Goal: Contribute content: Add original content to the website for others to see

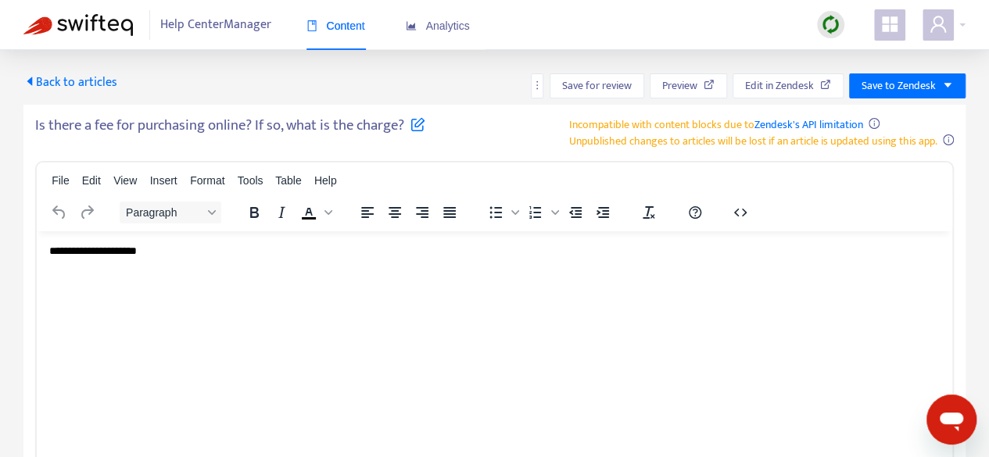
click at [30, 86] on icon "caret-left" at bounding box center [29, 81] width 13 height 13
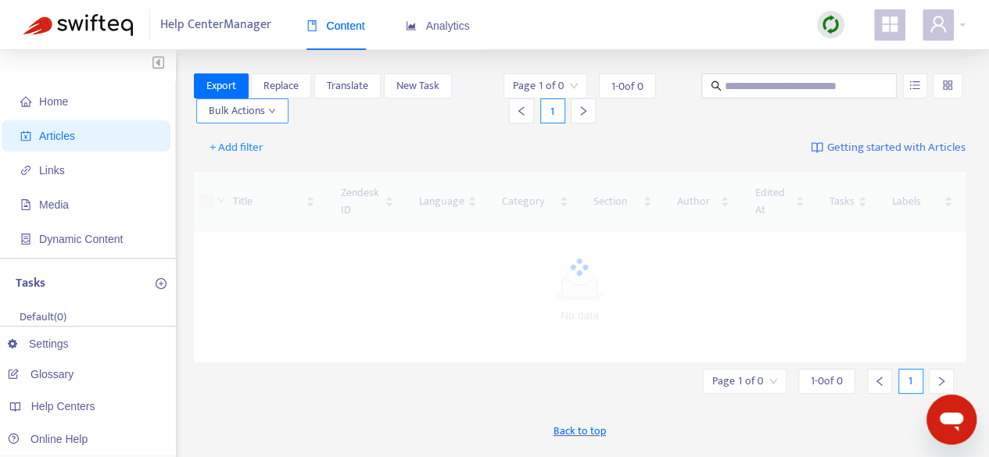
click at [260, 116] on span "Bulk Actions" at bounding box center [242, 110] width 67 height 17
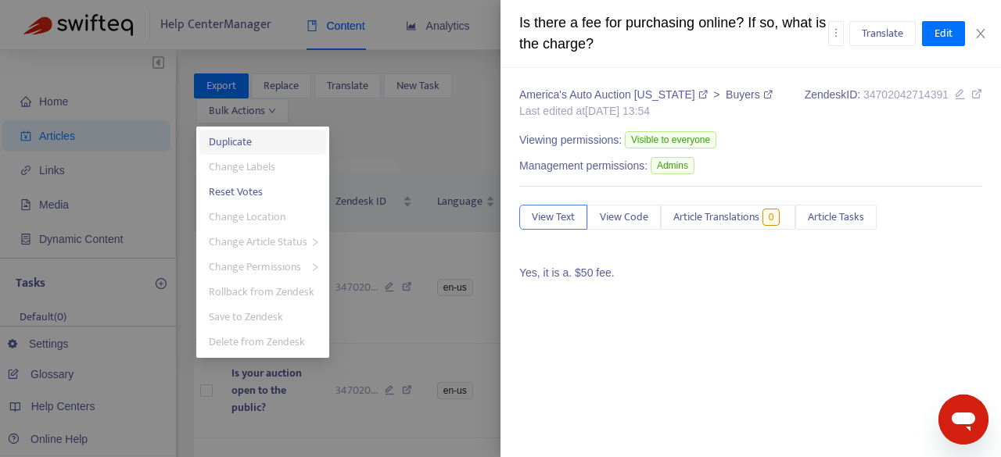
click at [241, 145] on span "Duplicate" at bounding box center [230, 142] width 43 height 18
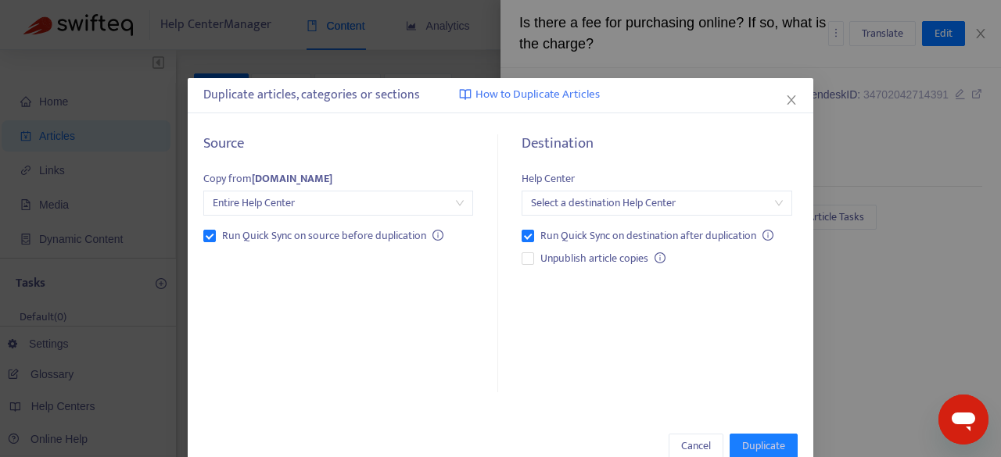
click at [267, 198] on span "Entire Help Center" at bounding box center [338, 203] width 251 height 23
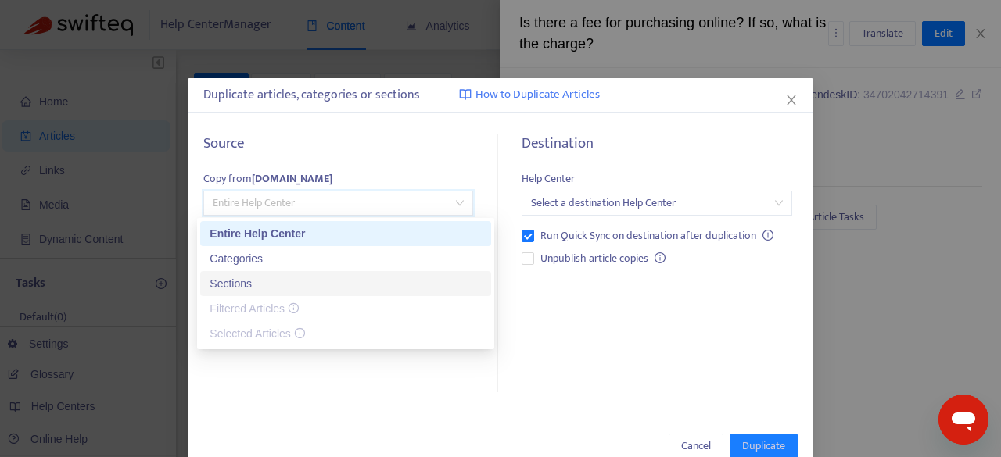
click at [237, 283] on div "Sections" at bounding box center [346, 283] width 272 height 17
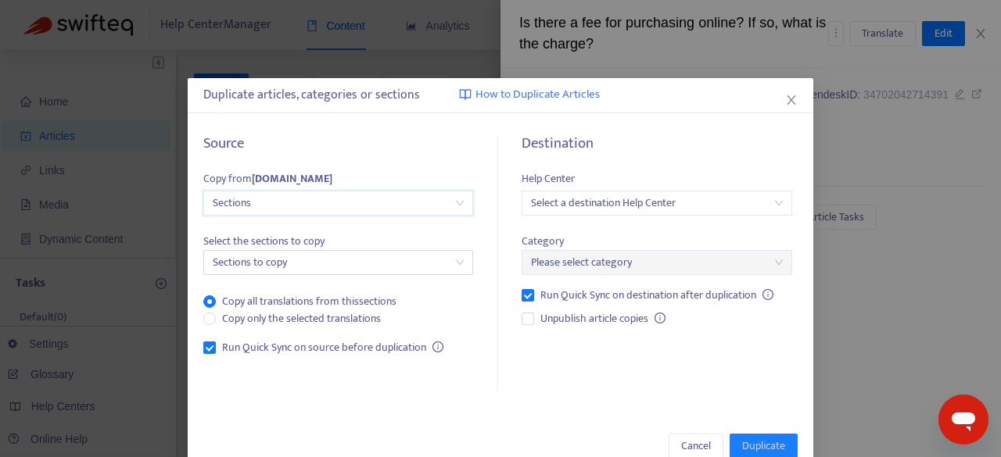
click at [260, 204] on span "Sections" at bounding box center [338, 203] width 251 height 23
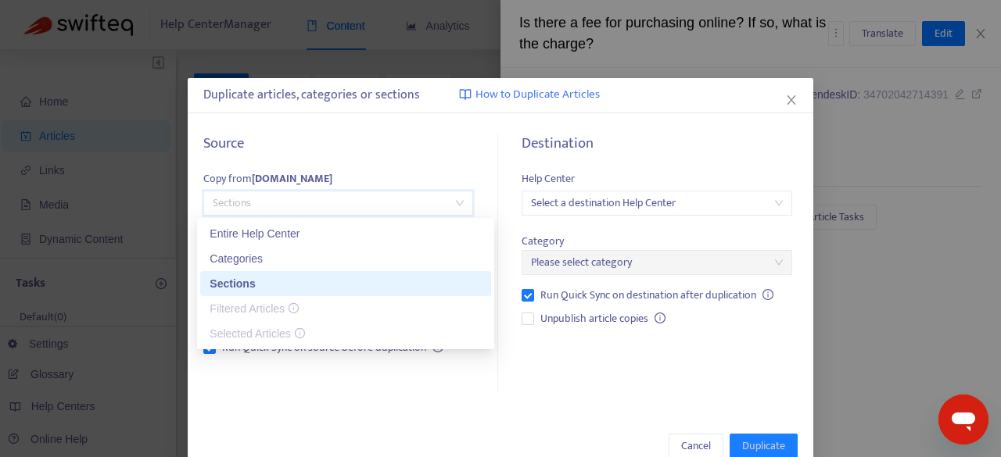
click at [233, 283] on div "Sections" at bounding box center [346, 283] width 272 height 17
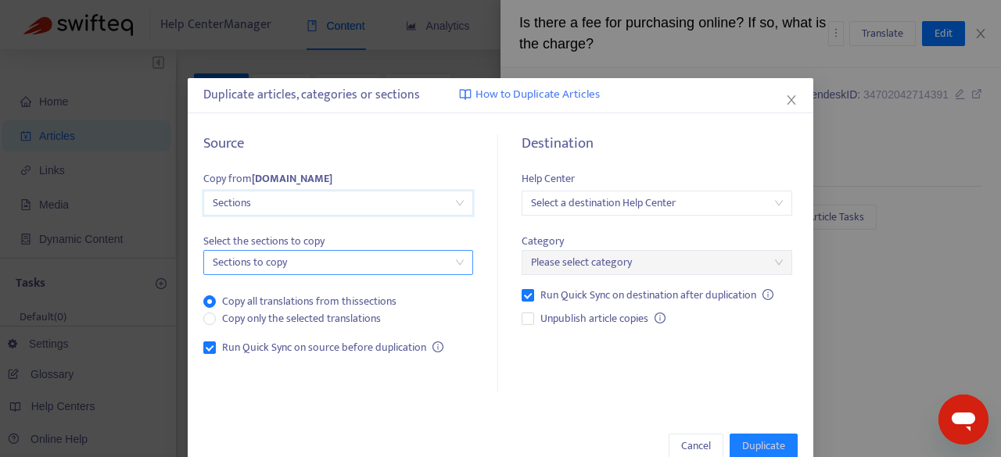
click at [285, 267] on div at bounding box center [330, 262] width 246 height 19
click at [283, 289] on div "Copy all translations from this sections Copy only the selected translations" at bounding box center [338, 301] width 270 height 52
click at [619, 199] on input "search" at bounding box center [656, 203] width 251 height 23
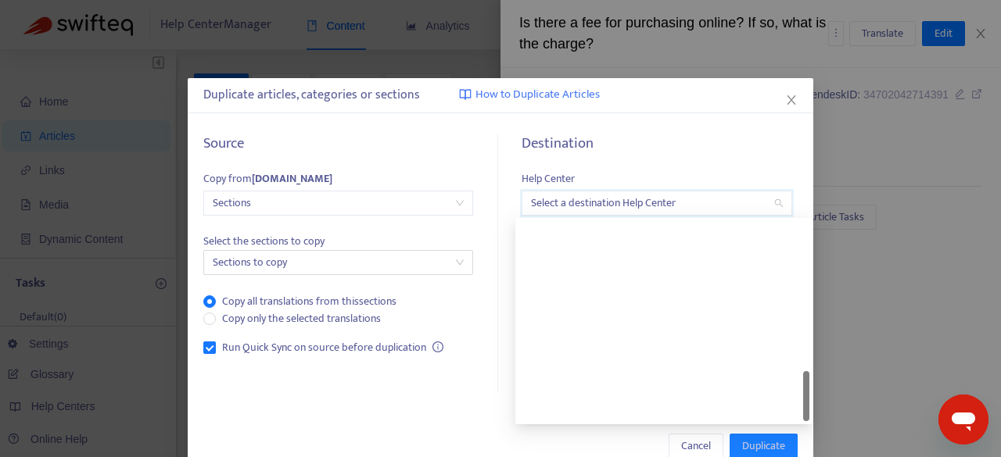
scroll to position [794, 0]
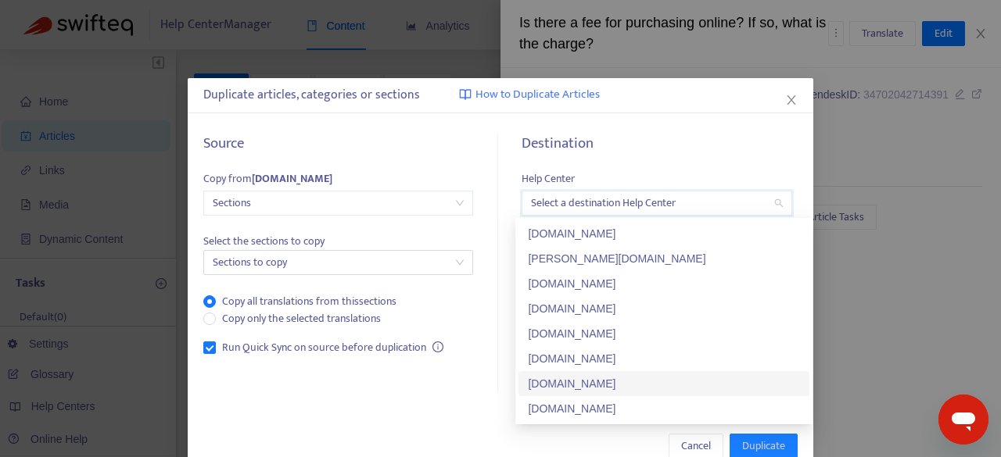
click at [613, 389] on div "[DOMAIN_NAME]" at bounding box center [664, 383] width 272 height 17
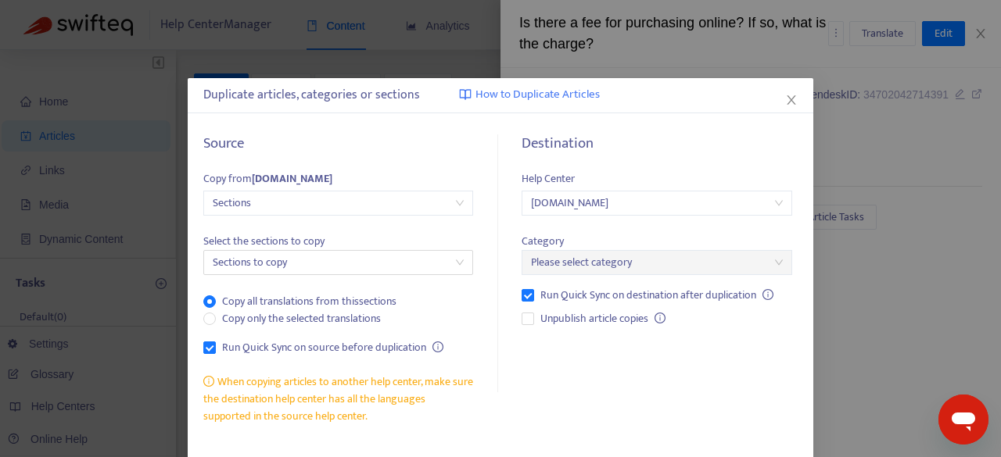
click at [366, 249] on span "Select the sections to copy" at bounding box center [338, 241] width 270 height 17
click at [368, 263] on div at bounding box center [330, 262] width 246 height 19
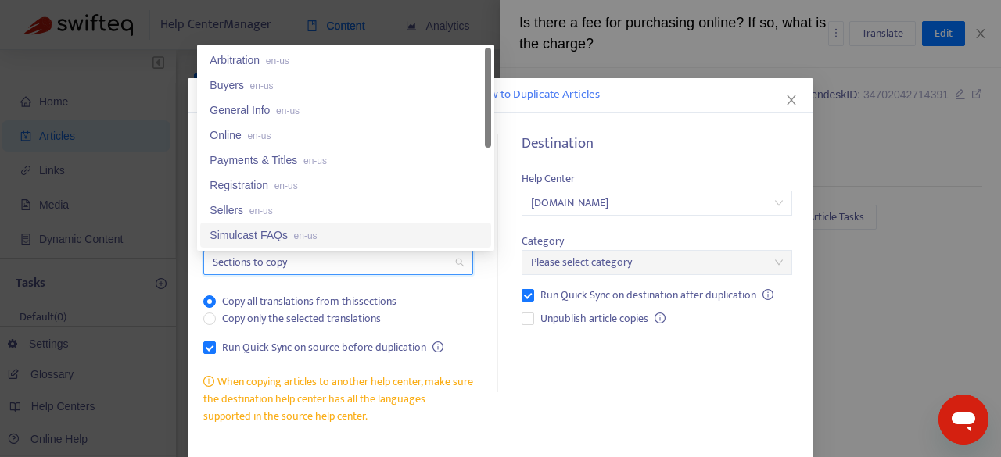
click at [310, 232] on span "en-us" at bounding box center [305, 236] width 23 height 11
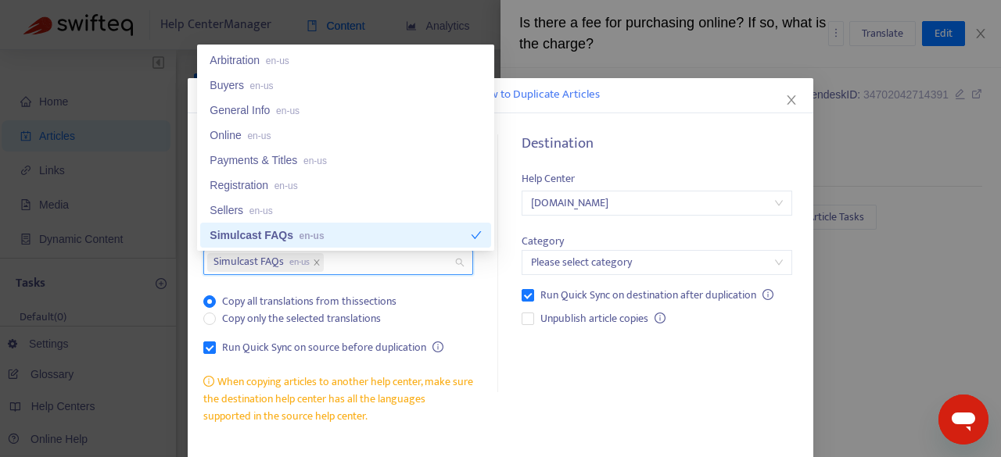
click at [271, 230] on div "Simulcast FAQs en-us" at bounding box center [340, 235] width 261 height 17
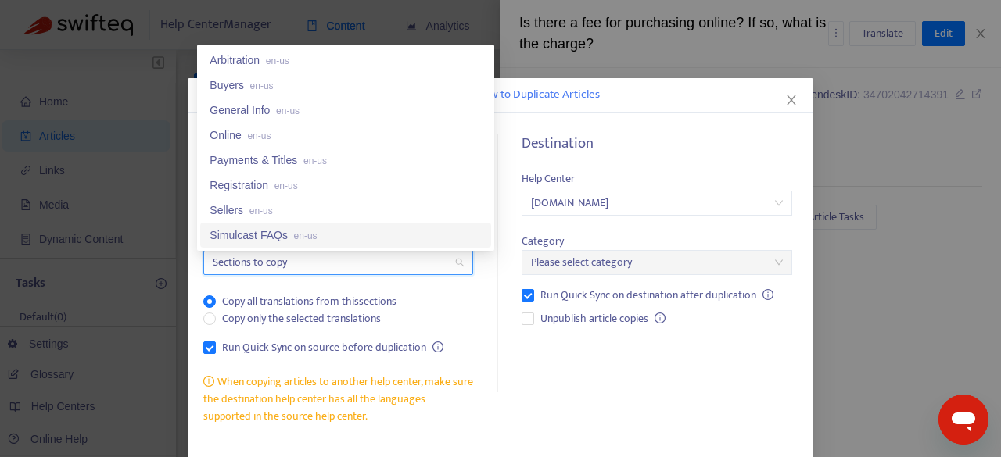
click at [271, 230] on div "Simulcast FAQs en-us" at bounding box center [346, 235] width 272 height 17
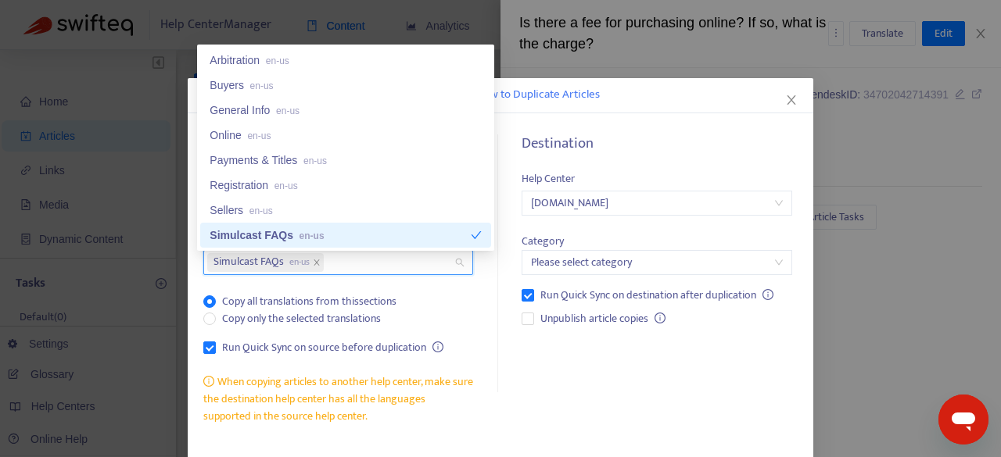
click at [430, 304] on div "Copy all translations from this sections Copy only the selected translations" at bounding box center [338, 310] width 270 height 34
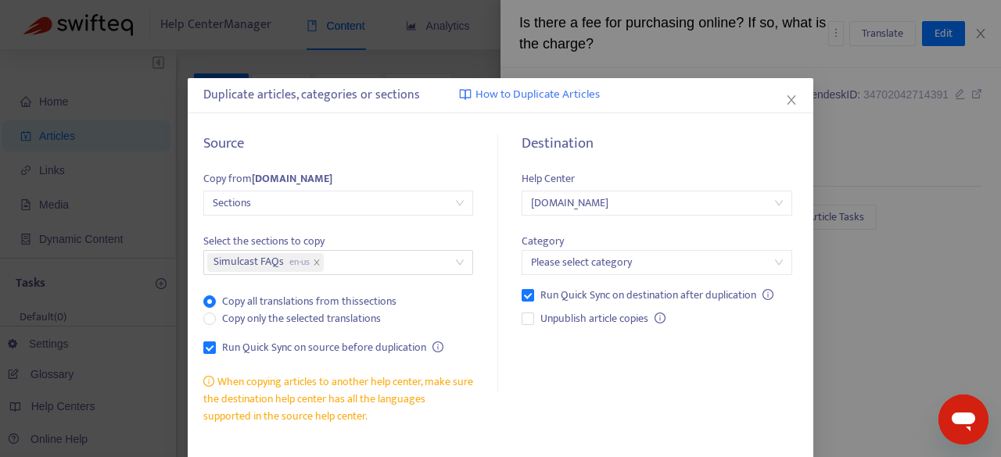
click at [565, 256] on input "search" at bounding box center [656, 262] width 251 height 23
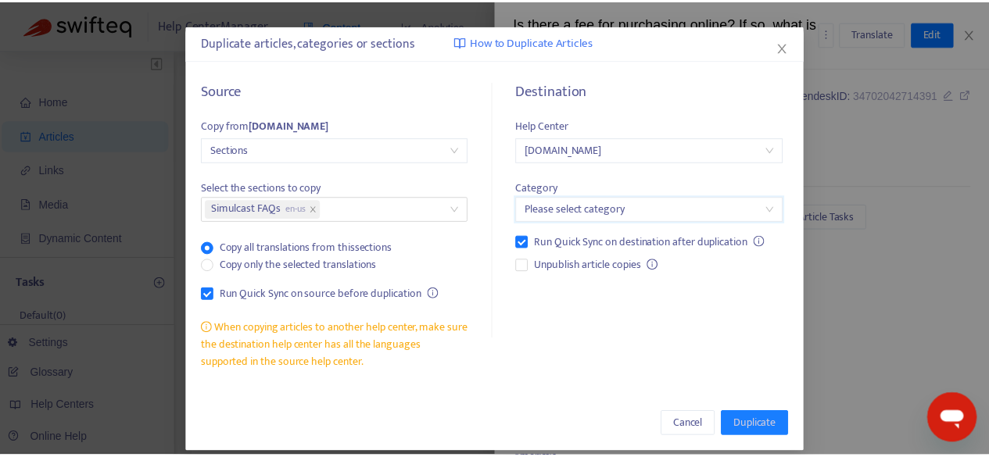
scroll to position [67, 0]
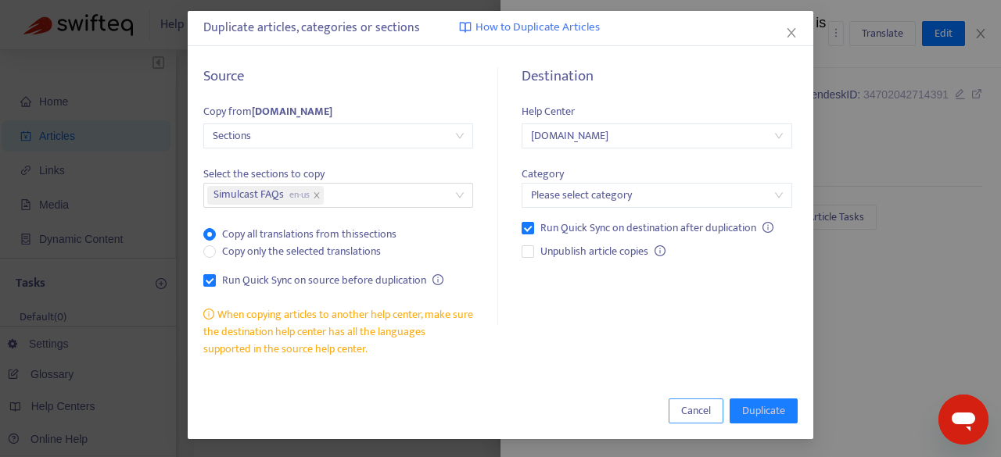
click at [690, 409] on span "Cancel" at bounding box center [696, 411] width 30 height 17
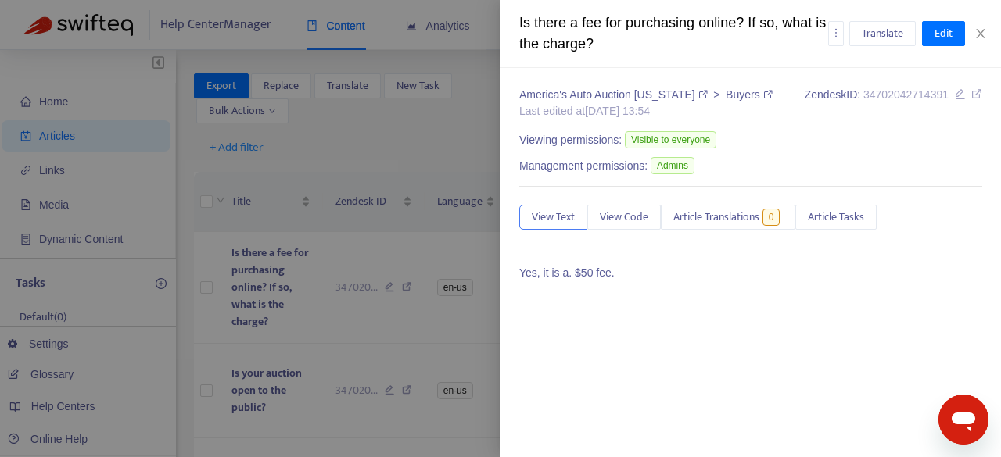
click at [371, 156] on div at bounding box center [500, 228] width 1001 height 457
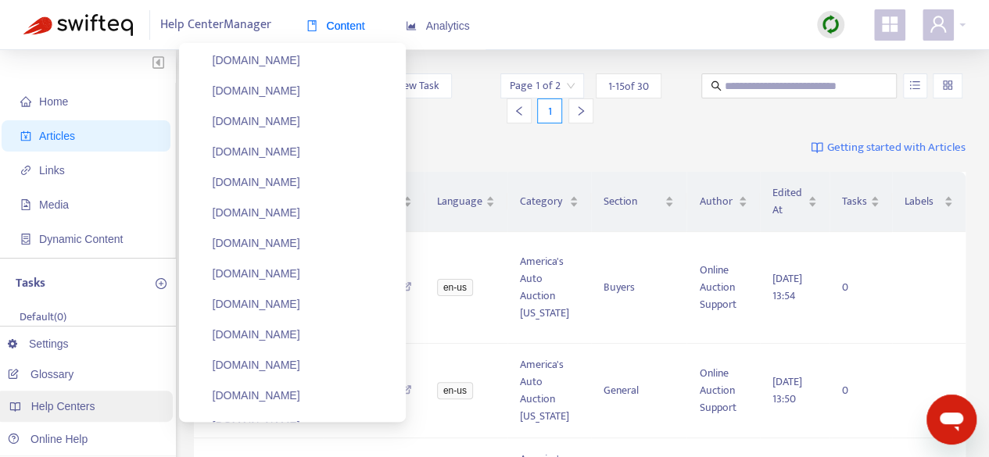
click at [55, 404] on span "Help Centers" at bounding box center [63, 406] width 64 height 13
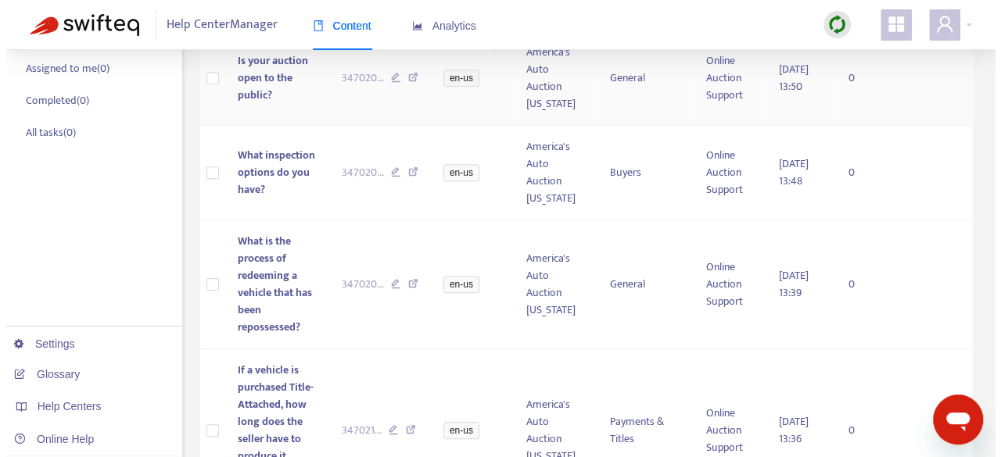
scroll to position [547, 0]
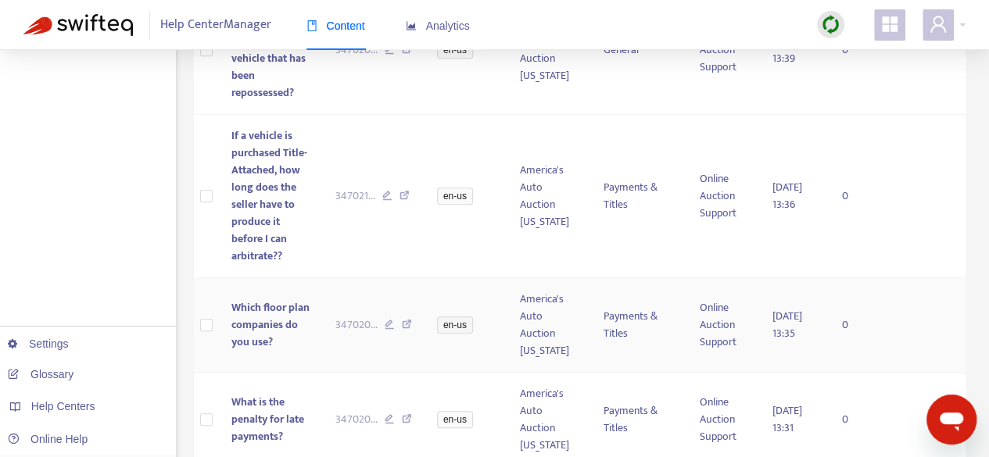
click at [260, 327] on span "Which floor plan companies do you use?" at bounding box center [270, 325] width 78 height 52
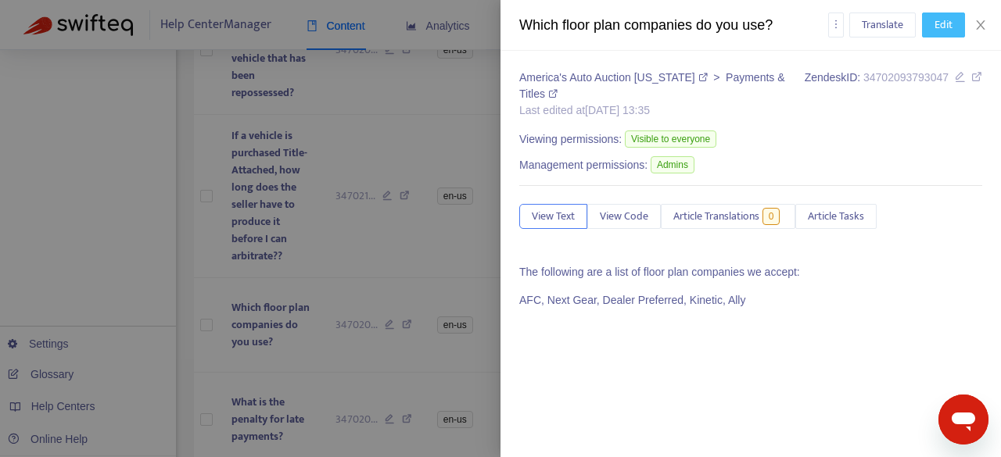
click at [945, 20] on span "Edit" at bounding box center [943, 24] width 18 height 17
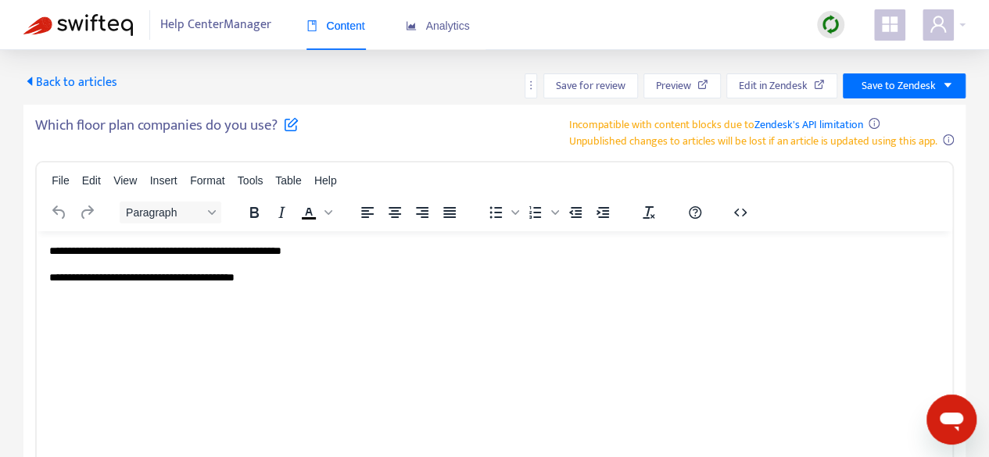
scroll to position [0, 0]
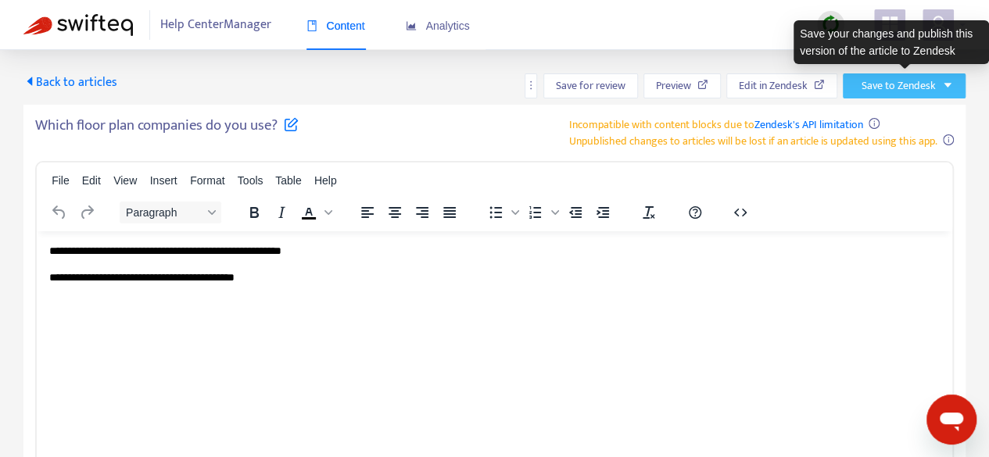
click at [888, 97] on button "Save to Zendesk" at bounding box center [904, 86] width 123 height 25
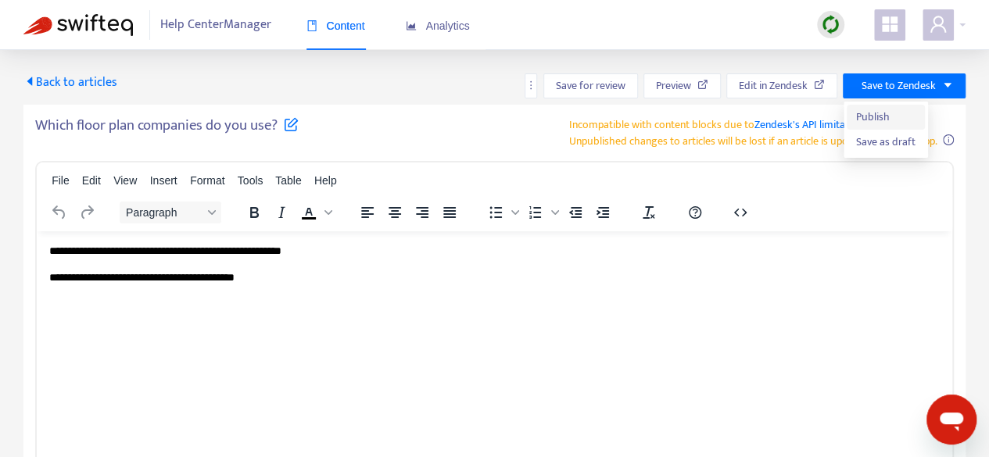
click at [886, 114] on span "Publish" at bounding box center [885, 117] width 59 height 17
click at [99, 86] on span "Back to articles" at bounding box center [70, 82] width 94 height 21
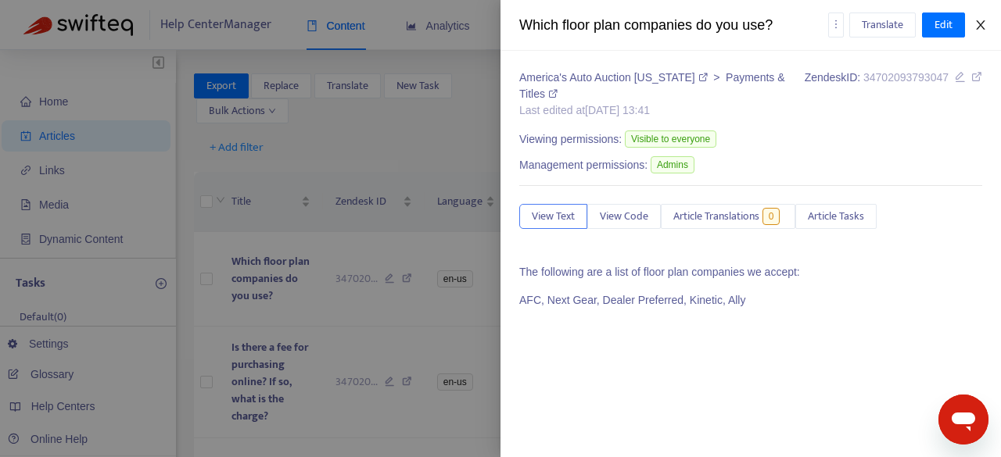
click at [977, 20] on icon "close" at bounding box center [980, 25] width 13 height 13
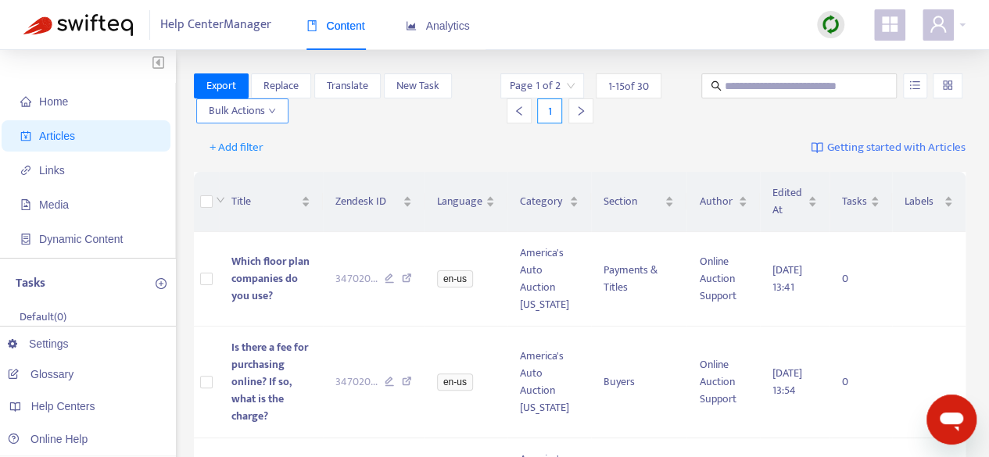
click at [260, 112] on span "Bulk Actions" at bounding box center [242, 110] width 67 height 17
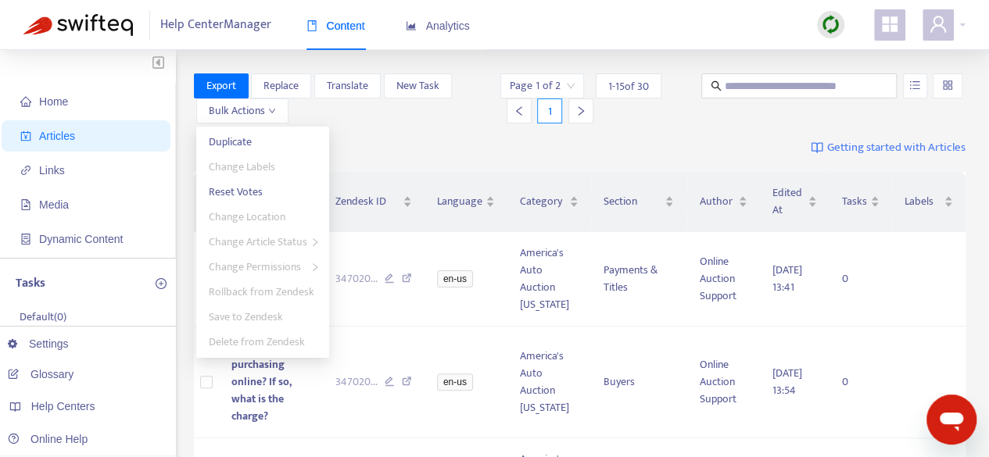
click at [396, 122] on div "Export Replace Translate New Task Bulk Actions" at bounding box center [346, 99] width 304 height 50
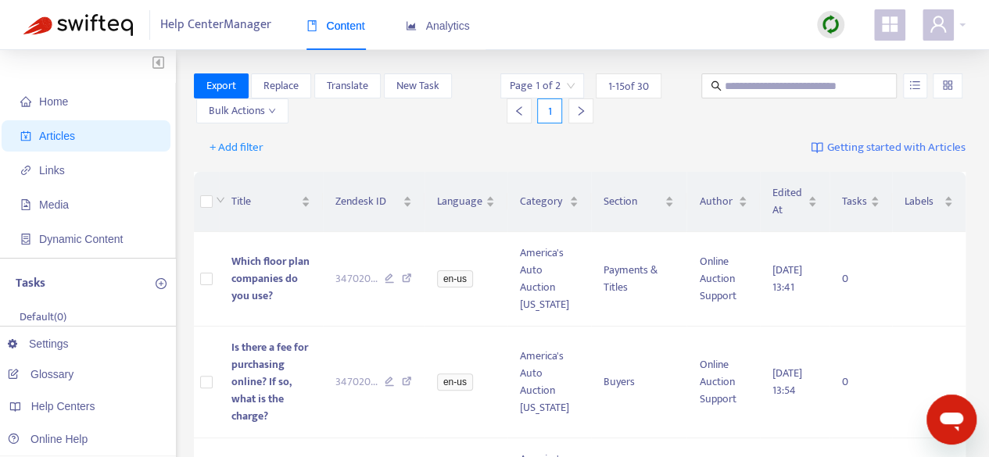
click at [951, 91] on input "search" at bounding box center [947, 85] width 11 height 23
click at [920, 87] on icon "unordered-list" at bounding box center [914, 85] width 11 height 11
click at [56, 106] on span "Home" at bounding box center [53, 101] width 29 height 13
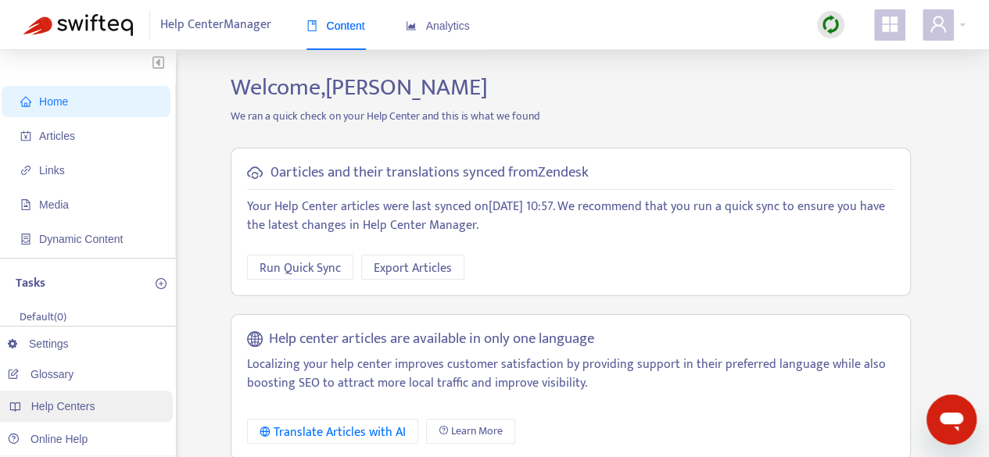
click at [34, 412] on span "Help Centers" at bounding box center [63, 406] width 64 height 13
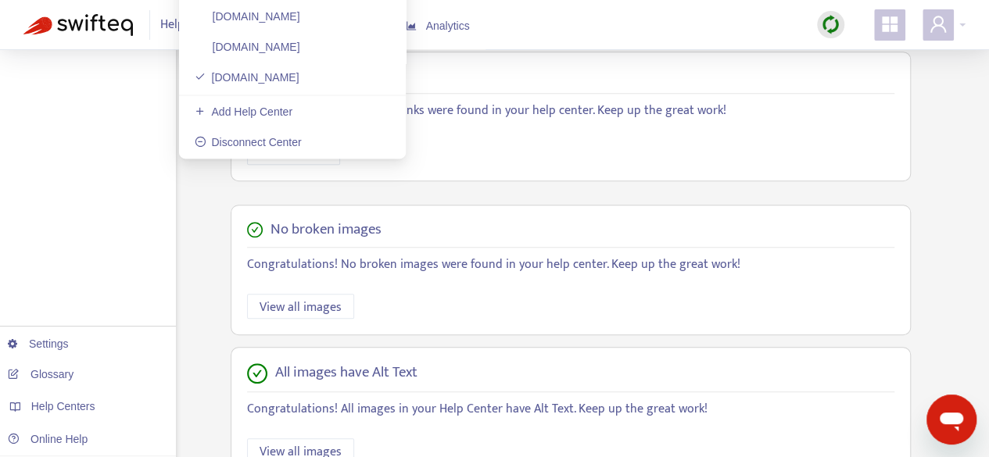
scroll to position [530, 0]
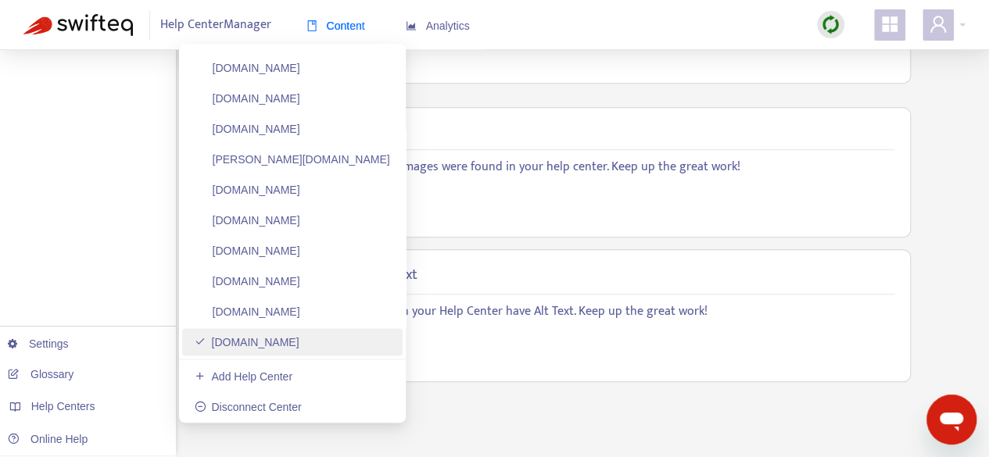
click at [299, 339] on link "[DOMAIN_NAME]" at bounding box center [247, 342] width 105 height 13
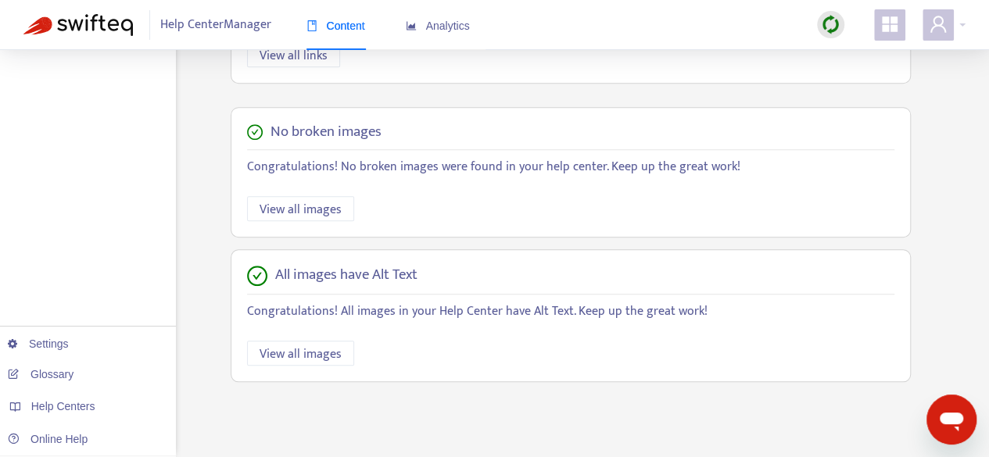
scroll to position [0, 0]
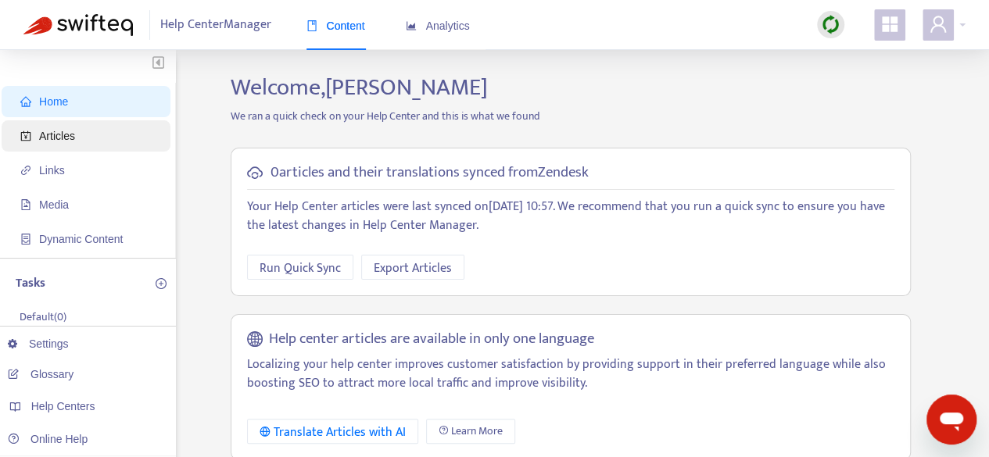
click at [50, 136] on span "Articles" at bounding box center [57, 136] width 36 height 13
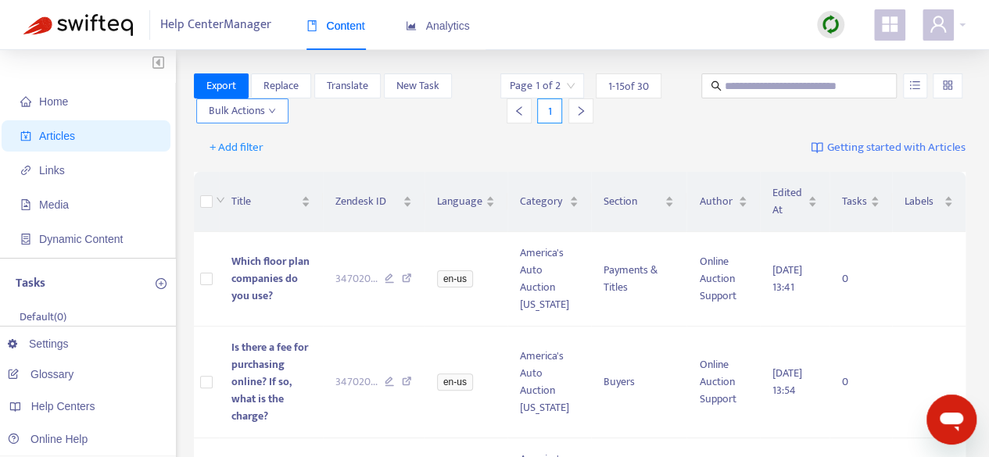
click at [275, 116] on button "Bulk Actions" at bounding box center [242, 111] width 92 height 25
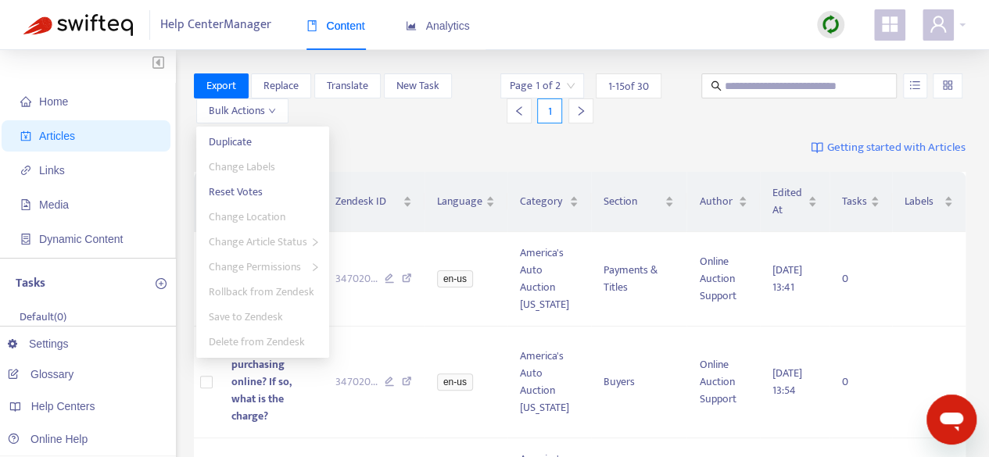
click at [427, 130] on div "+ Add filter Getting started with Articles" at bounding box center [580, 148] width 773 height 37
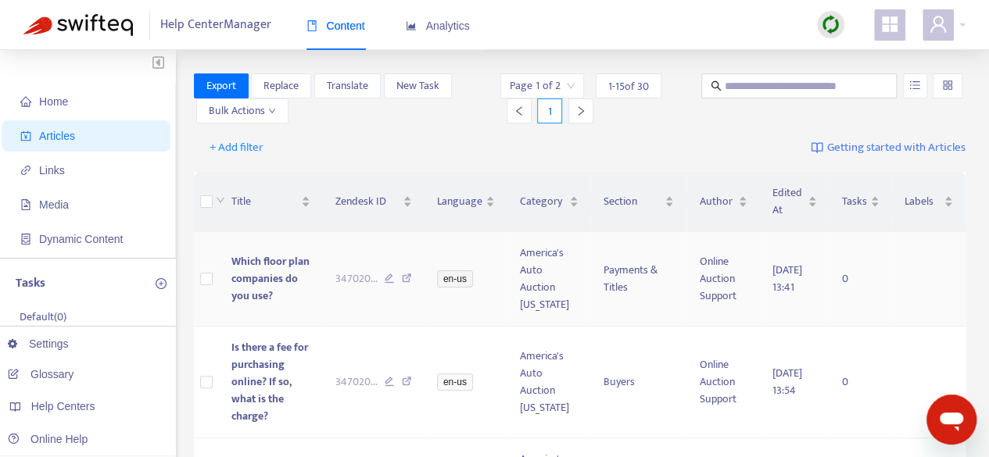
click at [407, 278] on icon at bounding box center [407, 281] width 10 height 14
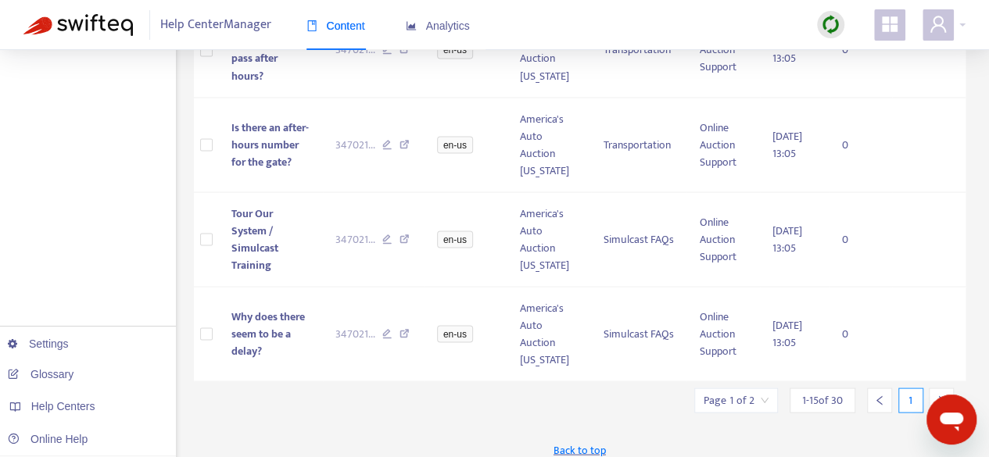
scroll to position [1415, 0]
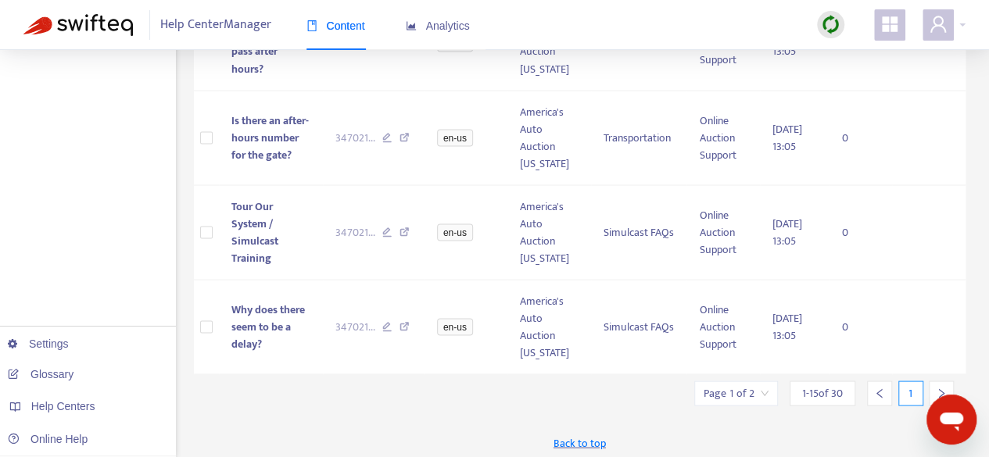
click at [750, 385] on input "search" at bounding box center [736, 393] width 65 height 23
click at [933, 389] on div at bounding box center [941, 393] width 25 height 25
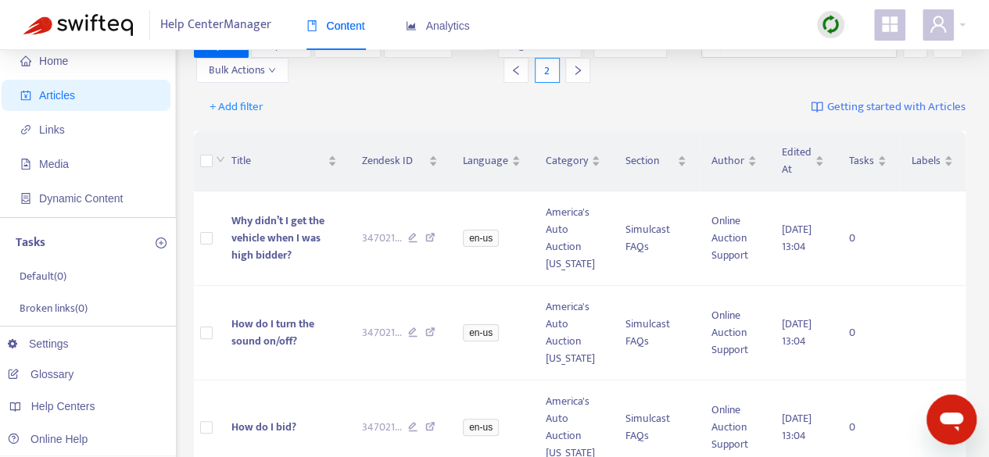
scroll to position [26, 0]
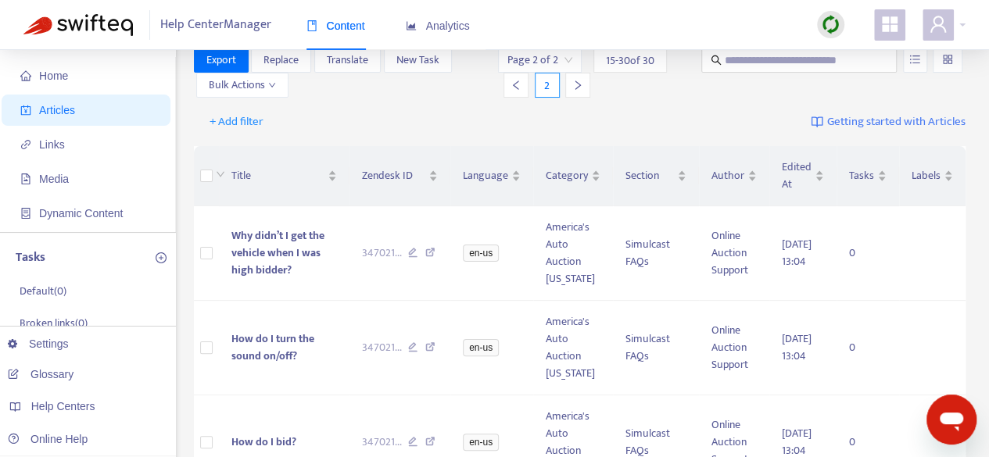
click at [516, 93] on div at bounding box center [516, 85] width 25 height 25
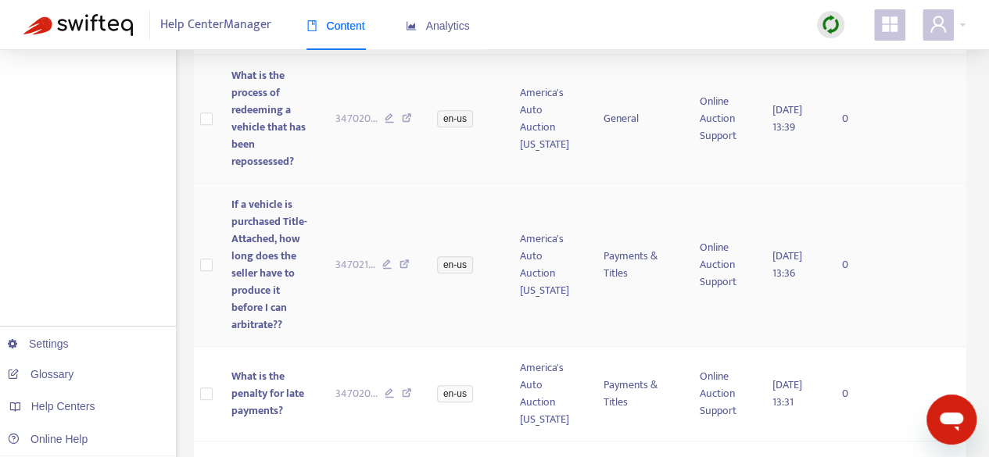
scroll to position [651, 0]
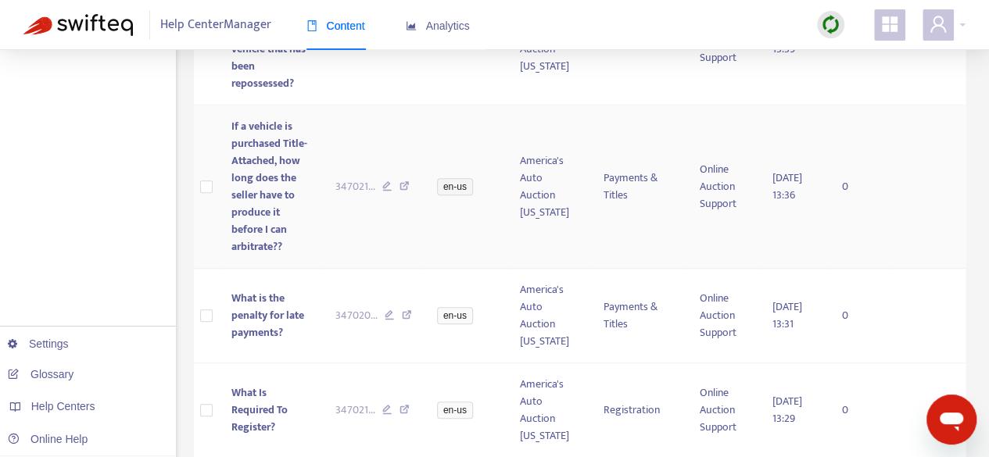
click at [260, 196] on span "If a vehicle is purchased Title-Attached, how long does the seller have to prod…" at bounding box center [269, 186] width 76 height 138
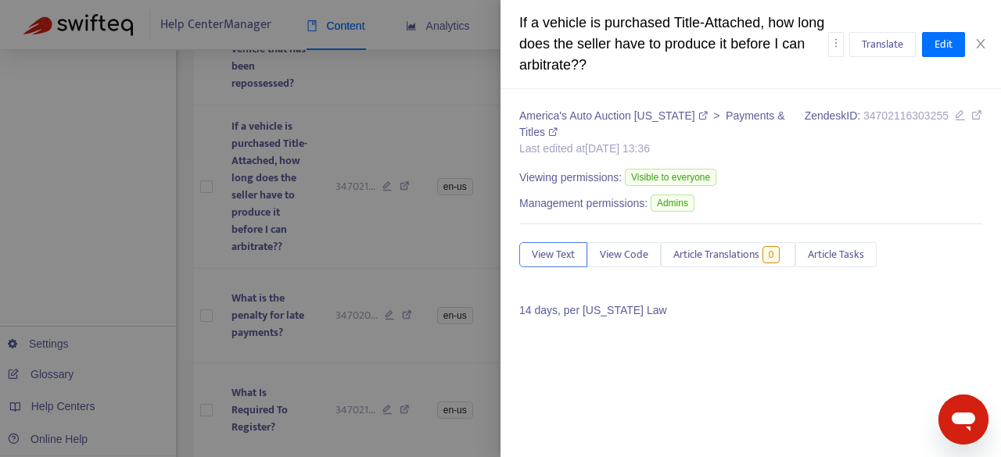
click at [418, 267] on div at bounding box center [500, 228] width 1001 height 457
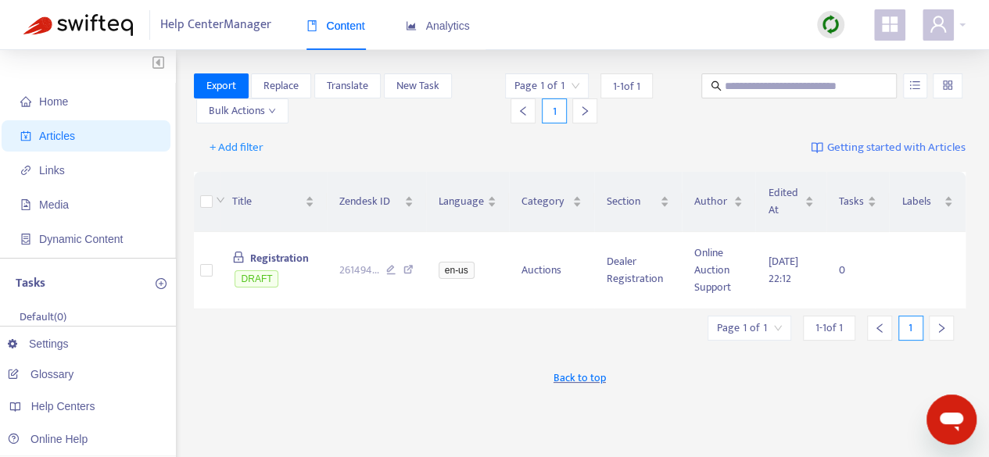
click at [56, 127] on span "Articles" at bounding box center [89, 135] width 138 height 31
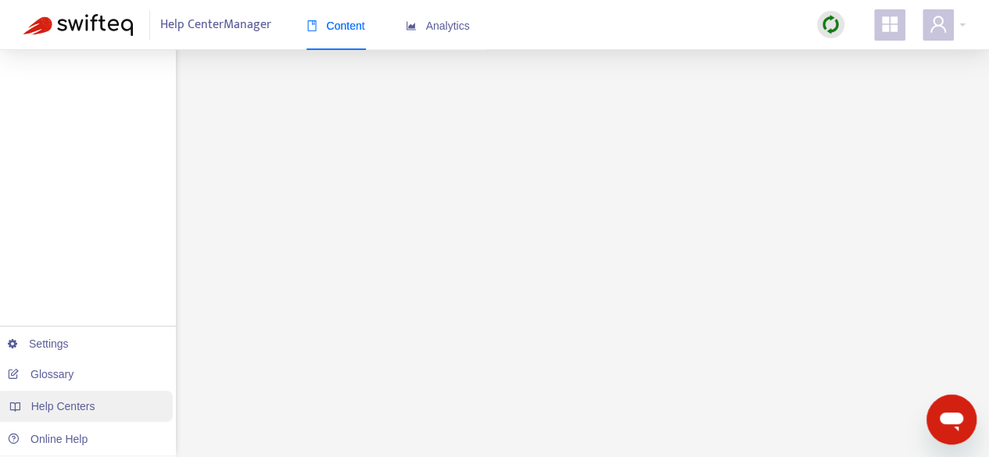
click at [74, 415] on div "Help Centers" at bounding box center [84, 406] width 178 height 31
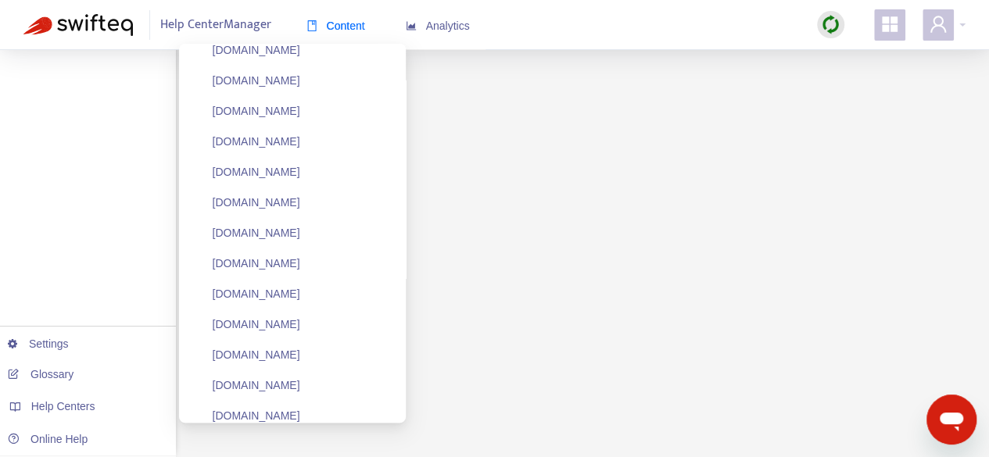
scroll to position [908, 0]
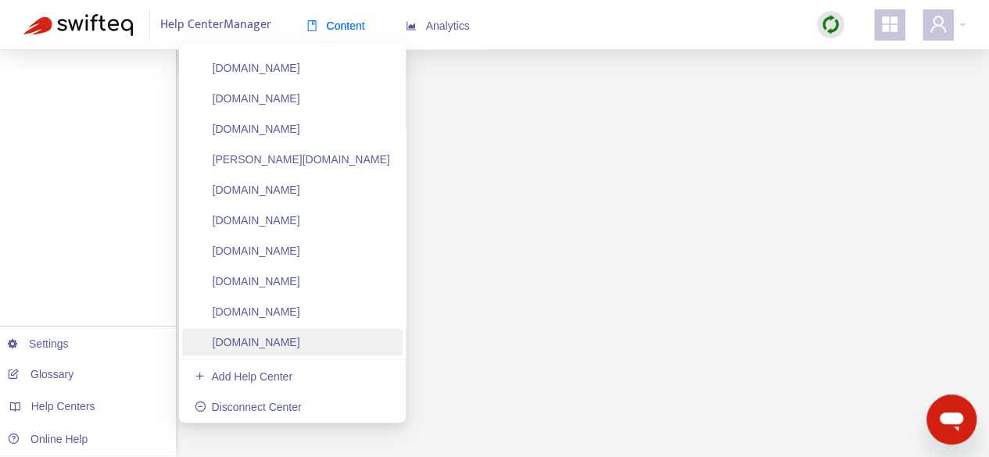
click at [285, 346] on link "[DOMAIN_NAME]" at bounding box center [248, 342] width 106 height 13
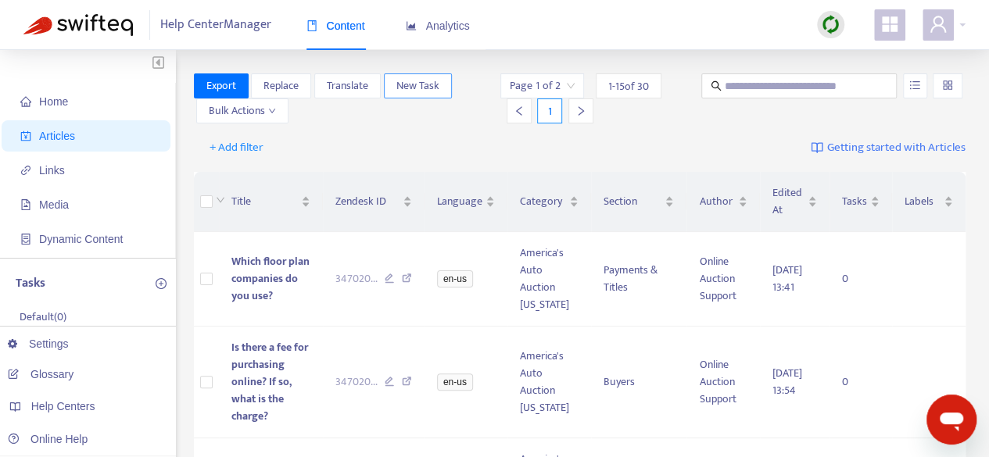
click at [423, 85] on span "New Task" at bounding box center [417, 85] width 43 height 17
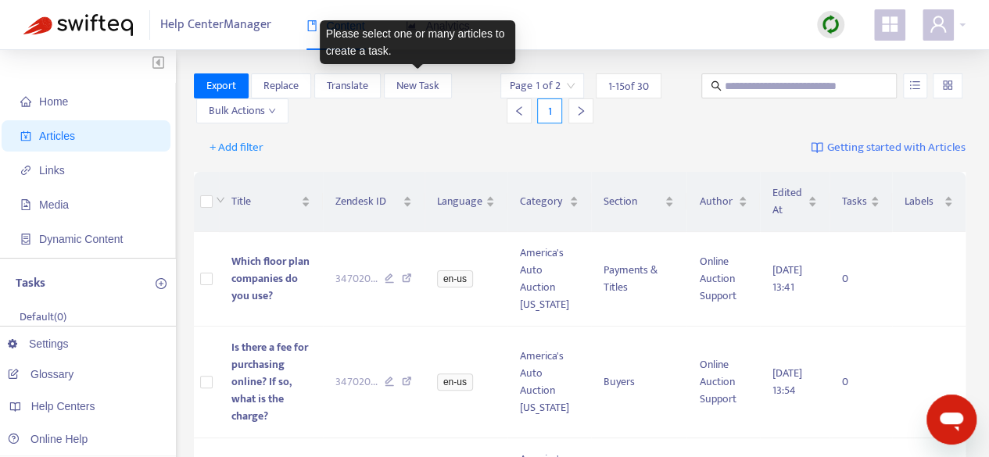
click at [381, 142] on div "+ Add filter Getting started with Articles" at bounding box center [580, 148] width 773 height 37
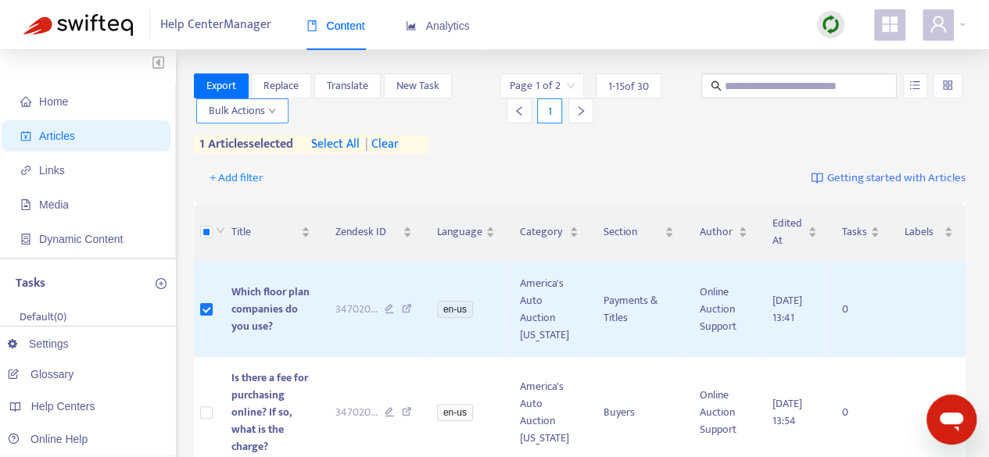
click at [272, 109] on icon "down" at bounding box center [272, 111] width 8 height 8
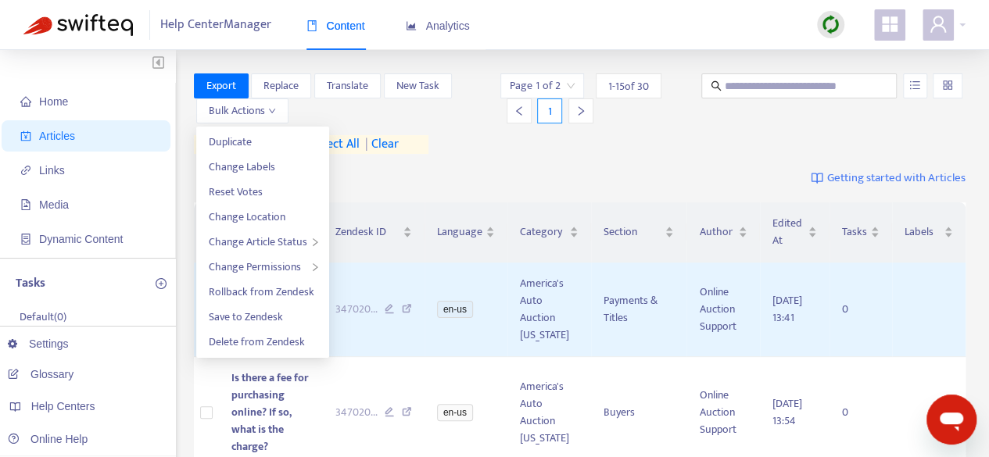
click at [60, 141] on span "Articles" at bounding box center [57, 136] width 36 height 13
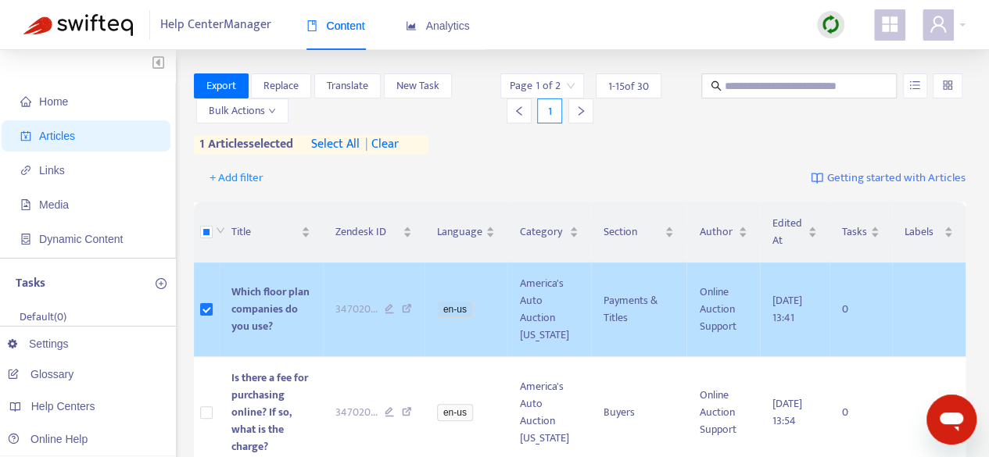
scroll to position [1445, 0]
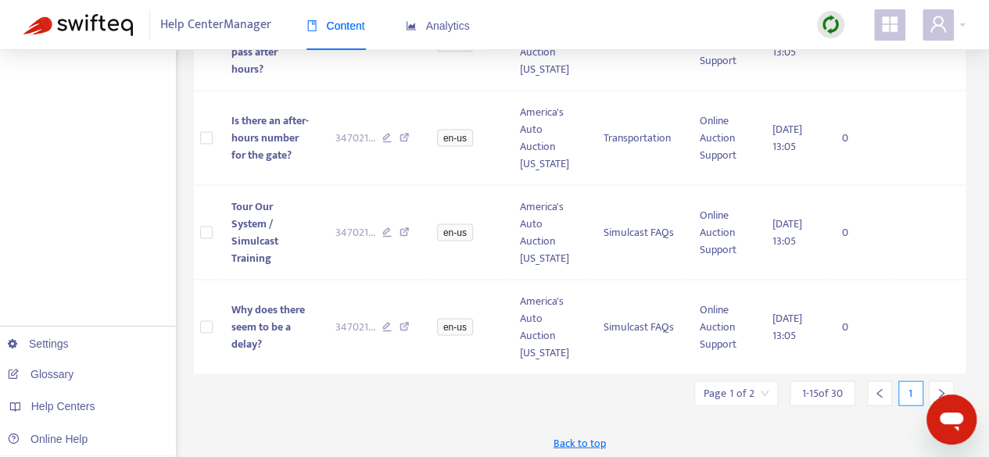
click at [931, 389] on div at bounding box center [941, 393] width 25 height 25
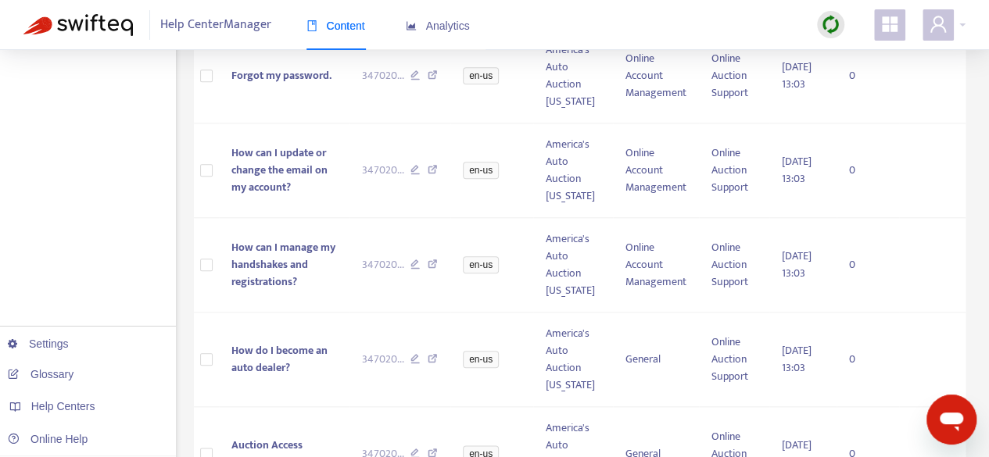
scroll to position [0, 0]
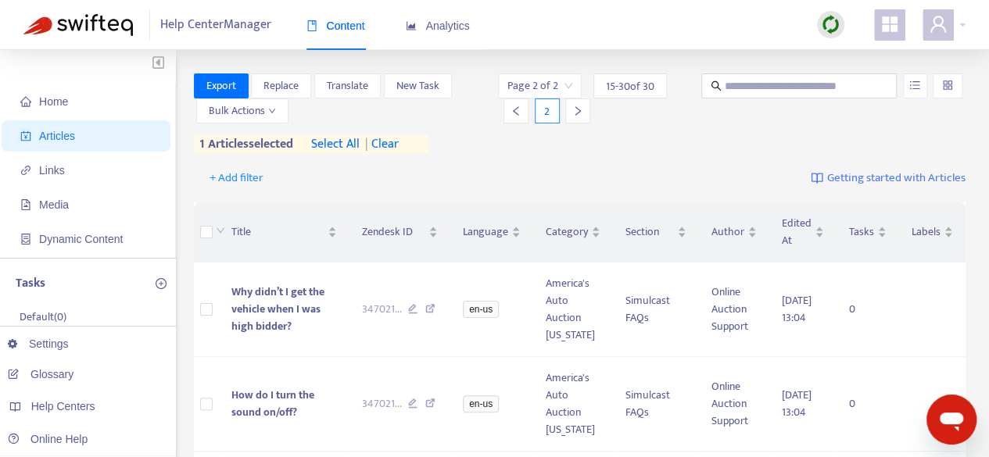
click at [391, 143] on span "| clear" at bounding box center [379, 144] width 39 height 19
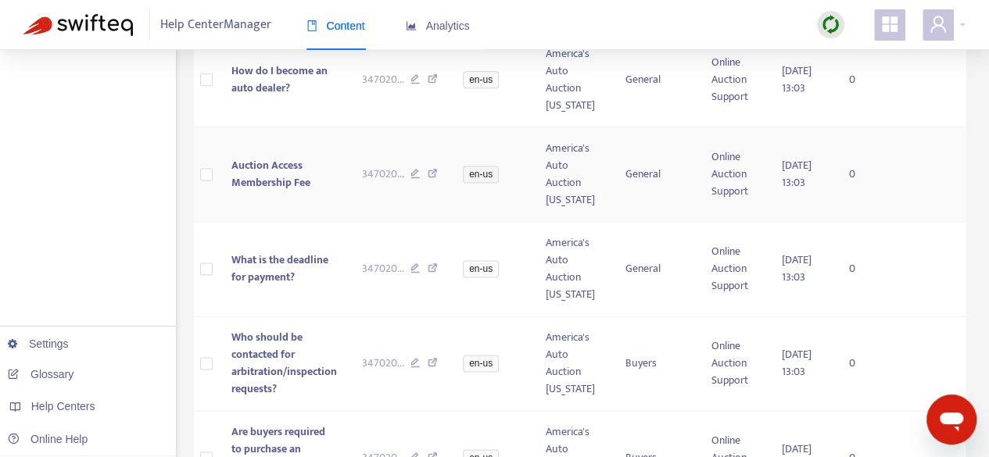
scroll to position [1277, 0]
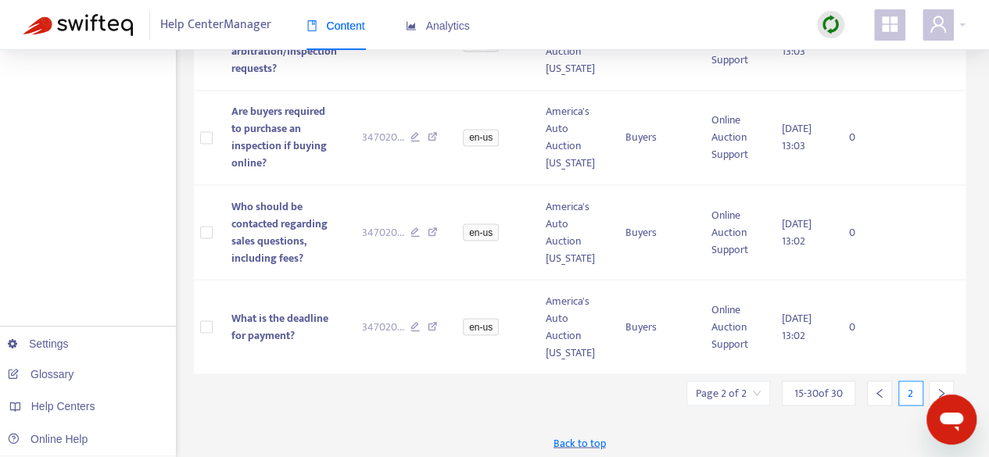
click at [884, 389] on icon "left" at bounding box center [879, 393] width 11 height 11
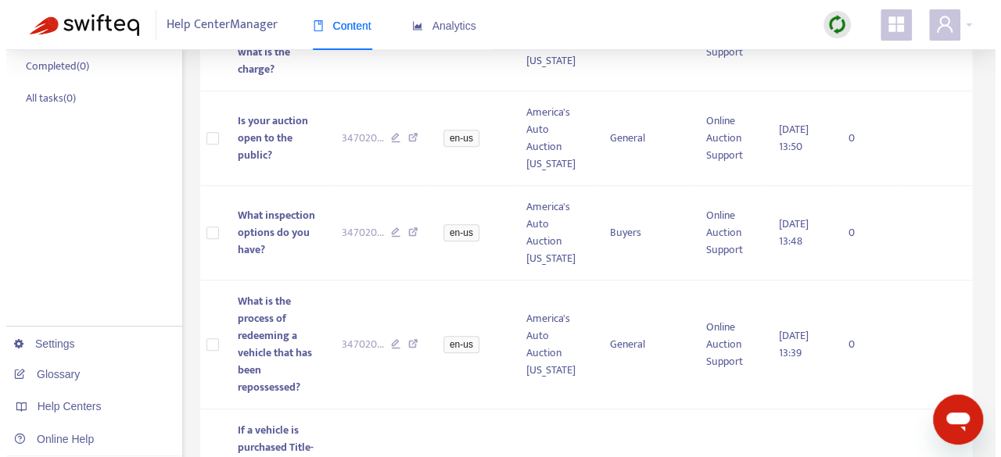
scroll to position [0, 0]
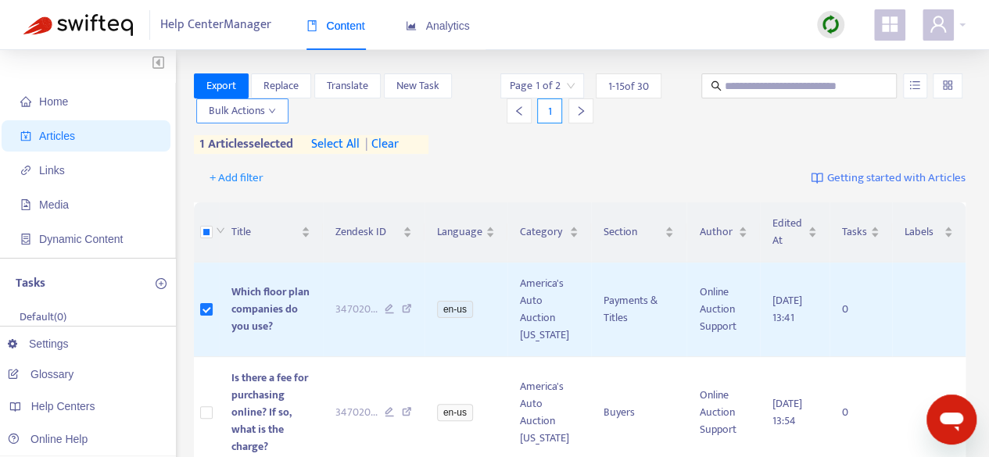
click at [260, 122] on button "Bulk Actions" at bounding box center [242, 111] width 92 height 25
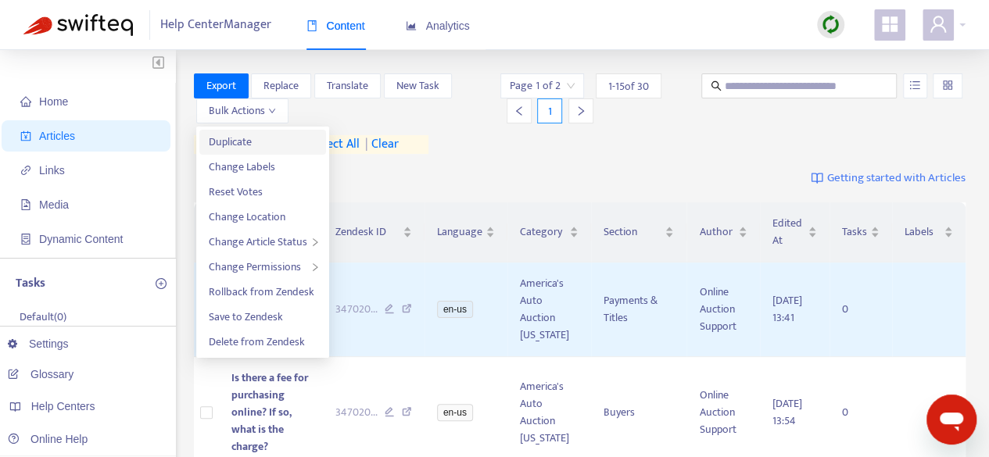
click at [249, 148] on span "Duplicate" at bounding box center [230, 142] width 43 height 18
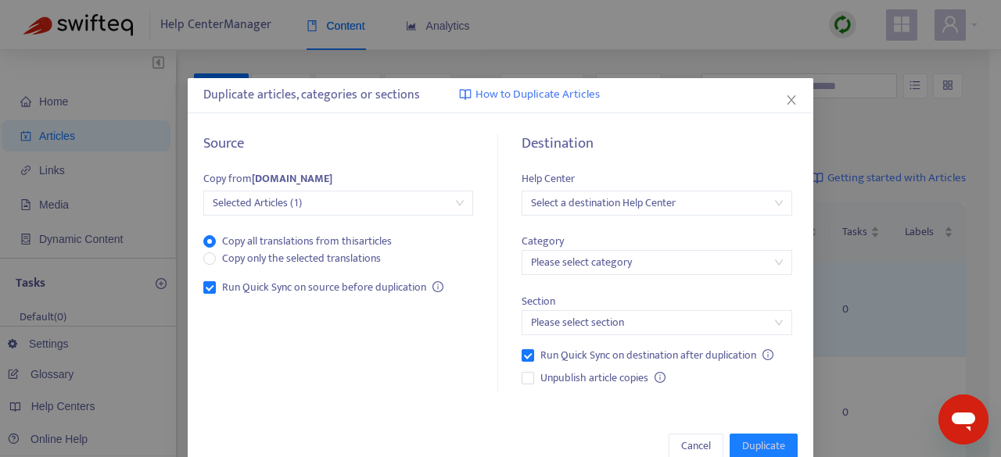
click at [662, 206] on input "search" at bounding box center [656, 203] width 251 height 23
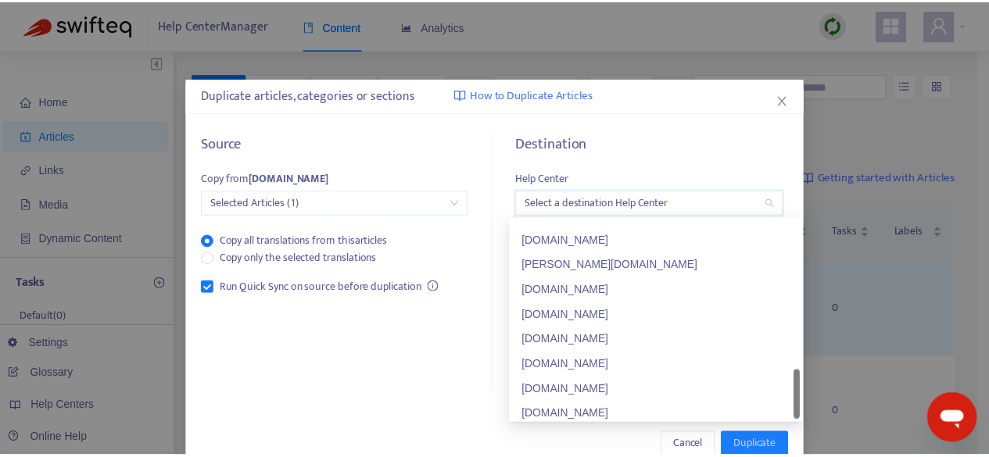
scroll to position [801, 0]
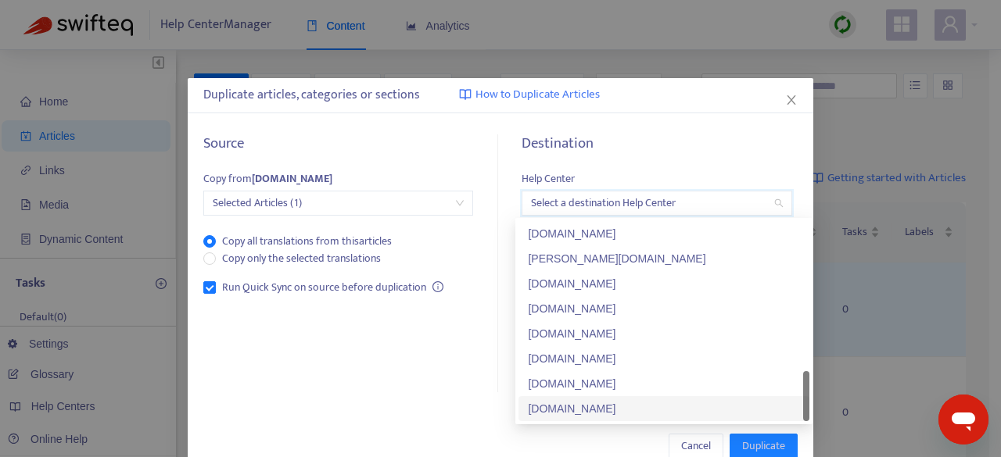
click at [590, 410] on div "[DOMAIN_NAME]" at bounding box center [664, 408] width 272 height 17
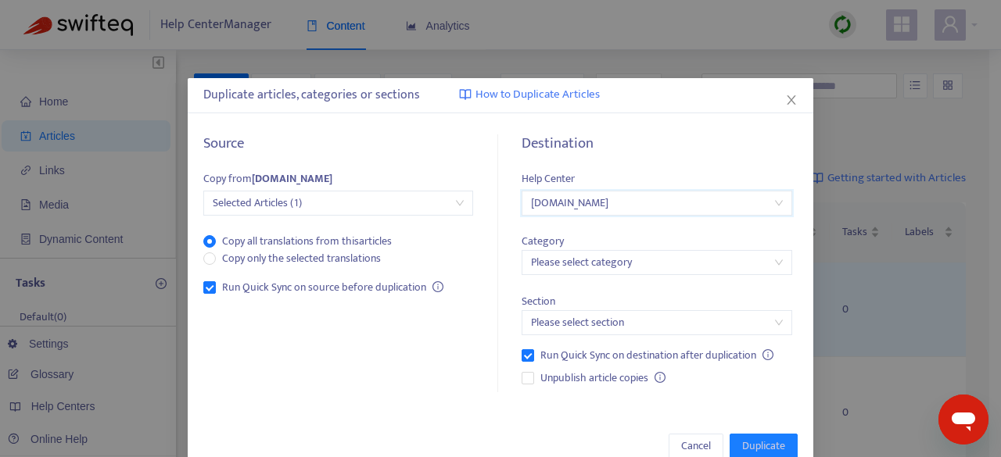
click at [618, 268] on input "search" at bounding box center [656, 262] width 251 height 23
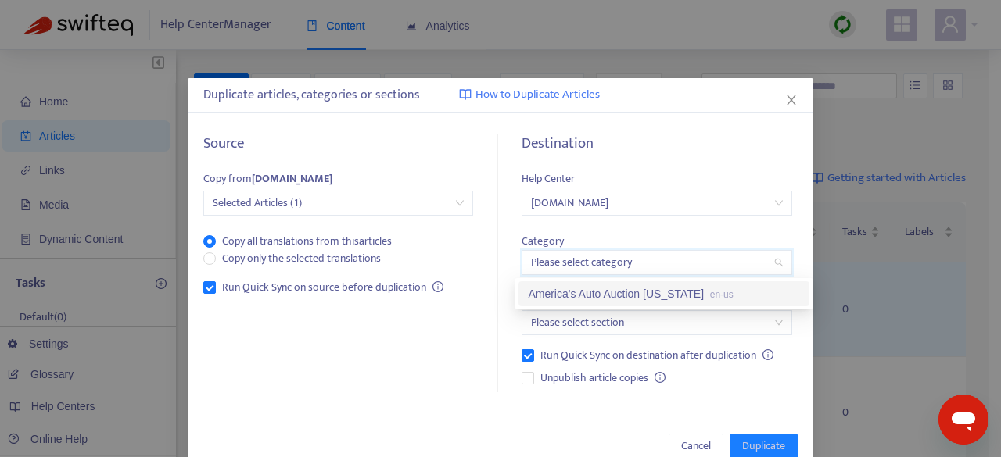
click at [624, 298] on div "America's Auto Auction [US_STATE] en-us" at bounding box center [664, 293] width 272 height 17
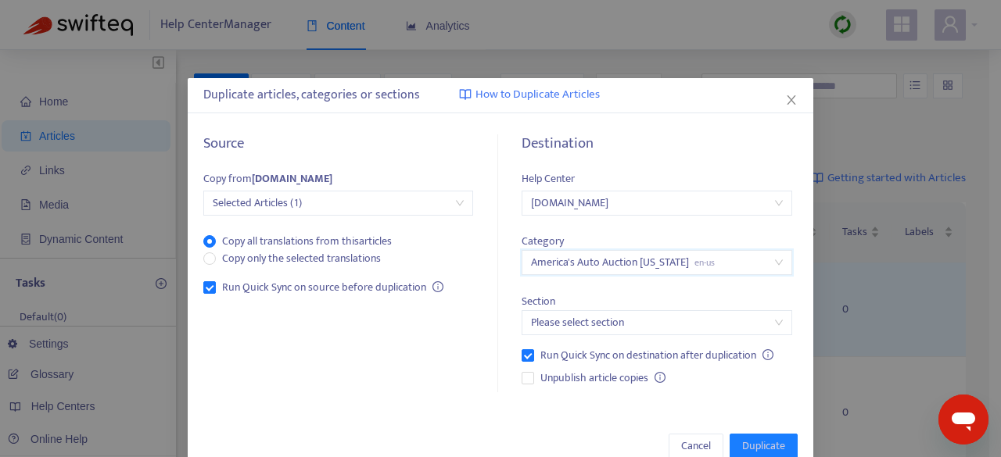
click at [622, 325] on input "search" at bounding box center [656, 322] width 251 height 23
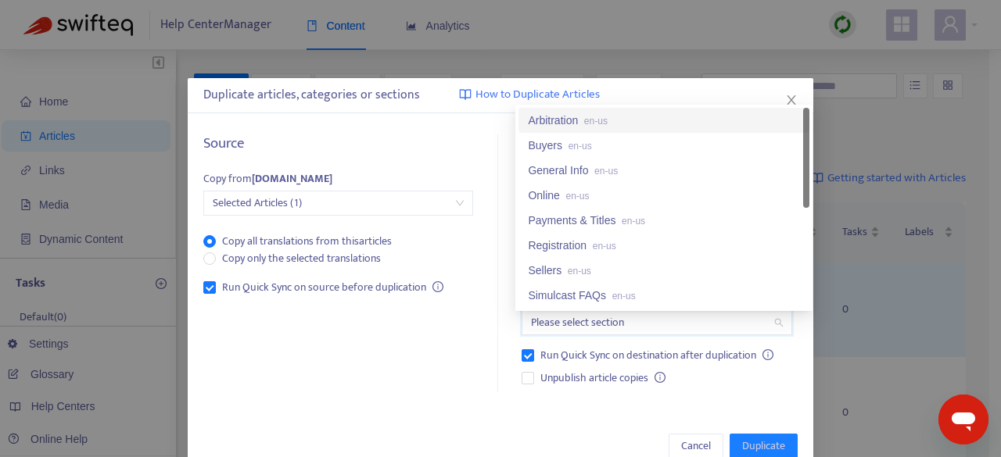
click at [590, 116] on span "en-us" at bounding box center [595, 121] width 23 height 11
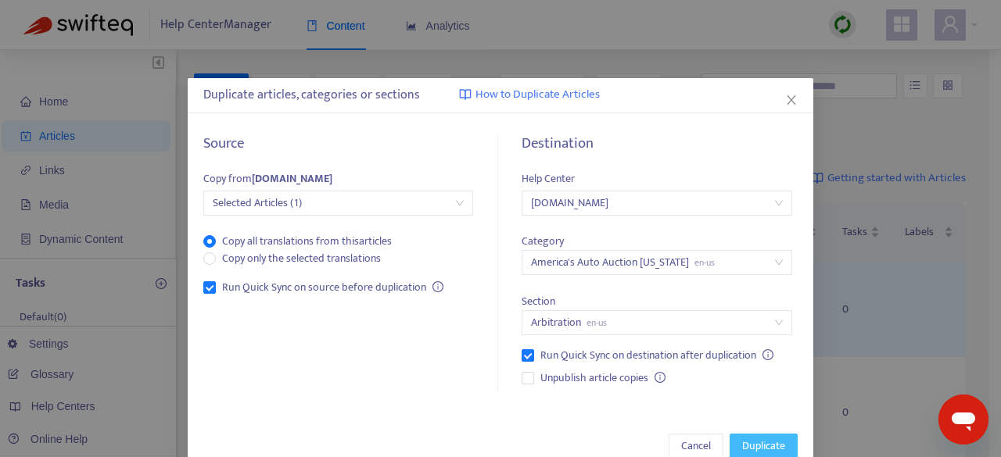
click at [751, 443] on span "Duplicate" at bounding box center [763, 446] width 43 height 17
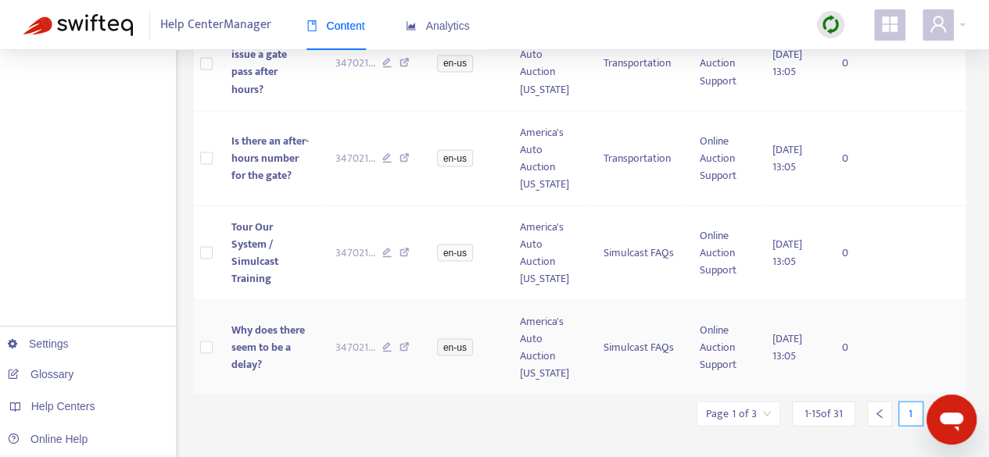
scroll to position [1428, 0]
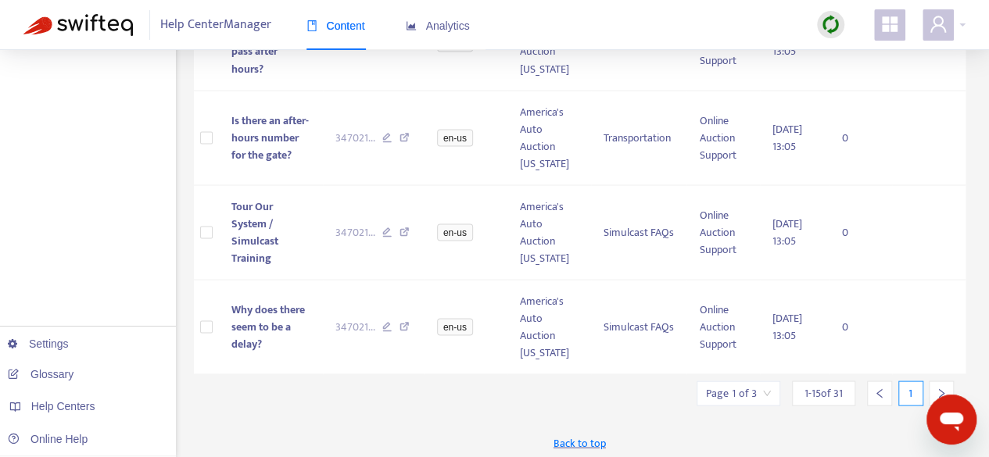
click at [942, 389] on icon "right" at bounding box center [941, 393] width 5 height 9
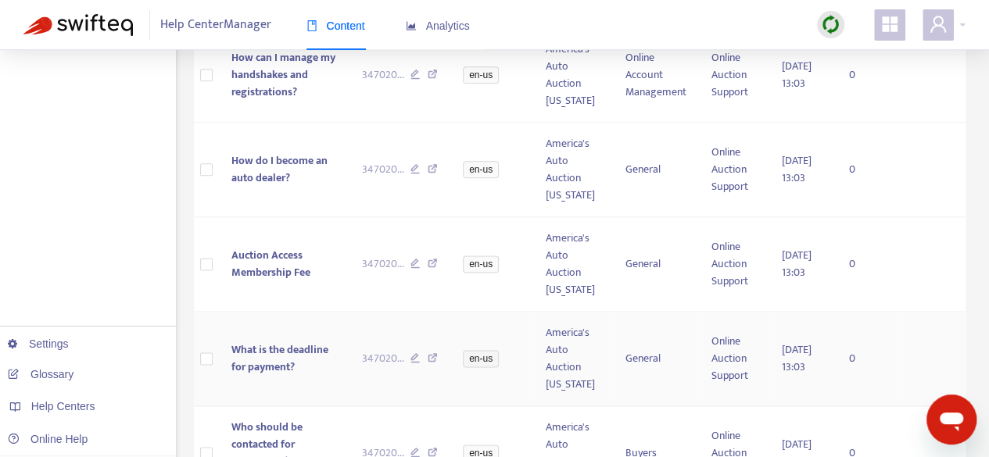
scroll to position [1307, 0]
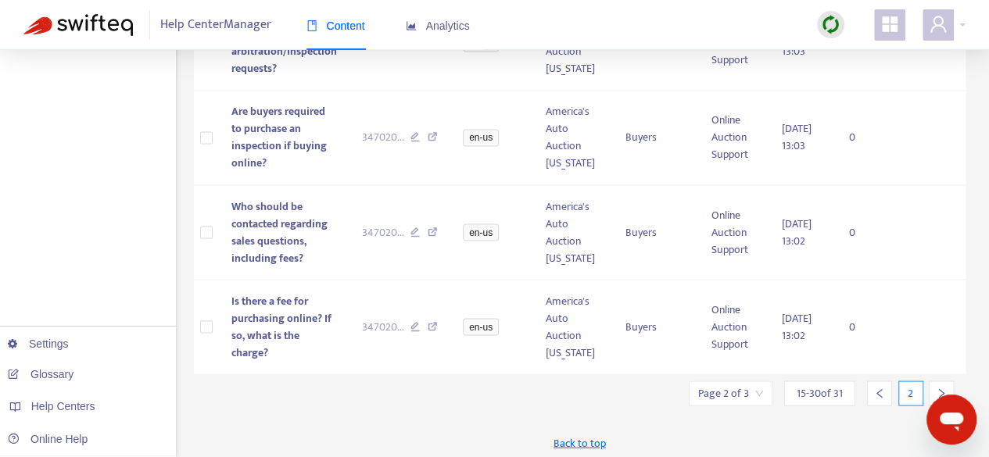
click at [940, 388] on icon "right" at bounding box center [941, 393] width 11 height 11
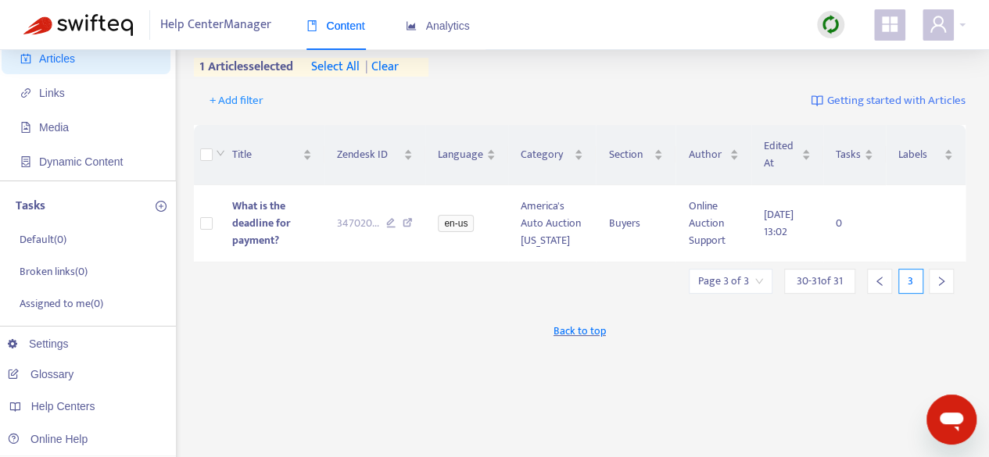
scroll to position [0, 0]
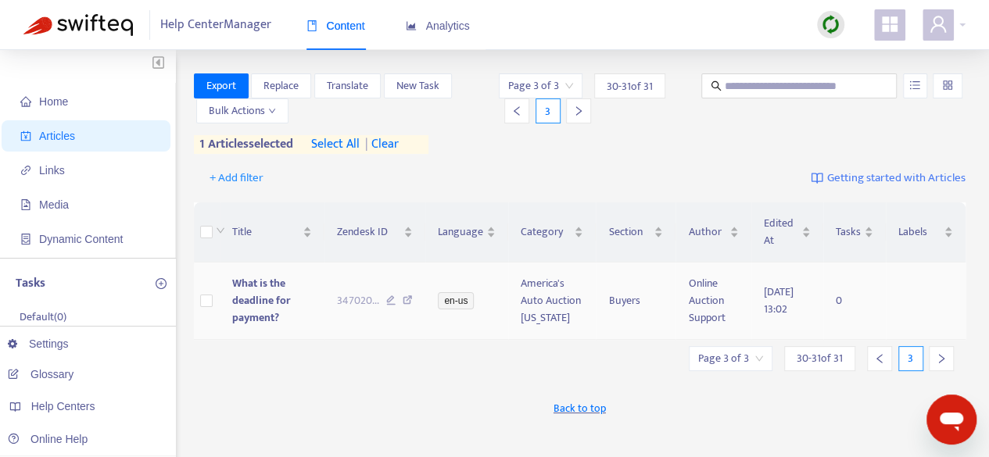
click at [268, 302] on span "What is the deadline for payment?" at bounding box center [261, 300] width 58 height 52
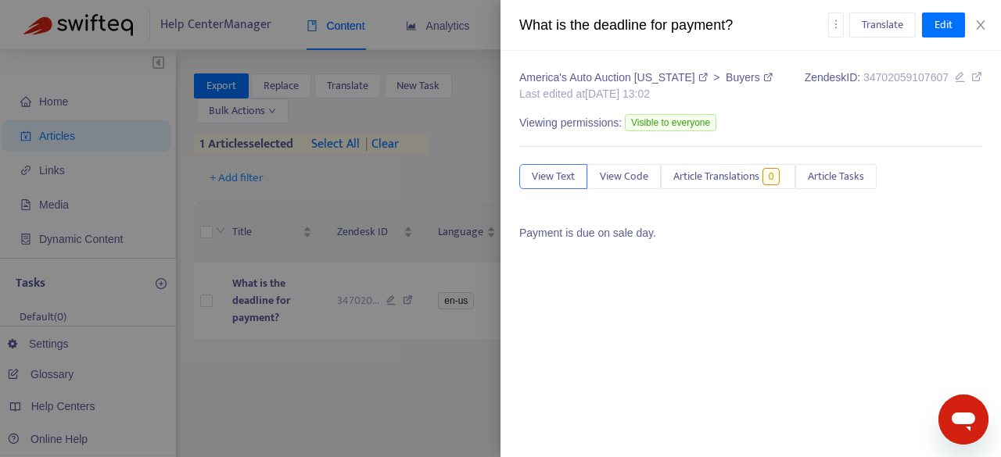
click at [612, 26] on div "What is the deadline for payment?" at bounding box center [673, 25] width 309 height 21
click at [931, 23] on button "Edit" at bounding box center [943, 25] width 43 height 25
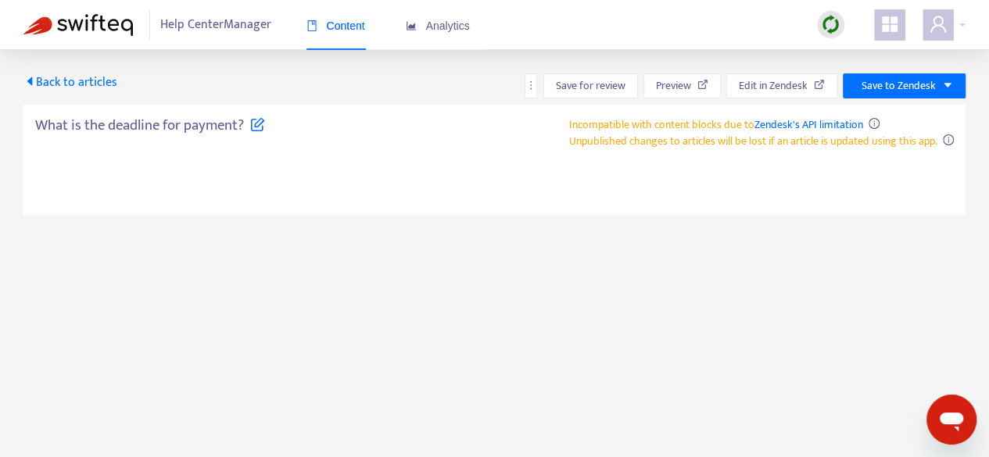
type textarea "**********"
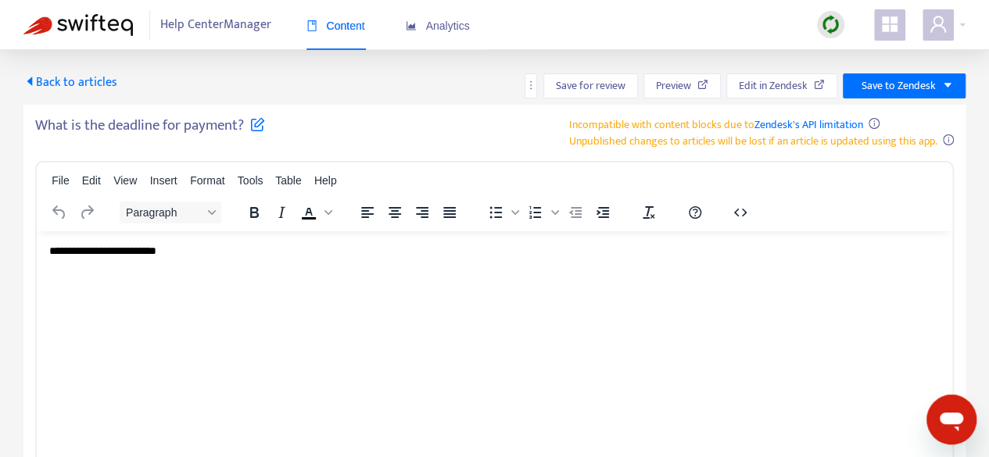
click at [152, 121] on h5 "What is the deadline for payment?" at bounding box center [150, 130] width 230 height 27
click at [257, 129] on icon at bounding box center [257, 124] width 15 height 15
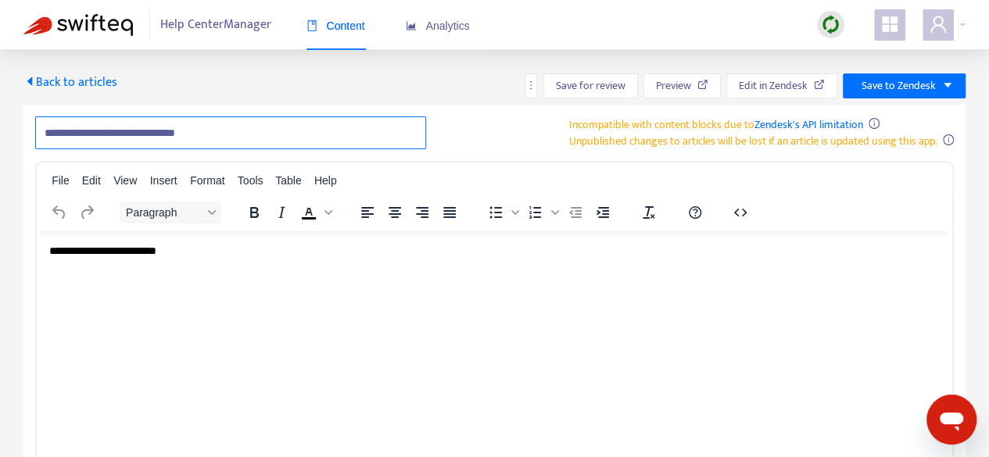
click at [252, 132] on input "**********" at bounding box center [230, 133] width 391 height 33
paste input "******"
type input "**********"
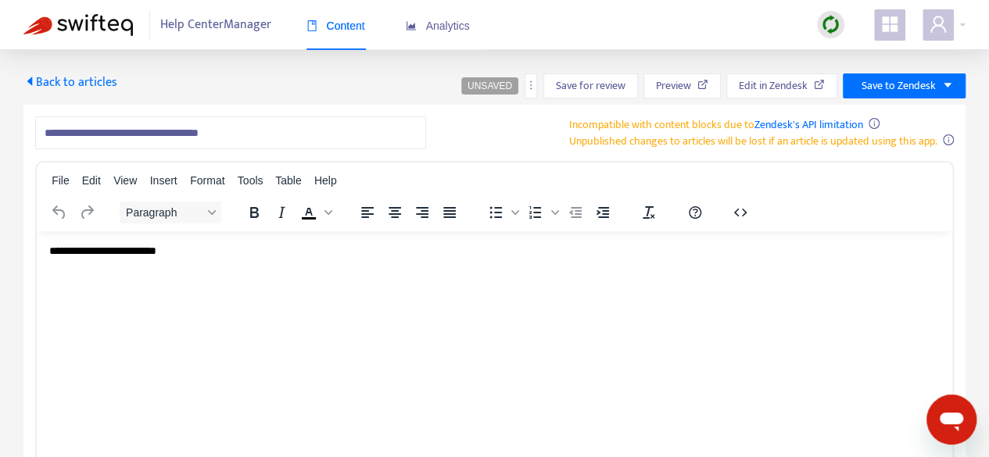
click at [141, 255] on p "**********" at bounding box center [494, 251] width 891 height 16
click at [141, 254] on p "**********" at bounding box center [494, 251] width 891 height 16
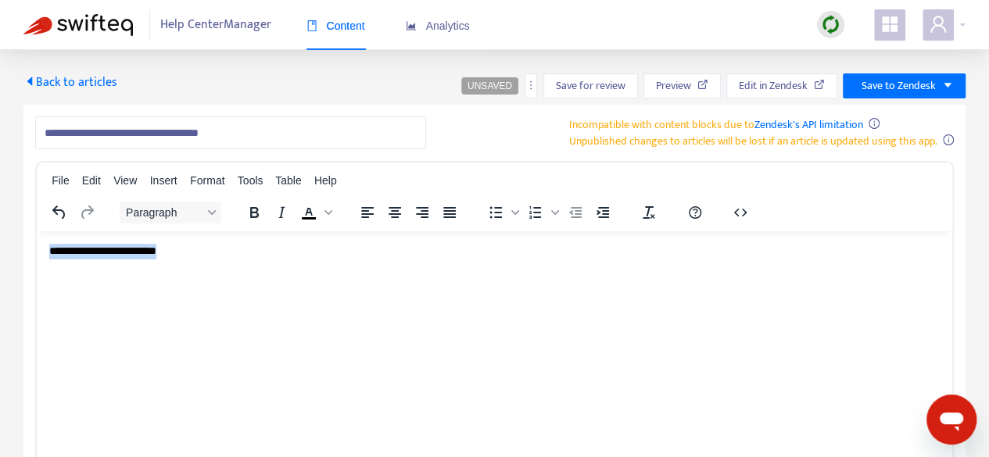
click at [141, 254] on p "**********" at bounding box center [494, 251] width 891 height 16
click at [138, 247] on p "*" at bounding box center [494, 251] width 891 height 16
click at [50, 255] on html "**********" at bounding box center [495, 251] width 916 height 41
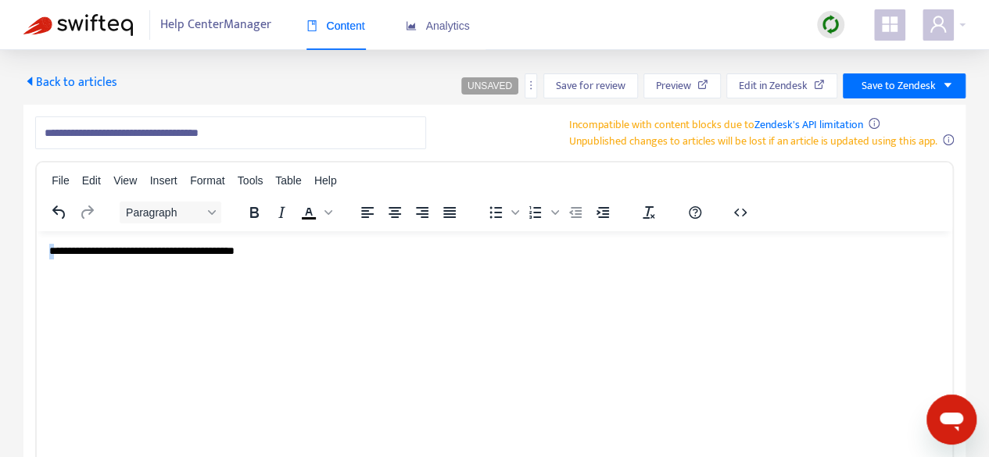
click at [47, 253] on html "**********" at bounding box center [495, 251] width 916 height 41
click at [290, 250] on p "**********" at bounding box center [494, 251] width 891 height 16
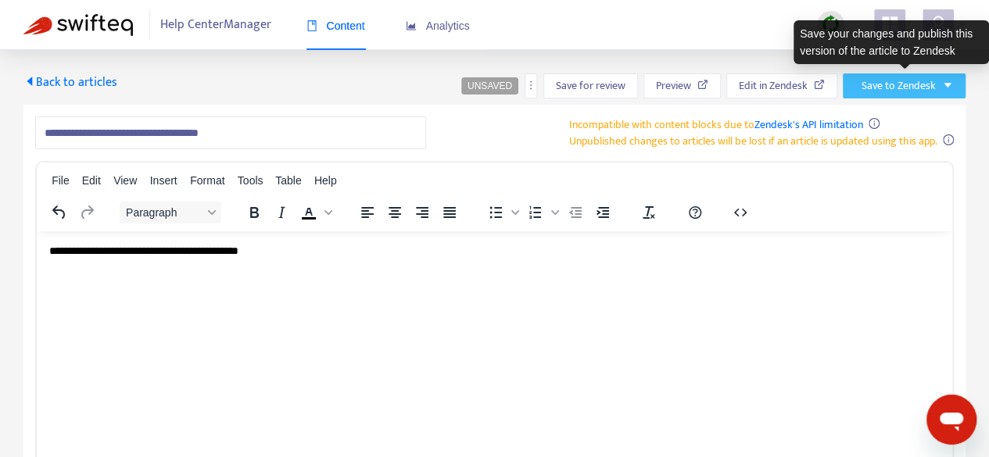
click at [924, 88] on span "Save to Zendesk" at bounding box center [899, 85] width 74 height 17
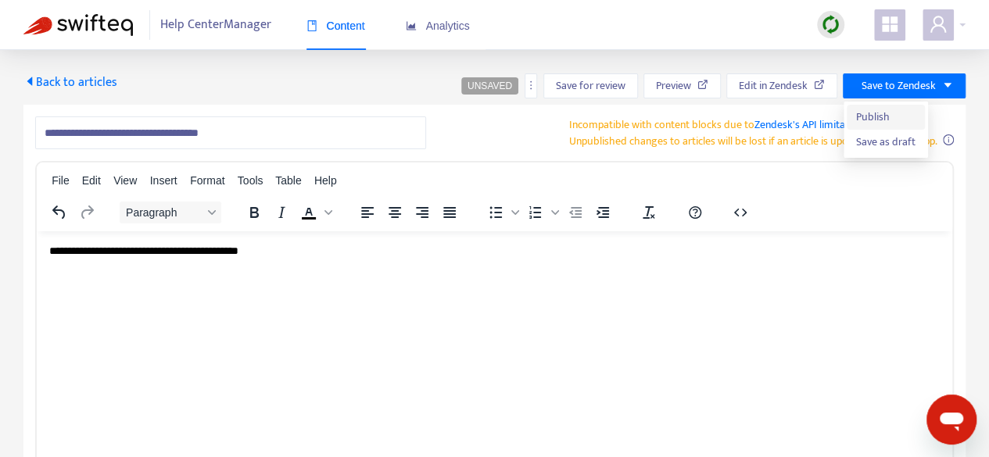
click at [920, 108] on li "Publish" at bounding box center [886, 117] width 78 height 25
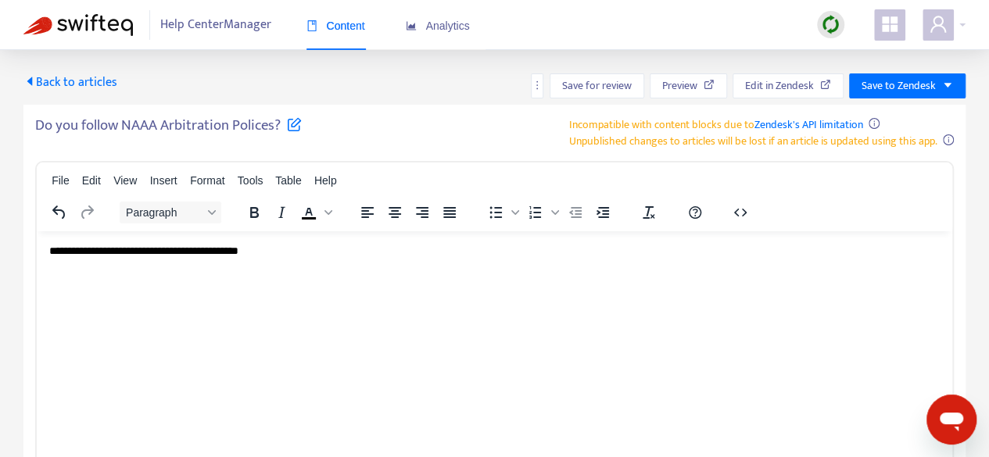
click at [372, 271] on html "**********" at bounding box center [495, 251] width 916 height 41
click at [371, 260] on html "**********" at bounding box center [495, 251] width 916 height 41
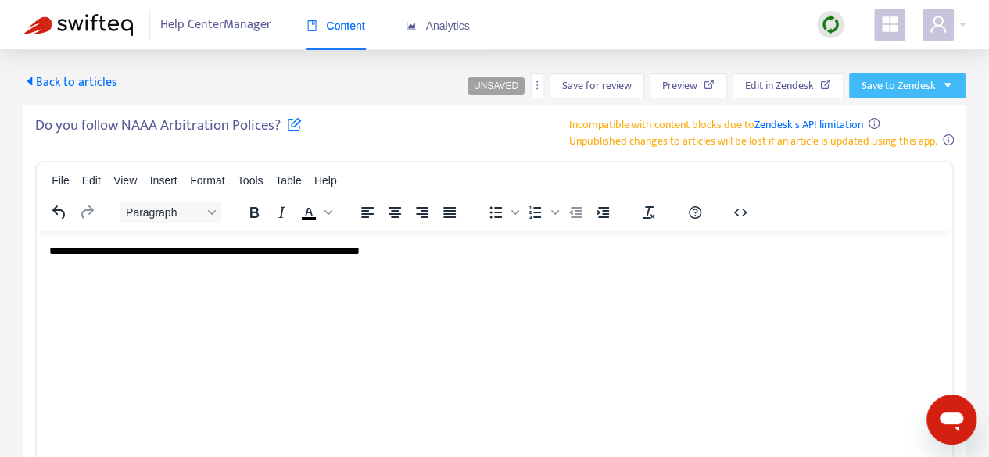
click at [949, 91] on button "Save to Zendesk" at bounding box center [907, 86] width 117 height 25
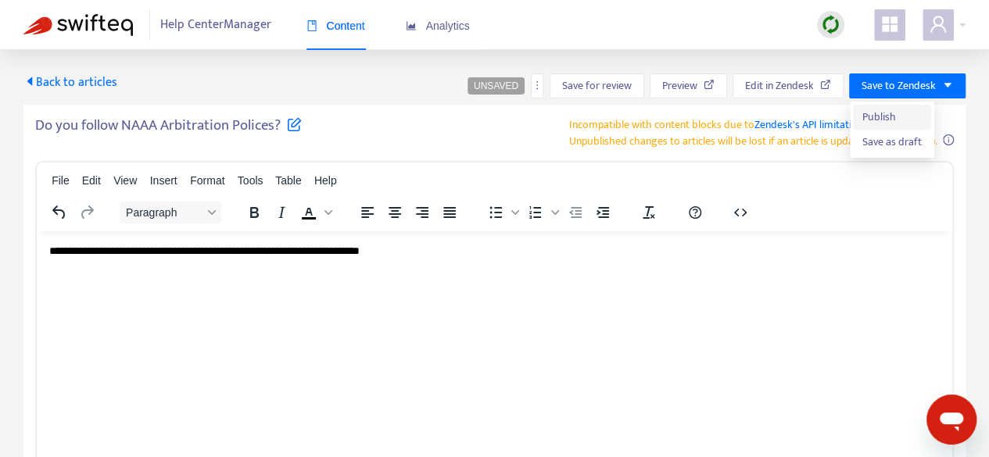
click at [906, 109] on span "Publish" at bounding box center [892, 117] width 59 height 17
click at [81, 80] on span "Back to articles" at bounding box center [70, 82] width 94 height 21
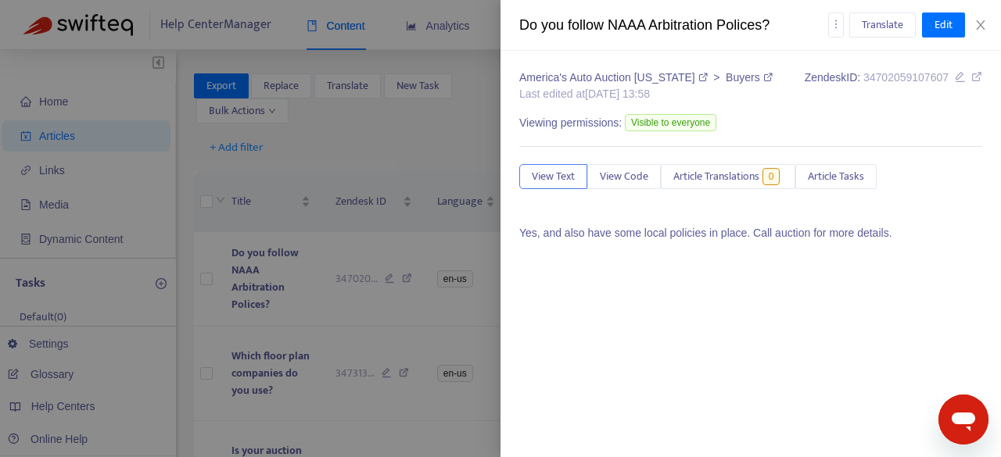
click at [414, 310] on div at bounding box center [500, 228] width 1001 height 457
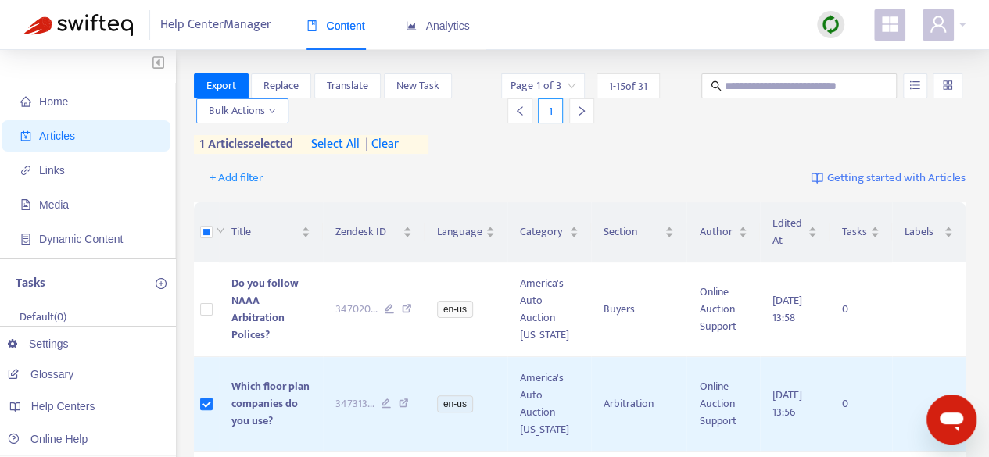
click at [271, 118] on span "Bulk Actions" at bounding box center [242, 110] width 67 height 17
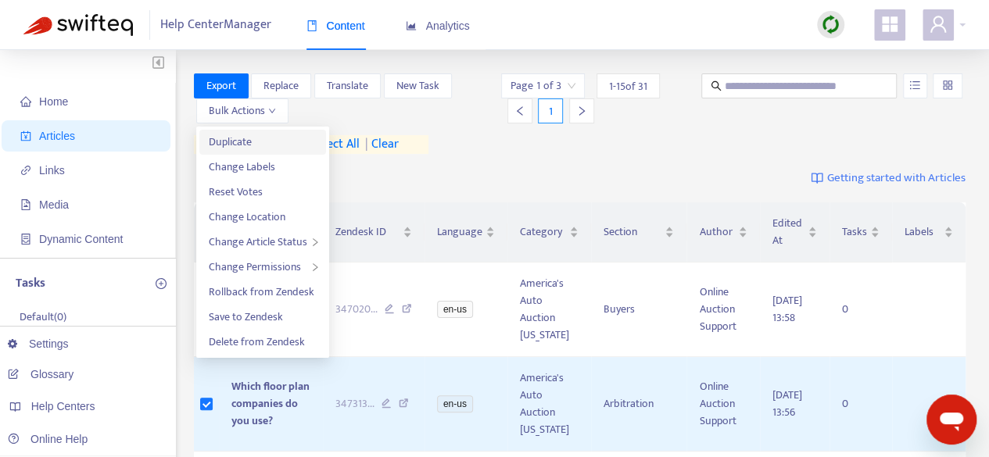
click at [267, 141] on span "Duplicate" at bounding box center [263, 142] width 108 height 17
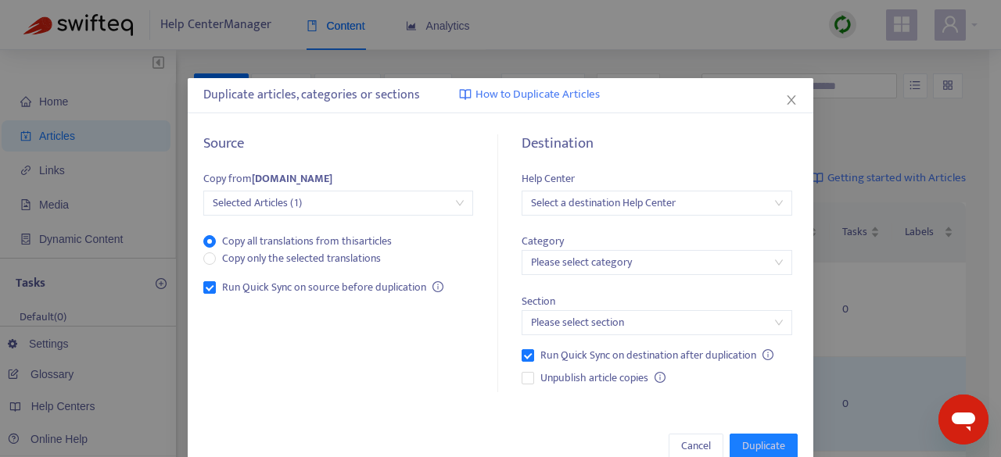
click at [673, 216] on div "Category Please select category" at bounding box center [657, 246] width 270 height 60
click at [663, 206] on input "search" at bounding box center [656, 203] width 251 height 23
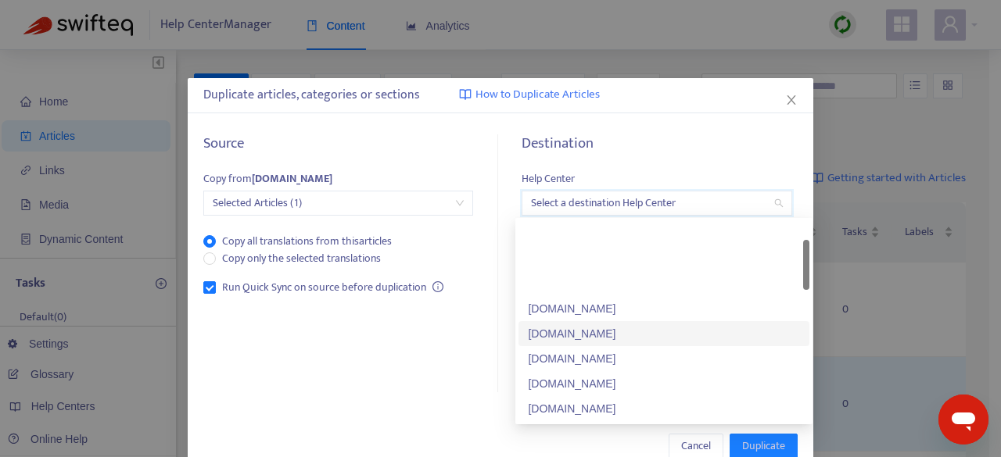
scroll to position [801, 0]
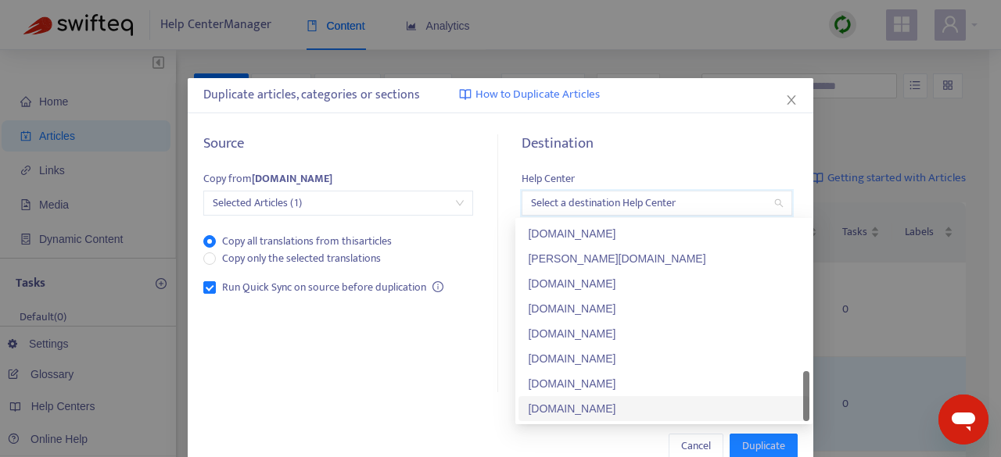
click at [645, 407] on div "[DOMAIN_NAME]" at bounding box center [664, 408] width 272 height 17
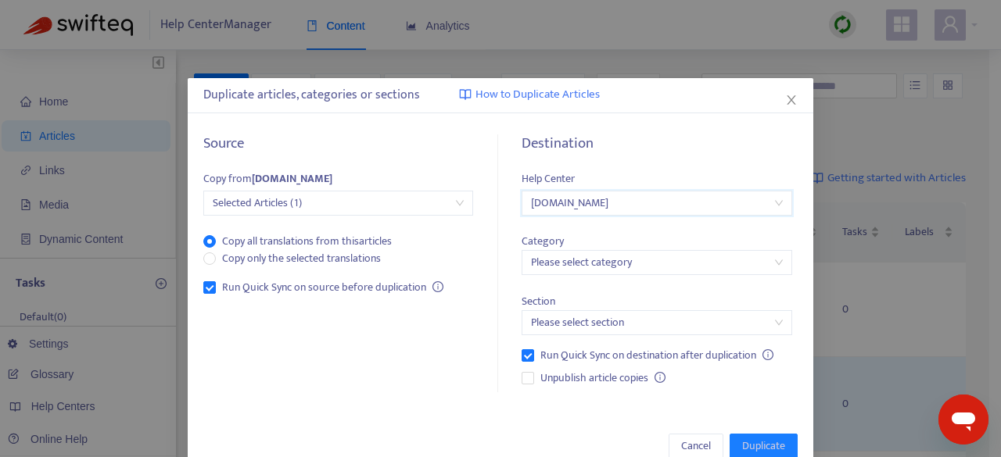
click at [571, 248] on div "Category Please select category" at bounding box center [657, 246] width 270 height 60
click at [575, 260] on input "search" at bounding box center [656, 262] width 251 height 23
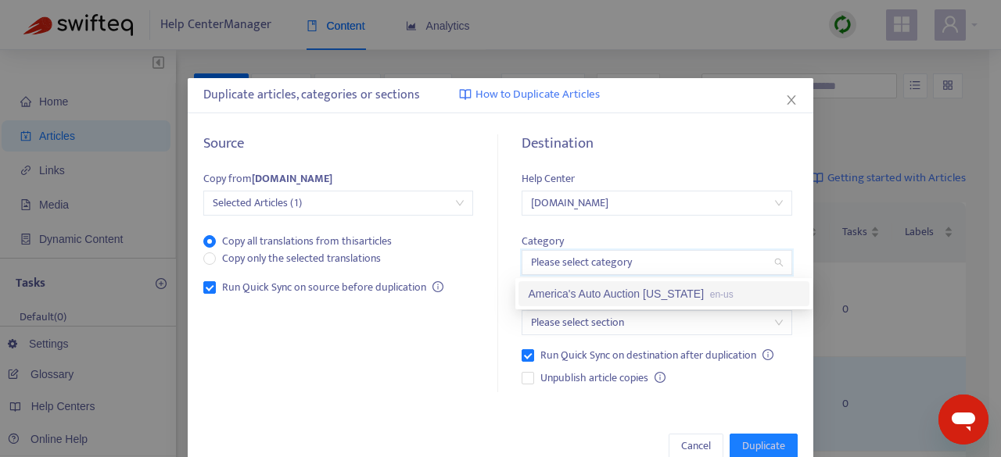
click at [742, 298] on div "America's Auto Auction [US_STATE] en-us" at bounding box center [664, 293] width 272 height 17
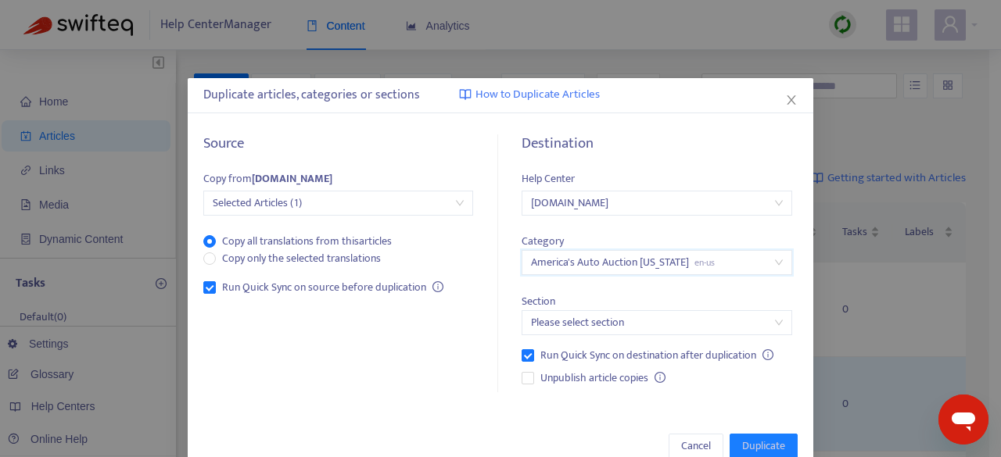
click at [709, 314] on input "search" at bounding box center [656, 322] width 251 height 23
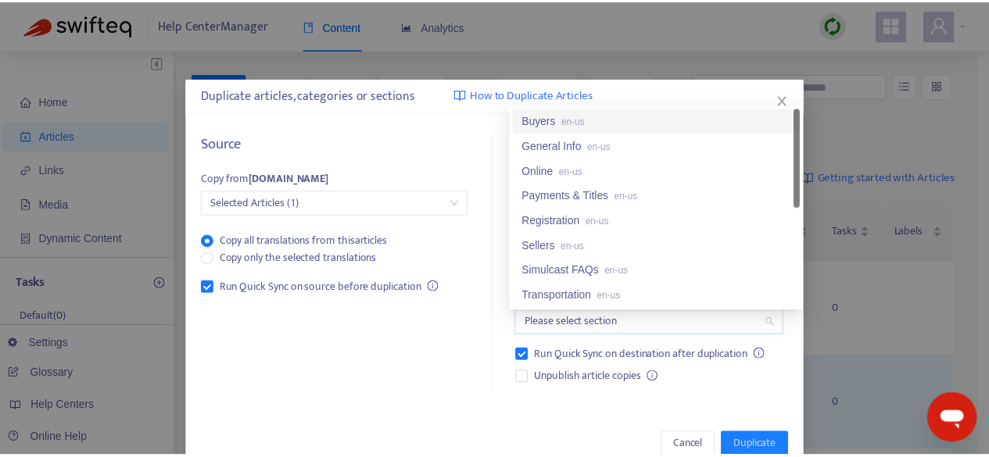
scroll to position [0, 0]
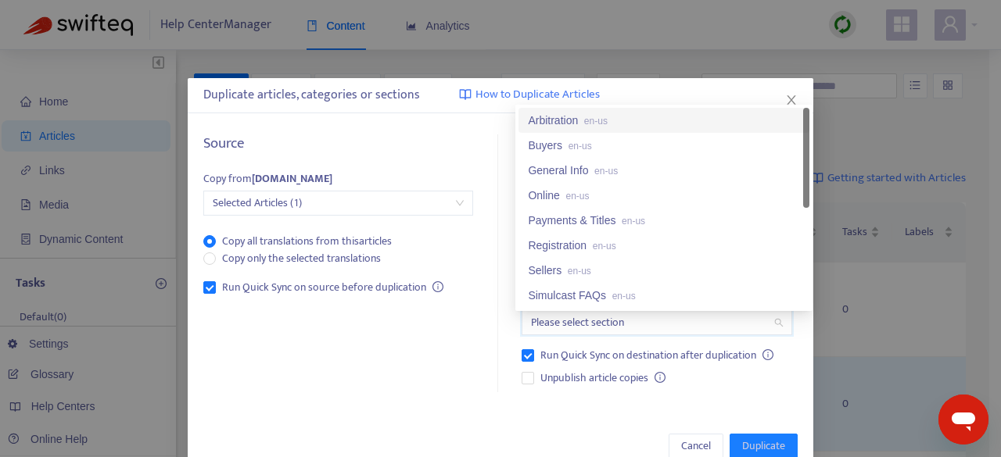
click at [561, 118] on div "Arbitration en-us" at bounding box center [664, 120] width 272 height 17
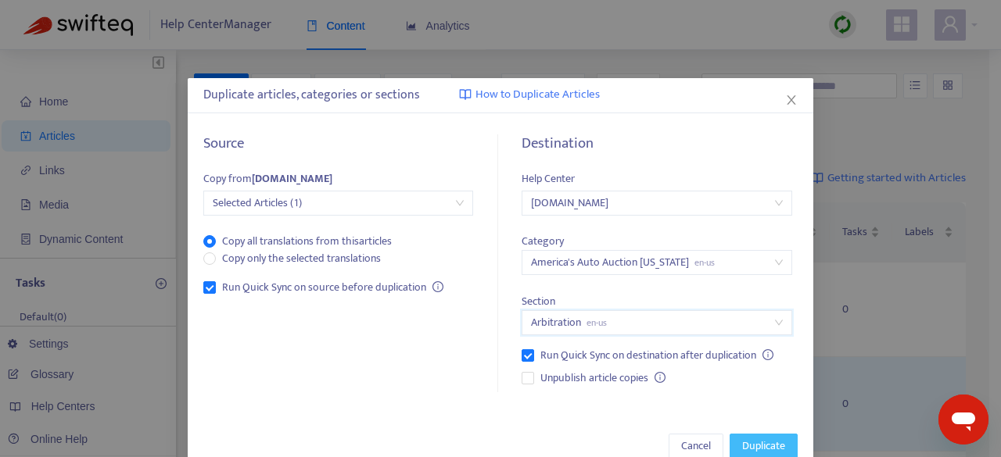
click at [744, 443] on span "Duplicate" at bounding box center [763, 446] width 43 height 17
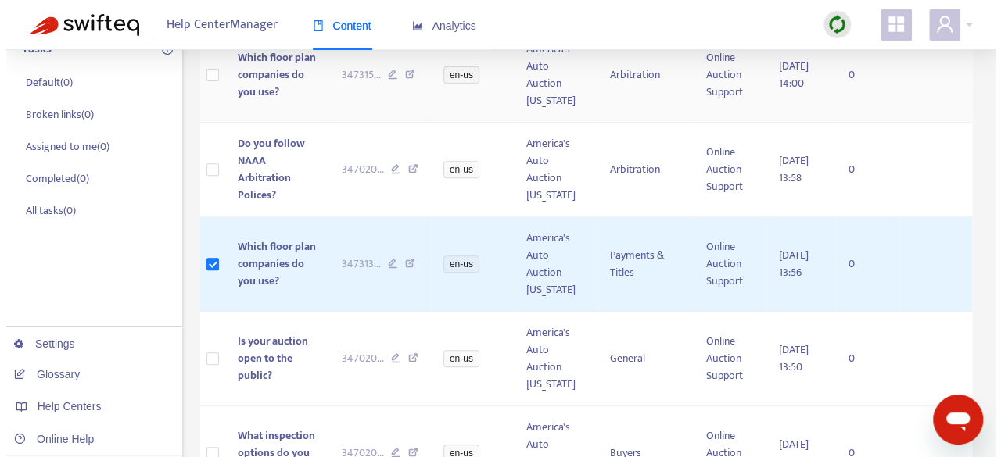
scroll to position [78, 0]
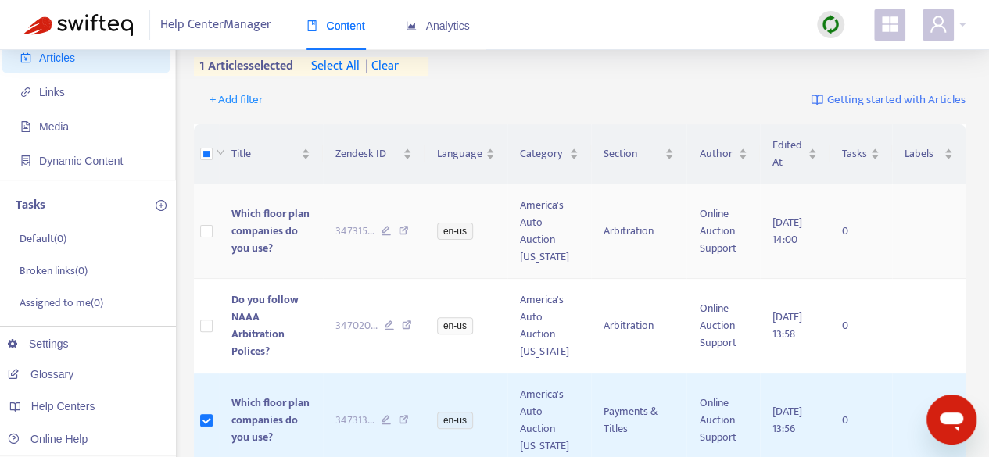
click at [259, 230] on span "Which floor plan companies do you use?" at bounding box center [270, 231] width 78 height 52
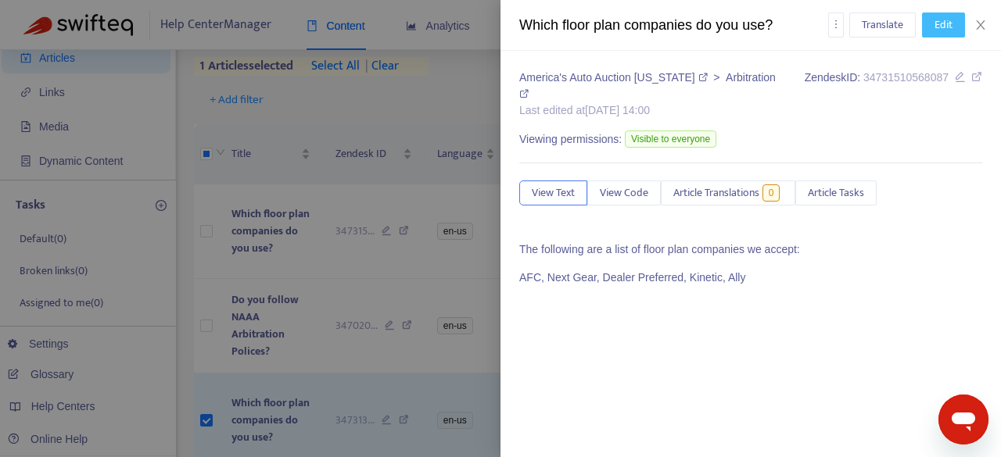
click at [927, 26] on button "Edit" at bounding box center [943, 25] width 43 height 25
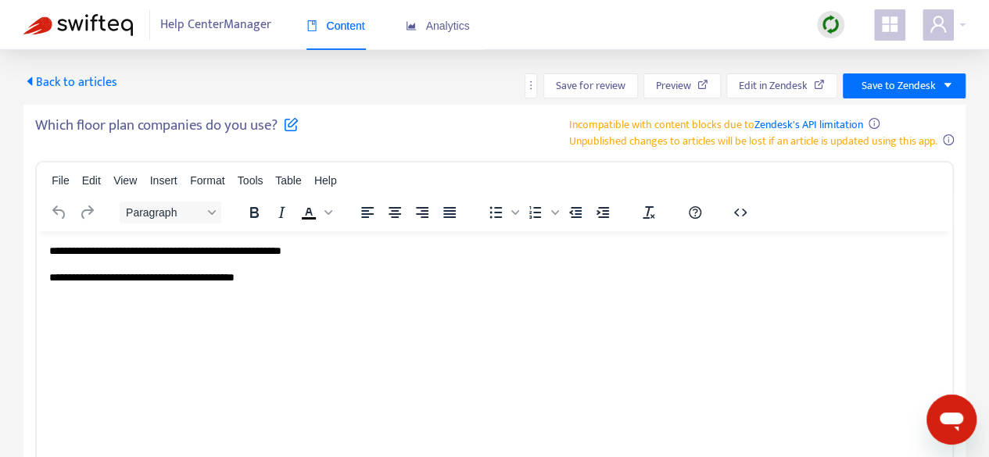
click at [118, 119] on h5 "Which floor plan companies do you use?" at bounding box center [167, 130] width 264 height 27
click at [288, 123] on icon at bounding box center [291, 124] width 15 height 15
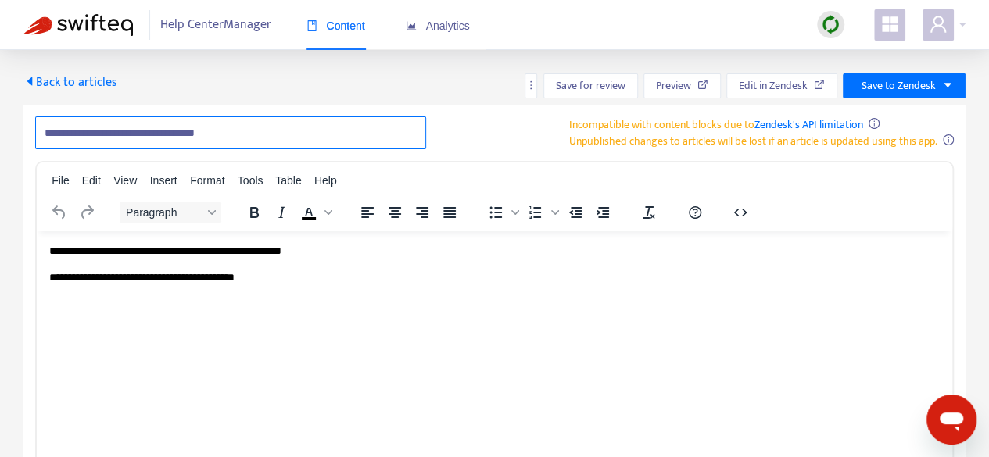
click at [131, 134] on input "**********" at bounding box center [230, 133] width 391 height 33
paste input "**********"
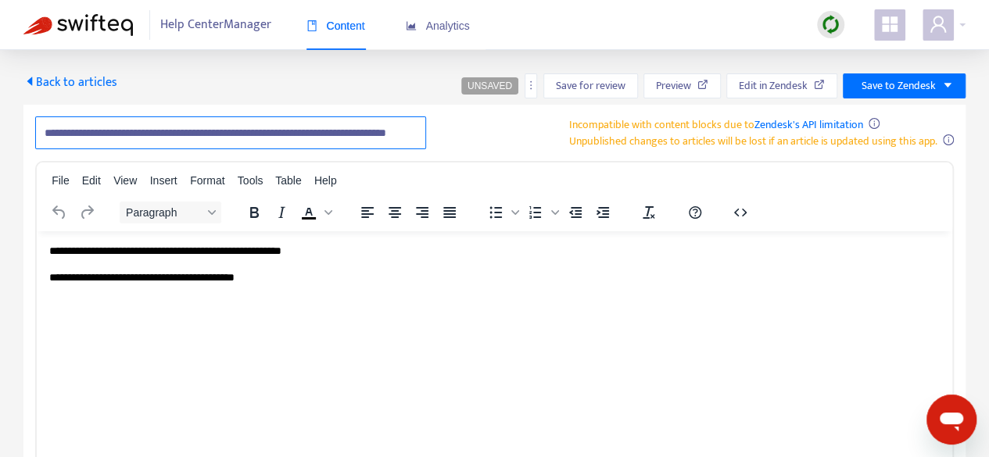
type input "**********"
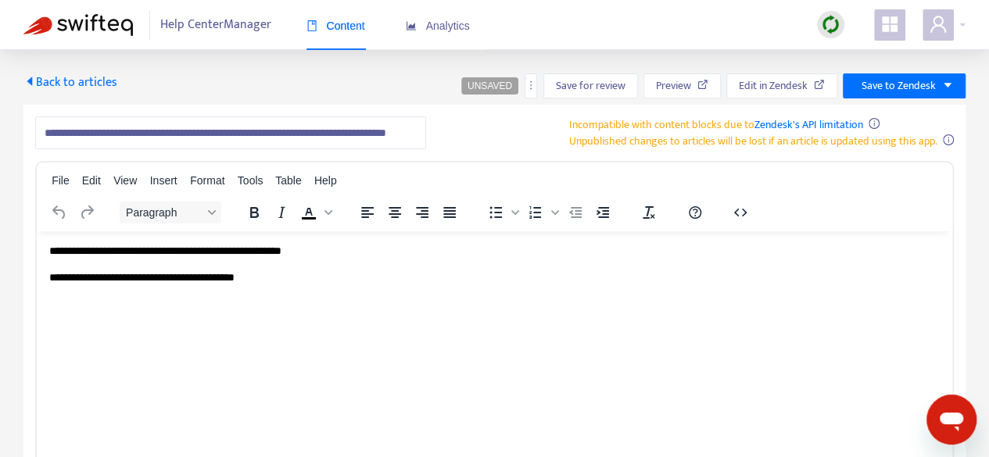
scroll to position [0, 0]
click at [305, 282] on p "**********" at bounding box center [494, 278] width 891 height 16
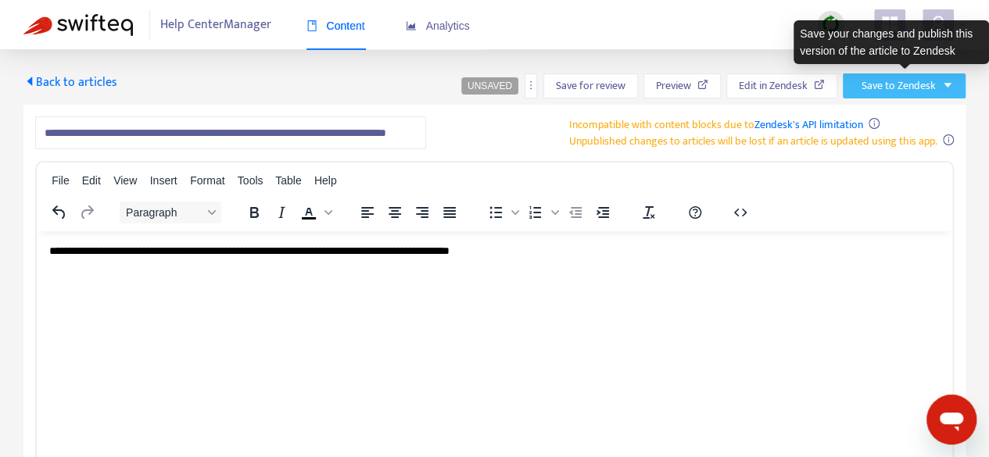
click at [933, 88] on span "Save to Zendesk" at bounding box center [899, 85] width 74 height 17
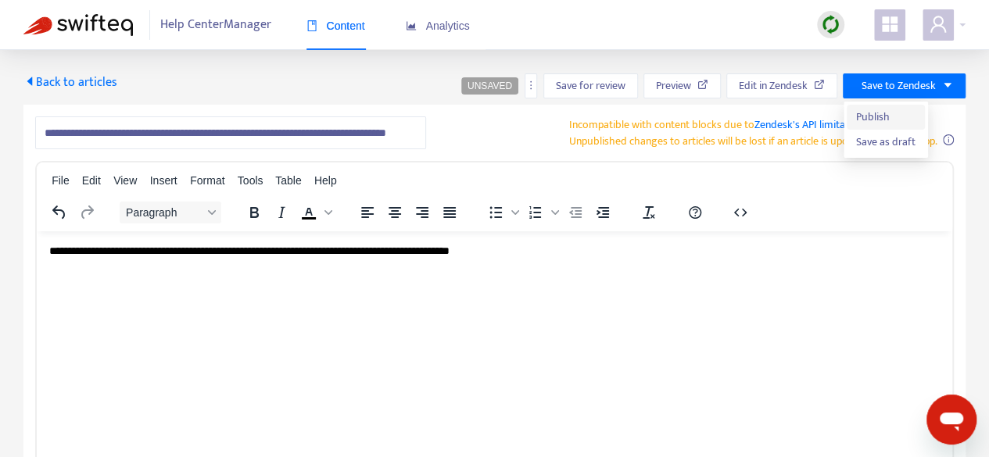
click at [895, 115] on span "Publish" at bounding box center [885, 117] width 59 height 17
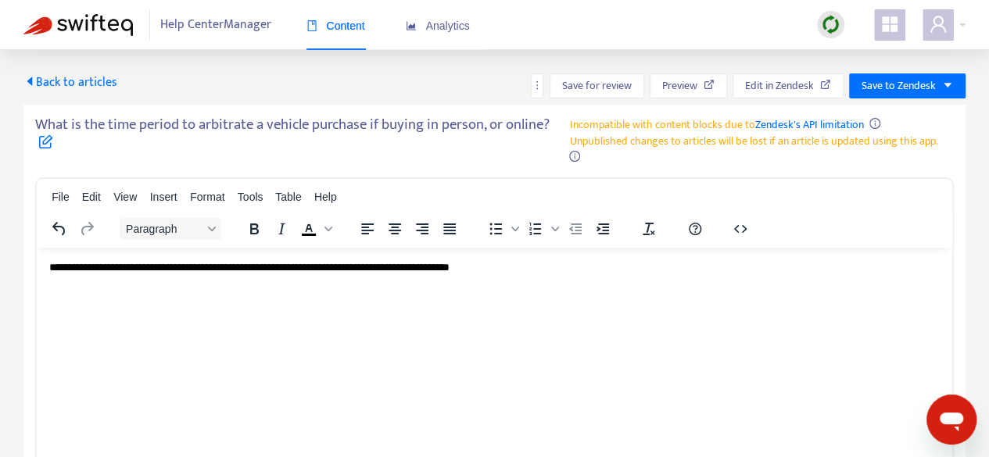
click at [66, 79] on span "Back to articles" at bounding box center [70, 82] width 94 height 21
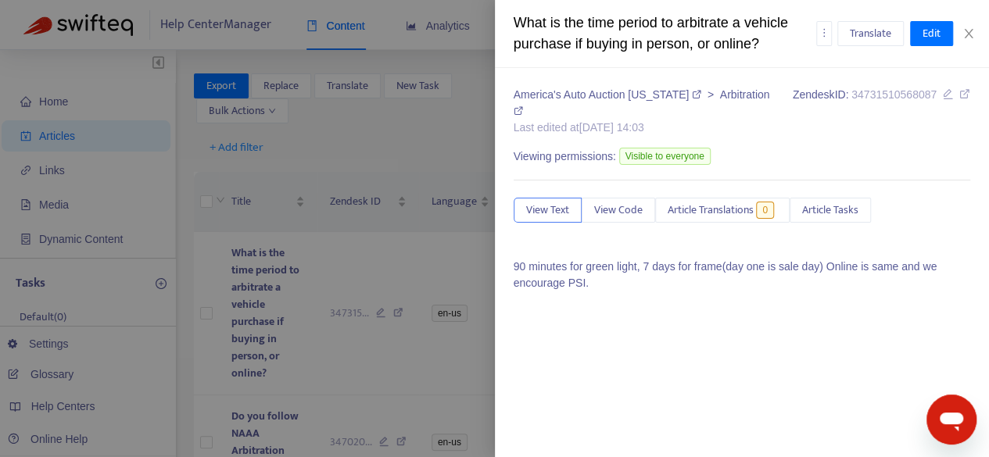
scroll to position [235, 0]
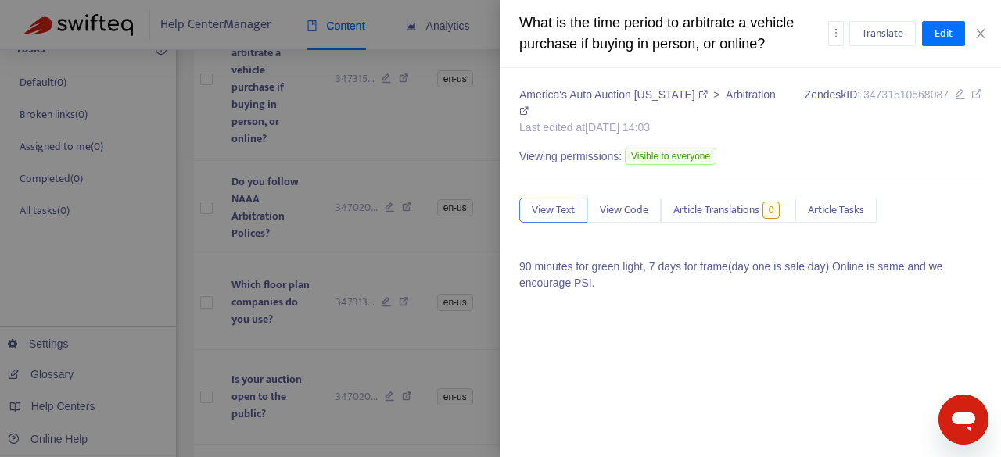
click at [124, 314] on div at bounding box center [500, 228] width 1001 height 457
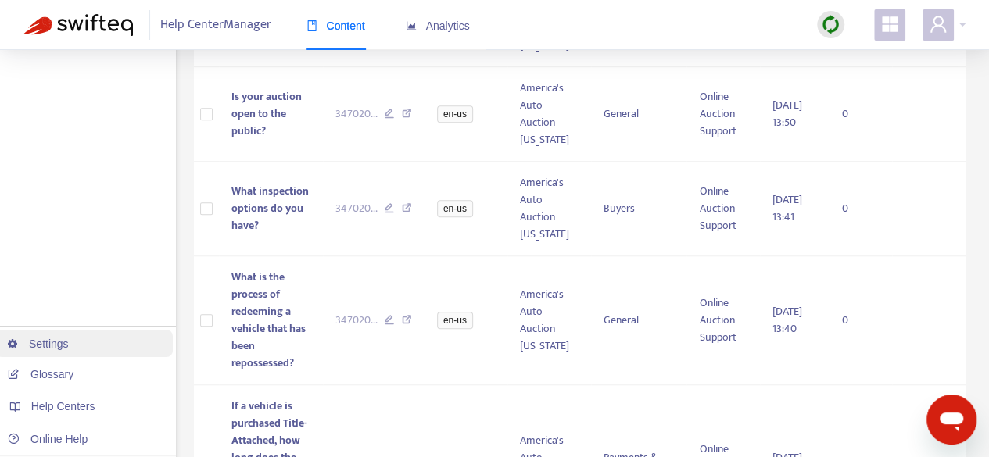
scroll to position [547, 0]
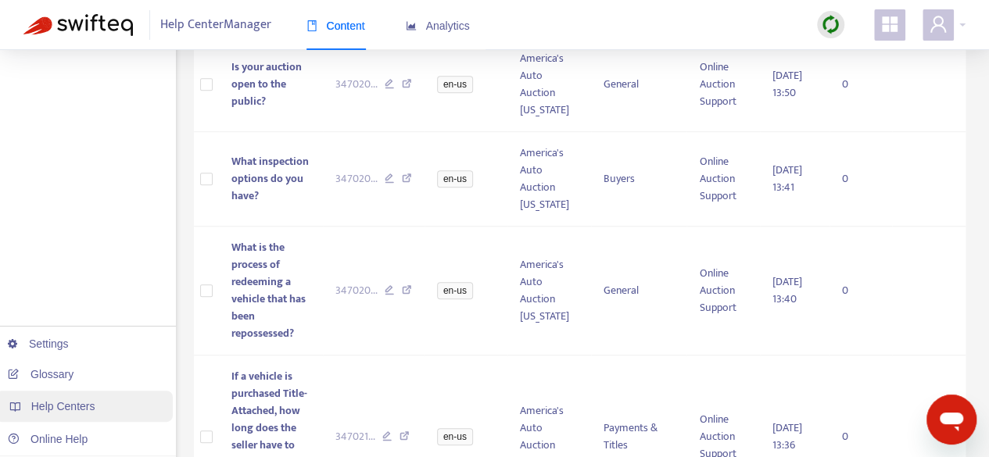
click at [74, 412] on span "Help Centers" at bounding box center [63, 406] width 64 height 13
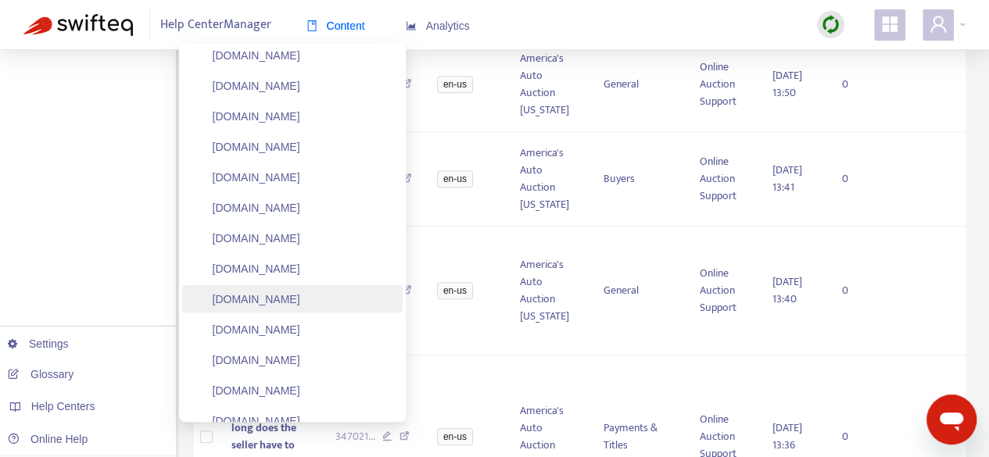
scroll to position [908, 0]
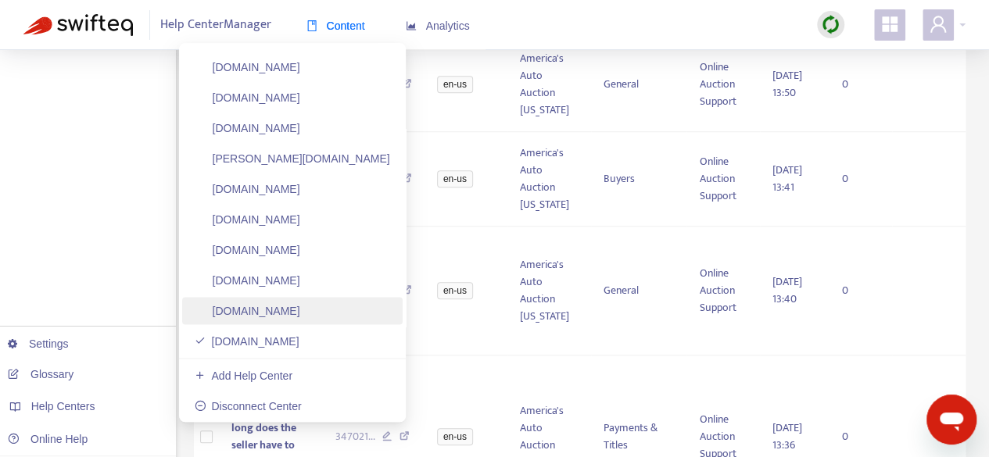
click at [297, 317] on link "[DOMAIN_NAME]" at bounding box center [248, 311] width 106 height 13
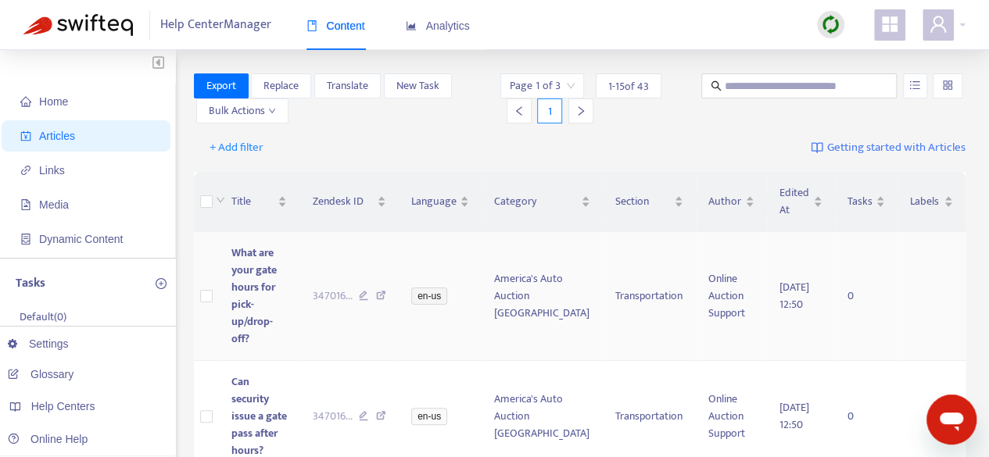
click at [264, 270] on span "What are your gate hours for pick-up/drop-off?" at bounding box center [253, 296] width 45 height 104
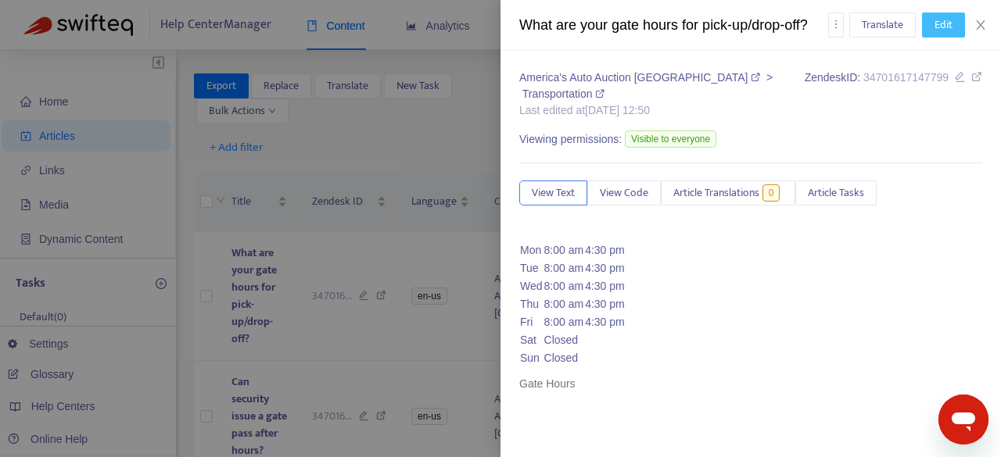
click at [943, 27] on span "Edit" at bounding box center [943, 24] width 18 height 17
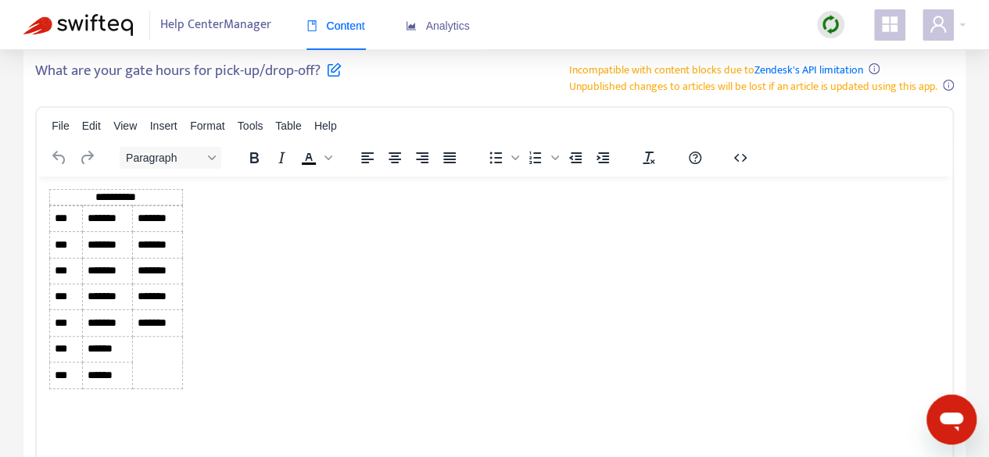
scroll to position [156, 0]
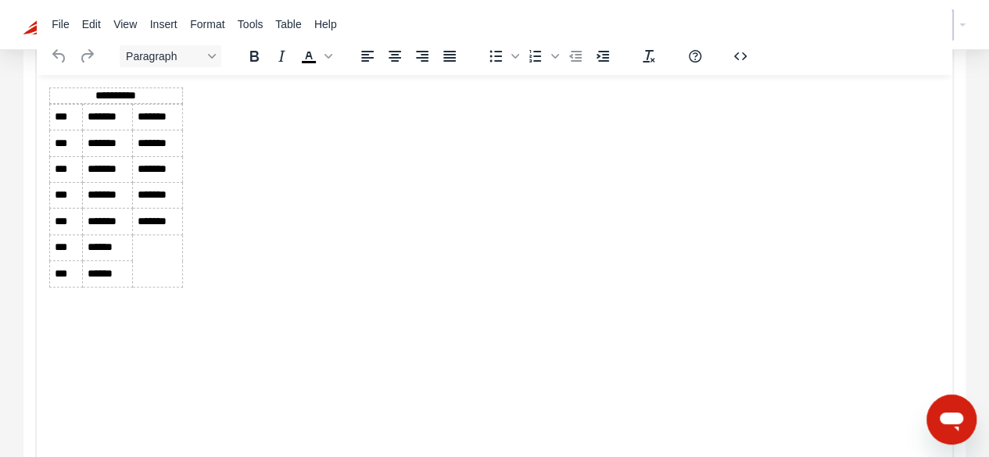
click at [231, 285] on body "**********" at bounding box center [494, 200] width 891 height 226
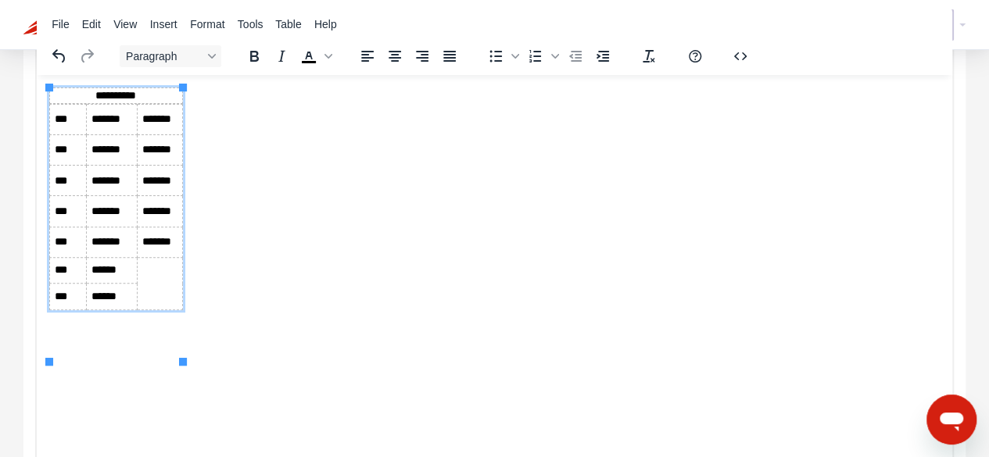
click at [127, 309] on td "******" at bounding box center [112, 296] width 51 height 26
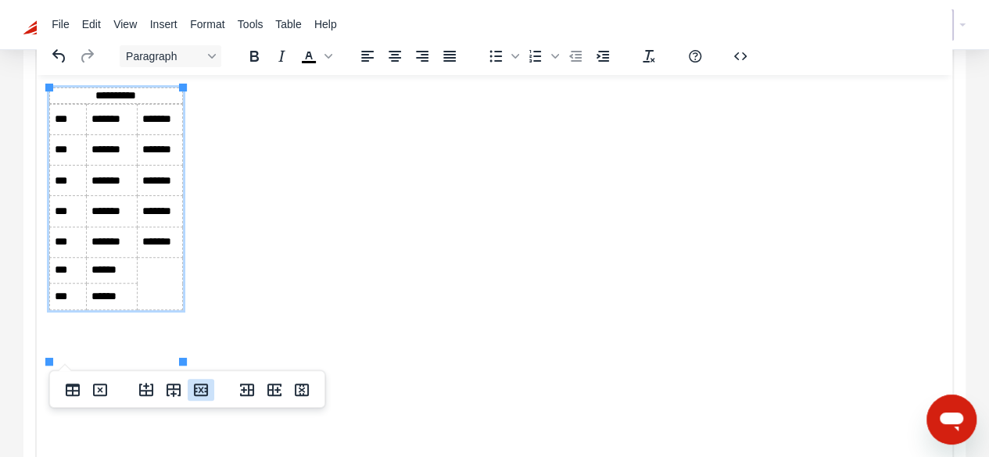
click at [199, 398] on icon "Delete row" at bounding box center [201, 390] width 19 height 19
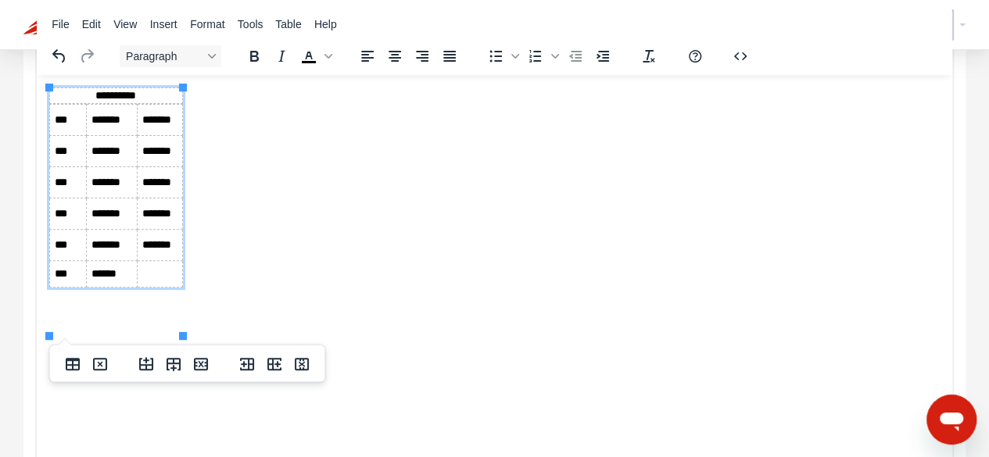
click at [163, 286] on td "Rich Text Area. Press ALT-0 for help." at bounding box center [160, 273] width 45 height 27
click at [199, 365] on icon "Delete row" at bounding box center [201, 364] width 14 height 13
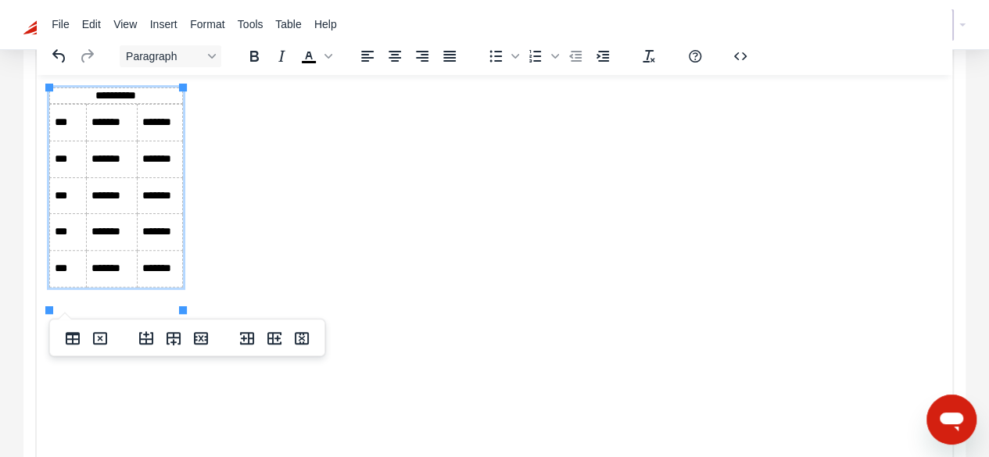
click at [156, 286] on td "*******" at bounding box center [160, 268] width 45 height 37
click at [214, 349] on div at bounding box center [174, 338] width 101 height 30
click at [206, 342] on icon "Delete row" at bounding box center [201, 338] width 19 height 19
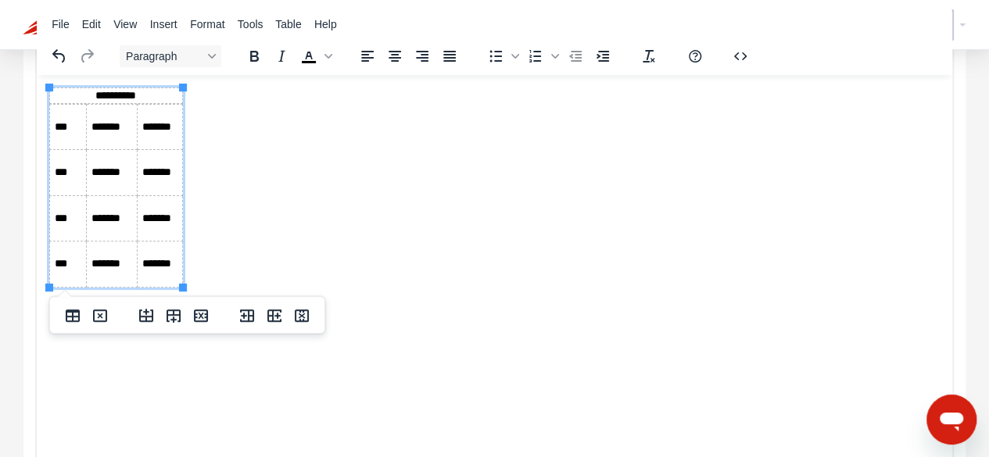
click at [155, 260] on td "*******" at bounding box center [160, 264] width 45 height 46
click at [199, 320] on icon "Delete row" at bounding box center [201, 316] width 19 height 19
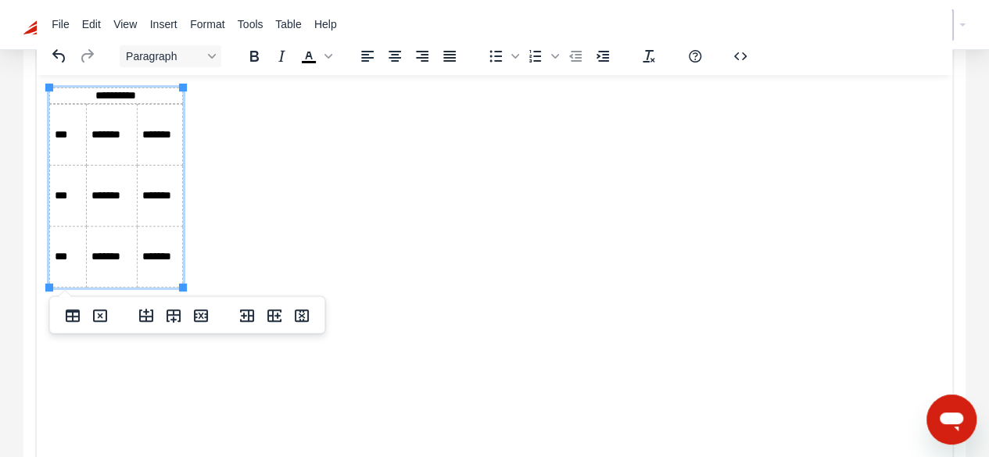
click at [199, 320] on icon "Delete row" at bounding box center [201, 316] width 19 height 19
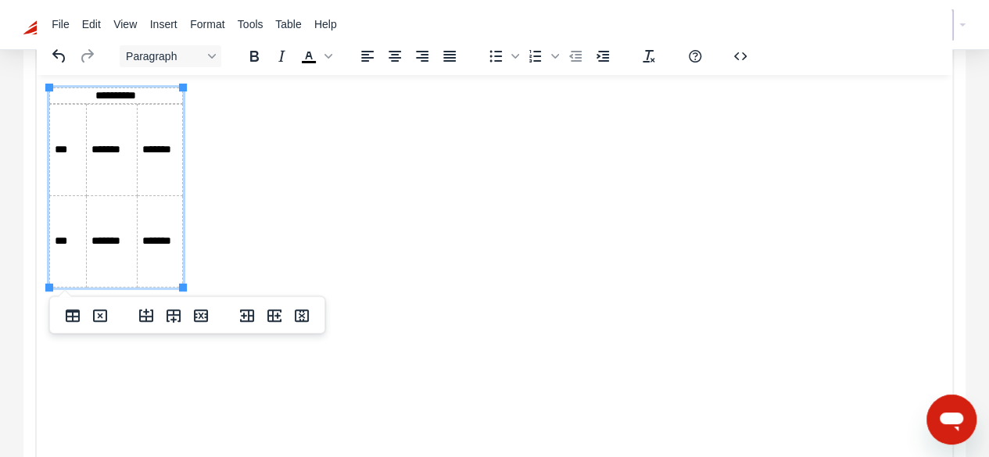
click at [199, 320] on icon "Delete row" at bounding box center [201, 316] width 19 height 19
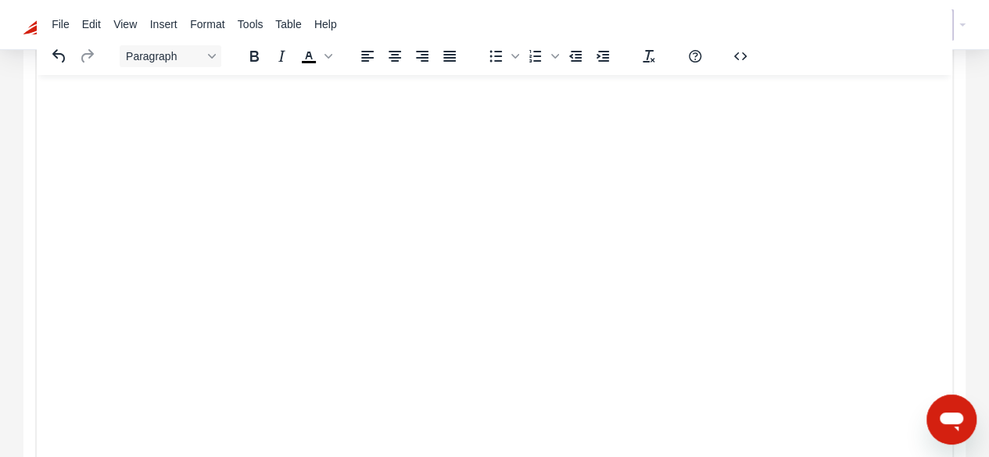
click at [199, 115] on html at bounding box center [495, 94] width 916 height 41
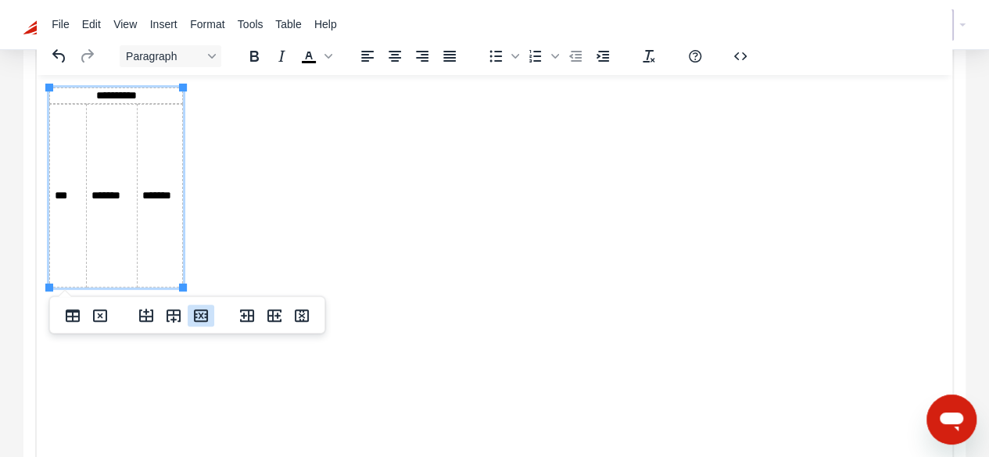
click at [199, 320] on icon "Delete row" at bounding box center [201, 316] width 19 height 19
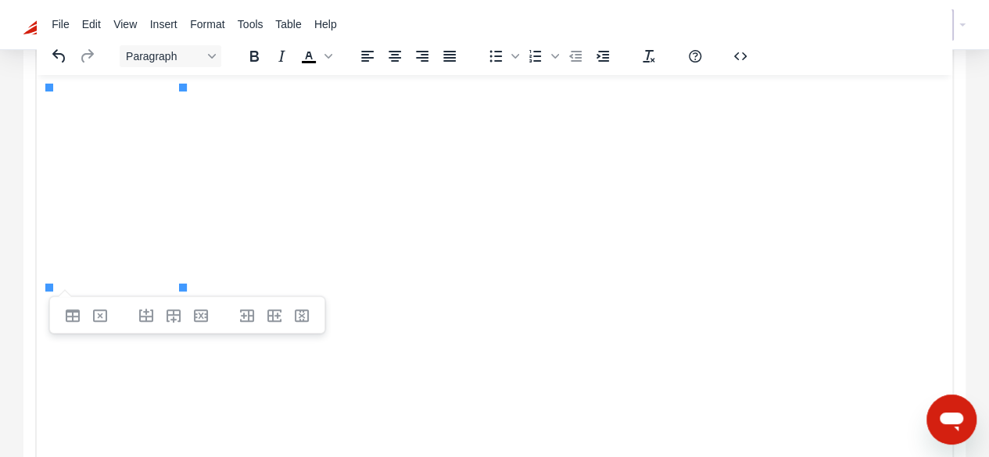
click at [167, 115] on html at bounding box center [495, 94] width 916 height 41
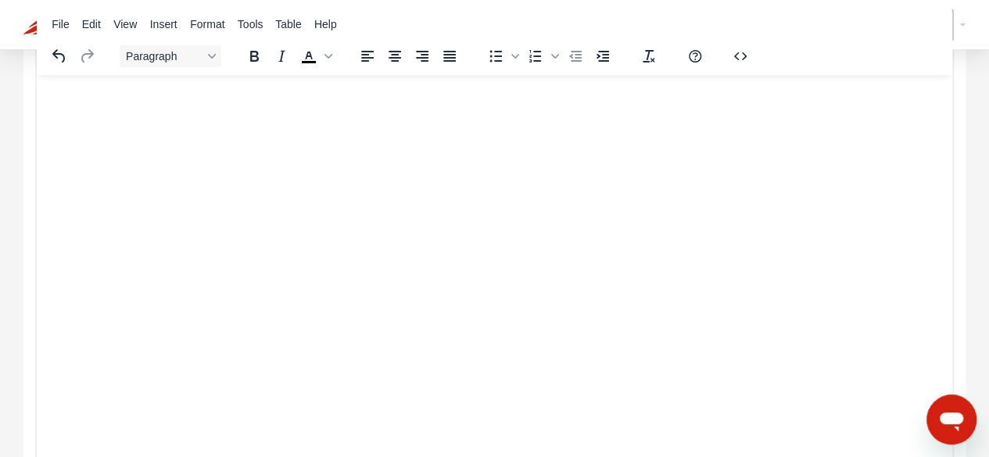
click at [332, 115] on html at bounding box center [495, 94] width 916 height 41
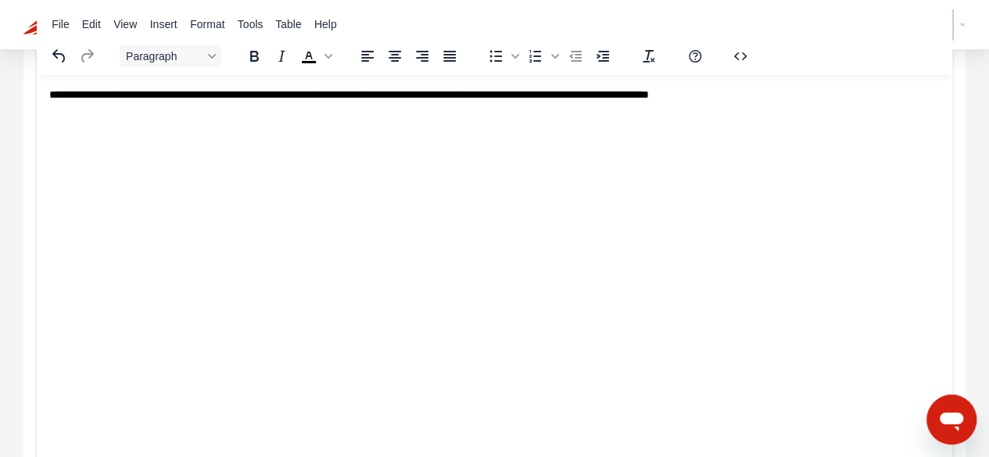
click at [161, 97] on span "**********" at bounding box center [349, 93] width 600 height 11
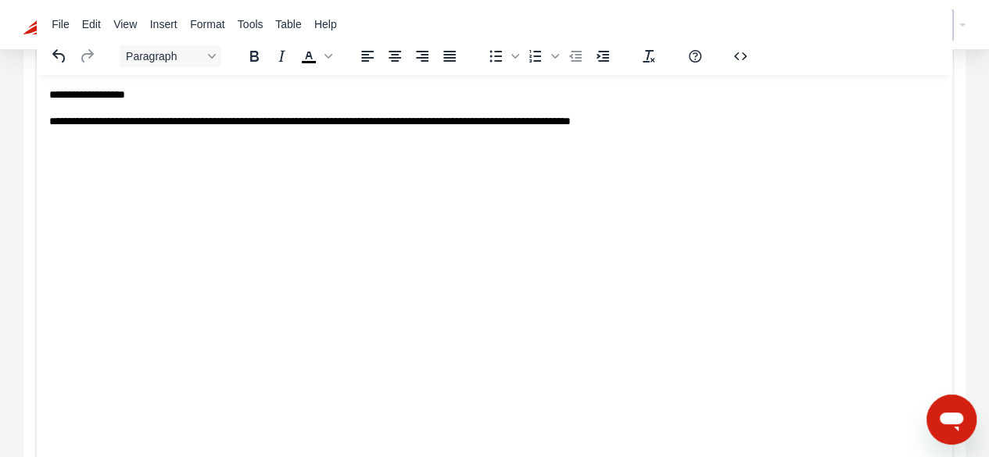
click at [160, 120] on span "**********" at bounding box center [310, 120] width 522 height 11
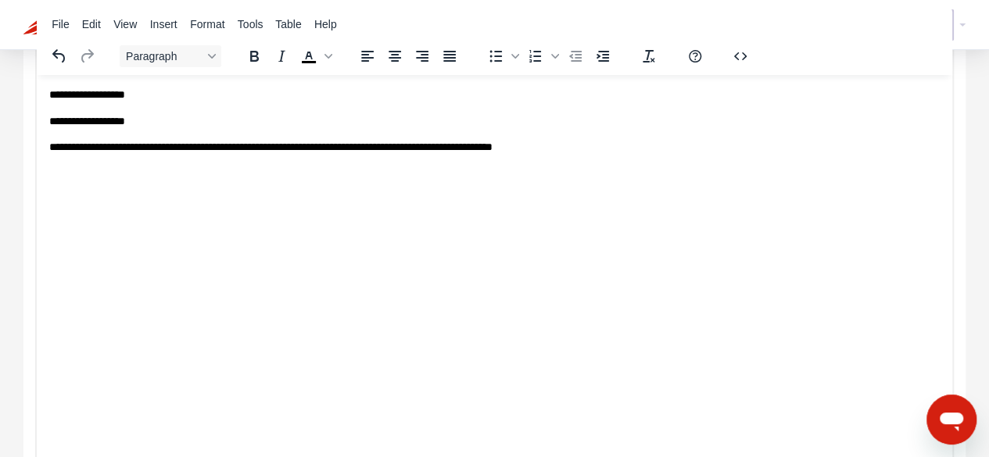
click at [162, 149] on span "**********" at bounding box center [270, 146] width 443 height 11
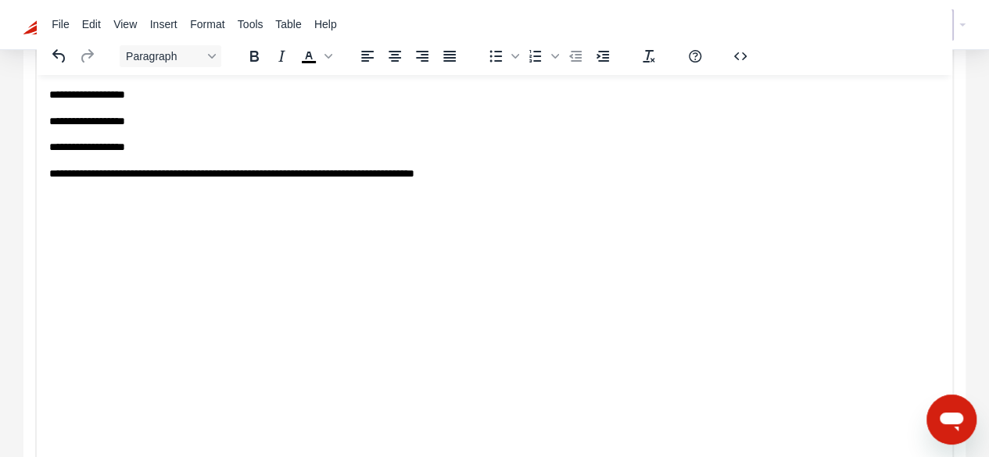
click at [156, 177] on span "**********" at bounding box center [231, 172] width 365 height 11
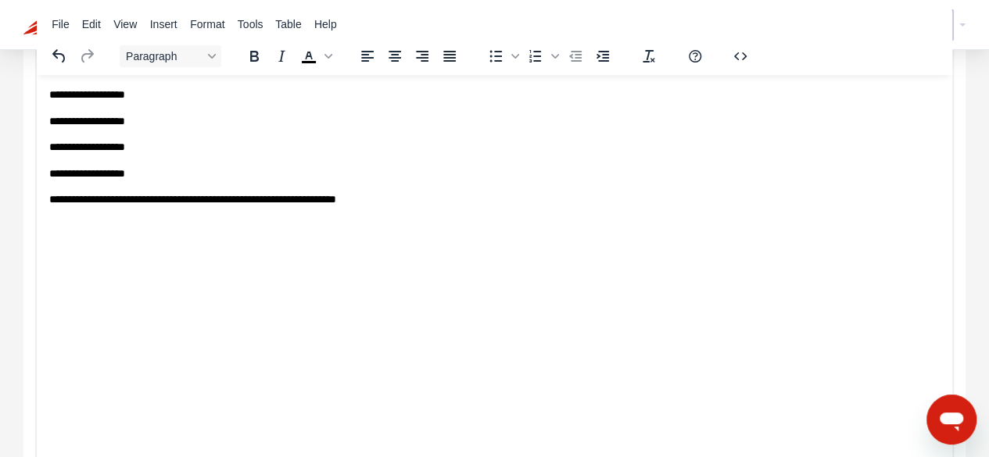
click at [157, 201] on span "**********" at bounding box center [192, 198] width 287 height 11
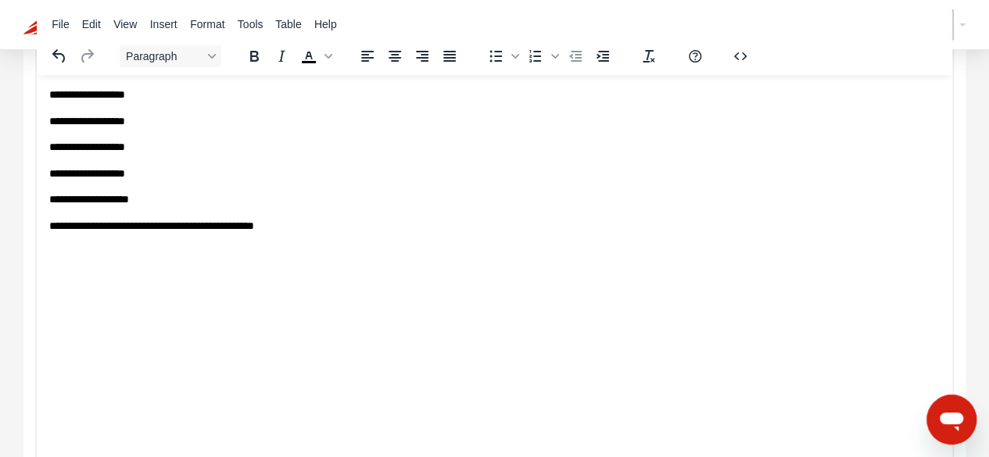
click at [108, 227] on span "**********" at bounding box center [151, 225] width 205 height 11
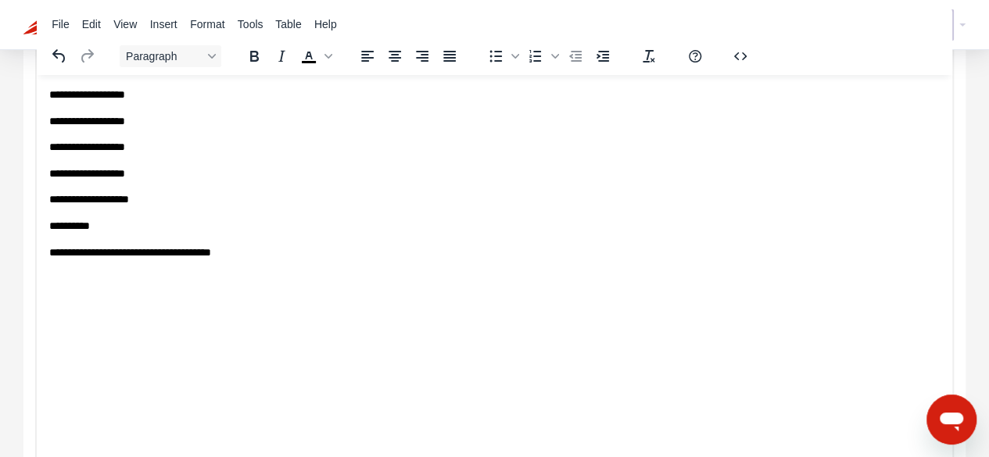
click at [114, 252] on span "**********" at bounding box center [130, 251] width 162 height 11
click at [216, 325] on html "**********" at bounding box center [495, 199] width 916 height 250
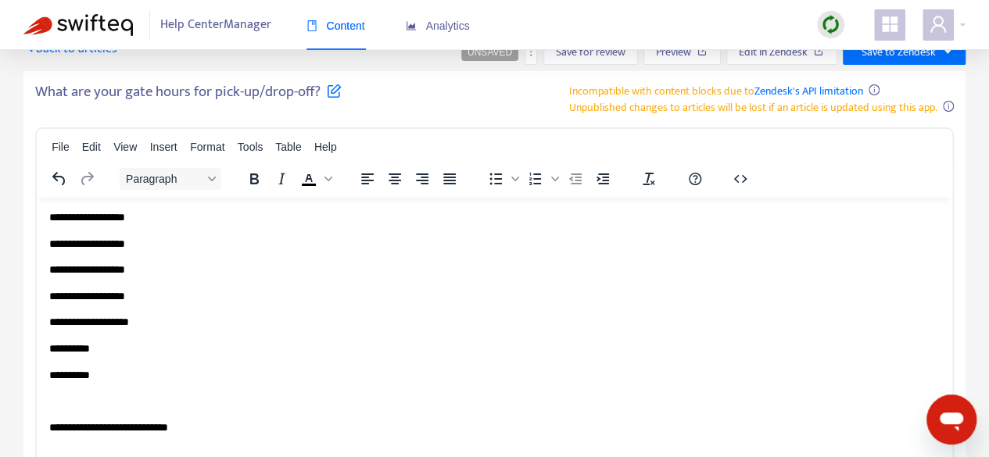
scroll to position [0, 0]
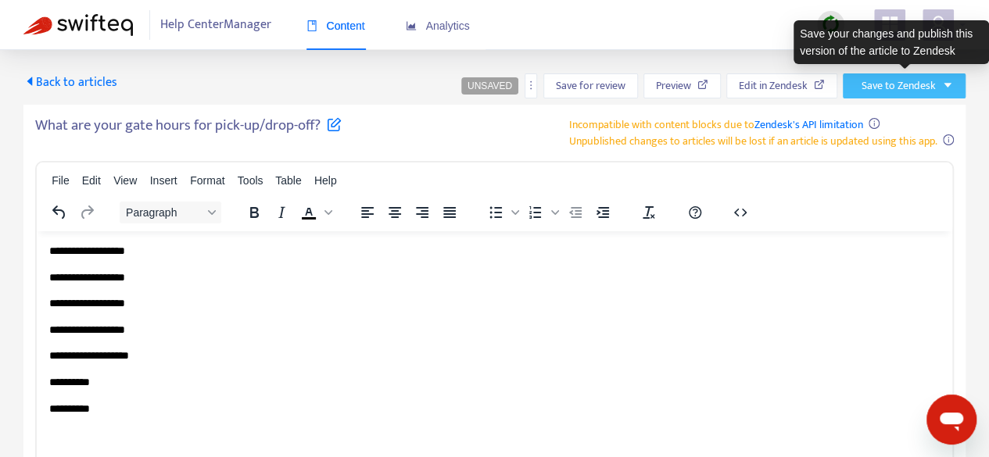
click at [919, 84] on span "Save to Zendesk" at bounding box center [899, 85] width 74 height 17
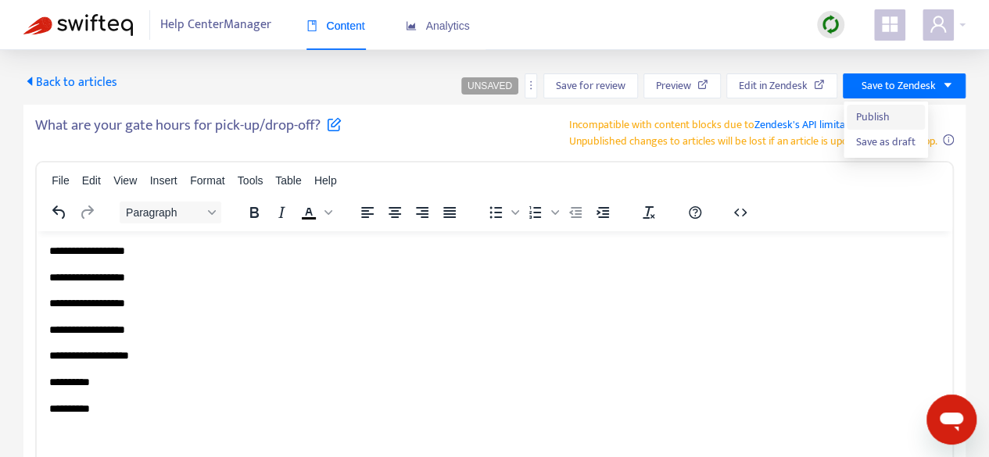
click at [891, 117] on span "Publish" at bounding box center [885, 117] width 59 height 17
click at [70, 77] on span "Back to articles" at bounding box center [70, 82] width 94 height 21
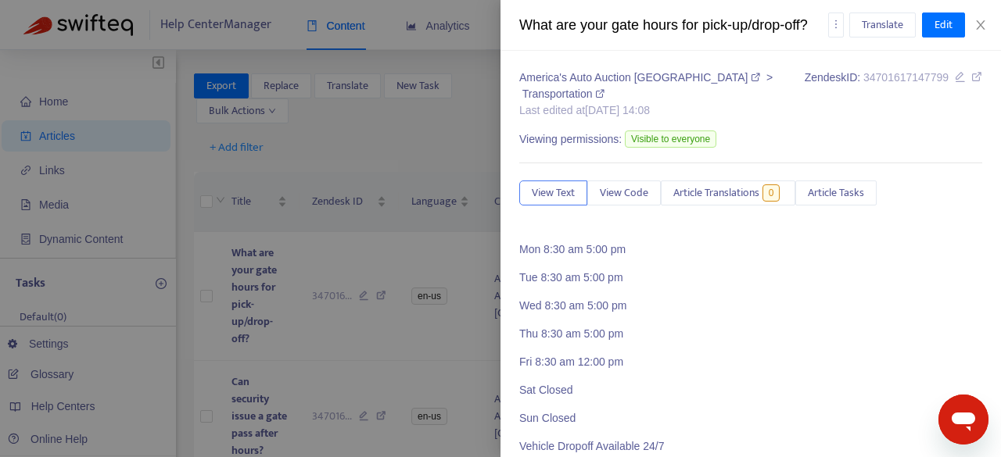
click at [237, 359] on div at bounding box center [500, 228] width 1001 height 457
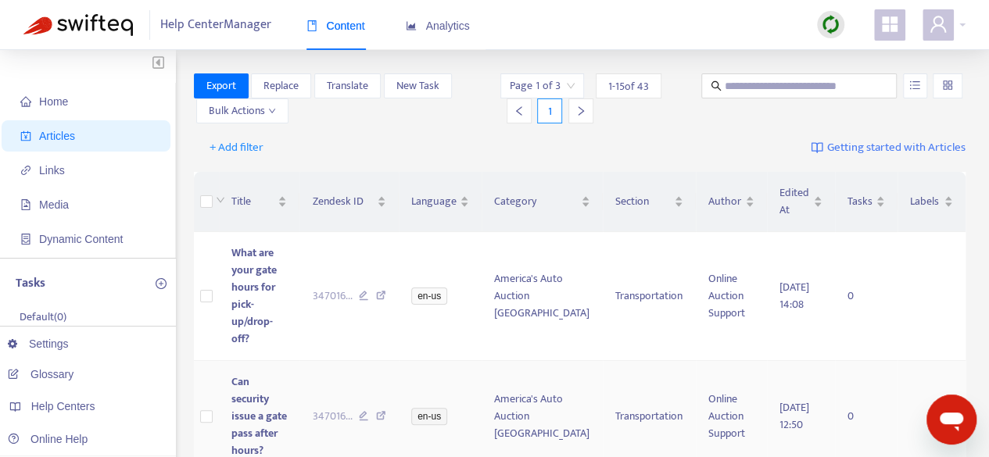
click at [252, 373] on span "Can security issue a gate pass after hours?" at bounding box center [259, 416] width 56 height 87
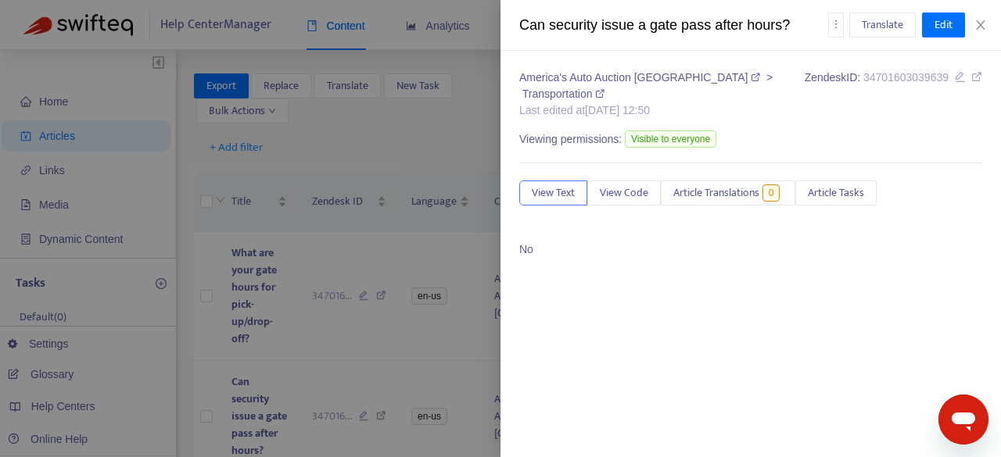
click at [220, 381] on div at bounding box center [500, 228] width 1001 height 457
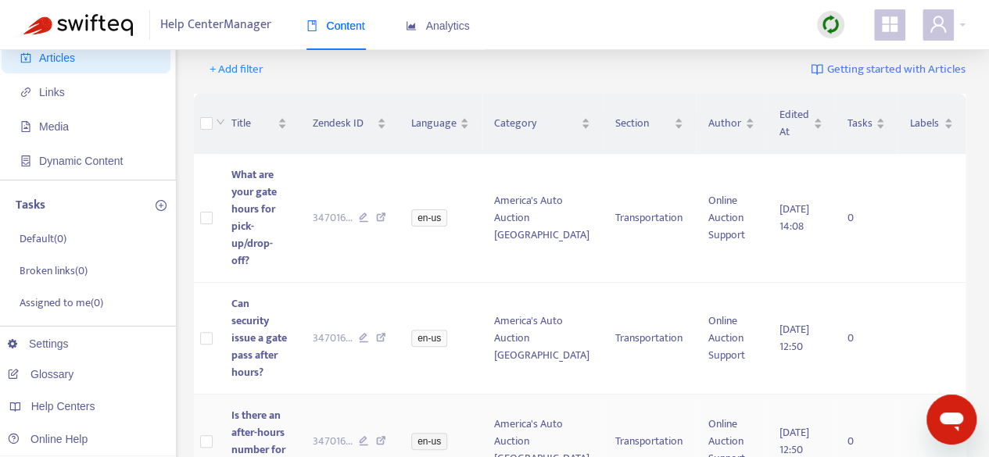
scroll to position [156, 0]
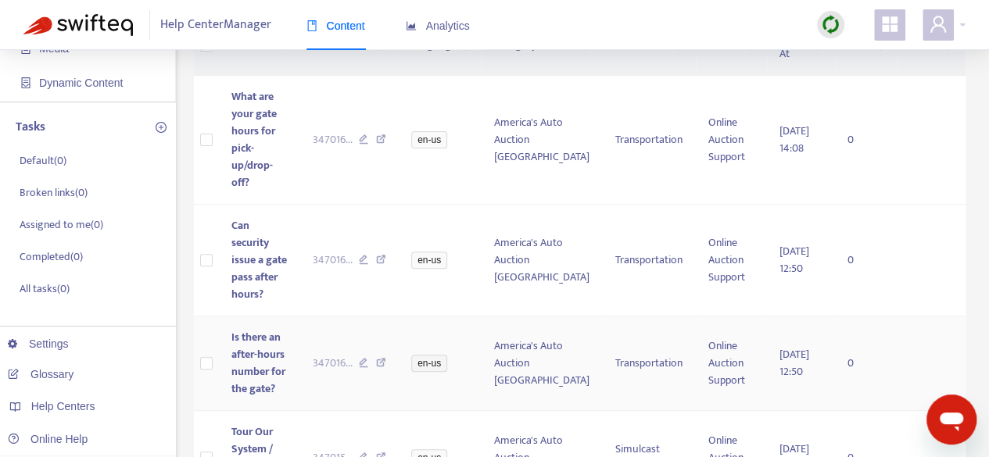
click at [243, 328] on span "Is there an after-hours number for the gate?" at bounding box center [258, 363] width 54 height 70
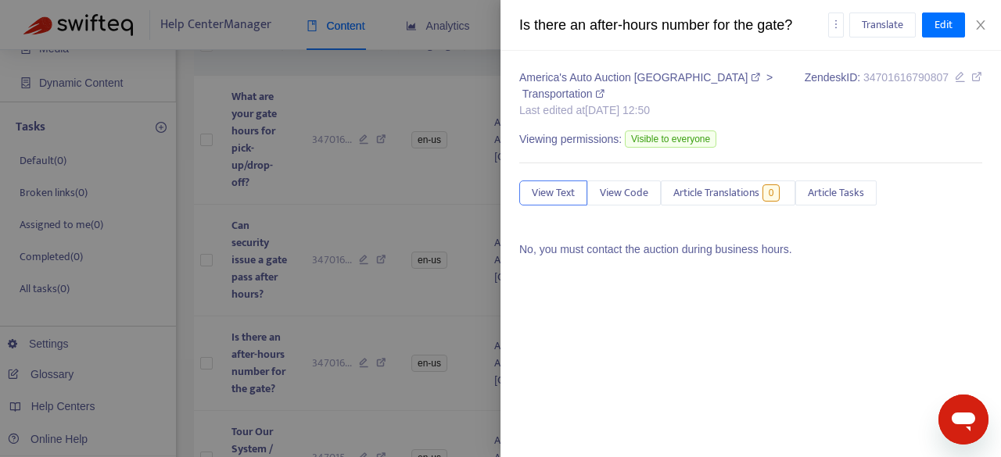
click at [211, 355] on div at bounding box center [500, 228] width 1001 height 457
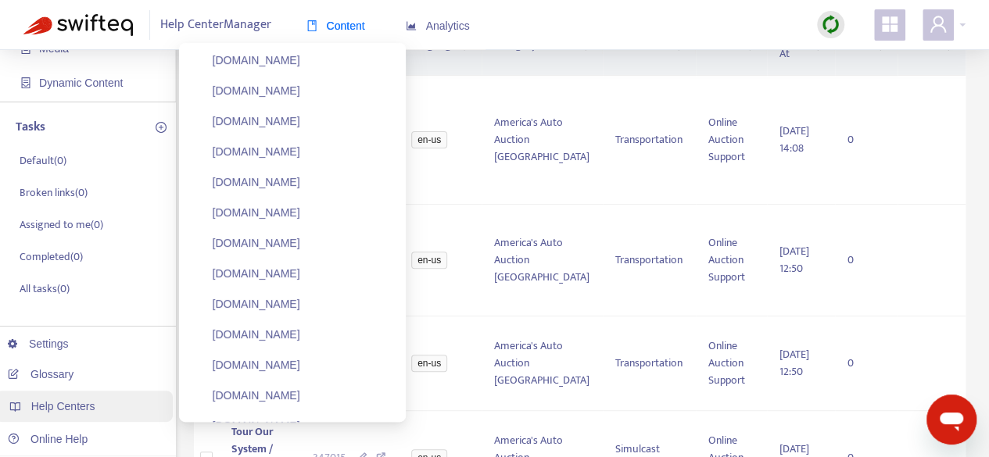
click at [79, 407] on span "Help Centers" at bounding box center [63, 406] width 64 height 13
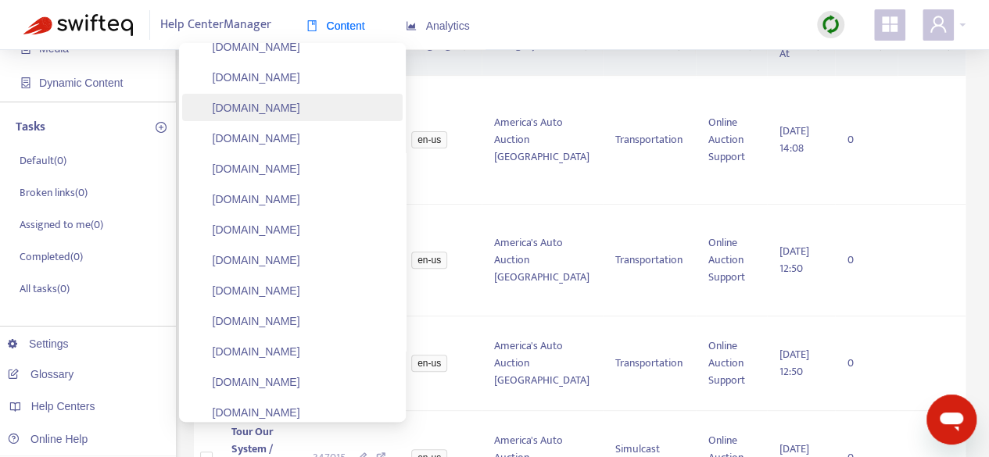
scroll to position [908, 0]
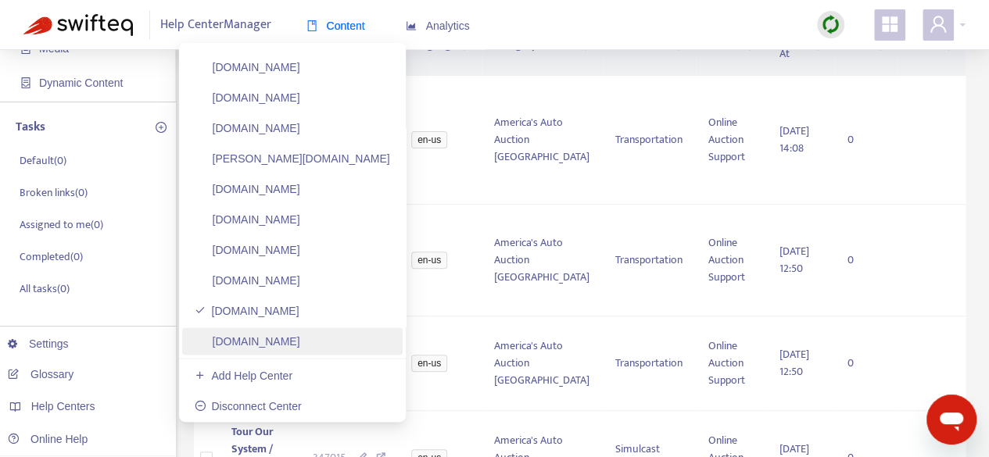
click at [300, 348] on link "[DOMAIN_NAME]" at bounding box center [248, 341] width 106 height 13
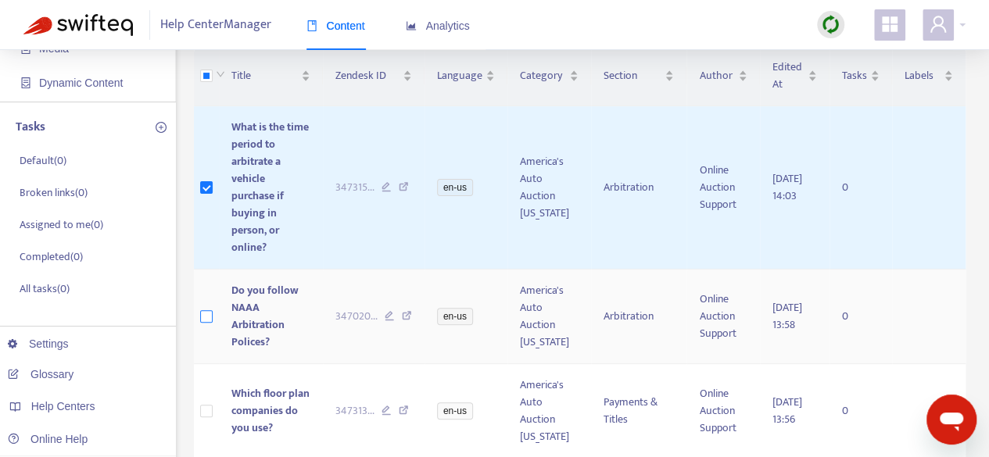
click at [206, 308] on label at bounding box center [206, 316] width 13 height 17
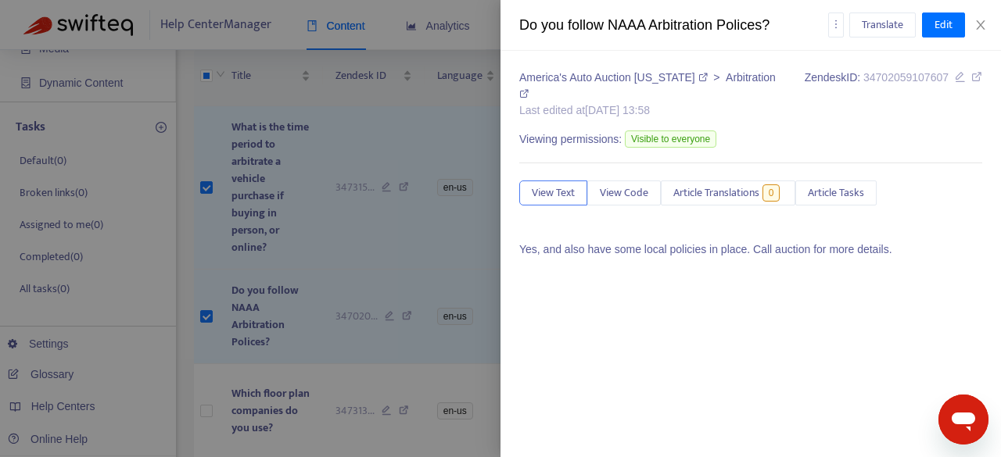
click at [314, 103] on div at bounding box center [500, 228] width 1001 height 457
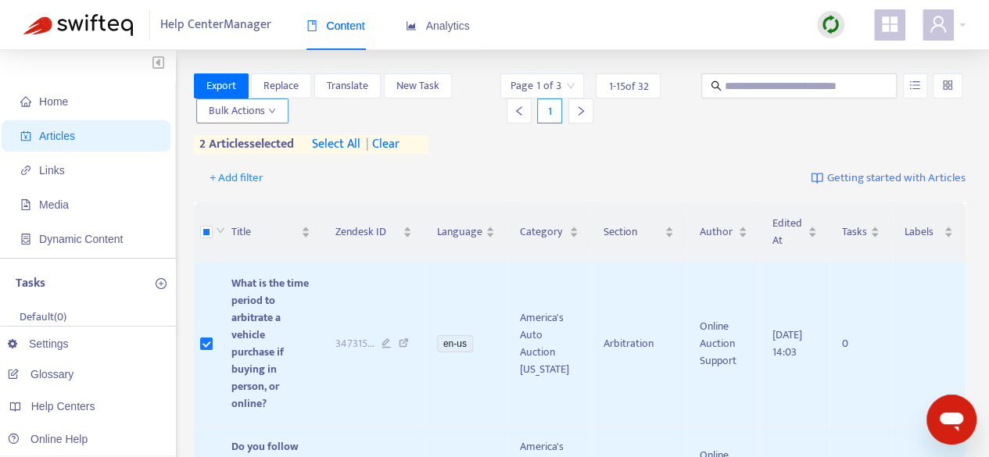
click at [279, 118] on button "Bulk Actions" at bounding box center [242, 111] width 92 height 25
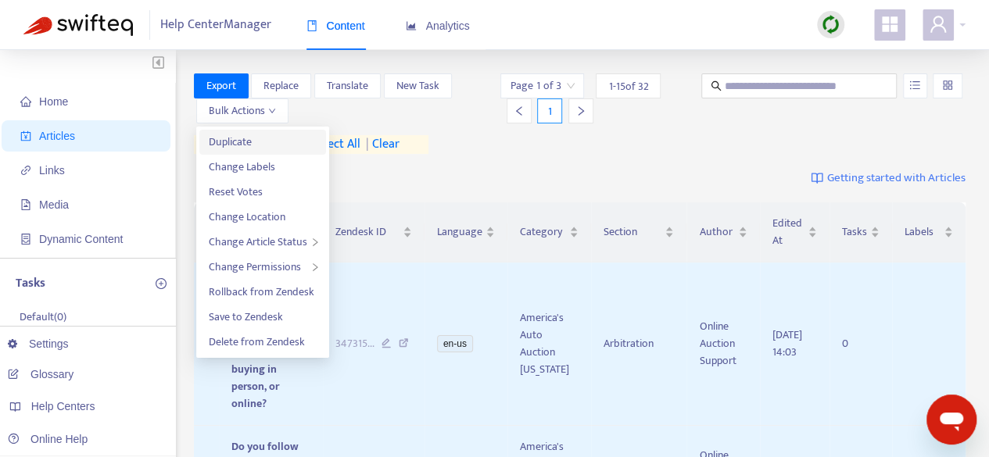
click at [276, 141] on span "Duplicate" at bounding box center [263, 142] width 108 height 17
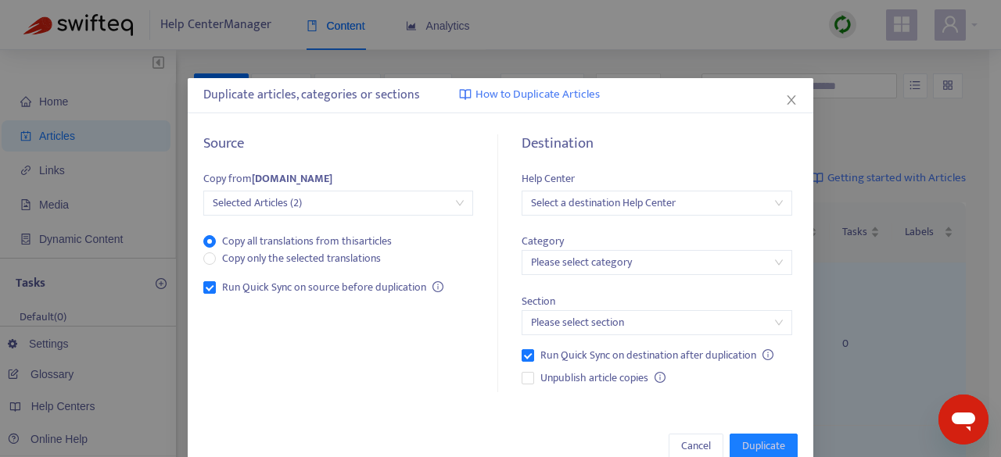
click at [637, 209] on input "search" at bounding box center [656, 203] width 251 height 23
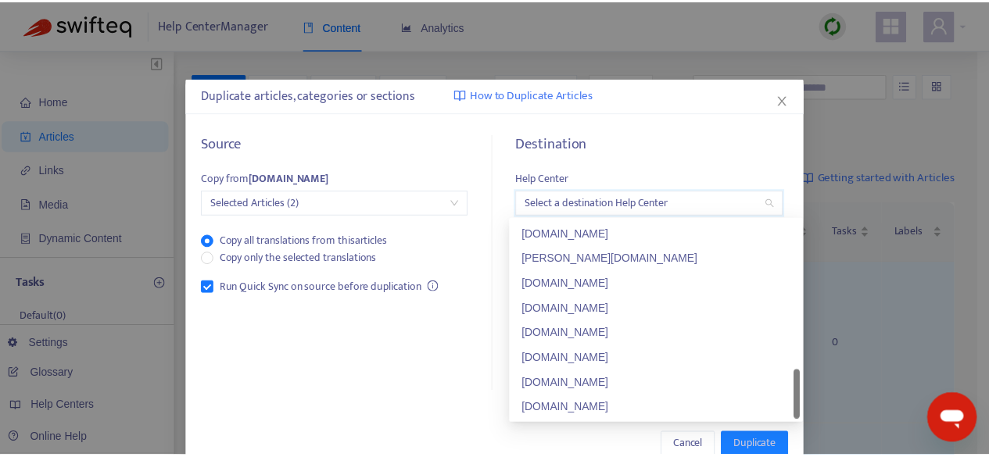
scroll to position [801, 0]
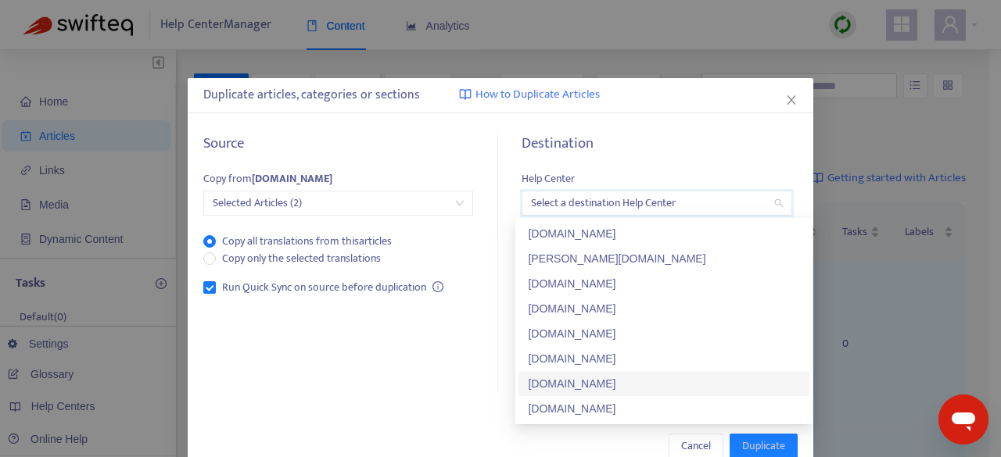
click at [576, 382] on div "[DOMAIN_NAME]" at bounding box center [664, 383] width 272 height 17
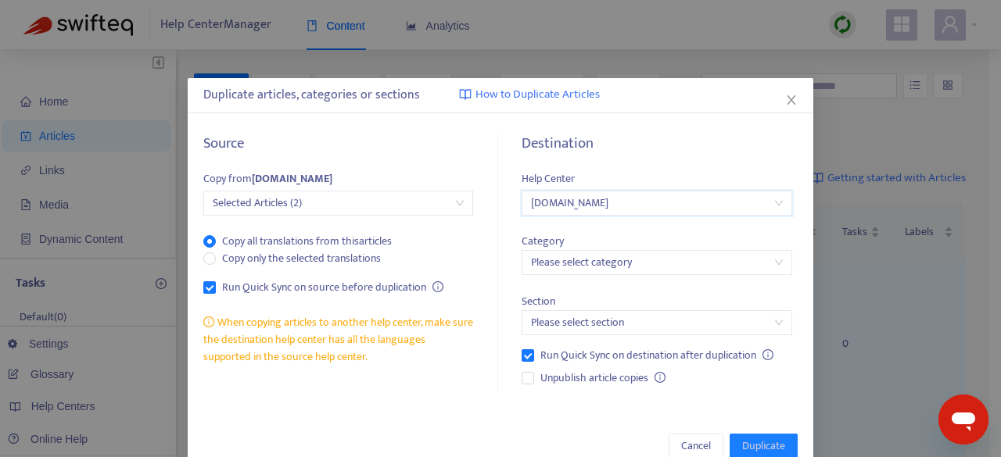
click at [636, 270] on input "search" at bounding box center [656, 262] width 251 height 23
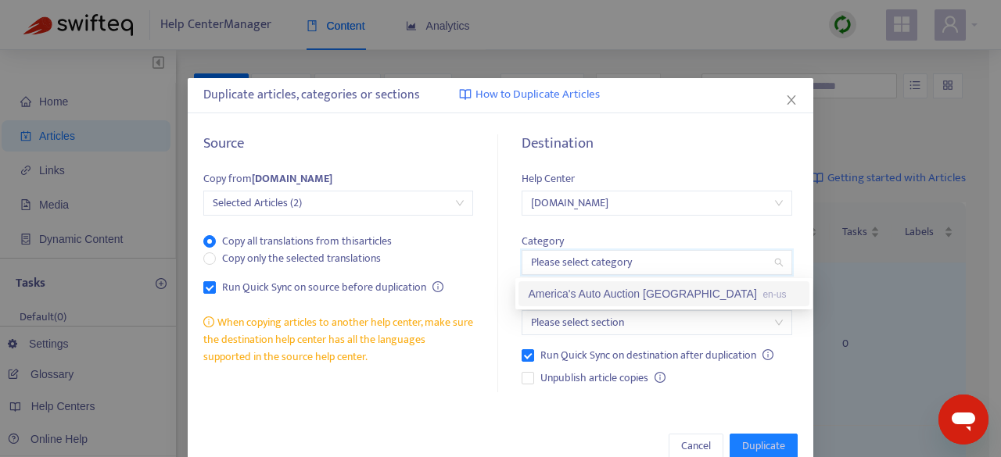
click at [629, 302] on div "America's Auto Auction [GEOGRAPHIC_DATA] en-us" at bounding box center [664, 293] width 272 height 17
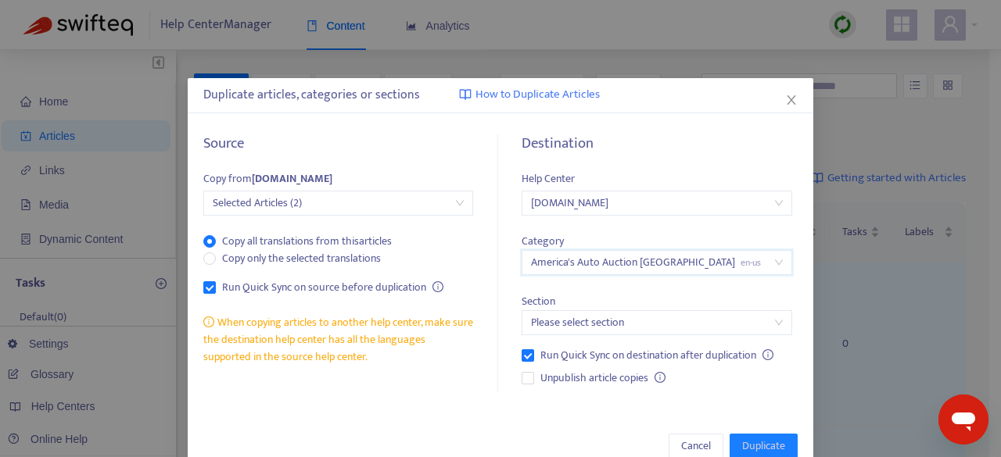
click at [597, 328] on input "search" at bounding box center [656, 322] width 251 height 23
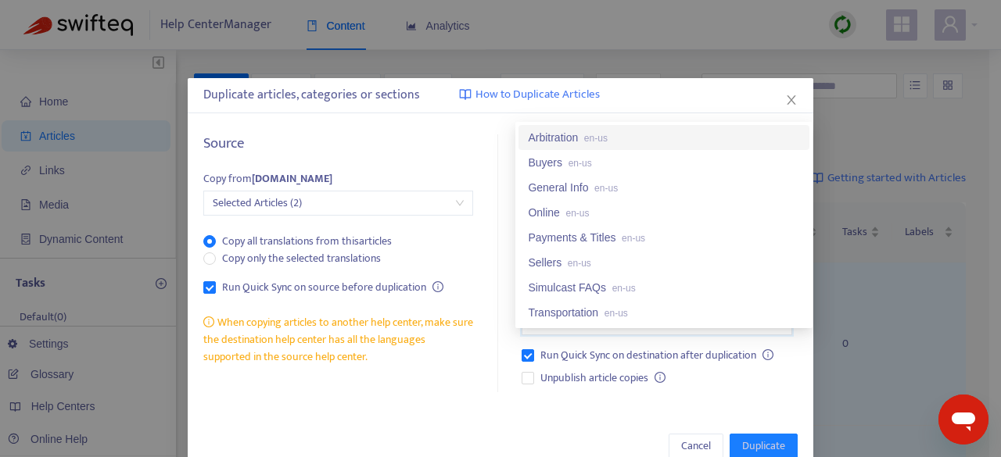
click at [557, 129] on div "Arbitration en-us" at bounding box center [664, 137] width 272 height 17
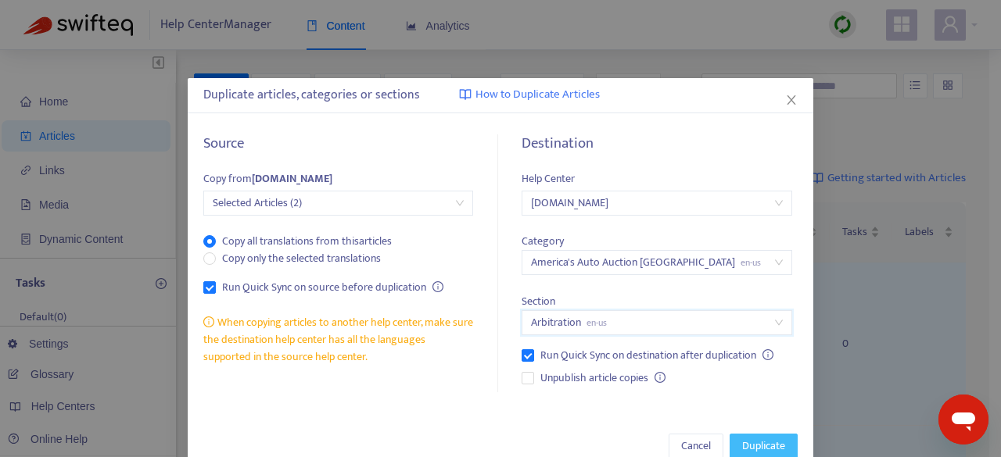
click at [759, 440] on span "Duplicate" at bounding box center [763, 446] width 43 height 17
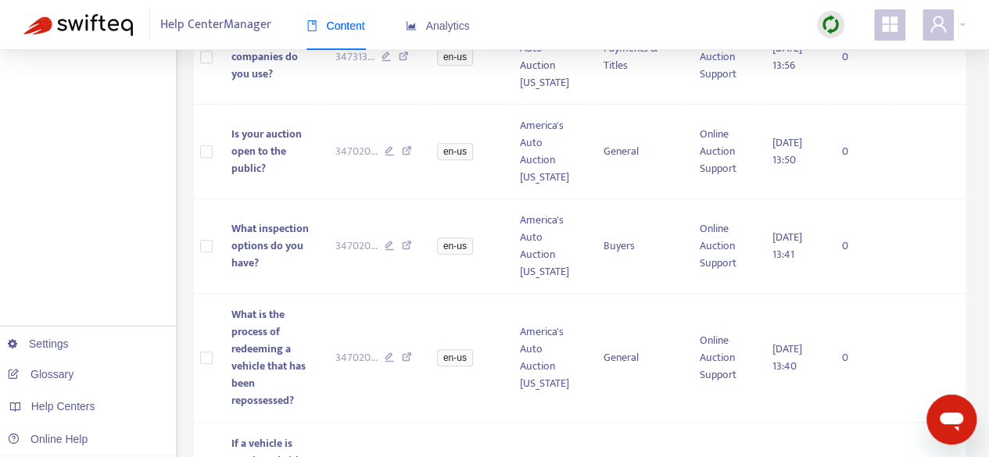
scroll to position [547, 0]
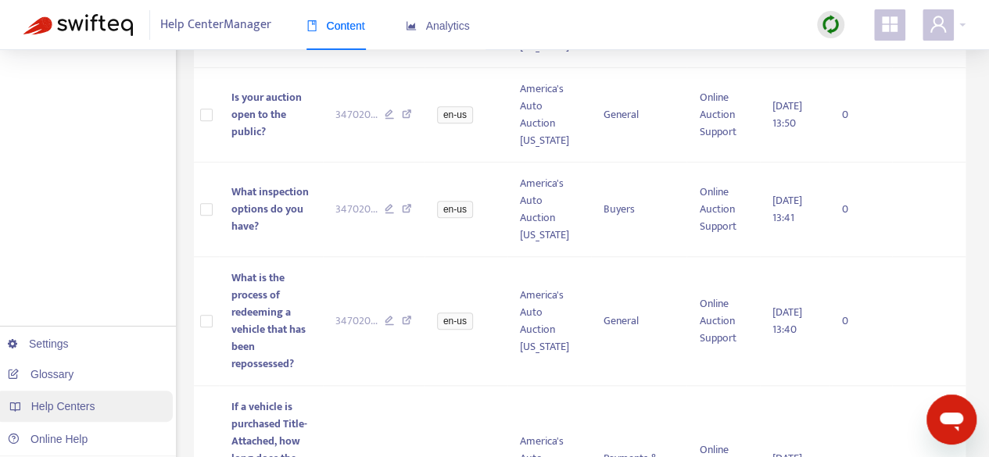
click at [64, 409] on span "Help Centers" at bounding box center [63, 406] width 64 height 13
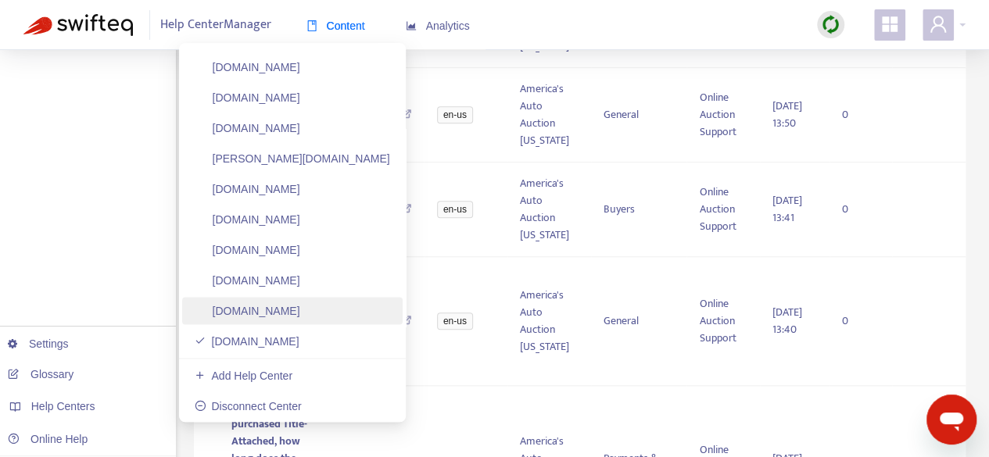
click at [300, 310] on link "[DOMAIN_NAME]" at bounding box center [248, 311] width 106 height 13
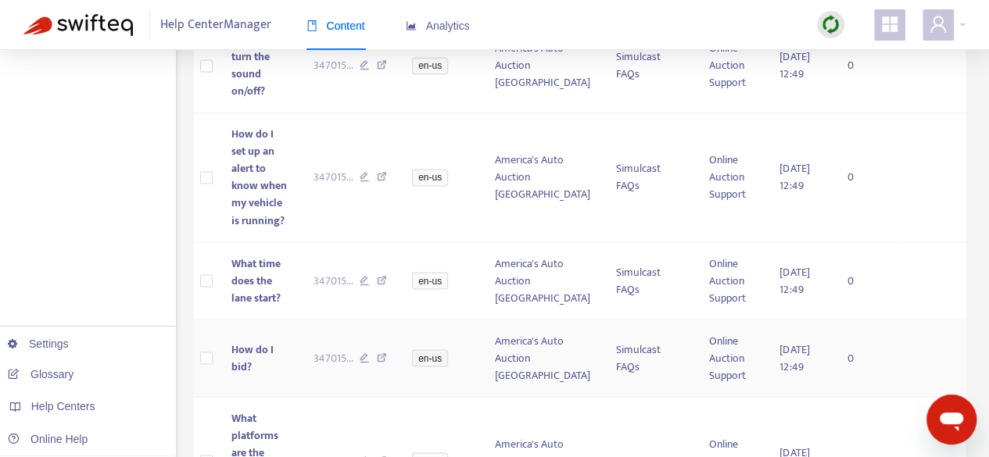
scroll to position [1393, 0]
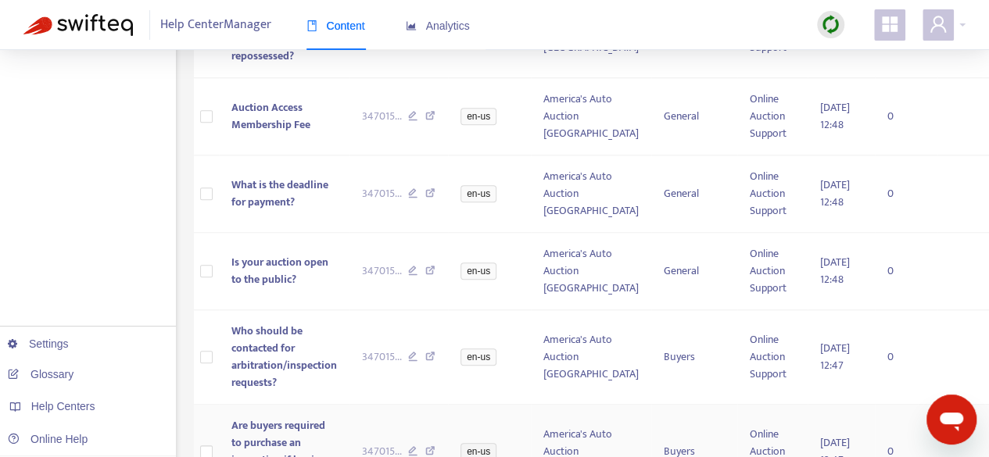
scroll to position [1307, 0]
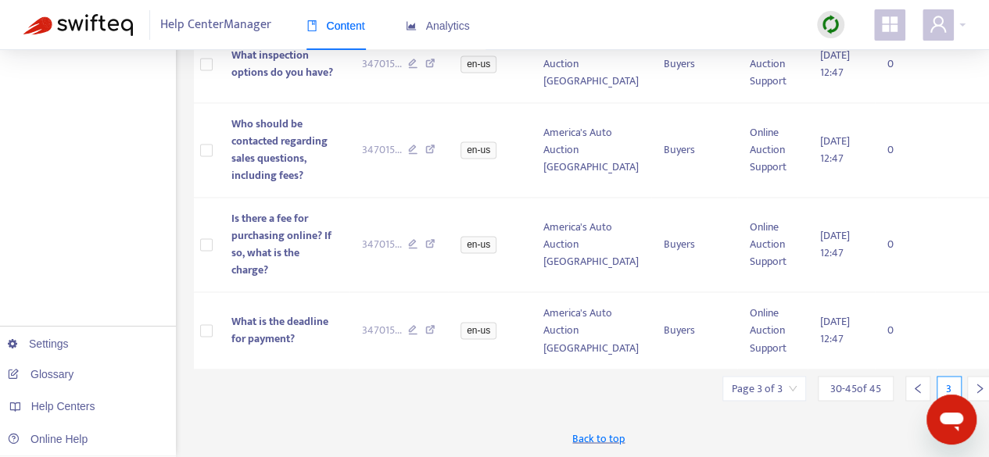
click at [913, 388] on icon "left" at bounding box center [918, 388] width 11 height 11
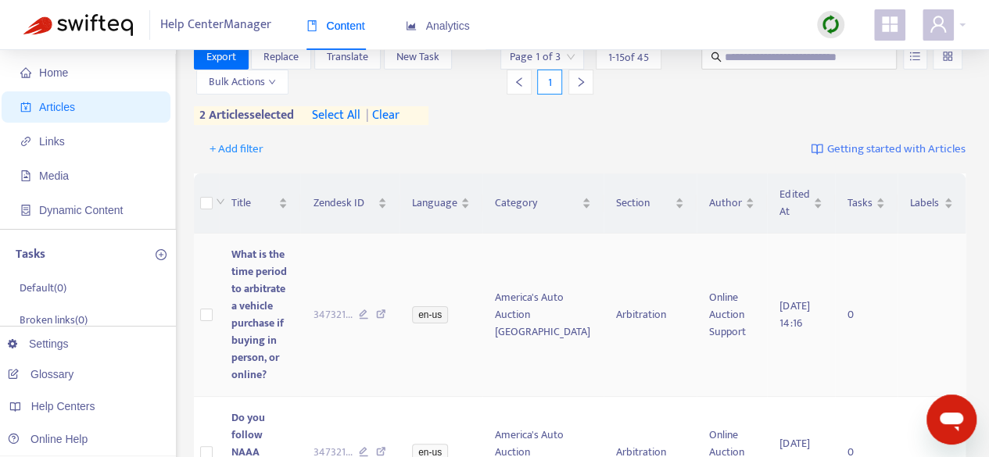
scroll to position [0, 0]
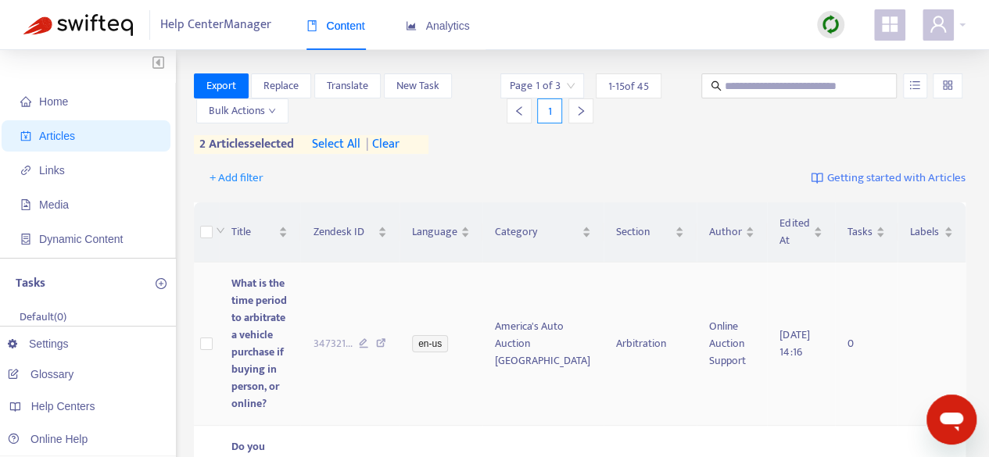
click at [260, 380] on span "What is the time period to arbitrate a vehicle purchase if buying in person, or…" at bounding box center [259, 343] width 56 height 138
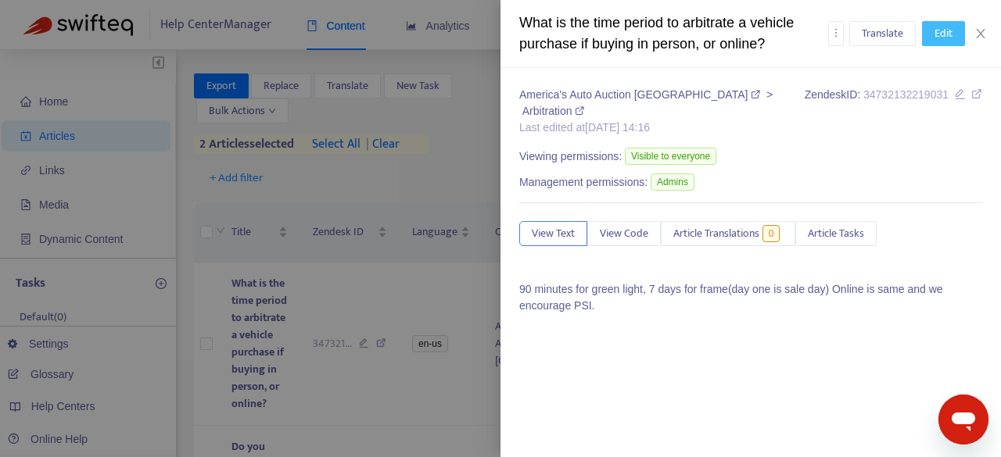
click at [934, 30] on span "Edit" at bounding box center [943, 33] width 18 height 17
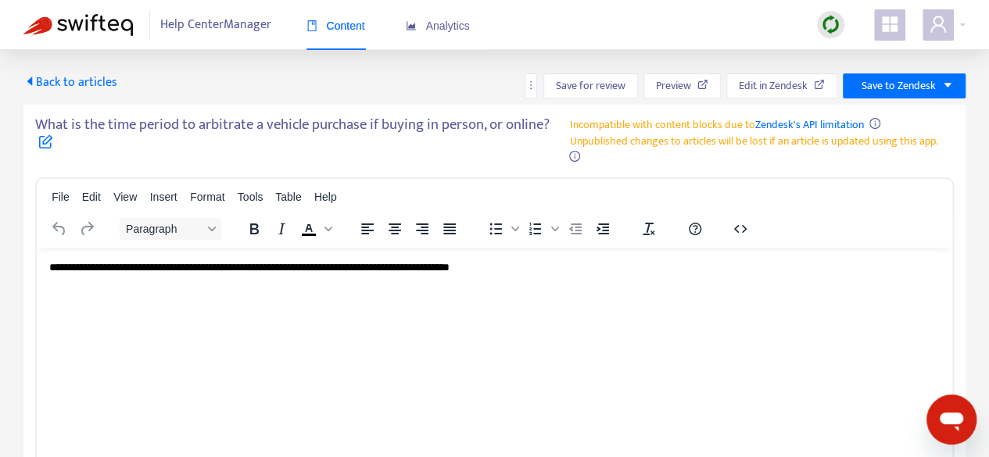
click at [109, 263] on span "**********" at bounding box center [249, 266] width 400 height 11
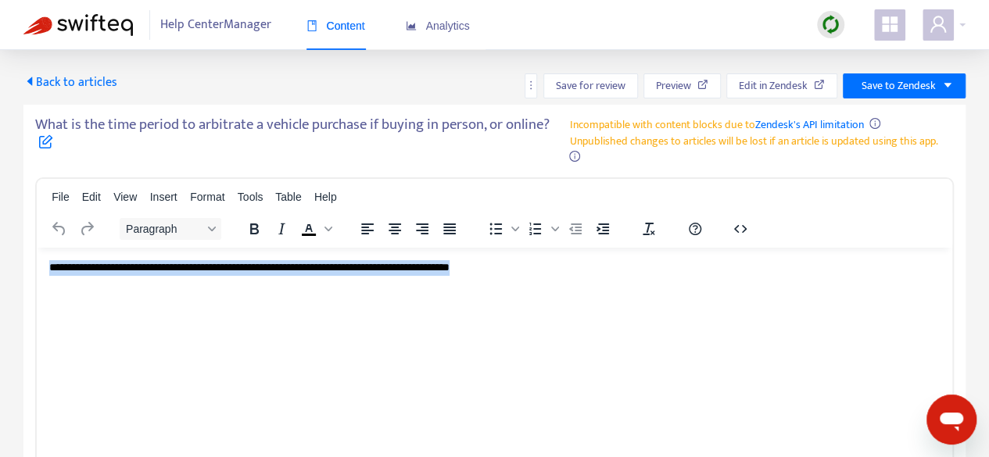
click at [109, 263] on span "**********" at bounding box center [249, 266] width 400 height 11
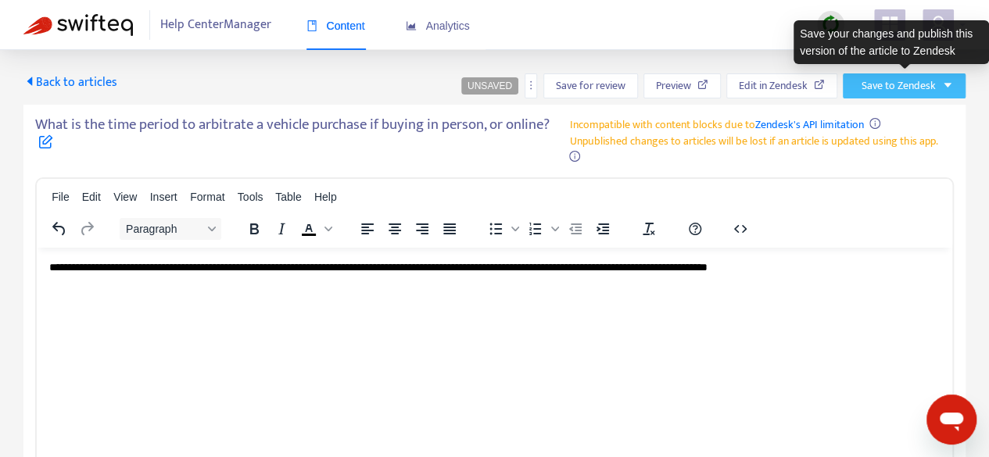
click at [910, 81] on span "Save to Zendesk" at bounding box center [899, 85] width 74 height 17
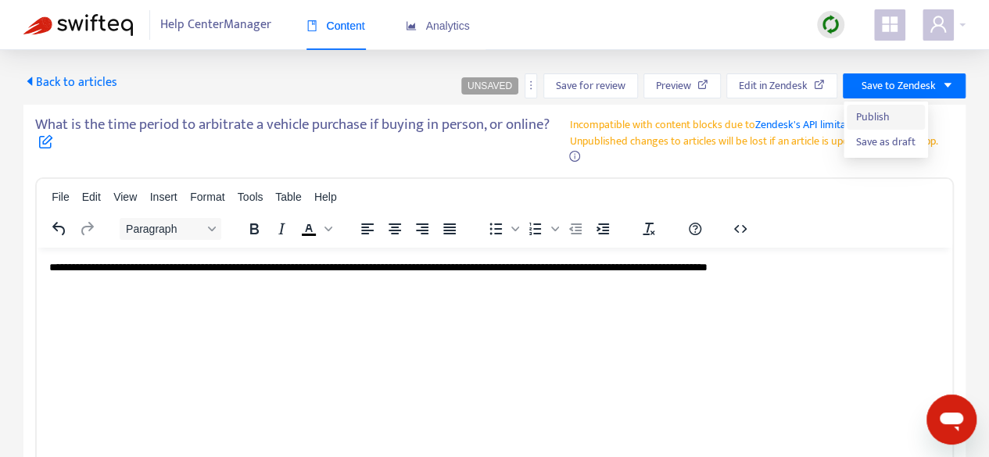
click at [881, 114] on span "Publish" at bounding box center [885, 117] width 59 height 17
click at [26, 82] on icon "caret-left" at bounding box center [29, 81] width 13 height 13
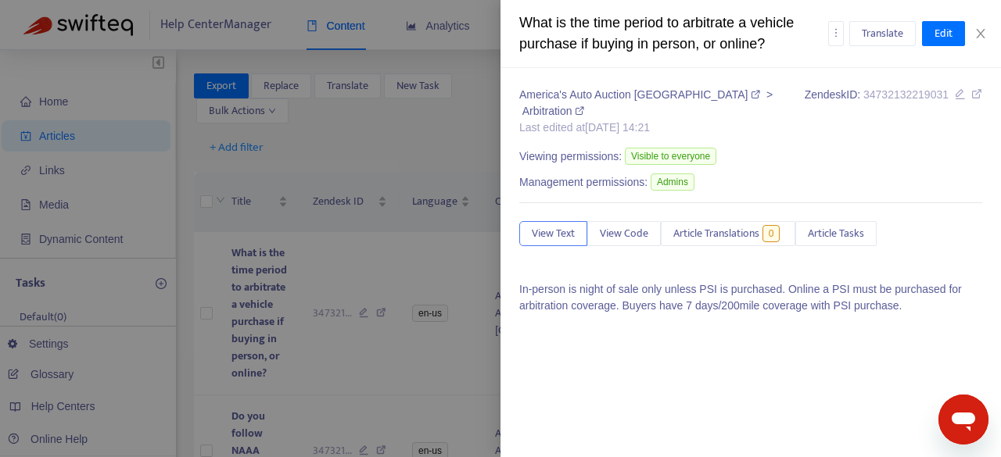
click at [363, 359] on div at bounding box center [500, 228] width 1001 height 457
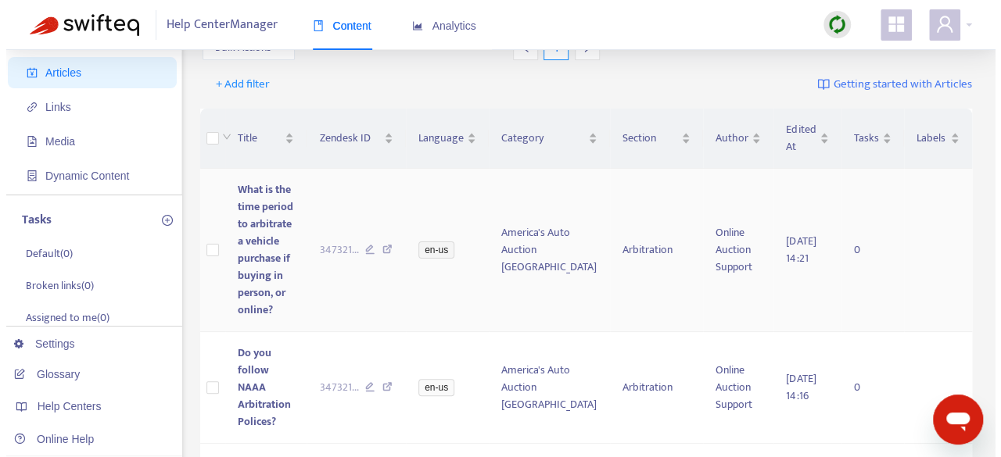
scroll to position [156, 0]
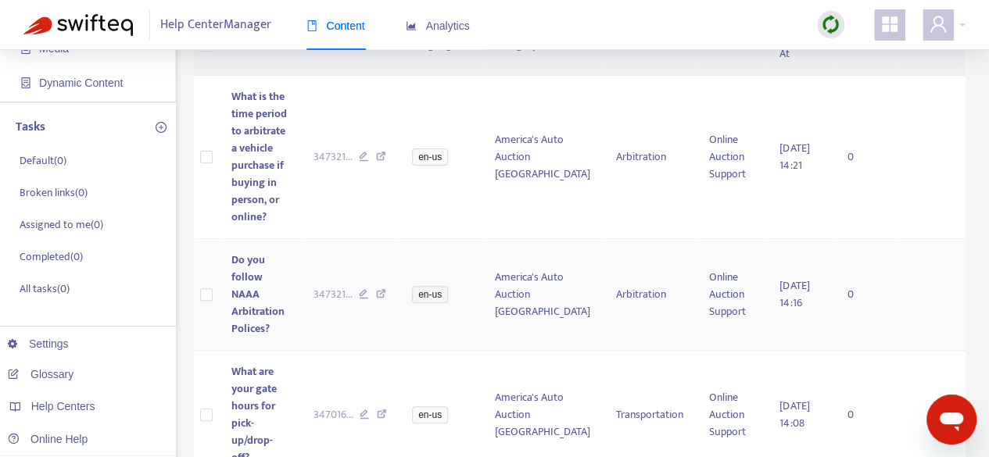
click at [249, 293] on span "Do you follow NAAA Arbitration Polices?" at bounding box center [257, 294] width 53 height 87
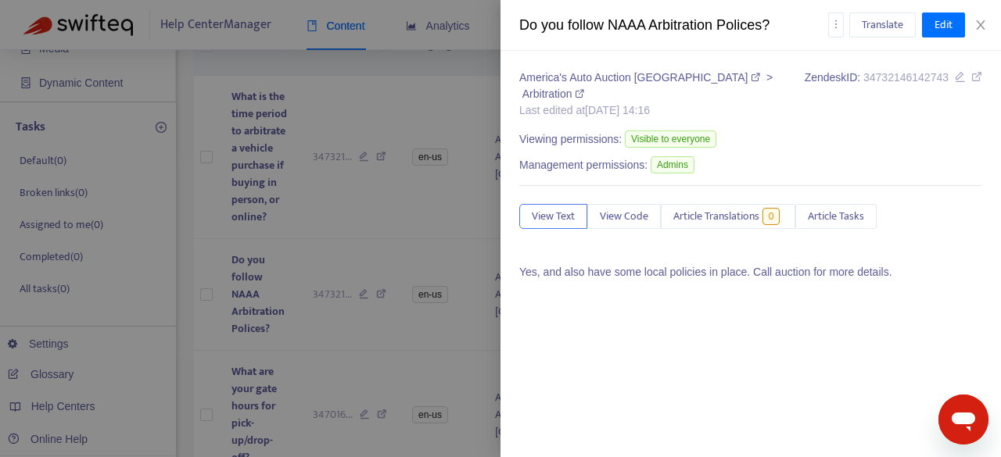
click at [737, 302] on div "America's Auto Auction [GEOGRAPHIC_DATA] > Arbitration Last edited at [DATE] 14…" at bounding box center [750, 254] width 500 height 407
click at [934, 29] on span "Edit" at bounding box center [943, 24] width 18 height 17
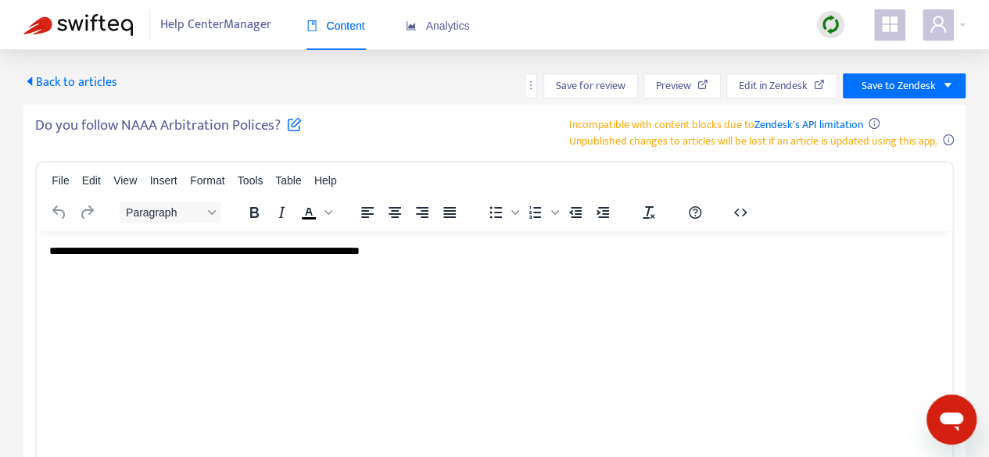
click at [432, 250] on p "**********" at bounding box center [494, 251] width 891 height 16
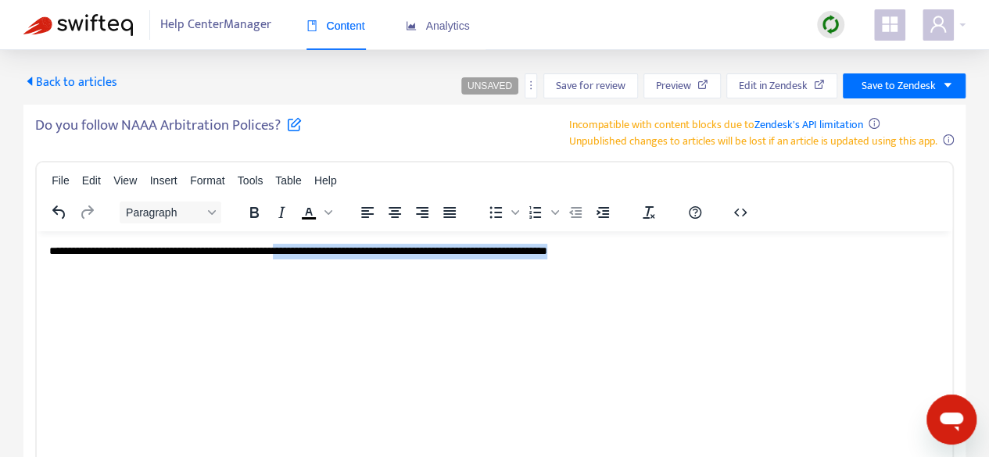
drag, startPoint x: 346, startPoint y: 252, endPoint x: 739, endPoint y: 244, distance: 393.4
click at [739, 244] on p "**********" at bounding box center [494, 251] width 891 height 16
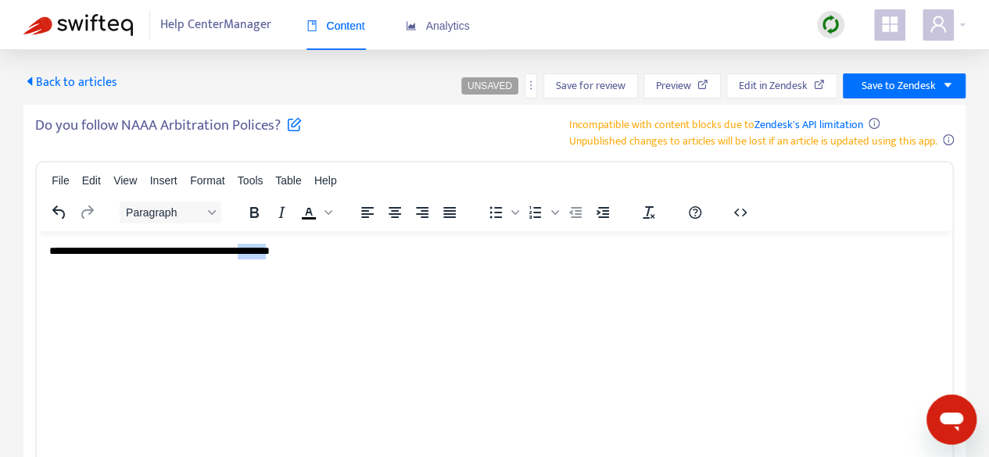
drag, startPoint x: 295, startPoint y: 249, endPoint x: 336, endPoint y: 256, distance: 42.2
click at [270, 256] on span "**********" at bounding box center [159, 250] width 221 height 11
click at [744, 211] on icon "button" at bounding box center [740, 212] width 13 height 8
click at [156, 184] on span "Insert" at bounding box center [163, 180] width 27 height 13
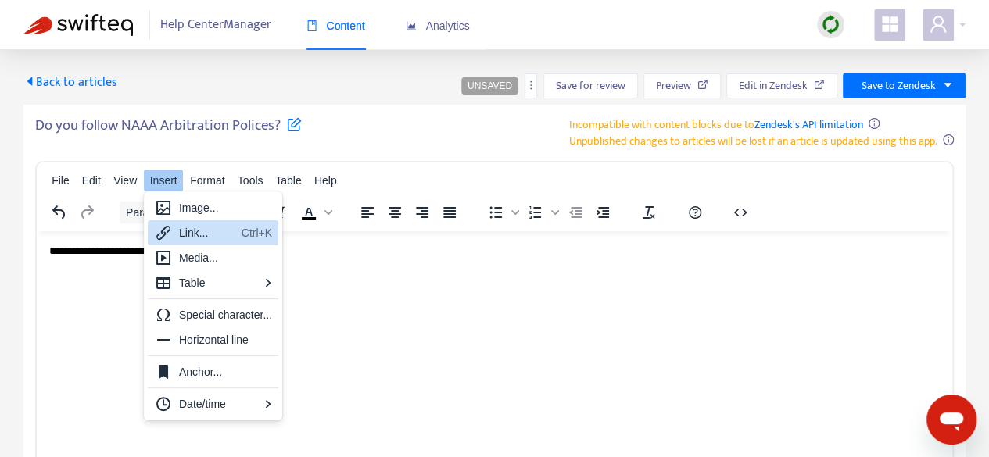
click at [203, 228] on div "Link..." at bounding box center [207, 233] width 56 height 19
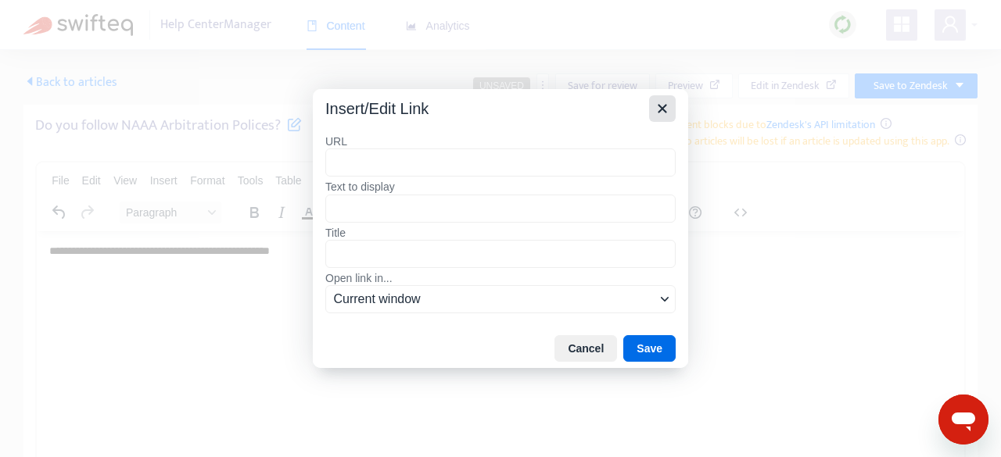
click at [662, 114] on icon "Close" at bounding box center [662, 108] width 19 height 19
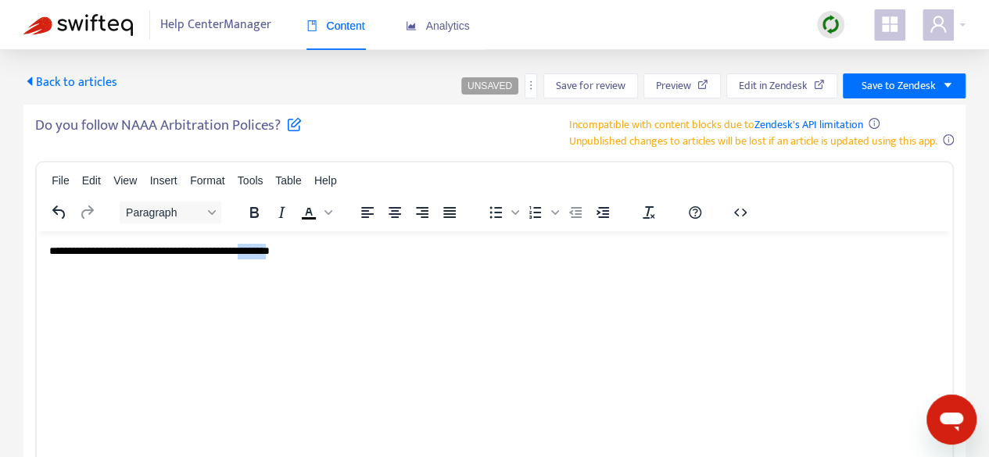
drag, startPoint x: 292, startPoint y: 256, endPoint x: 336, endPoint y: 250, distance: 45.0
click at [270, 250] on span "**********" at bounding box center [159, 250] width 221 height 11
click at [163, 187] on span "Insert" at bounding box center [163, 180] width 27 height 13
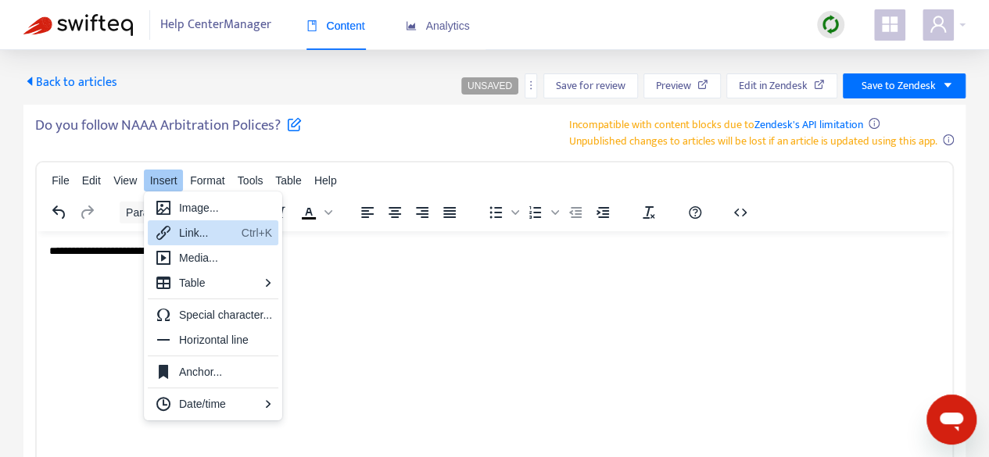
click at [189, 233] on div "Link..." at bounding box center [207, 233] width 56 height 19
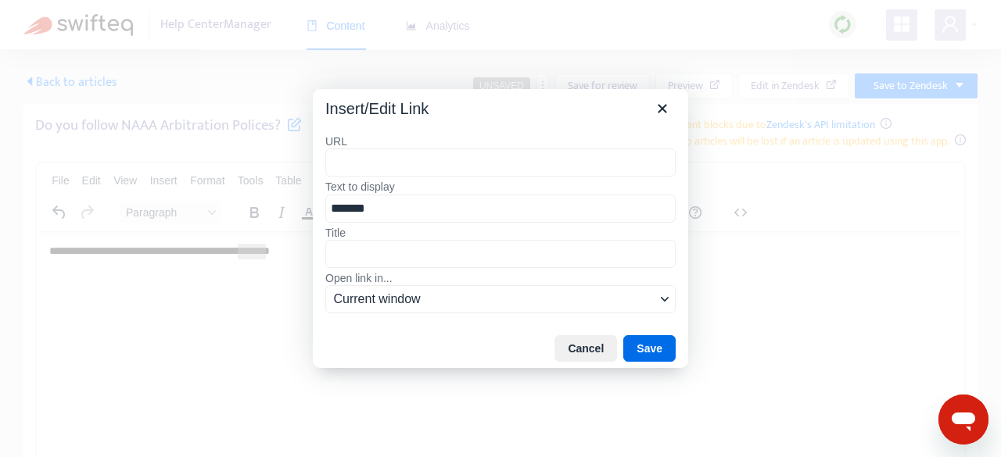
type input "**********"
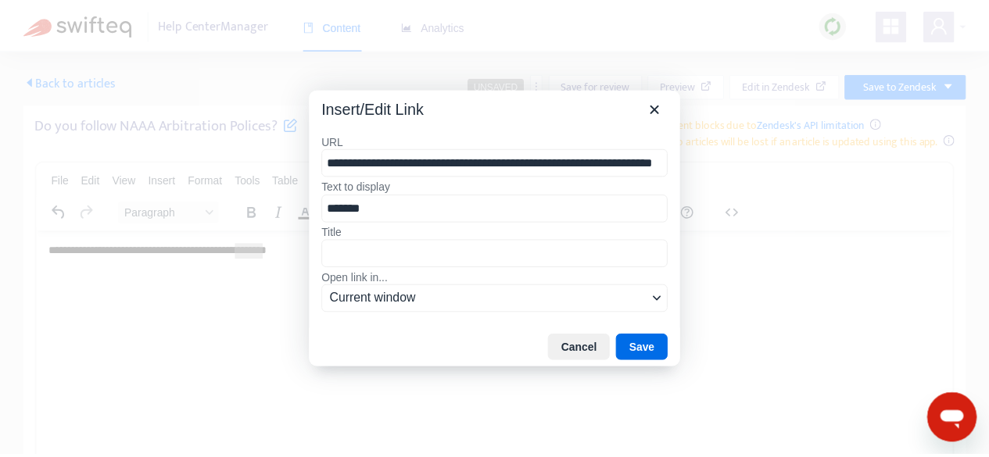
scroll to position [0, 92]
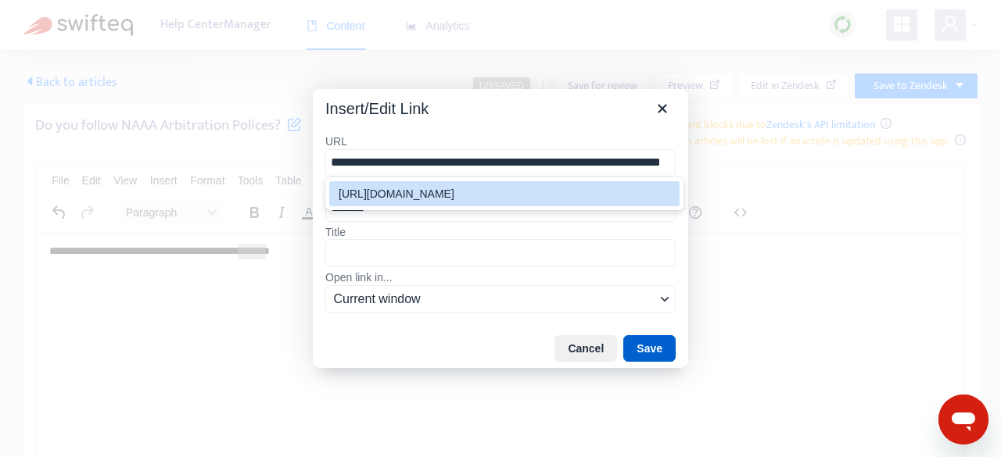
click at [643, 346] on button "Save" at bounding box center [649, 348] width 52 height 27
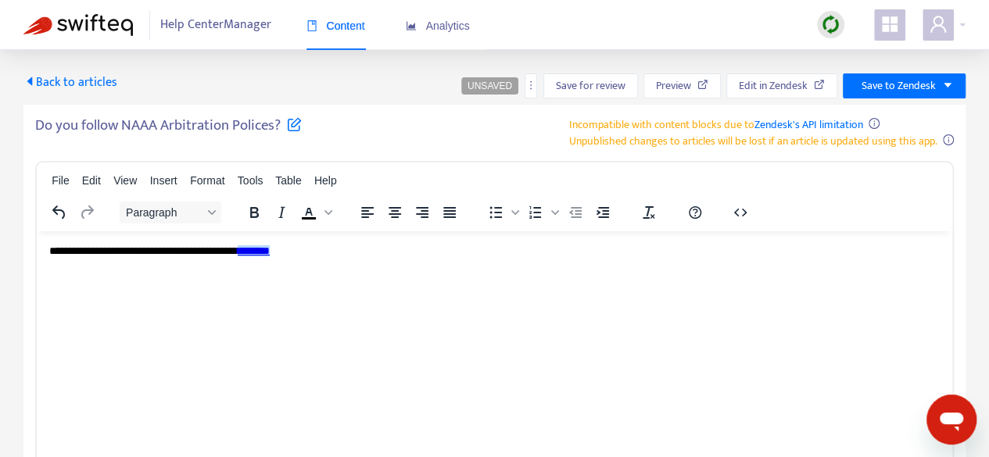
click at [382, 271] on html "**********" at bounding box center [495, 251] width 916 height 41
click at [921, 91] on span "Save to Zendesk" at bounding box center [899, 85] width 74 height 17
click at [909, 111] on span "Publish" at bounding box center [885, 117] width 59 height 17
click at [89, 84] on span "Back to articles" at bounding box center [70, 82] width 94 height 21
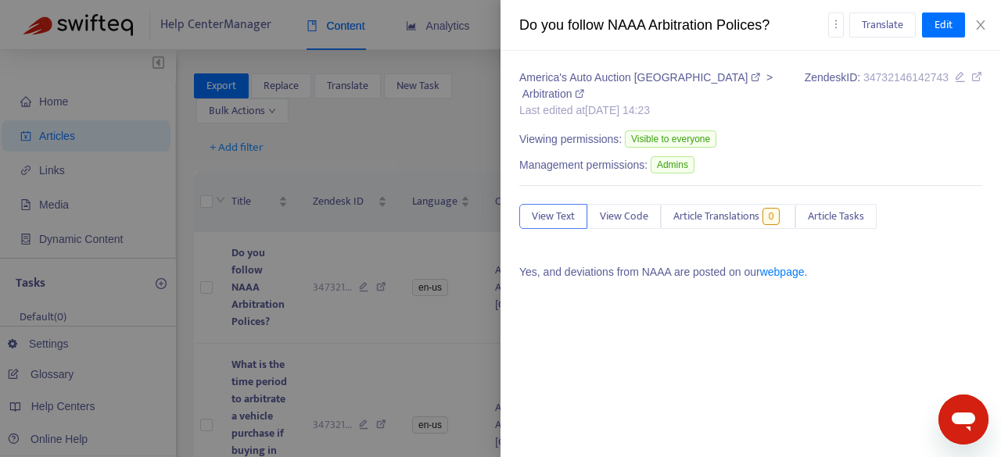
click at [314, 131] on div at bounding box center [500, 228] width 1001 height 457
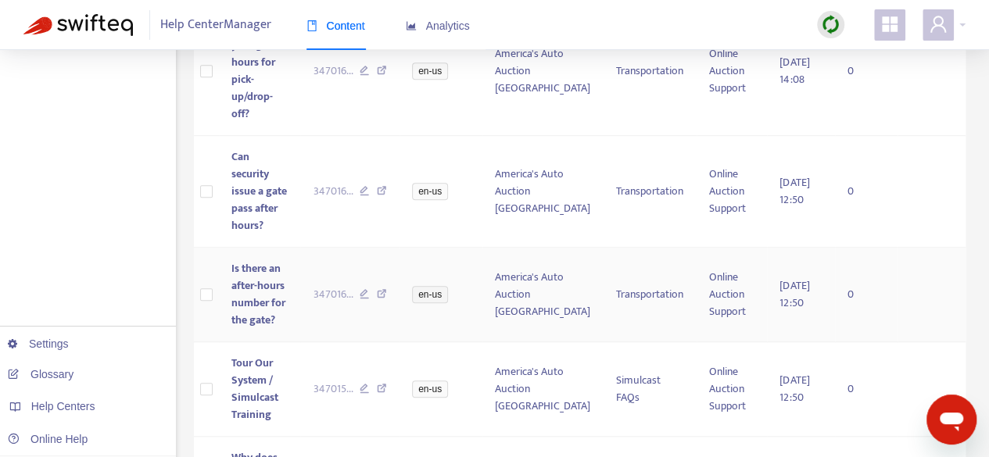
scroll to position [547, 0]
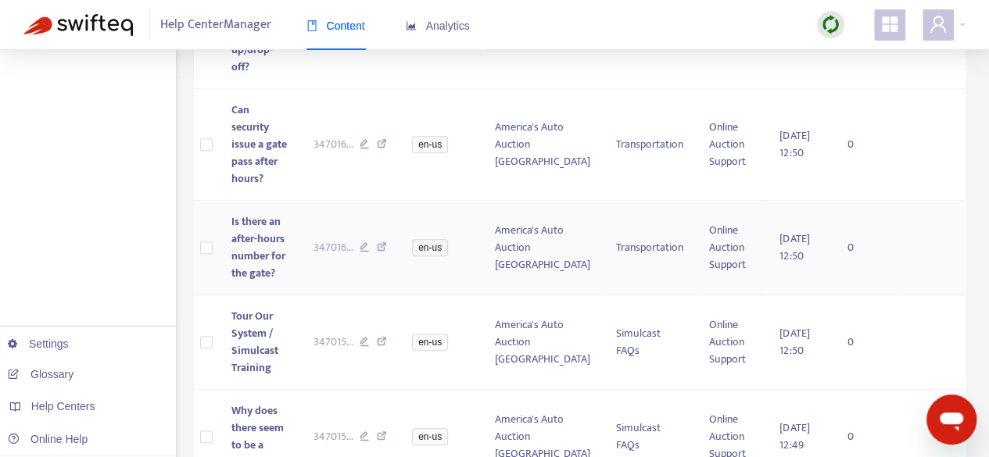
click at [245, 213] on span "Is there an after-hours number for the gate?" at bounding box center [258, 248] width 54 height 70
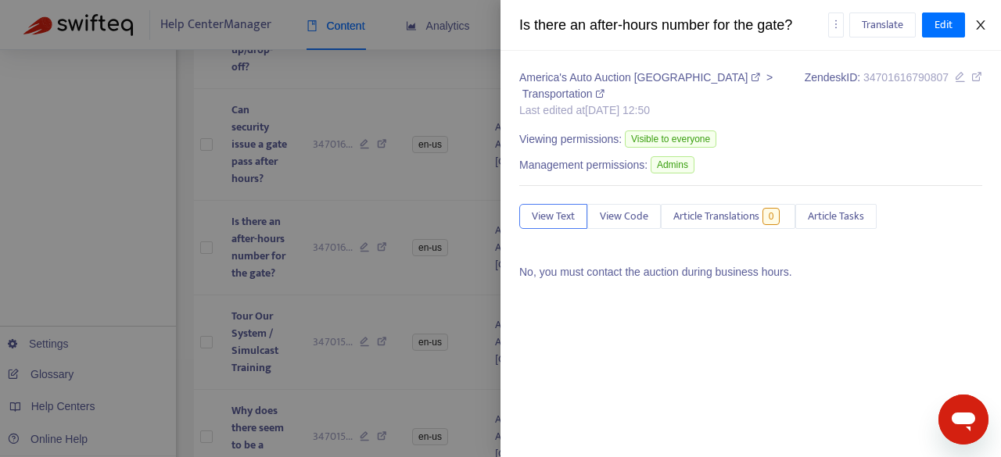
click at [982, 30] on icon "close" at bounding box center [980, 25] width 13 height 13
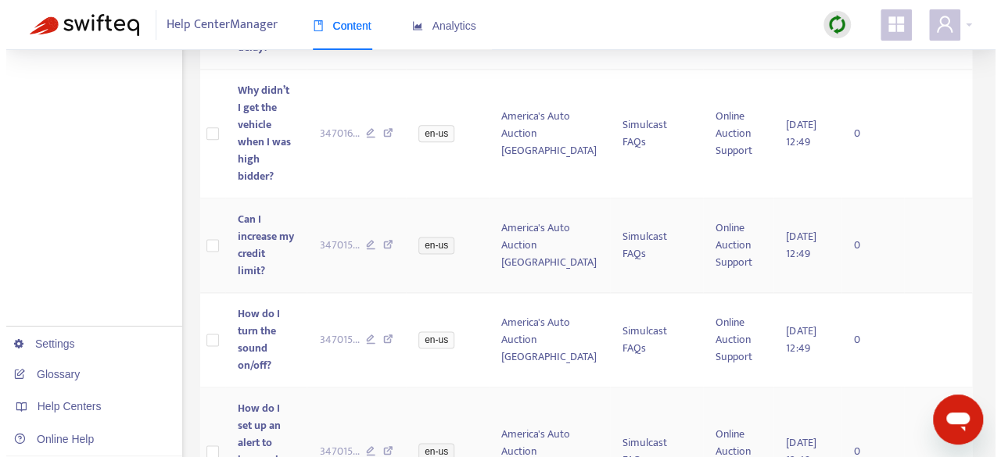
scroll to position [938, 0]
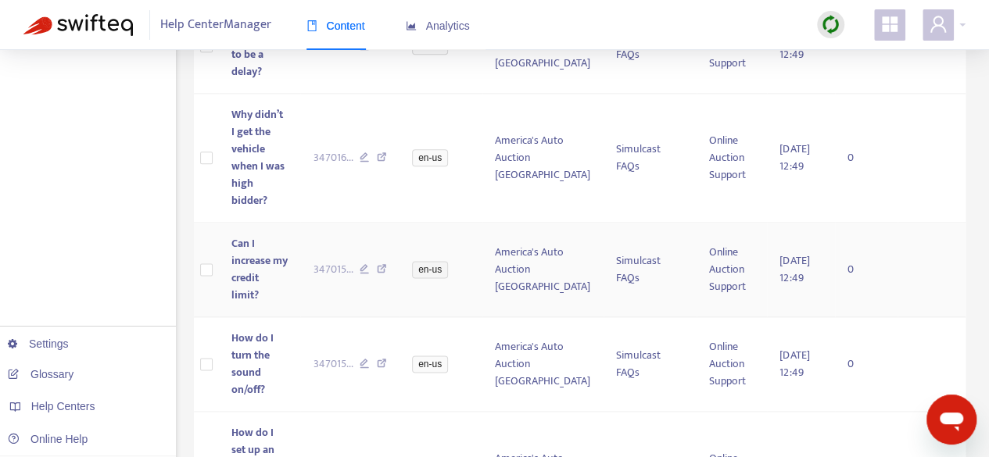
click at [264, 235] on span "Can I increase my credit limit?" at bounding box center [259, 270] width 56 height 70
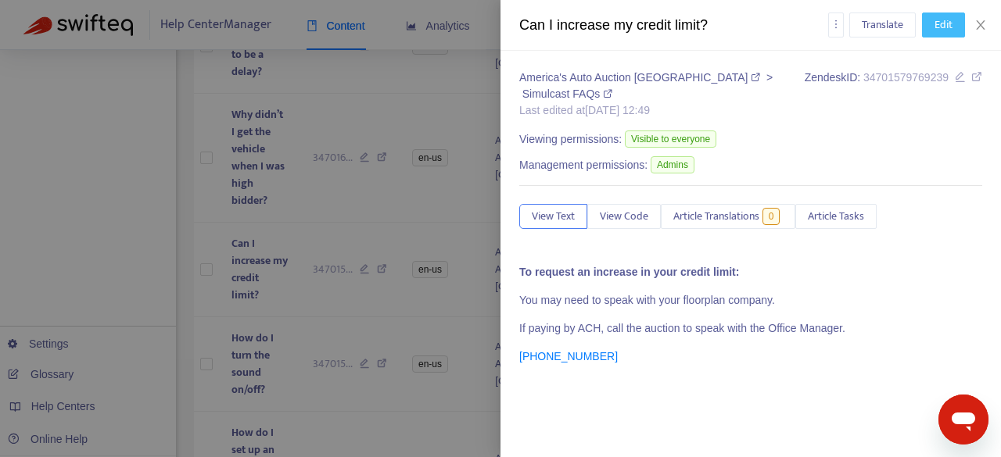
click at [942, 28] on span "Edit" at bounding box center [943, 24] width 18 height 17
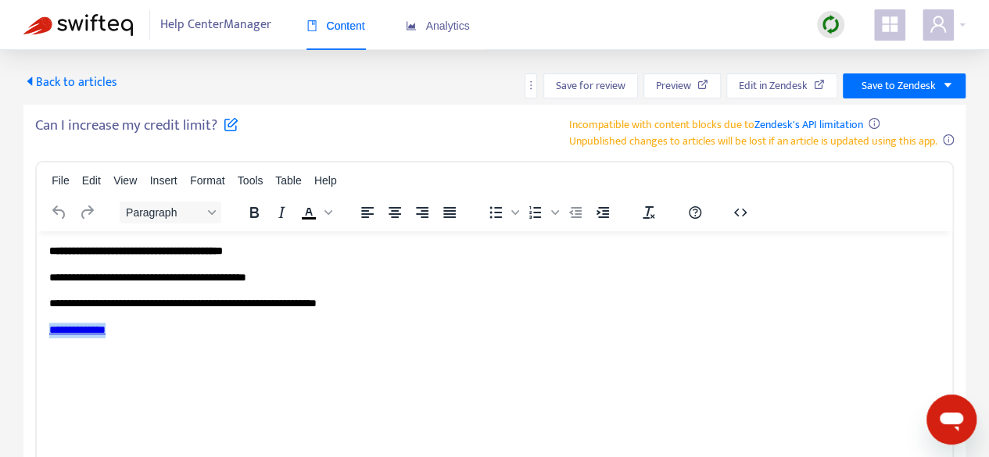
drag, startPoint x: 156, startPoint y: 326, endPoint x: 35, endPoint y: 325, distance: 121.2
click at [37, 325] on html "**********" at bounding box center [495, 290] width 916 height 119
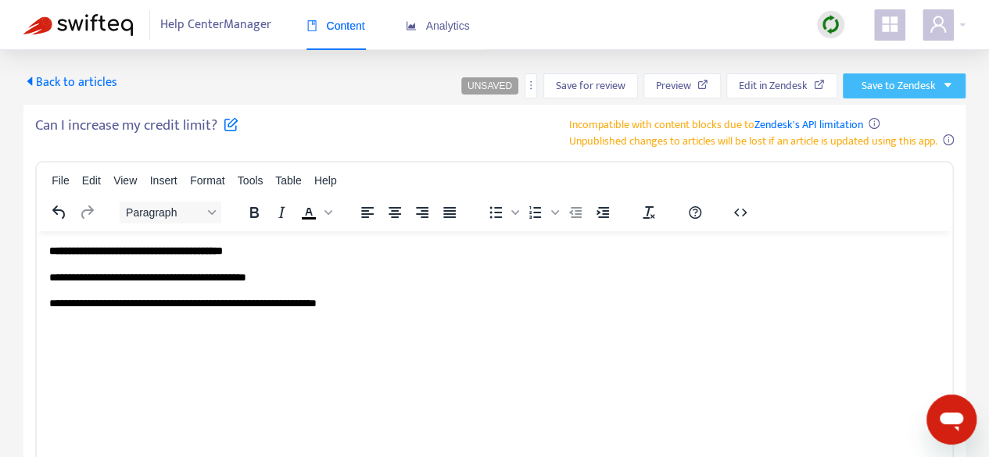
click at [888, 83] on span "Save to Zendesk" at bounding box center [899, 85] width 74 height 17
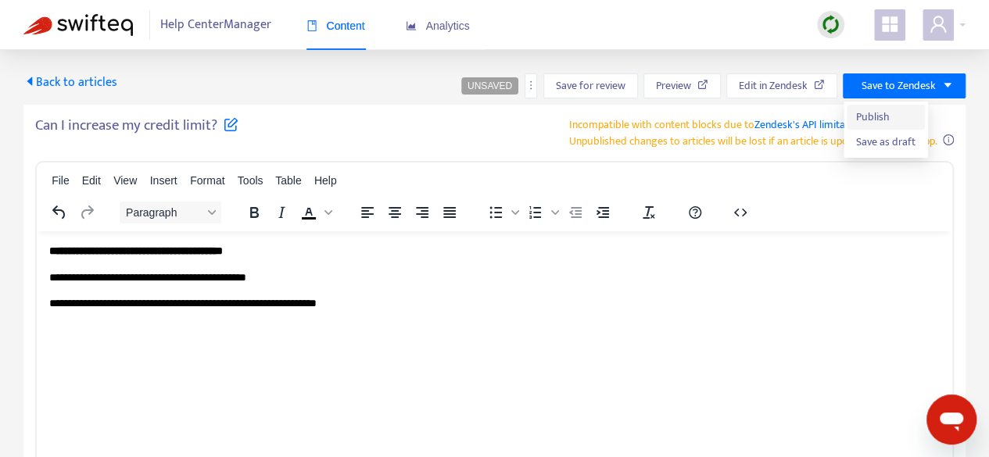
click at [886, 115] on span "Publish" at bounding box center [885, 117] width 59 height 17
click at [70, 84] on span "Back to articles" at bounding box center [70, 82] width 94 height 21
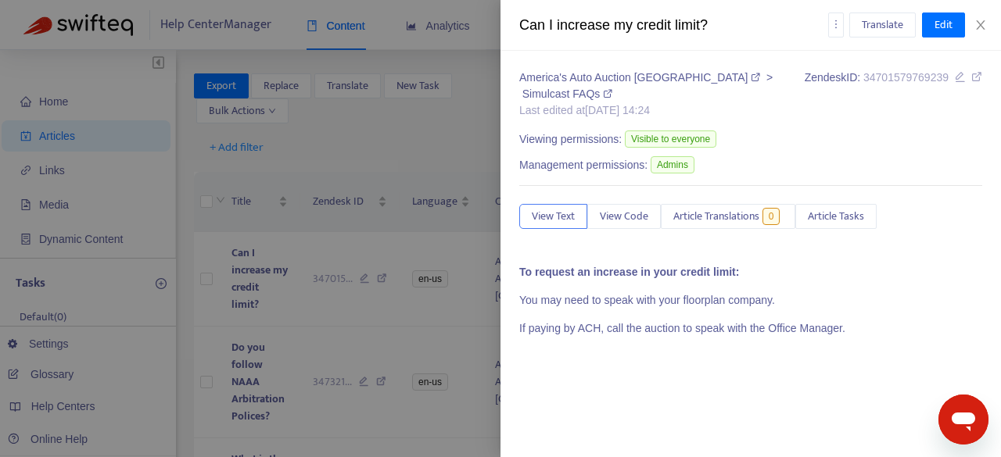
click at [238, 332] on div at bounding box center [500, 228] width 1001 height 457
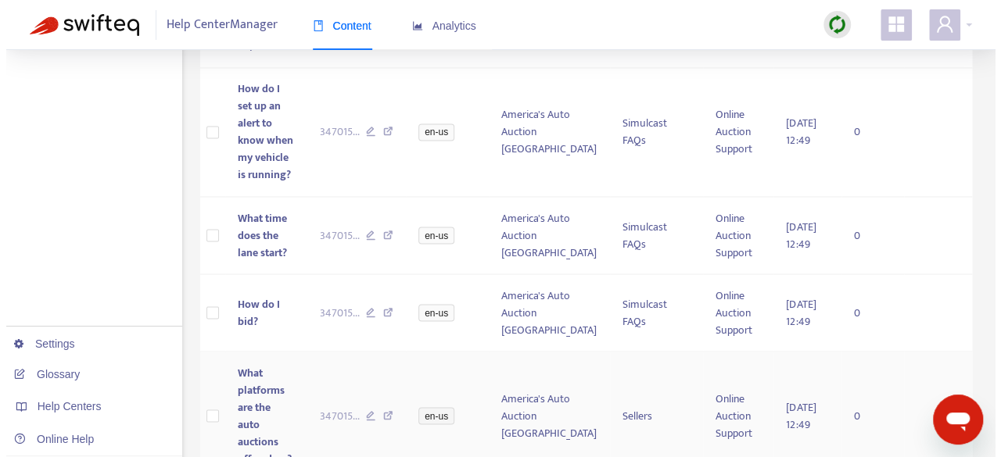
scroll to position [1251, 0]
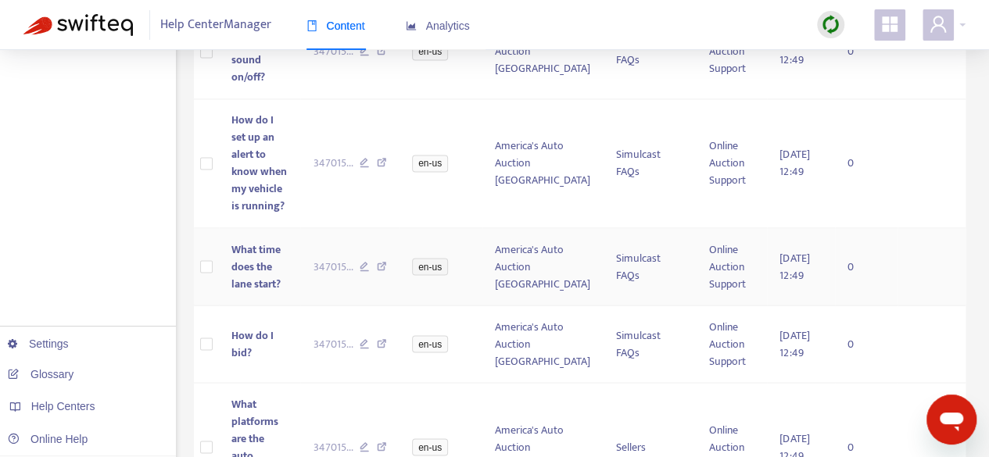
click at [266, 240] on span "What time does the lane start?" at bounding box center [255, 266] width 49 height 52
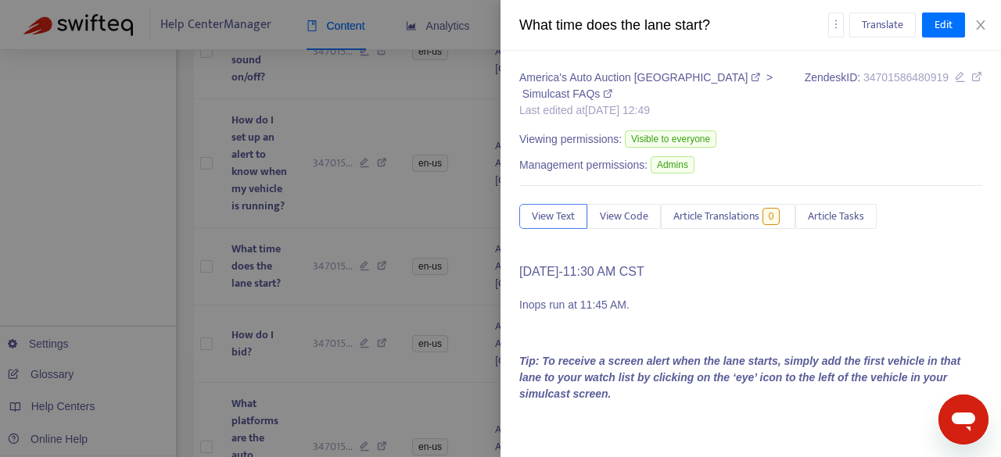
click at [233, 160] on div at bounding box center [500, 228] width 1001 height 457
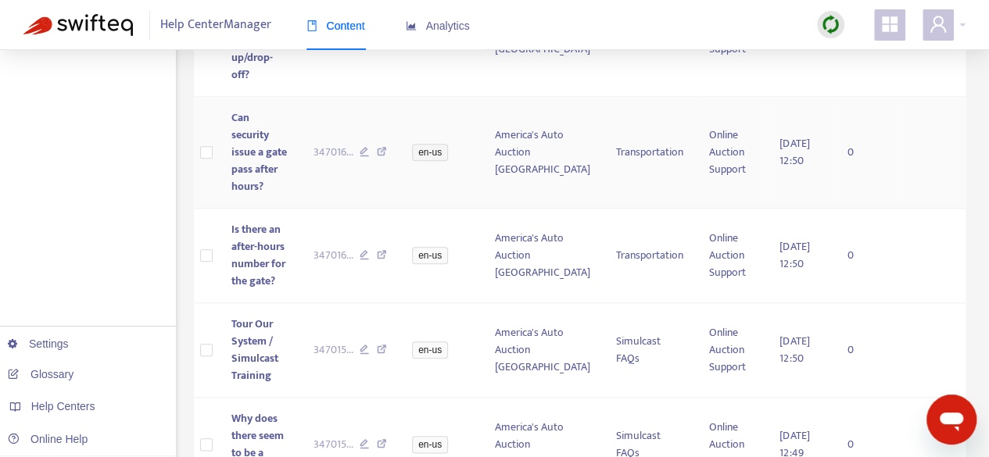
scroll to position [0, 0]
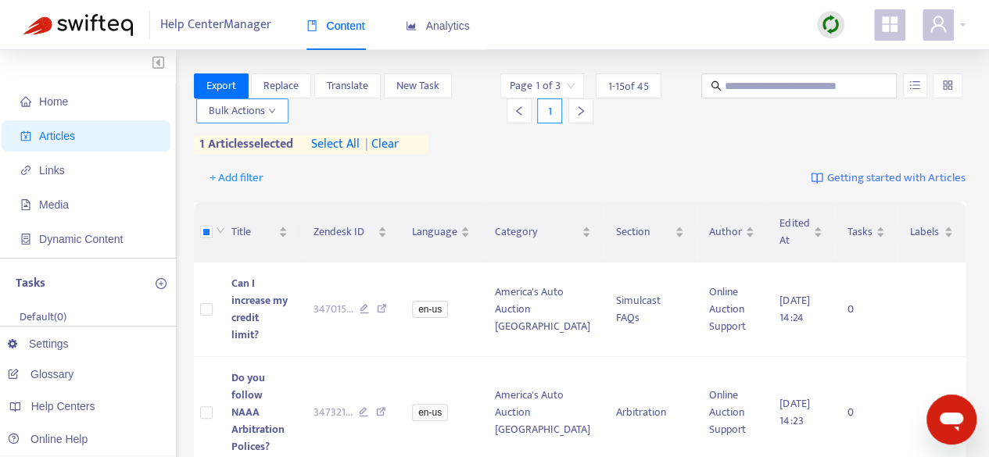
click at [234, 119] on span "Bulk Actions" at bounding box center [242, 110] width 67 height 17
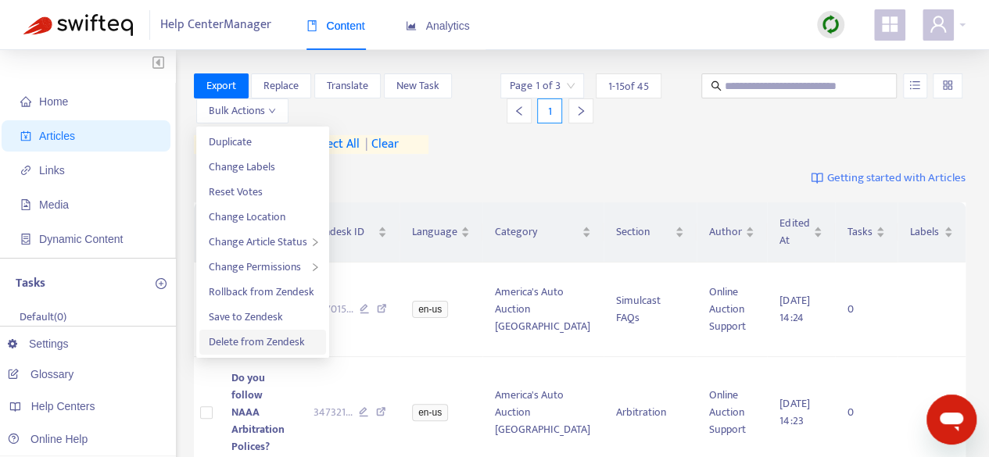
click at [289, 348] on span "Delete from Zendesk" at bounding box center [257, 342] width 96 height 18
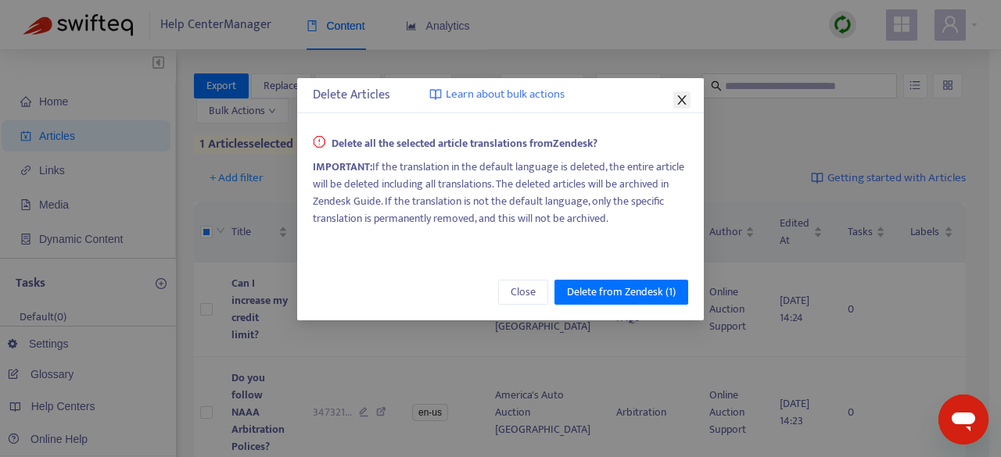
click at [680, 102] on icon "close" at bounding box center [681, 99] width 9 height 9
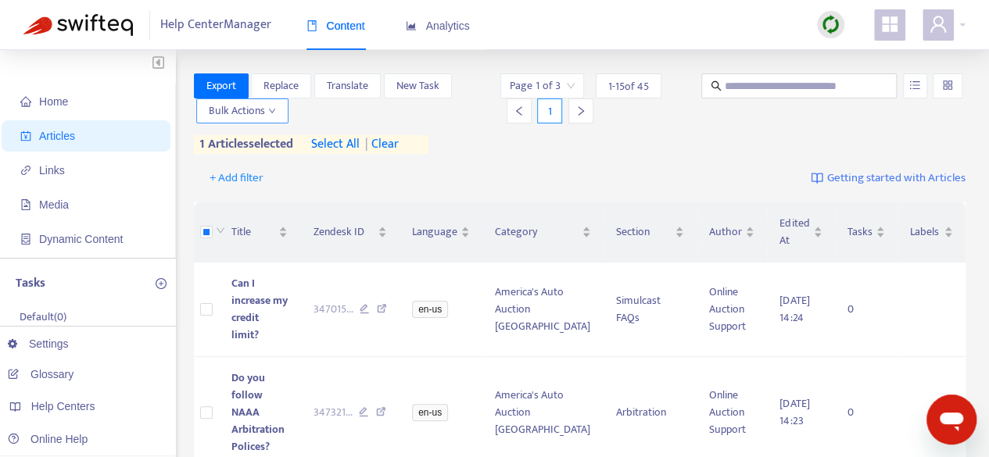
click at [250, 113] on span "Bulk Actions" at bounding box center [242, 110] width 67 height 17
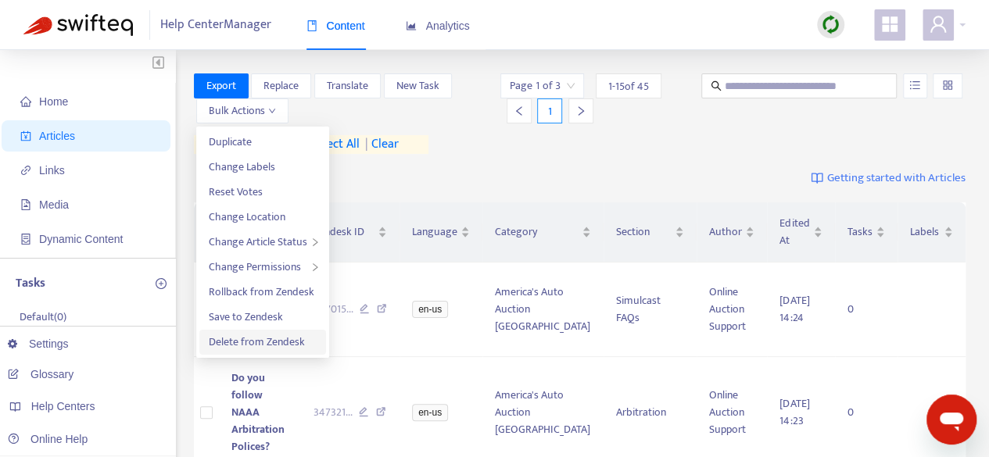
click at [249, 346] on span "Delete from Zendesk" at bounding box center [257, 342] width 96 height 18
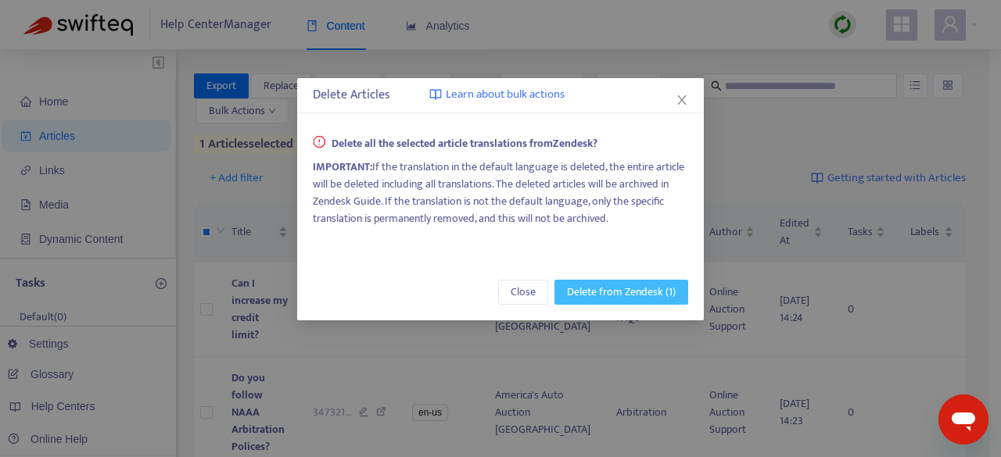
click at [632, 289] on span "Delete from Zendesk (1)" at bounding box center [621, 292] width 109 height 17
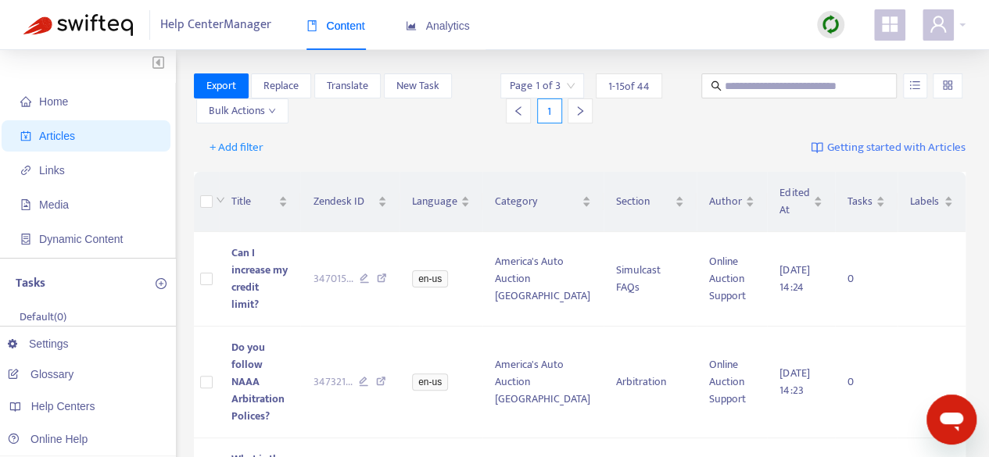
click at [365, 140] on div "+ Add filter Getting started with Articles" at bounding box center [580, 148] width 773 height 37
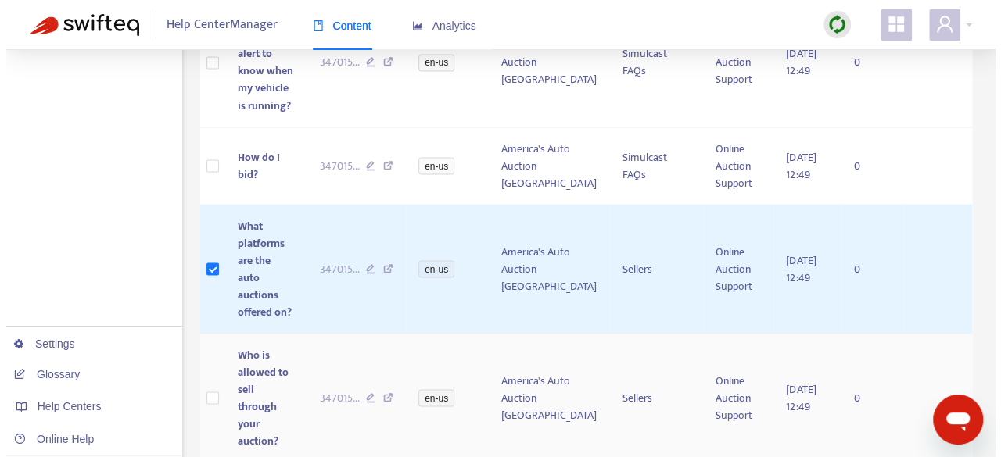
scroll to position [1408, 0]
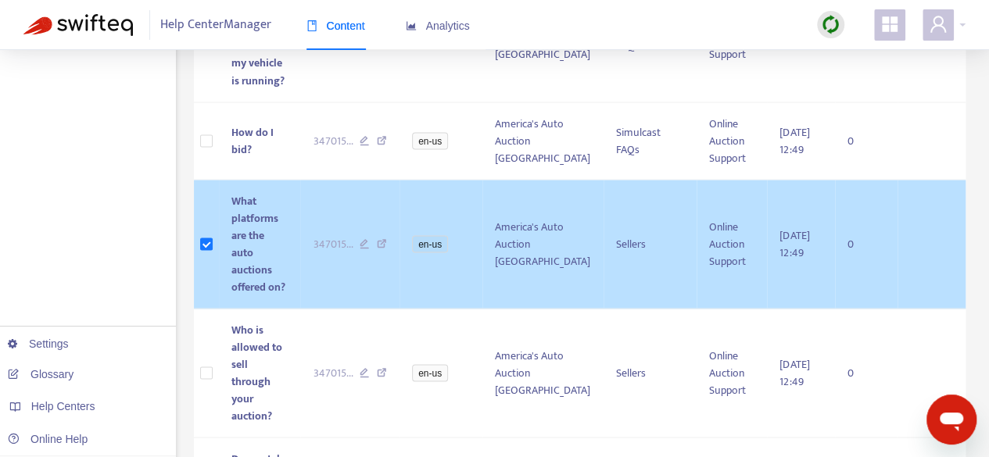
click at [260, 192] on span "What platforms are the auto auctions offered on?" at bounding box center [258, 244] width 54 height 104
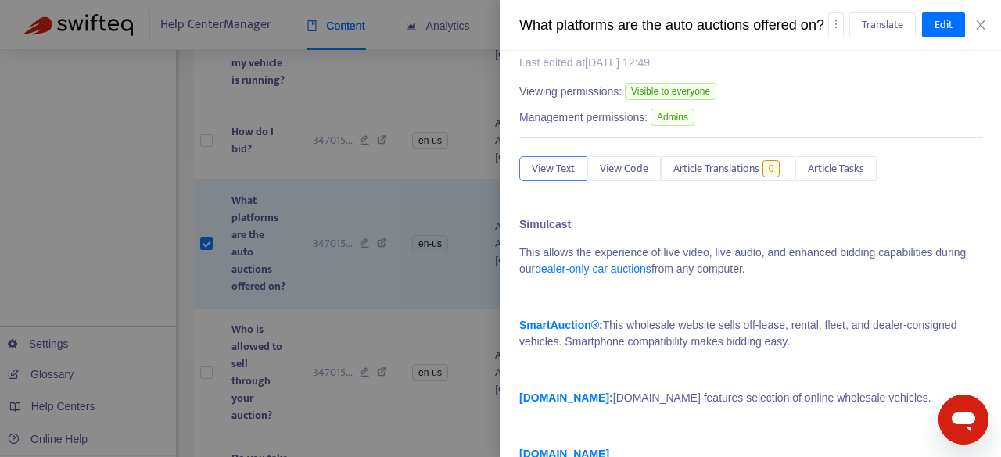
scroll to position [83, 0]
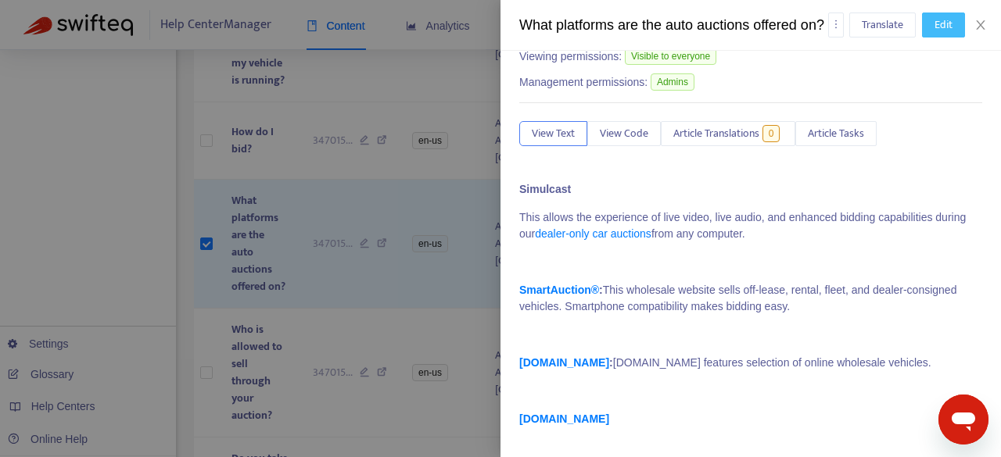
click at [933, 38] on button "Edit" at bounding box center [943, 25] width 43 height 25
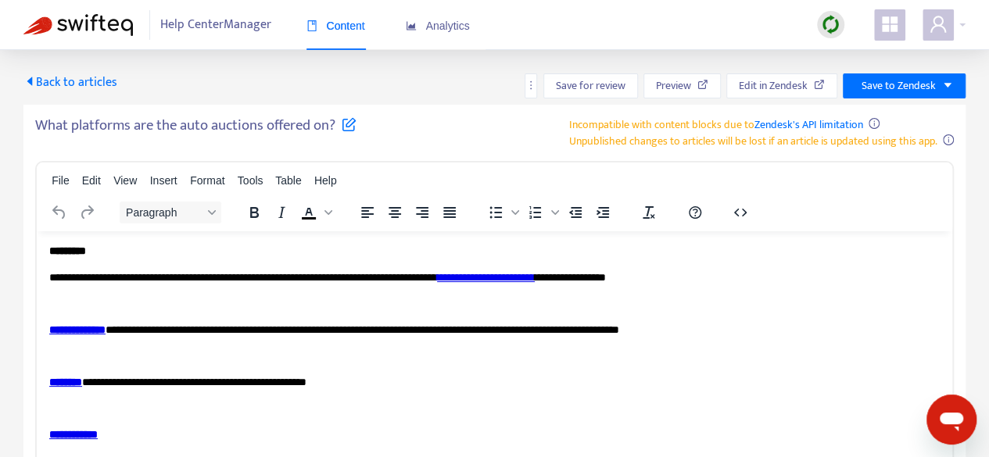
click at [239, 439] on p "**********" at bounding box center [494, 435] width 891 height 16
click at [234, 433] on p "**********" at bounding box center [494, 435] width 891 height 16
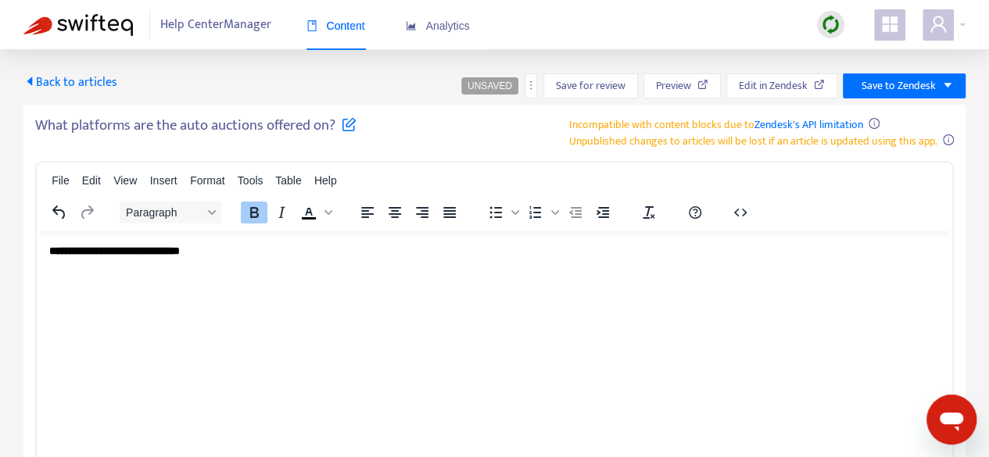
click at [377, 271] on html "**********" at bounding box center [495, 251] width 916 height 41
click at [880, 89] on span "Save to Zendesk" at bounding box center [899, 85] width 74 height 17
click at [895, 113] on span "Publish" at bounding box center [885, 117] width 59 height 17
click at [63, 82] on span "Back to articles" at bounding box center [70, 82] width 94 height 21
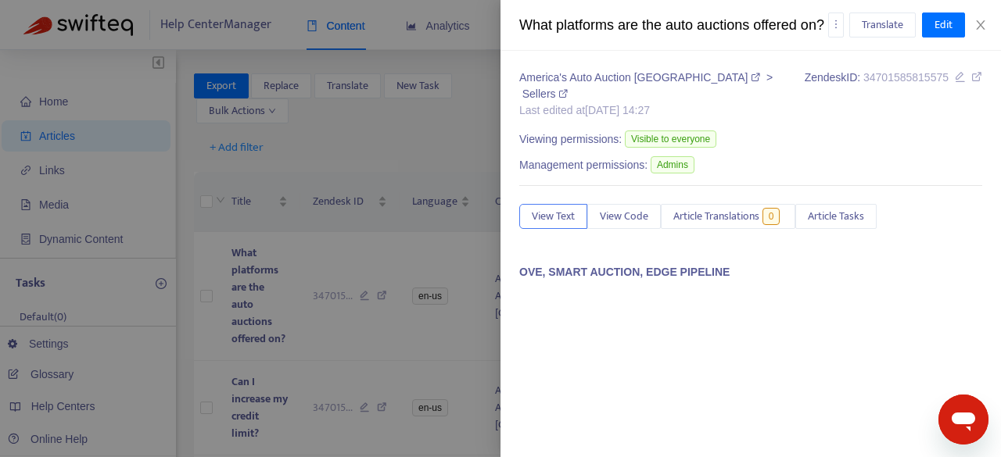
click at [386, 322] on div at bounding box center [500, 228] width 1001 height 457
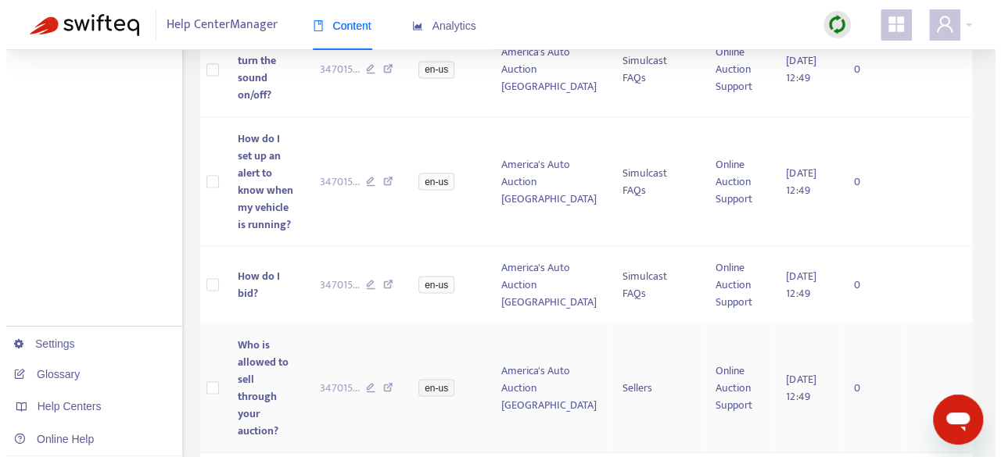
scroll to position [1380, 0]
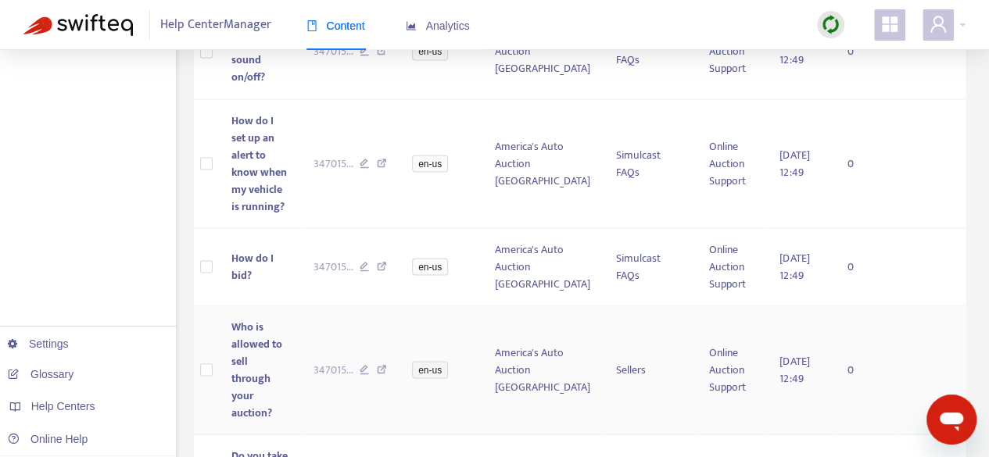
click at [244, 317] on span "Who is allowed to sell through your auction?" at bounding box center [256, 369] width 51 height 104
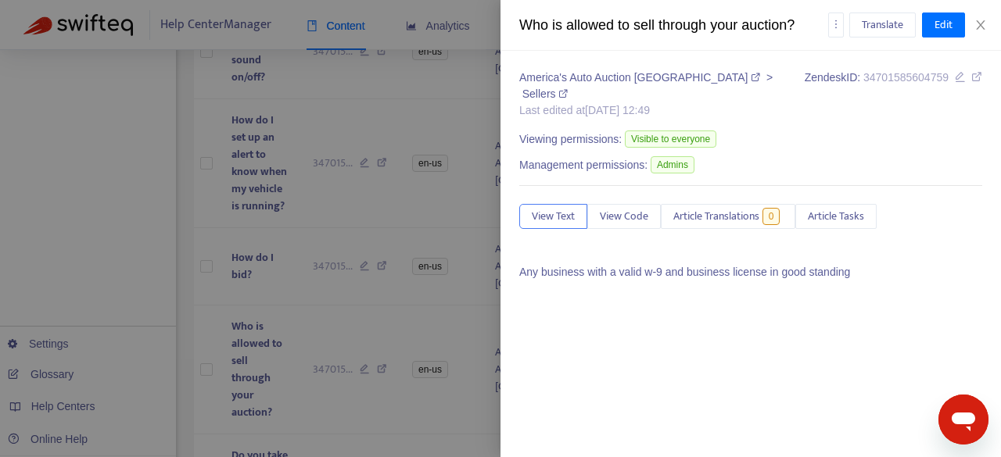
click at [258, 253] on div at bounding box center [500, 228] width 1001 height 457
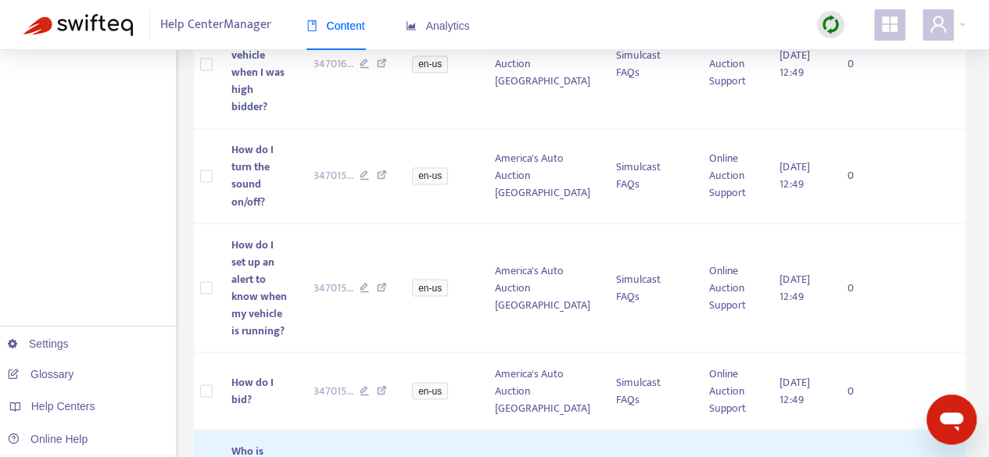
scroll to position [0, 0]
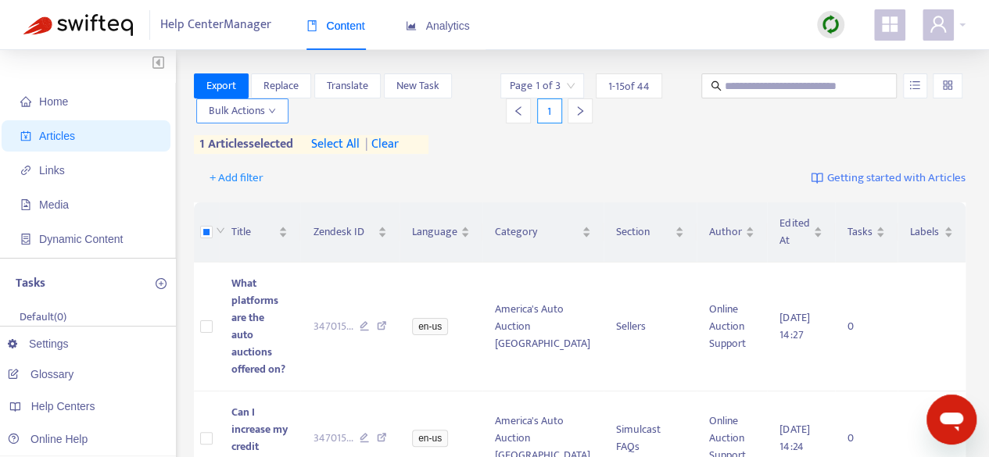
click at [273, 109] on icon "down" at bounding box center [272, 111] width 8 height 8
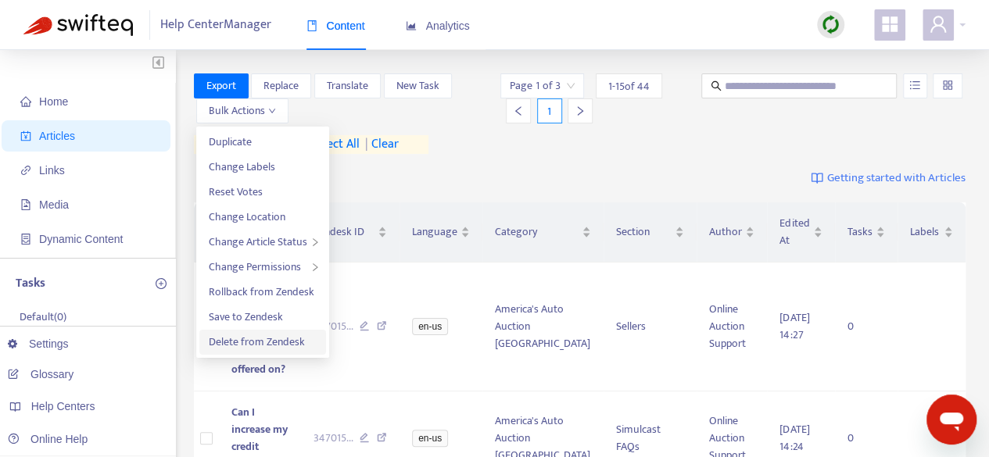
click at [267, 343] on span "Delete from Zendesk" at bounding box center [257, 342] width 96 height 18
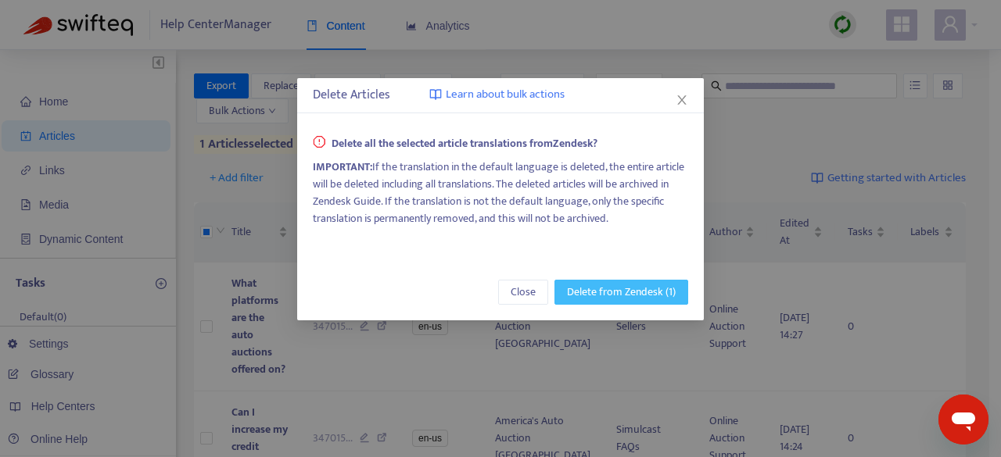
click at [612, 295] on span "Delete from Zendesk (1)" at bounding box center [621, 292] width 109 height 17
click at [658, 297] on span "Delete from Zendesk (1)" at bounding box center [621, 292] width 109 height 17
click at [682, 102] on icon "close" at bounding box center [682, 100] width 13 height 13
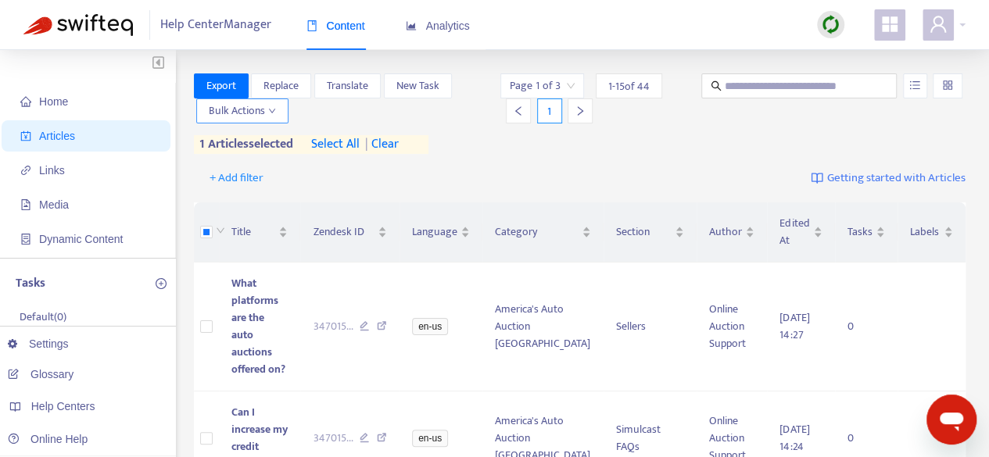
click at [242, 104] on span "Bulk Actions" at bounding box center [242, 110] width 67 height 17
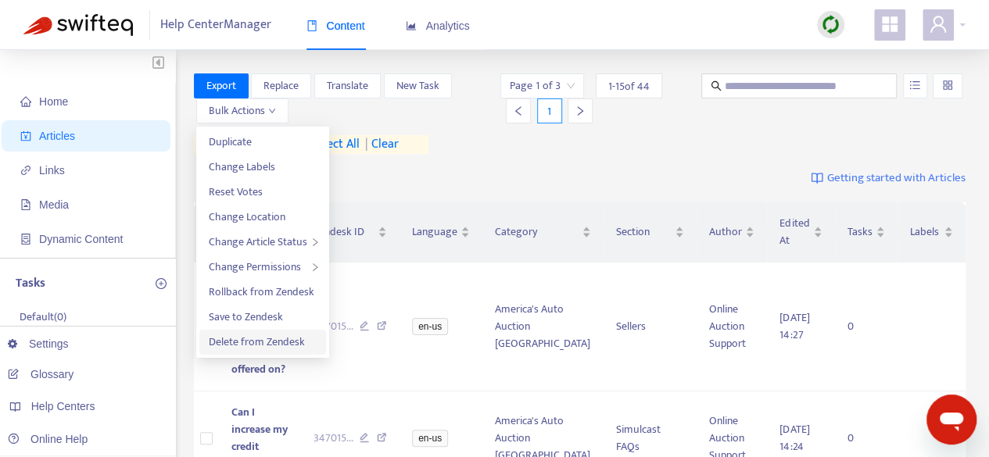
click at [279, 337] on span "Delete from Zendesk" at bounding box center [257, 342] width 96 height 18
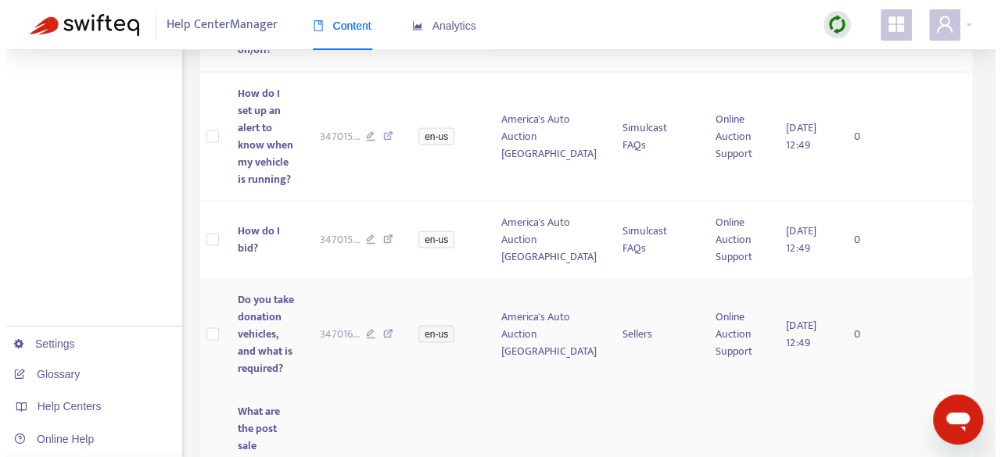
scroll to position [1432, 0]
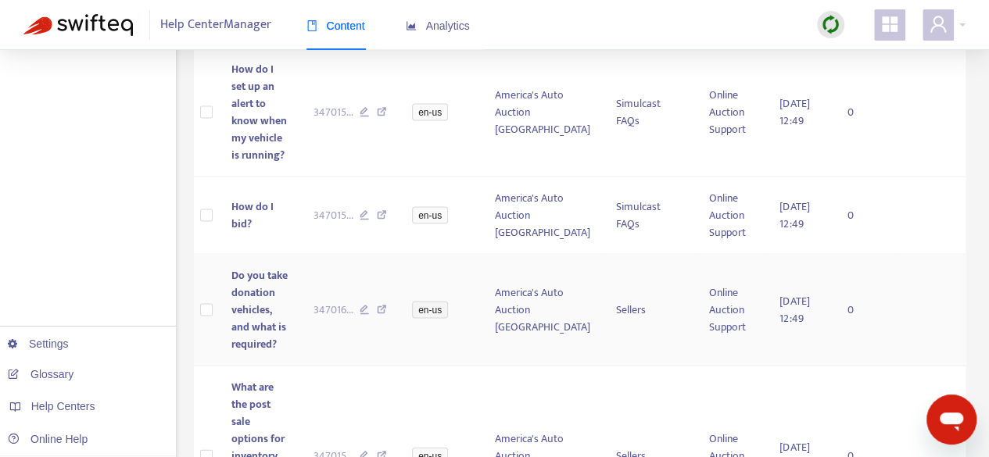
click at [247, 266] on span "Do you take donation vehicles, and what is required?" at bounding box center [259, 309] width 56 height 87
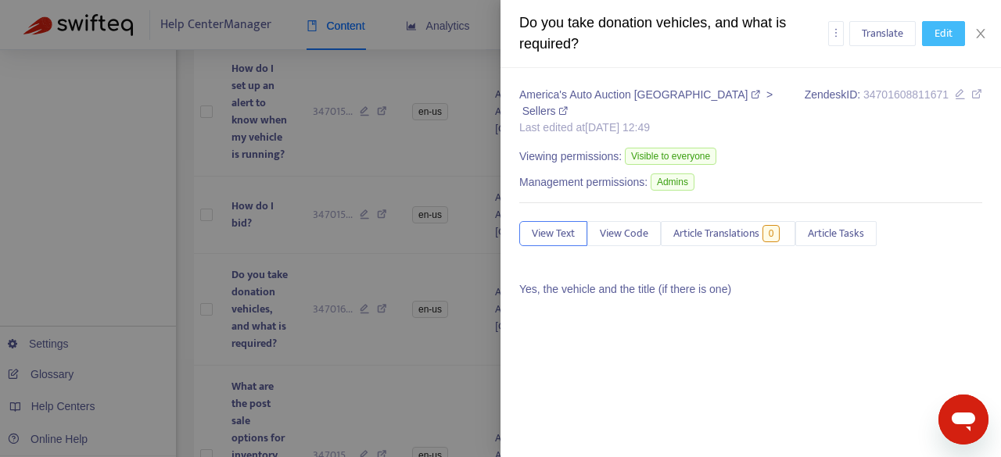
click at [952, 37] on button "Edit" at bounding box center [943, 33] width 43 height 25
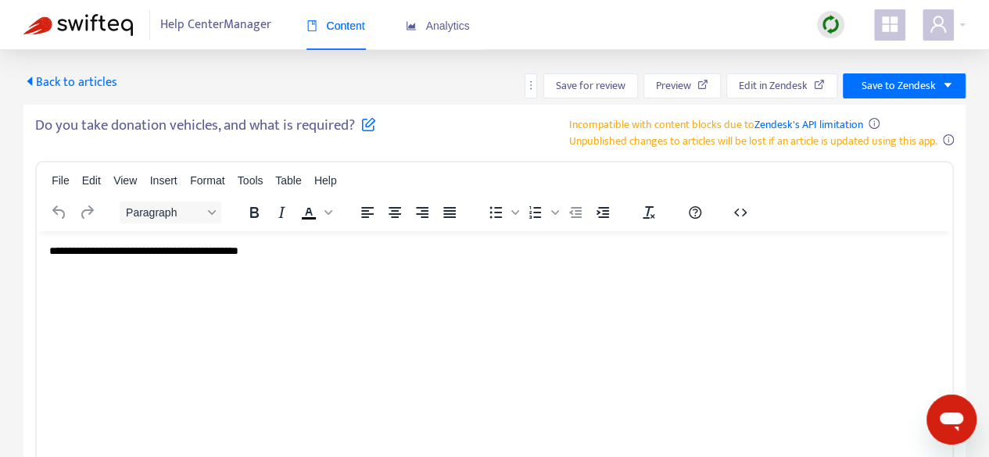
click at [374, 248] on p "**********" at bounding box center [494, 251] width 891 height 16
click at [47, 252] on html "*" at bounding box center [495, 251] width 916 height 41
click at [50, 250] on p "*" at bounding box center [494, 251] width 891 height 16
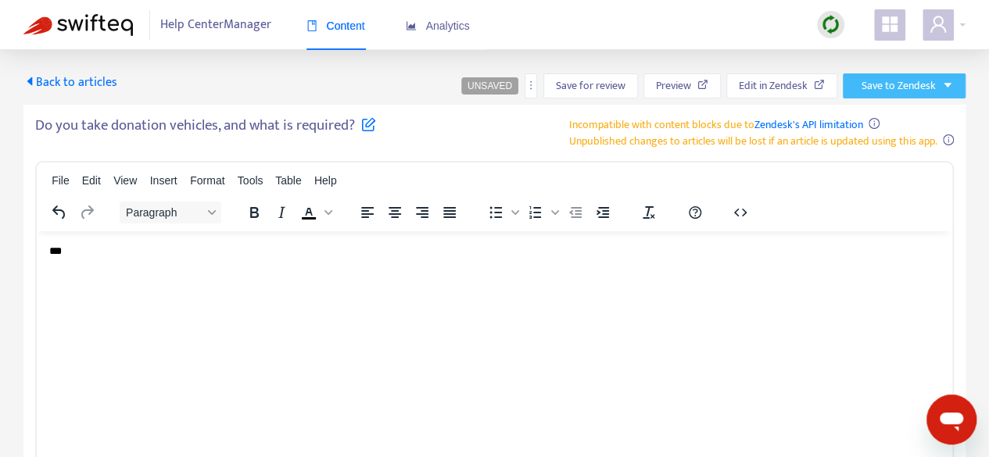
click at [933, 88] on span "Save to Zendesk" at bounding box center [899, 85] width 74 height 17
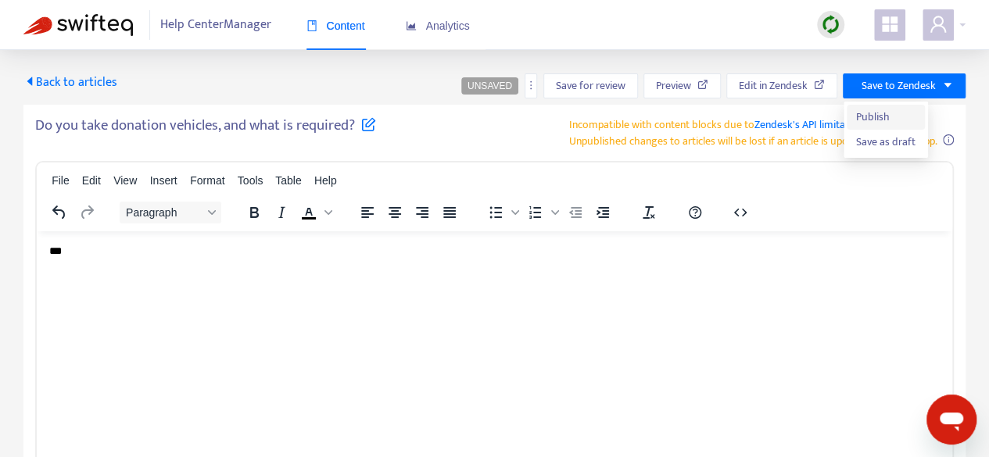
click at [867, 119] on span "Publish" at bounding box center [885, 117] width 59 height 17
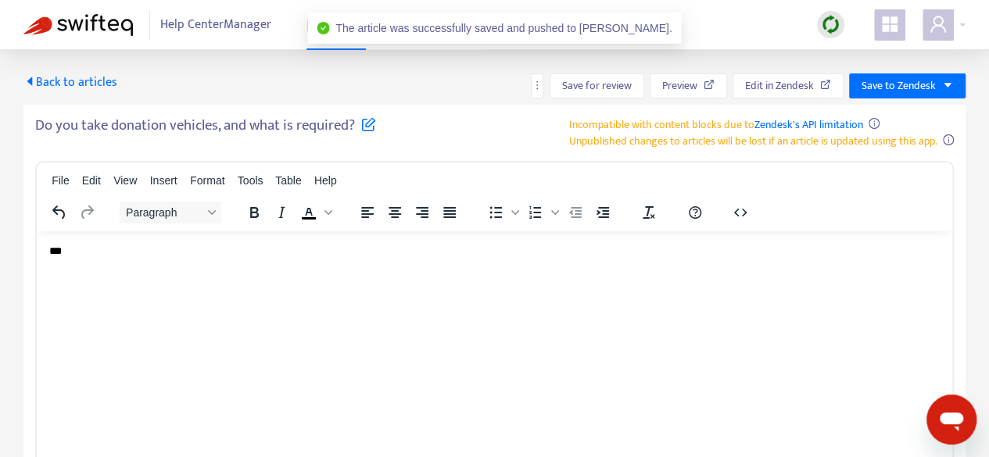
click at [53, 86] on span "Back to articles" at bounding box center [70, 82] width 94 height 21
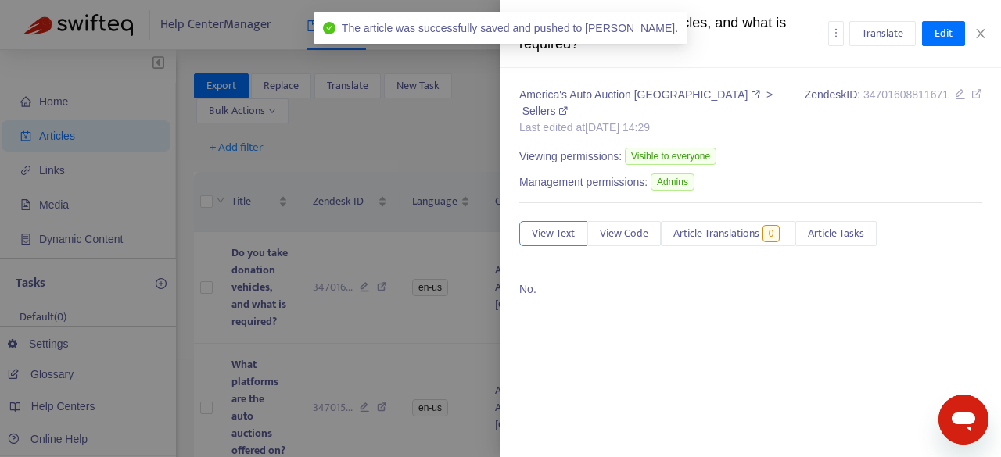
click at [400, 343] on div at bounding box center [500, 228] width 1001 height 457
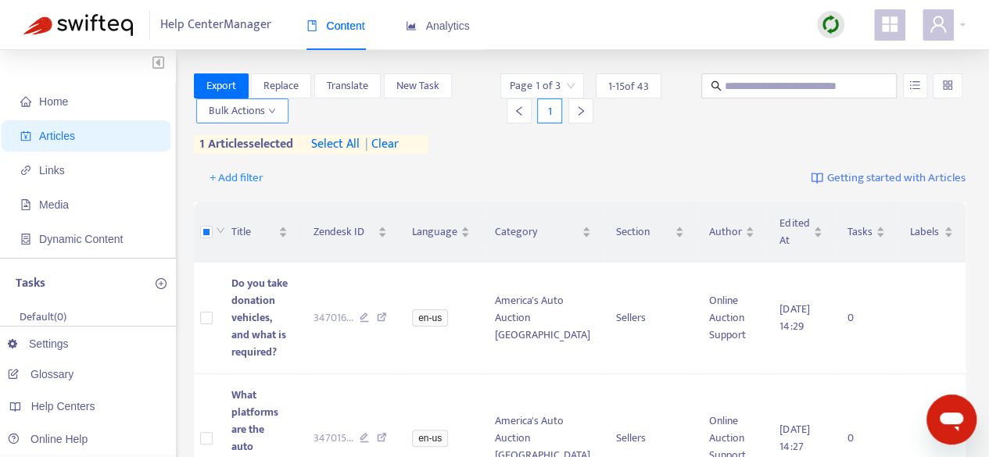
click at [282, 108] on button "Bulk Actions" at bounding box center [242, 111] width 92 height 25
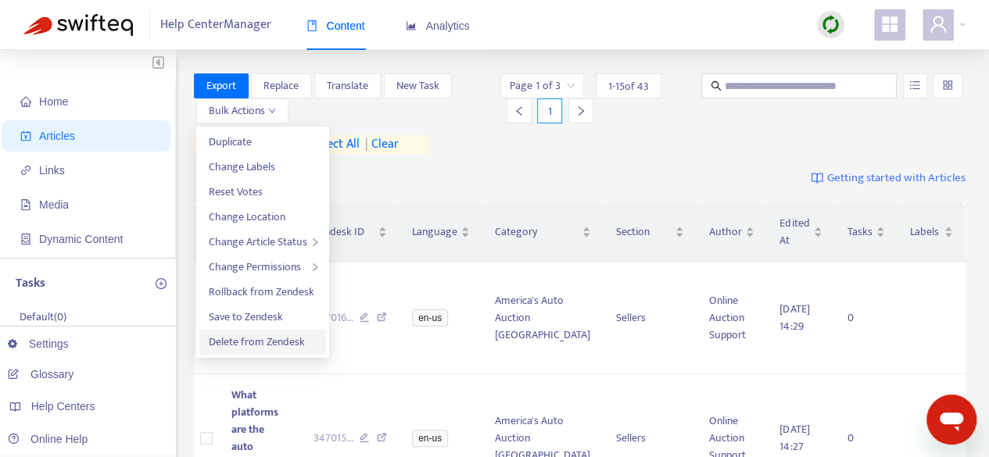
click at [242, 345] on span "Delete from Zendesk" at bounding box center [257, 342] width 96 height 18
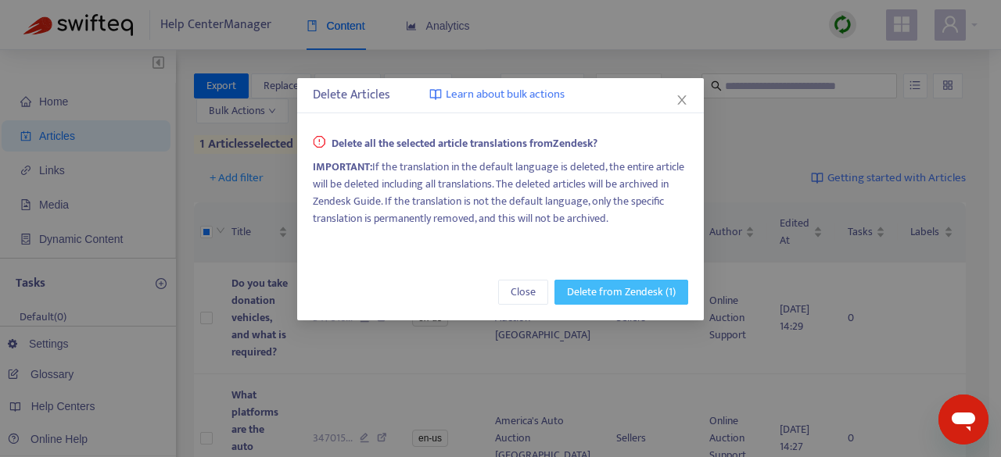
click at [666, 296] on span "Delete from Zendesk (1)" at bounding box center [621, 292] width 109 height 17
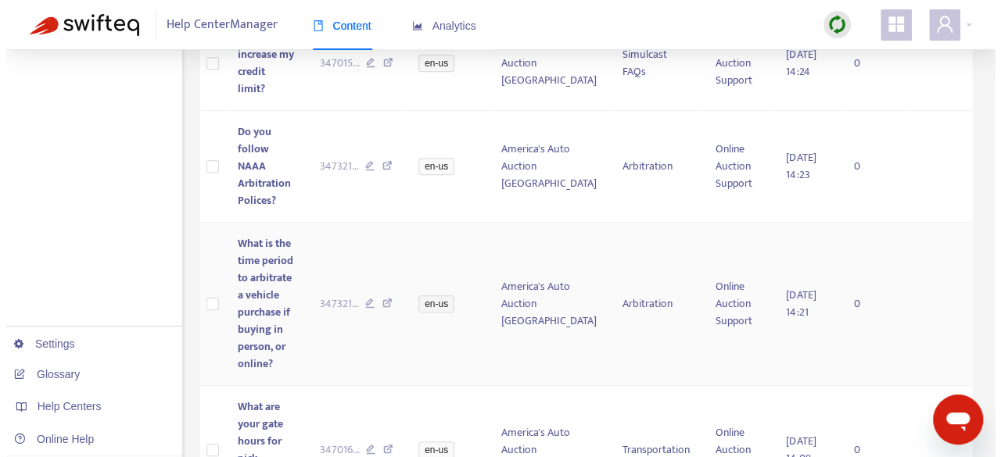
scroll to position [1380, 0]
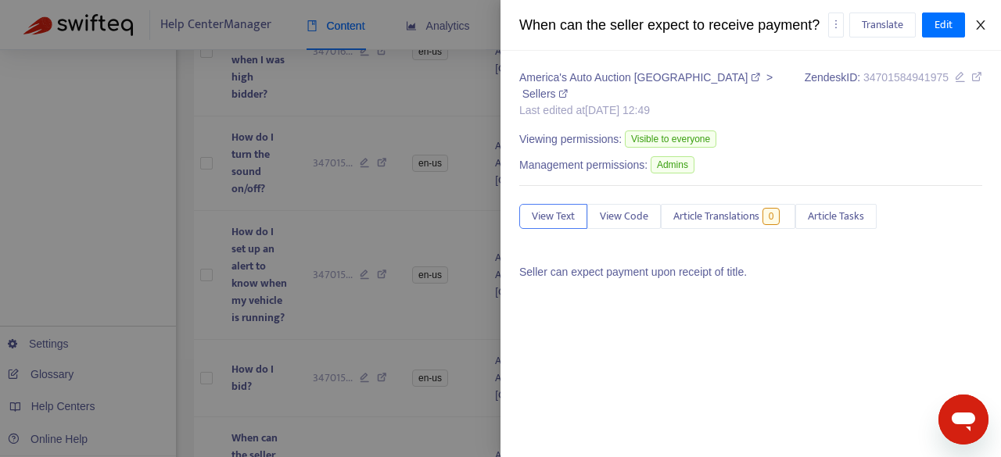
click at [977, 23] on icon "close" at bounding box center [980, 25] width 13 height 13
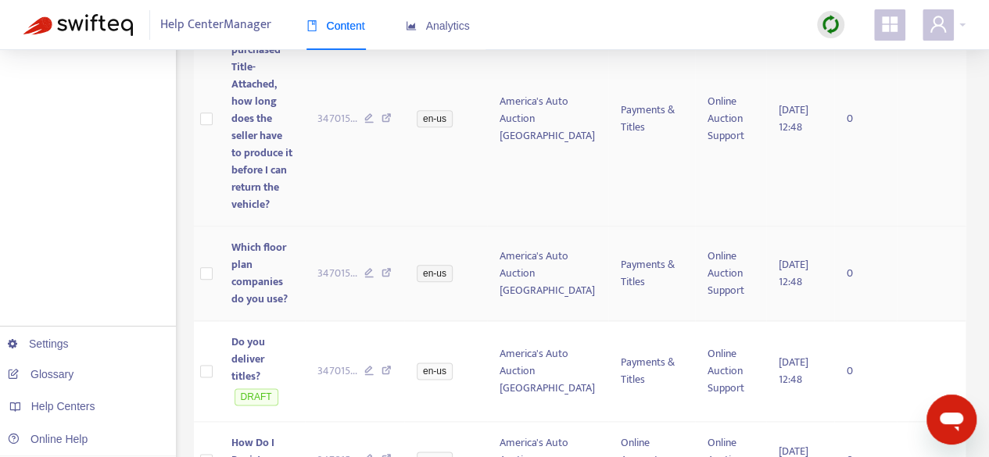
scroll to position [0, 0]
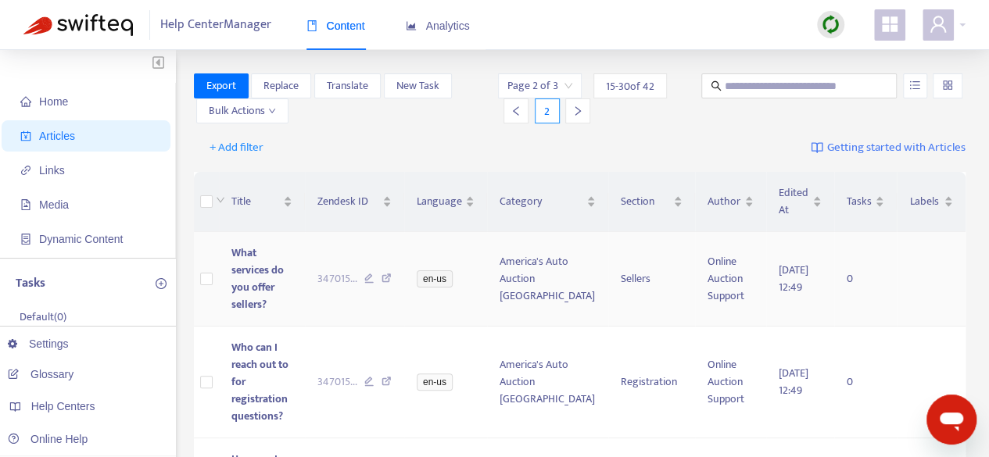
click at [266, 252] on span "What services do you offer sellers?" at bounding box center [257, 279] width 52 height 70
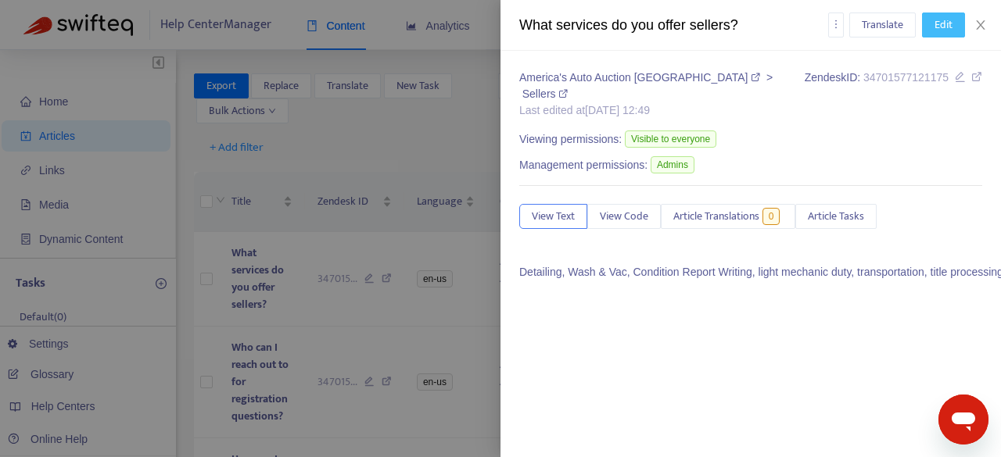
click at [937, 35] on button "Edit" at bounding box center [943, 25] width 43 height 25
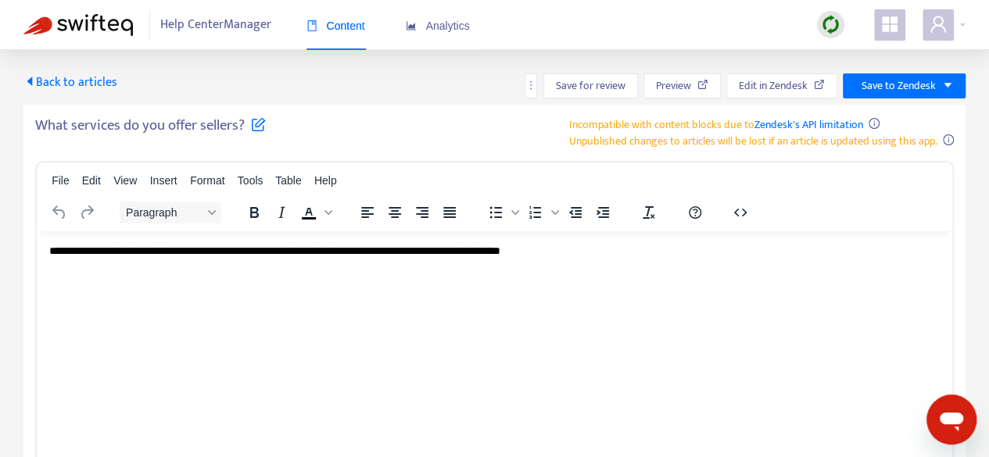
click at [662, 245] on div "**********" at bounding box center [494, 258] width 891 height 30
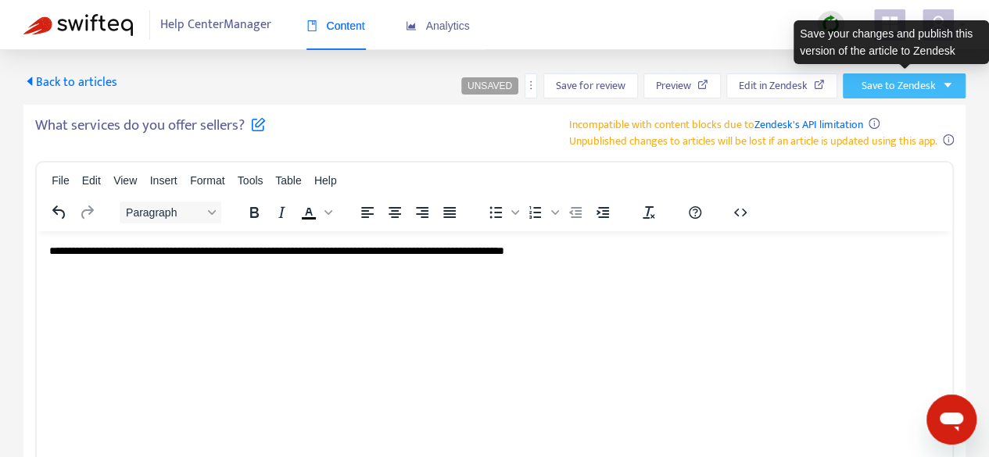
click at [932, 85] on span "Save to Zendesk" at bounding box center [899, 85] width 74 height 17
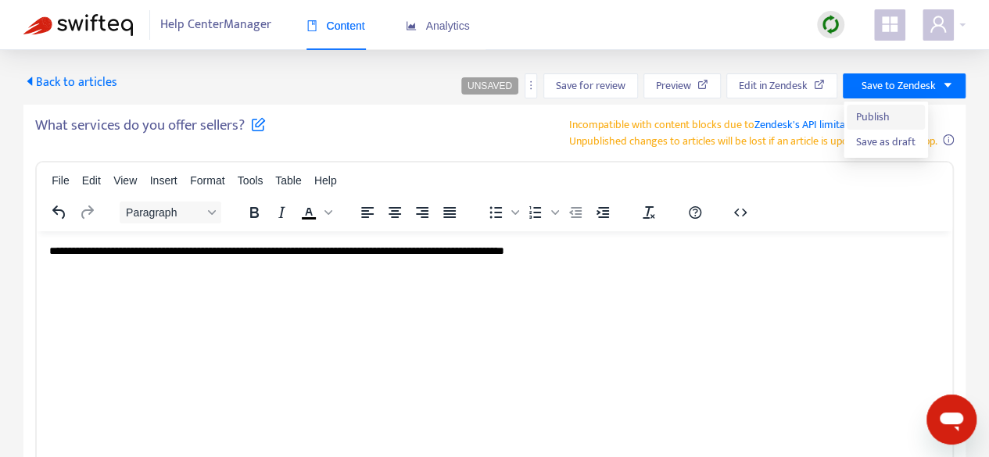
click at [906, 116] on span "Publish" at bounding box center [885, 117] width 59 height 17
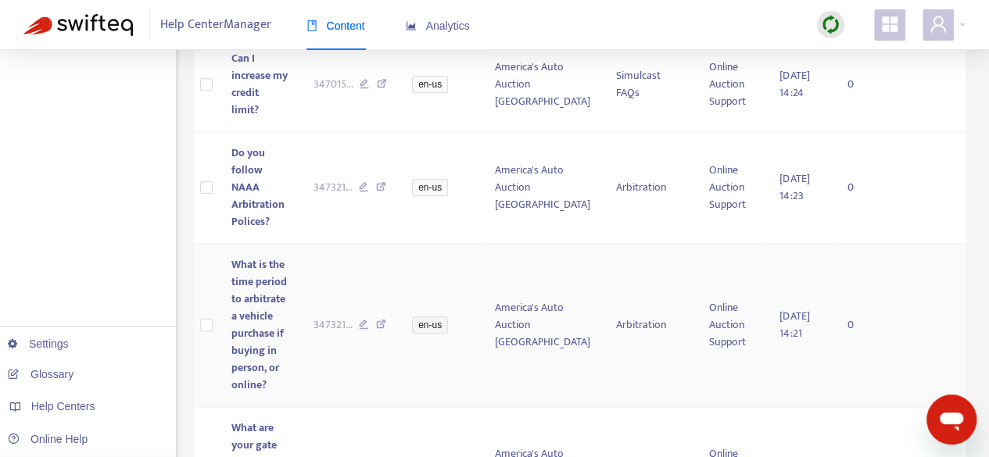
scroll to position [1380, 0]
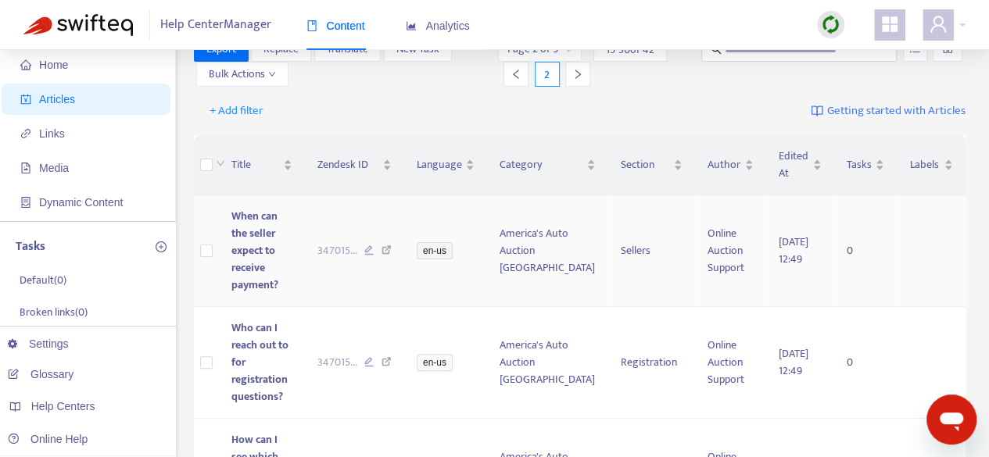
scroll to position [35, 0]
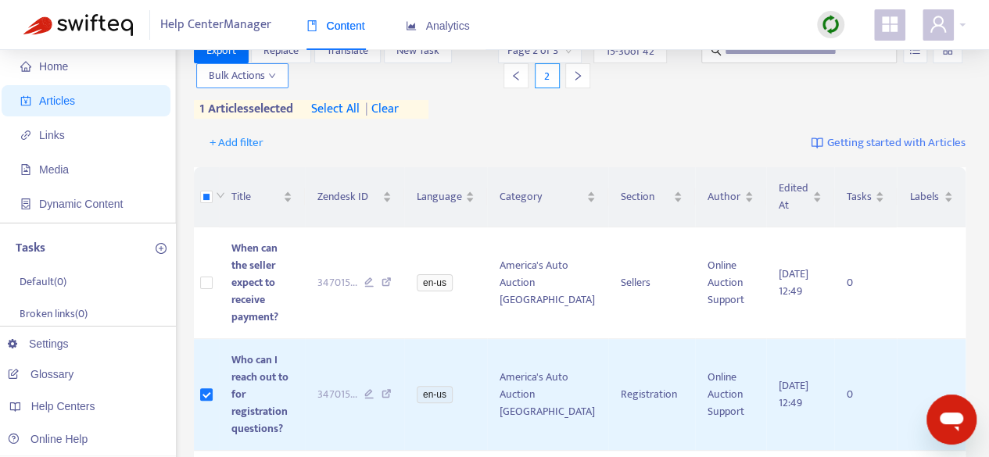
click at [282, 77] on button "Bulk Actions" at bounding box center [242, 75] width 92 height 25
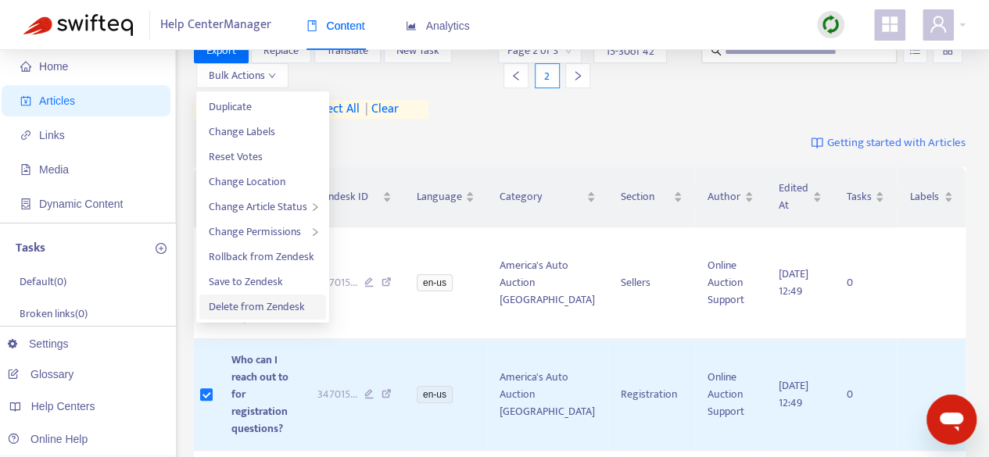
click at [261, 303] on span "Delete from Zendesk" at bounding box center [257, 307] width 96 height 18
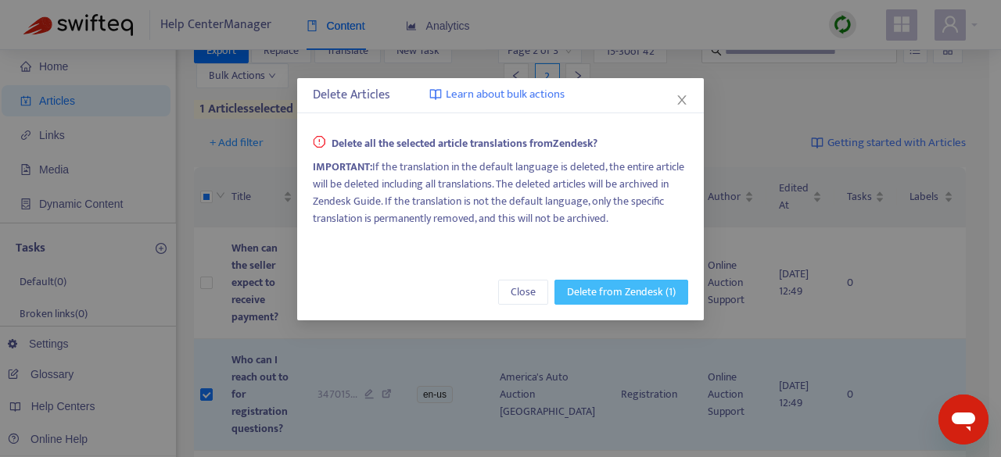
click at [594, 291] on span "Delete from Zendesk (1)" at bounding box center [621, 292] width 109 height 17
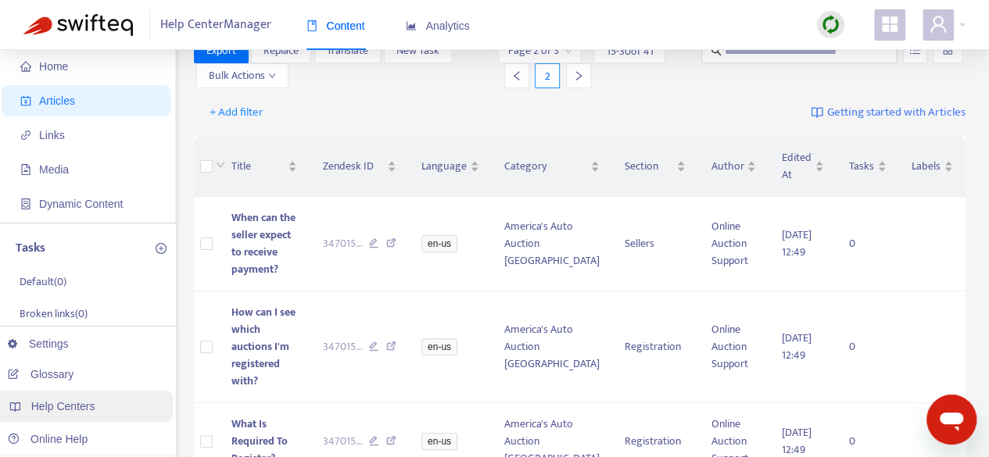
click at [81, 413] on span "Help Centers" at bounding box center [63, 406] width 64 height 13
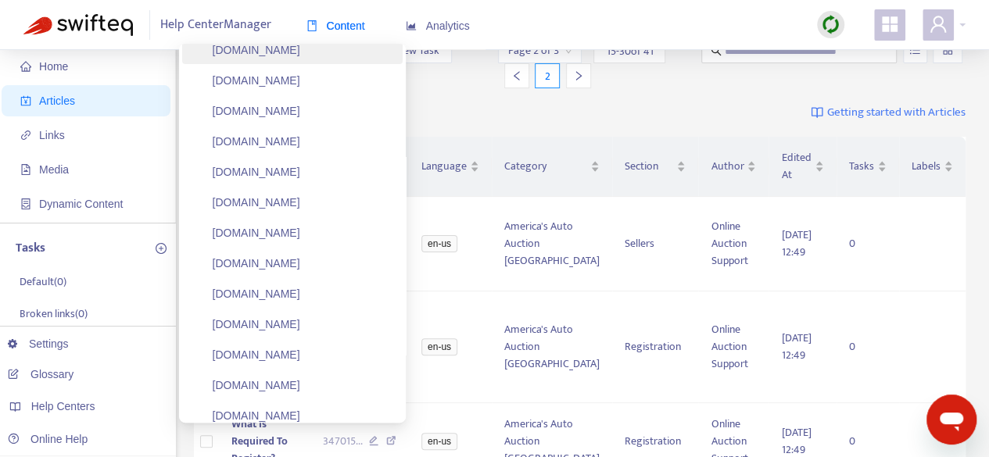
scroll to position [908, 0]
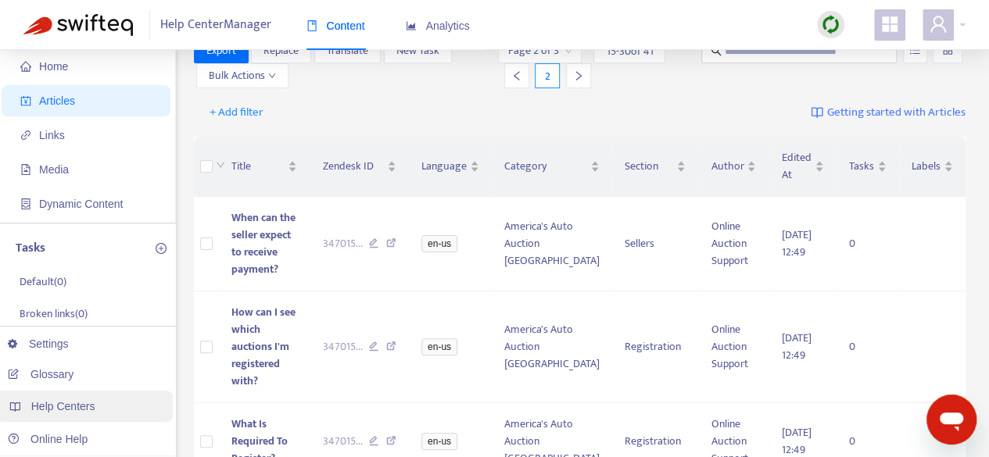
click at [108, 399] on div "Help Centers" at bounding box center [84, 406] width 178 height 31
click at [608, 120] on div "+ Add filter Getting started with Articles" at bounding box center [580, 113] width 773 height 37
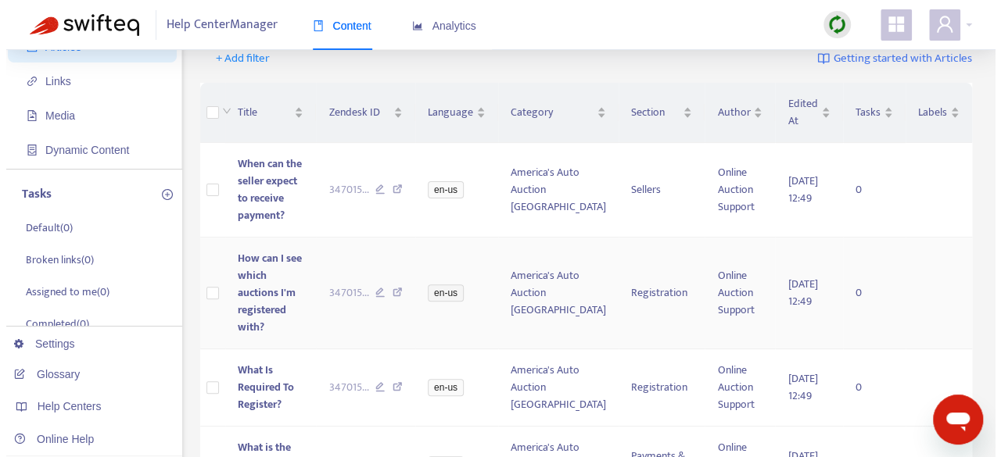
scroll to position [113, 0]
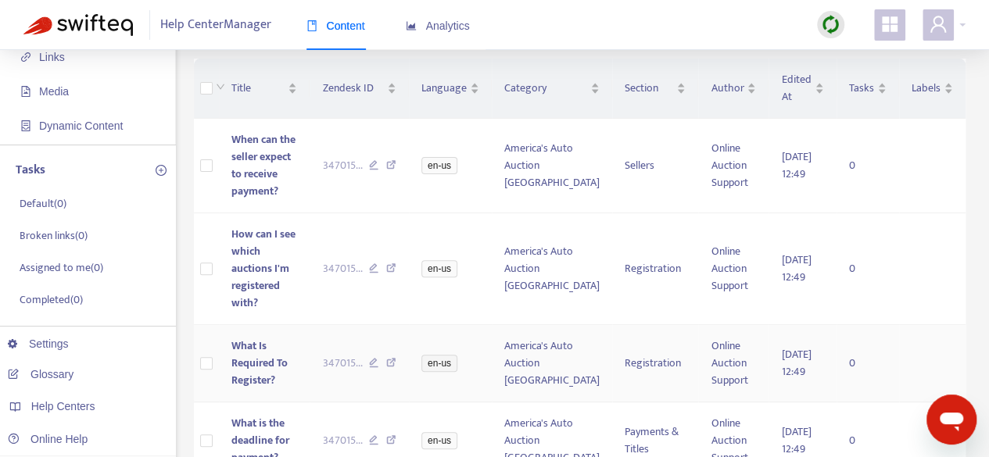
click at [272, 359] on span "What Is Required To Register?" at bounding box center [259, 363] width 56 height 52
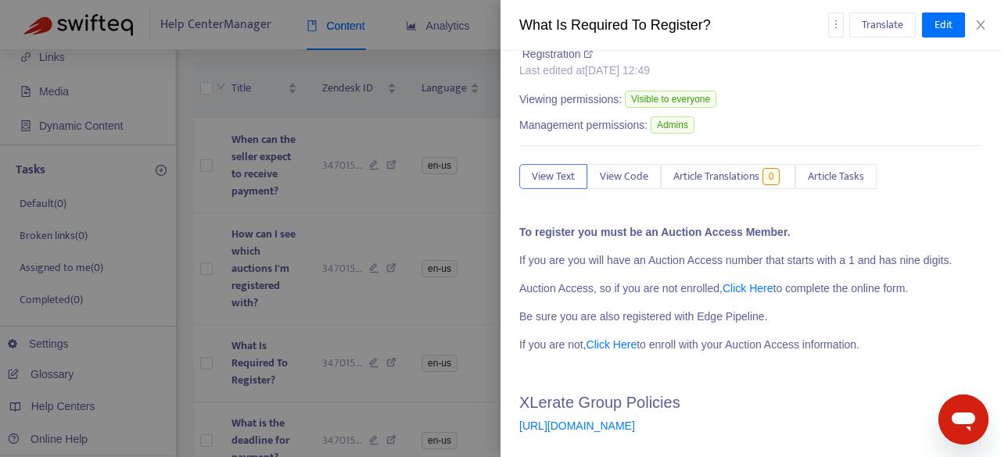
scroll to position [62, 0]
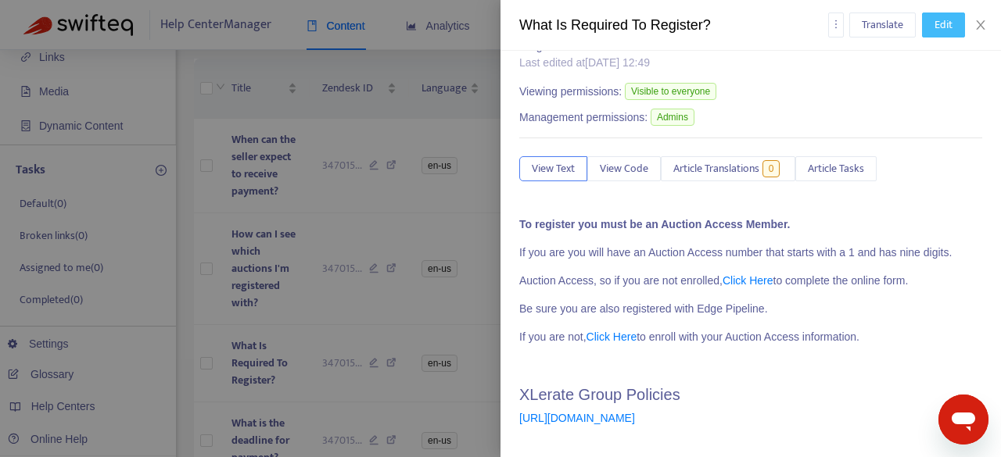
click at [940, 29] on span "Edit" at bounding box center [943, 24] width 18 height 17
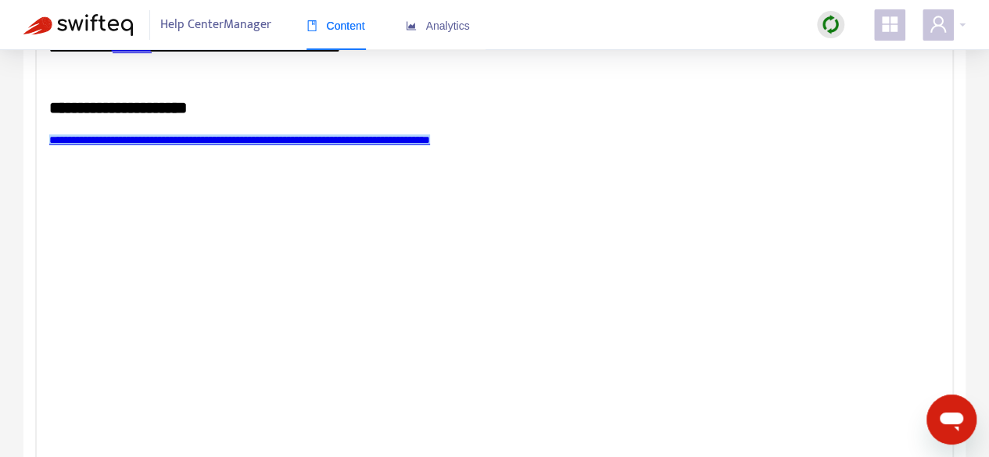
click at [402, 161] on html "**********" at bounding box center [495, 42] width 916 height 237
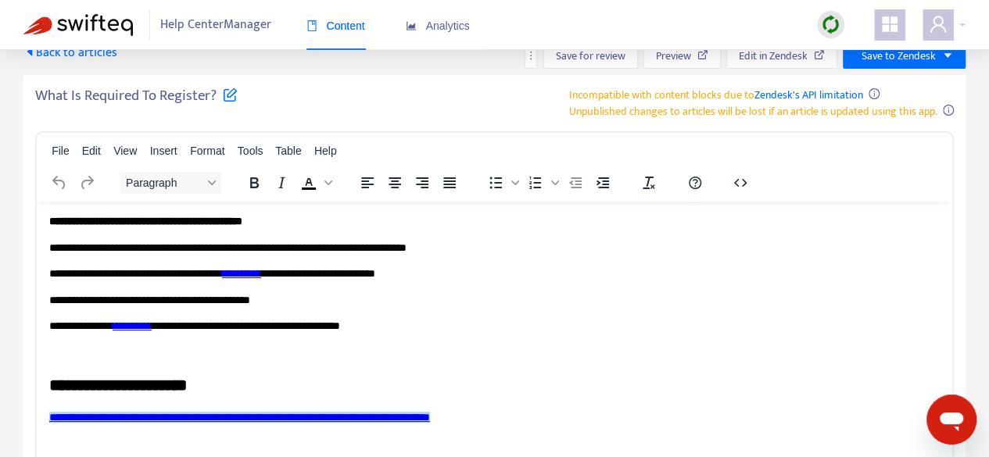
scroll to position [22, 0]
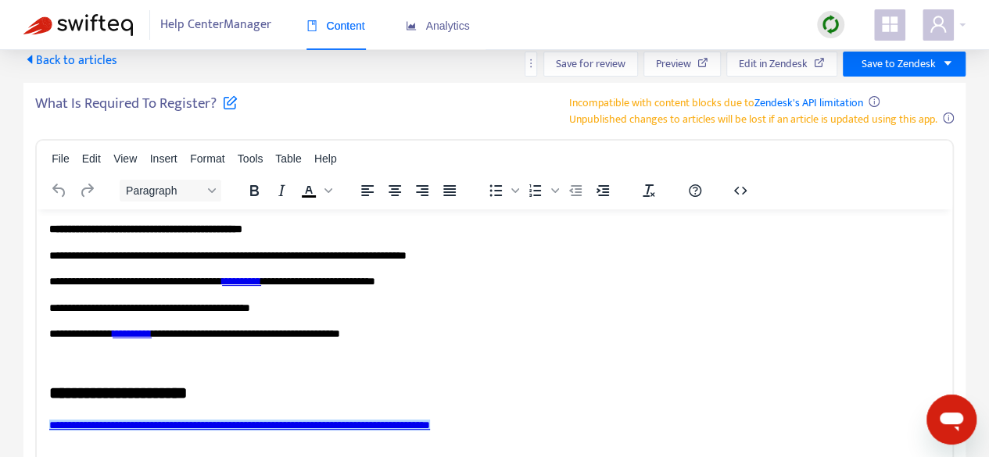
click at [610, 422] on p "**********" at bounding box center [494, 426] width 891 height 16
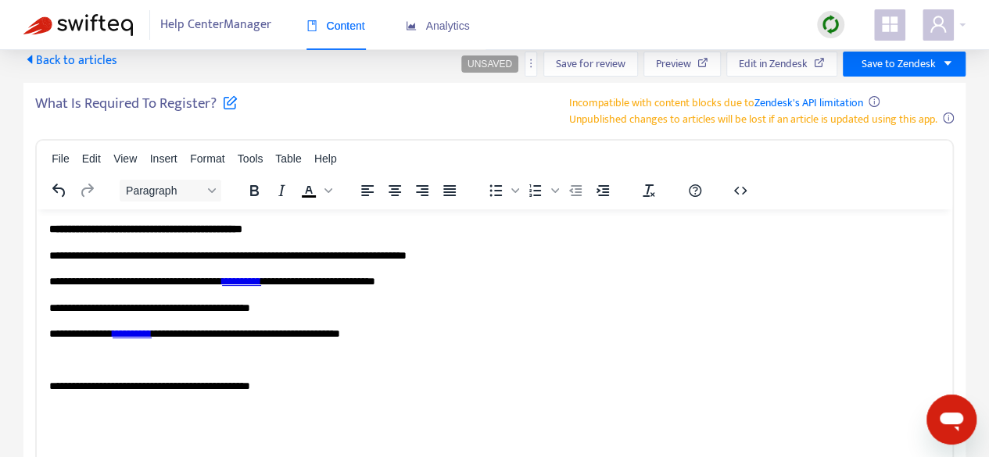
click at [149, 282] on p "**********" at bounding box center [494, 282] width 891 height 16
drag, startPoint x: 254, startPoint y: 283, endPoint x: 56, endPoint y: 490, distance: 287.0
click at [37, 282] on html "**********" at bounding box center [495, 308] width 916 height 198
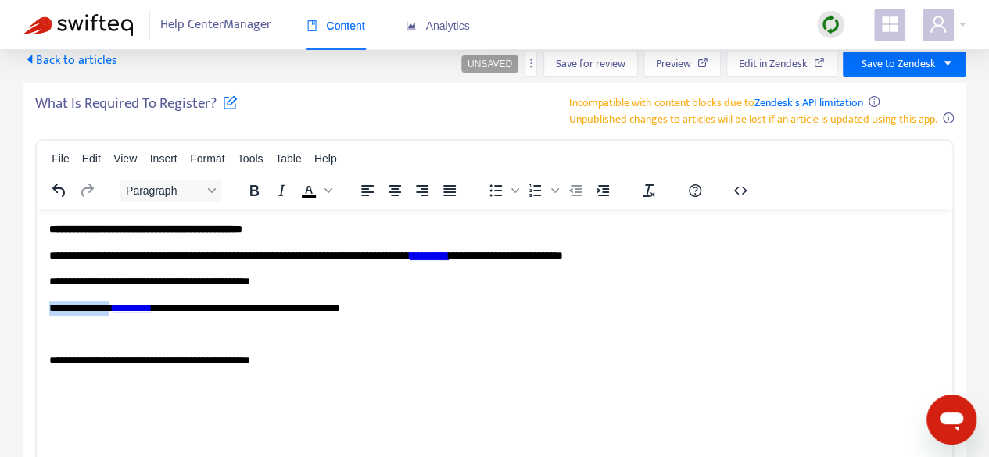
drag, startPoint x: 117, startPoint y: 310, endPoint x: 41, endPoint y: 307, distance: 75.9
click at [41, 307] on html "**********" at bounding box center [495, 294] width 916 height 171
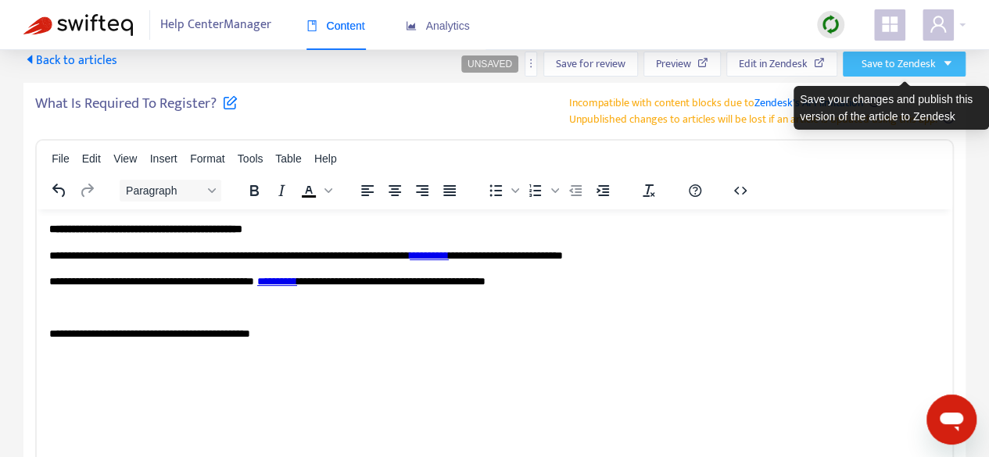
click at [906, 65] on span "Save to Zendesk" at bounding box center [899, 64] width 74 height 17
click at [899, 95] on div "Save your changes and publish this version of the article to Zendesk" at bounding box center [891, 108] width 195 height 44
click at [952, 63] on icon "caret-down" at bounding box center [947, 63] width 11 height 11
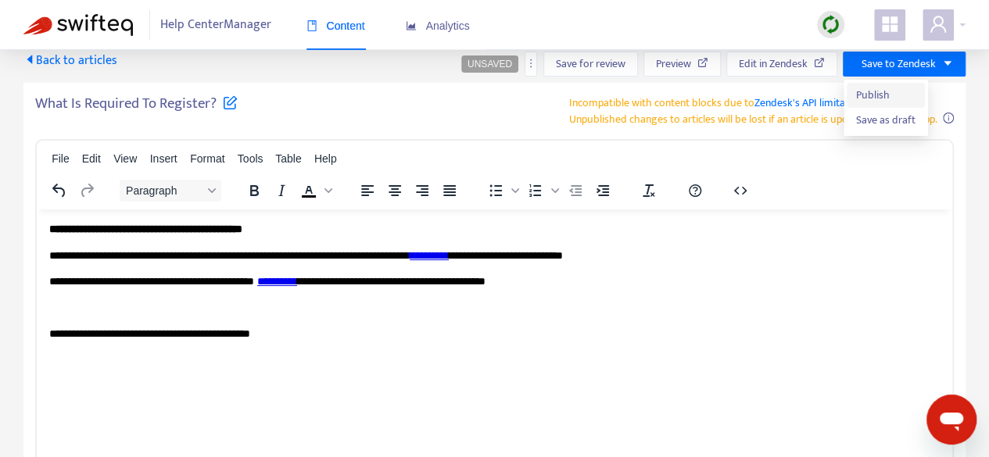
click at [870, 93] on span "Publish" at bounding box center [885, 95] width 59 height 17
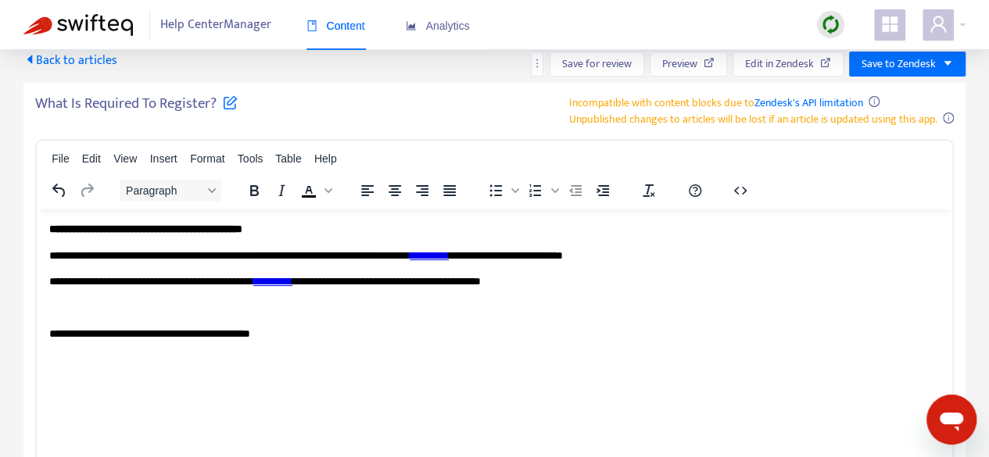
click at [70, 59] on span "Back to articles" at bounding box center [70, 60] width 94 height 21
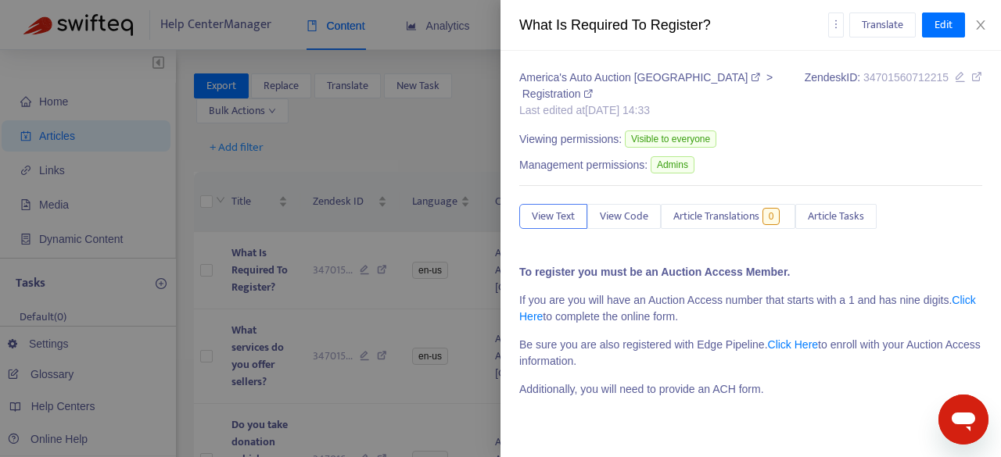
click at [380, 321] on div at bounding box center [500, 228] width 1001 height 457
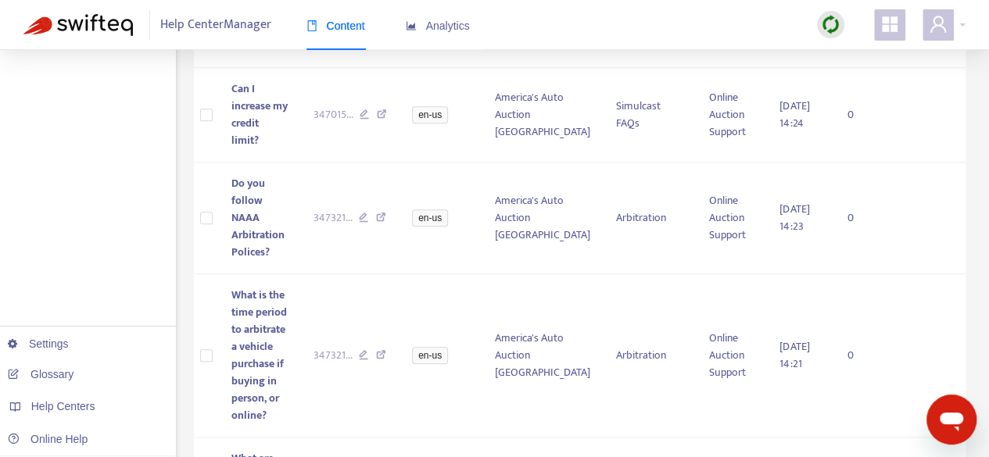
scroll to position [1380, 0]
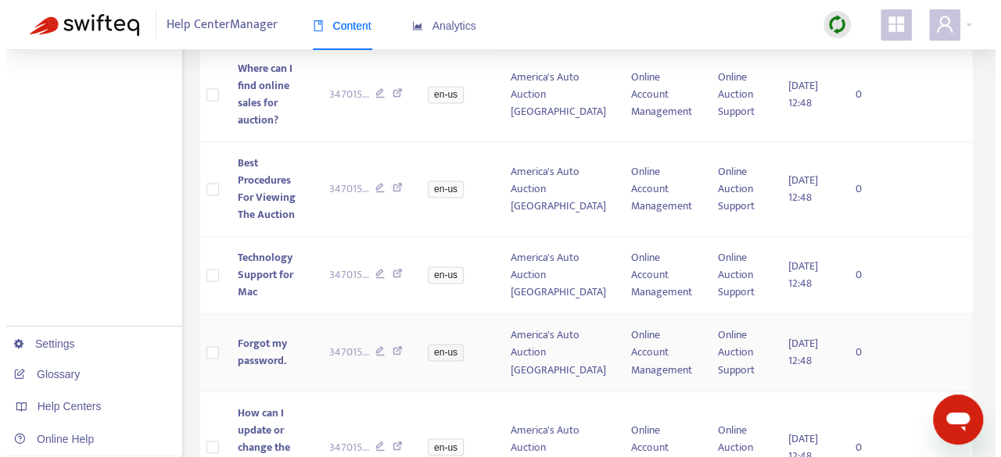
scroll to position [1033, 0]
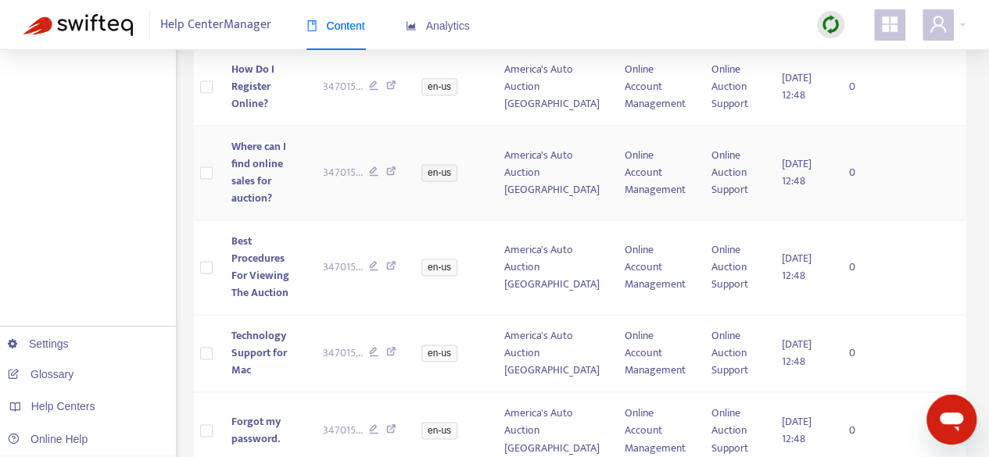
click at [239, 164] on span "Where can I find online sales for auction?" at bounding box center [258, 173] width 55 height 70
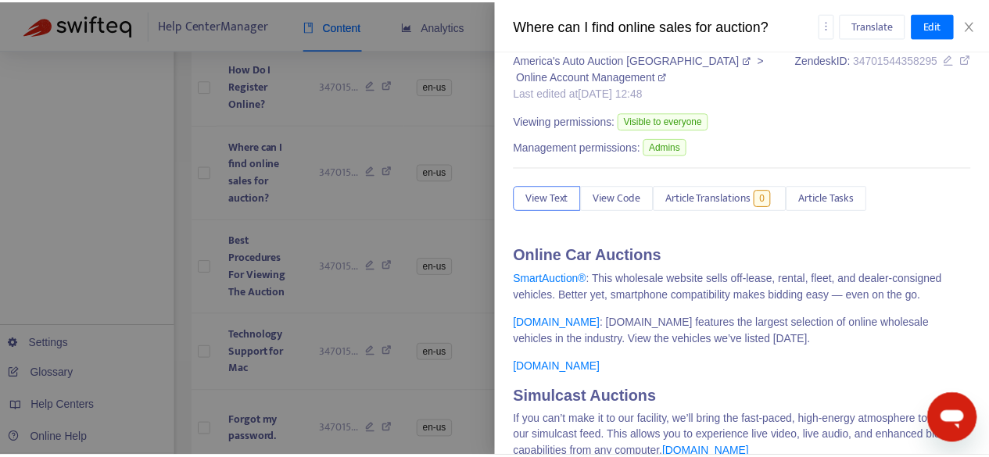
scroll to position [0, 0]
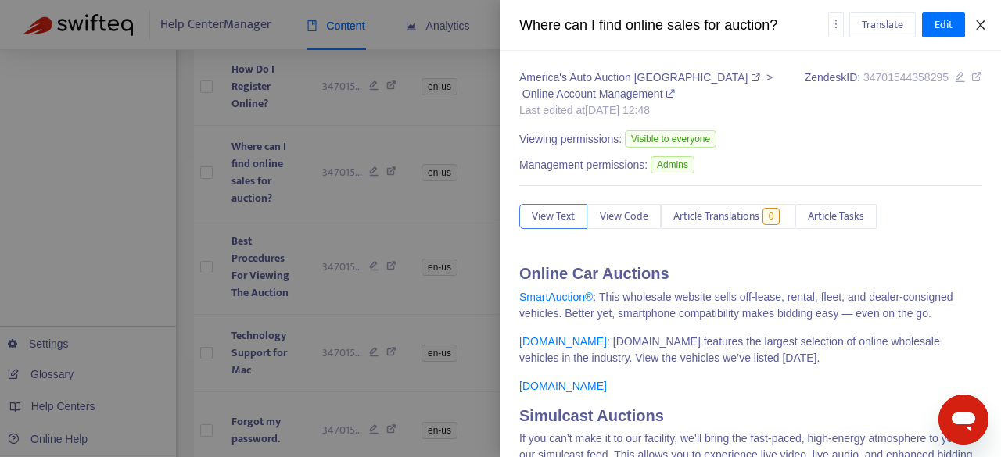
click at [982, 28] on icon "close" at bounding box center [980, 25] width 13 height 13
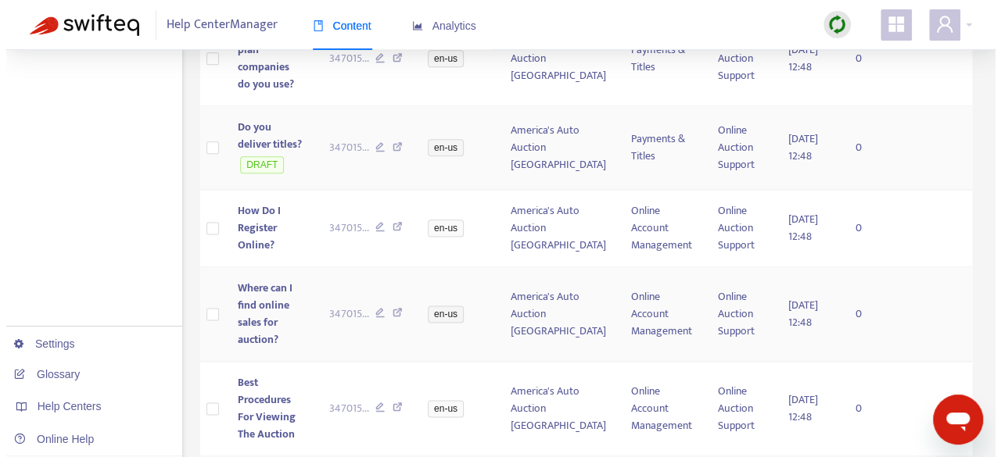
scroll to position [877, 0]
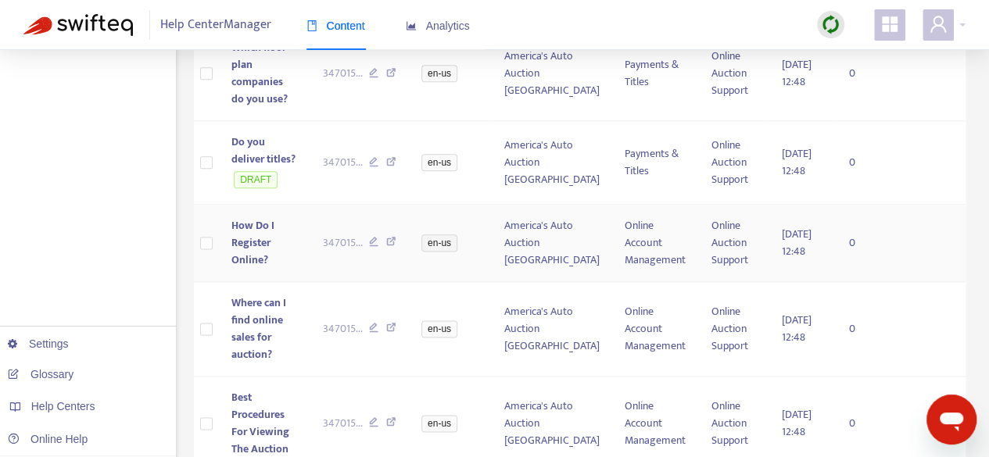
click at [258, 222] on span "How Do I Register Online?" at bounding box center [252, 243] width 43 height 52
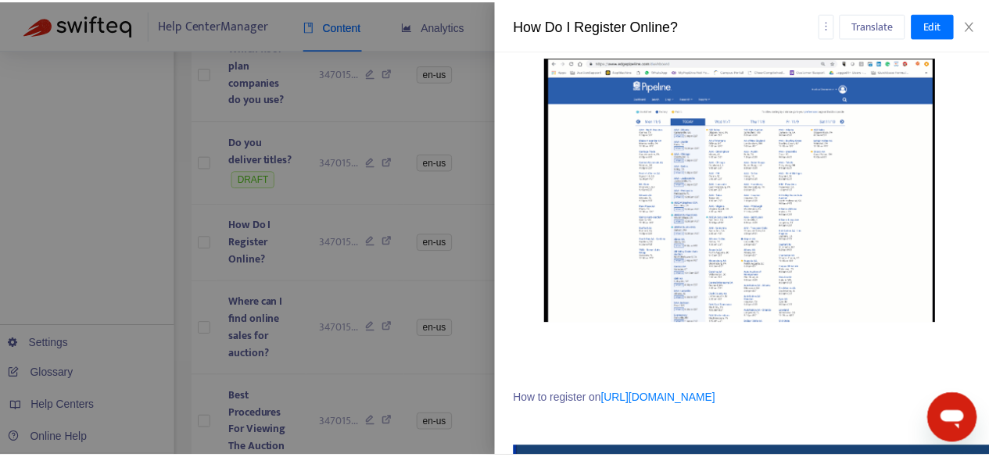
scroll to position [1486, 0]
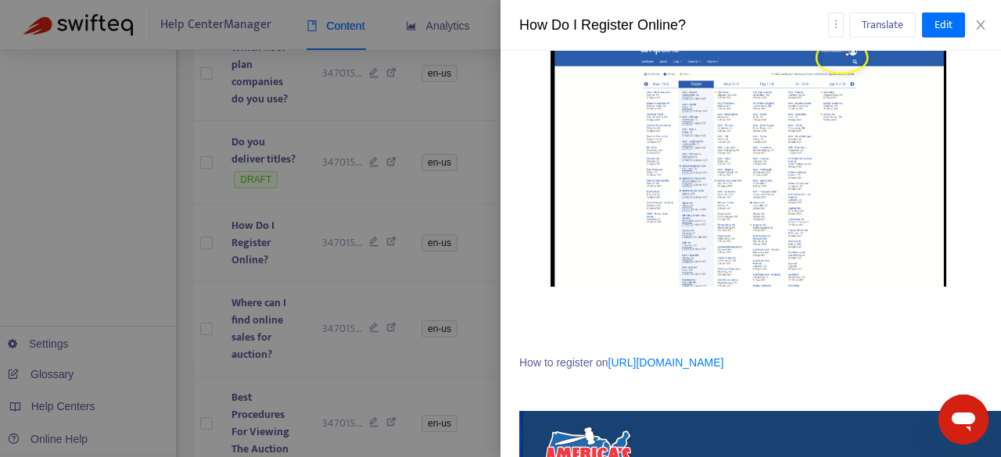
click at [423, 291] on div at bounding box center [500, 228] width 1001 height 457
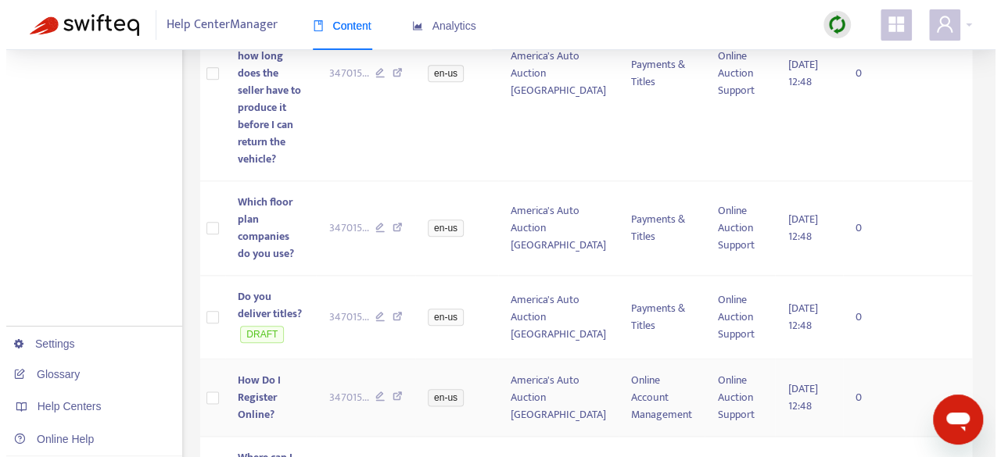
scroll to position [720, 0]
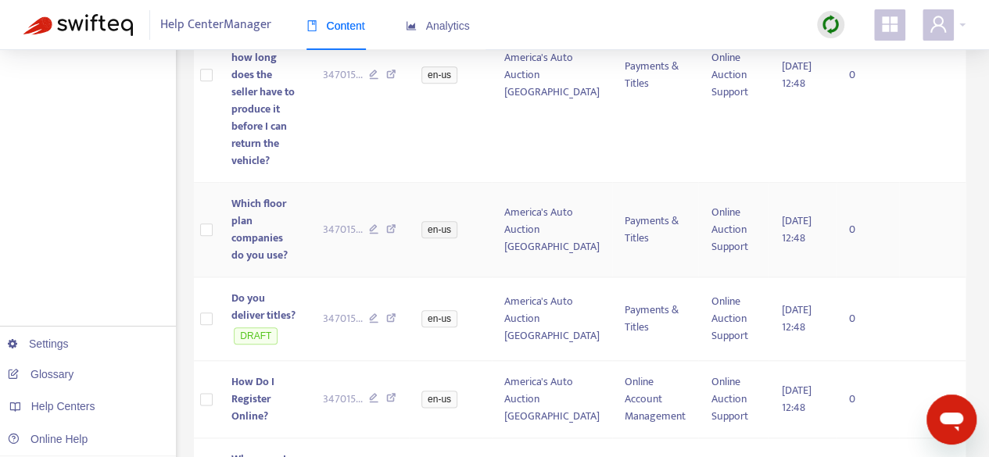
click at [255, 195] on span "Which floor plan companies do you use?" at bounding box center [259, 230] width 56 height 70
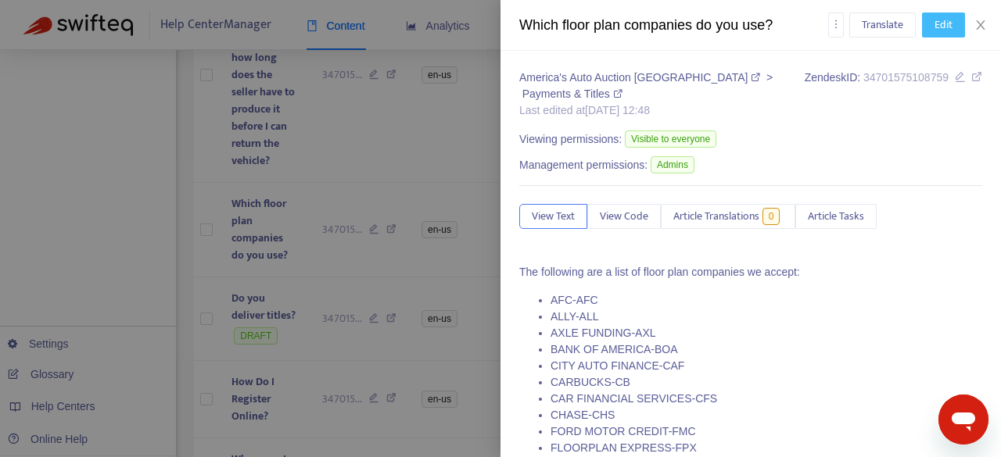
click at [954, 30] on button "Edit" at bounding box center [943, 25] width 43 height 25
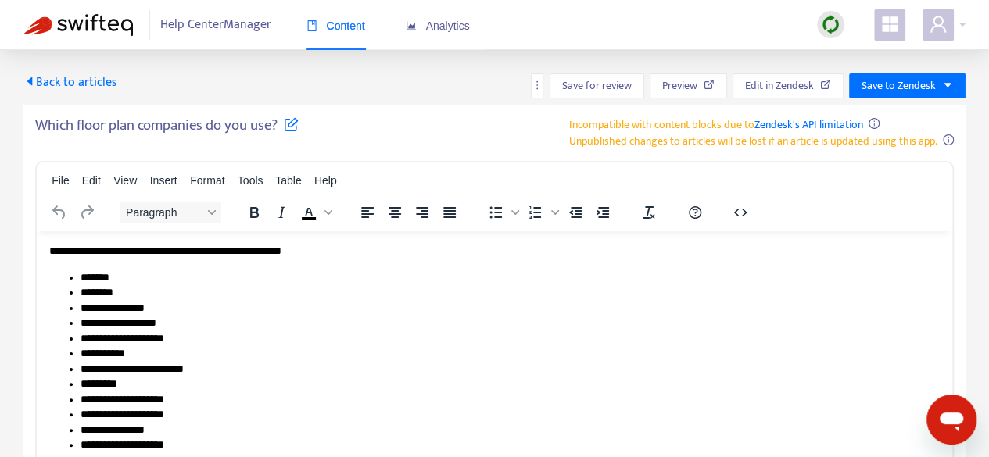
click at [25, 91] on span "Back to articles" at bounding box center [70, 82] width 94 height 21
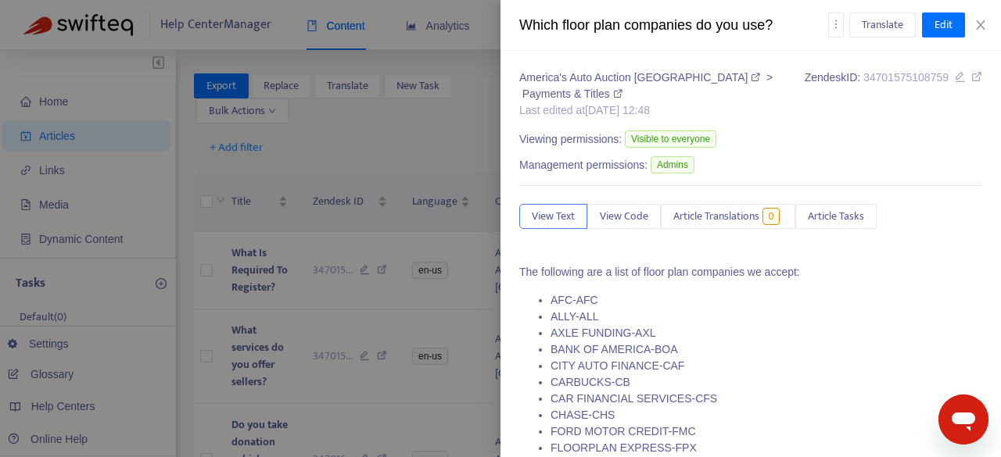
click at [403, 330] on div at bounding box center [500, 228] width 1001 height 457
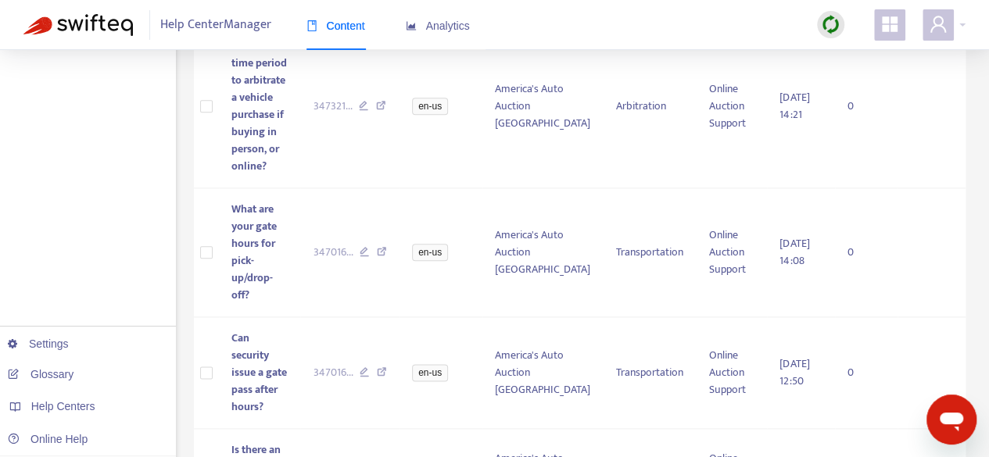
scroll to position [1380, 0]
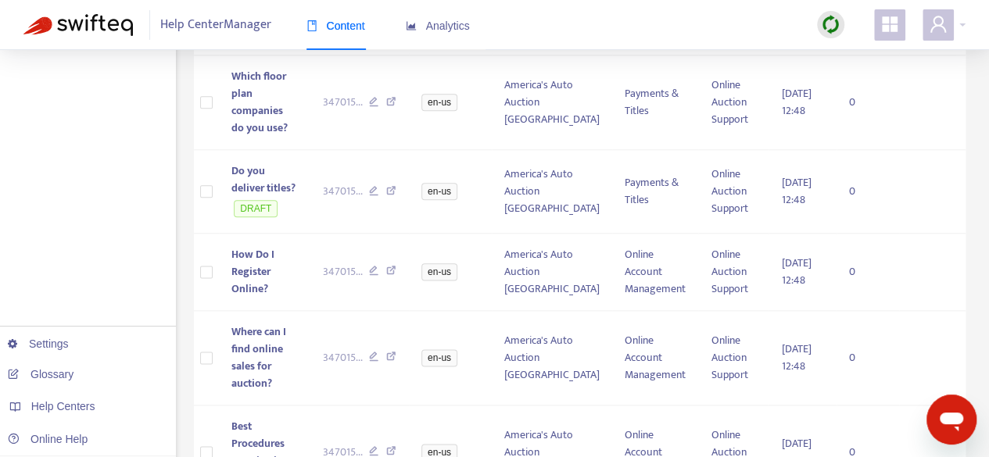
scroll to position [798, 0]
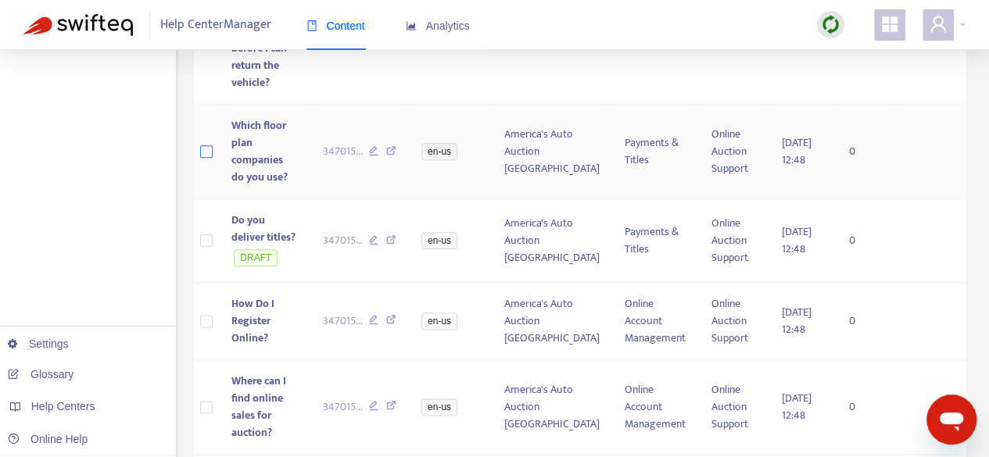
click at [203, 143] on label at bounding box center [206, 151] width 13 height 17
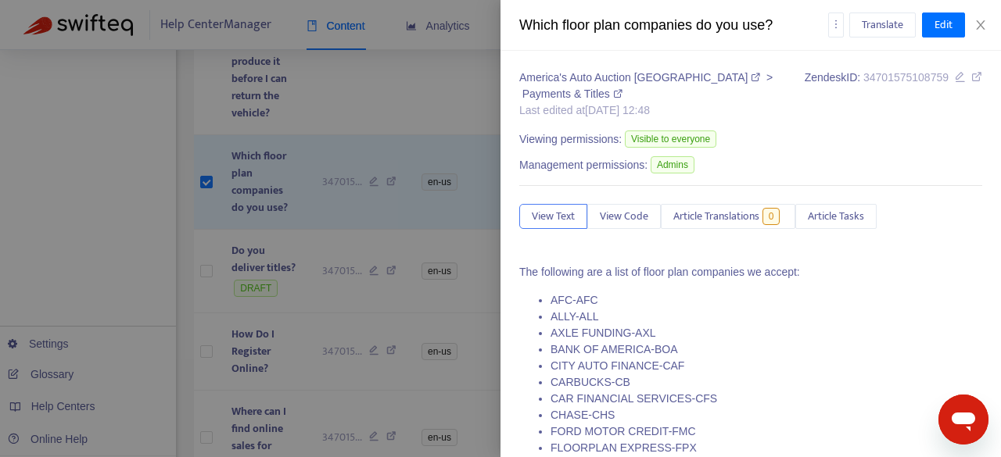
click at [202, 108] on div at bounding box center [500, 228] width 1001 height 457
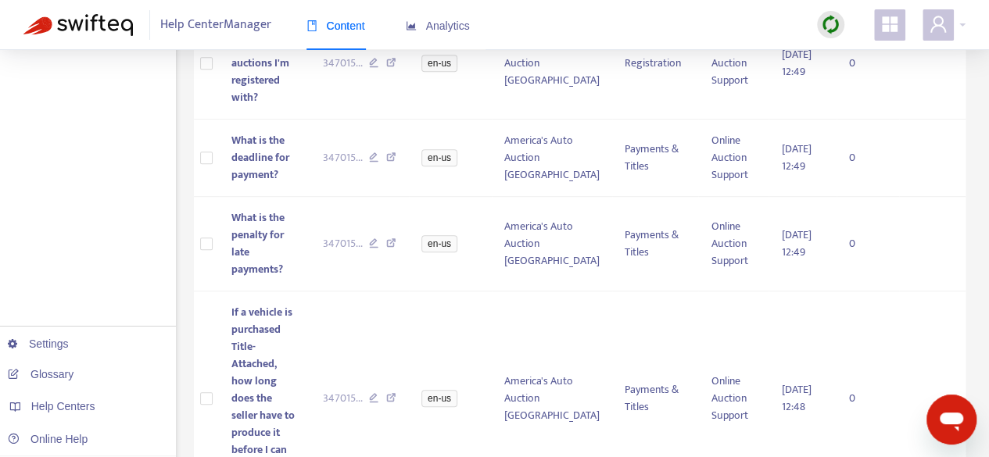
scroll to position [0, 0]
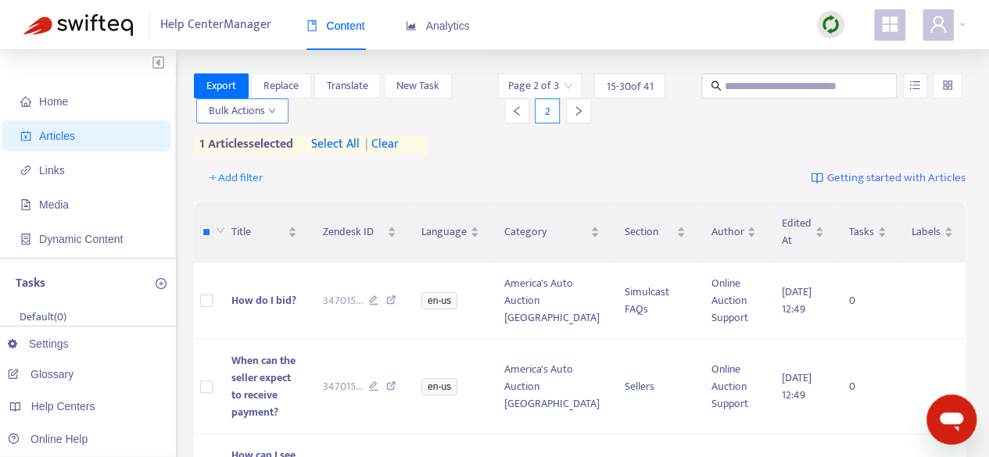
click at [258, 113] on span "Bulk Actions" at bounding box center [242, 110] width 67 height 17
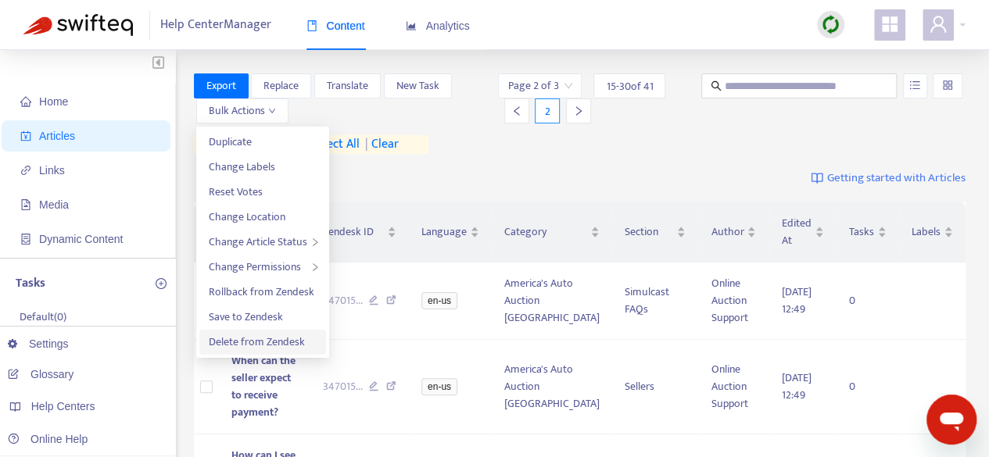
click at [280, 339] on span "Delete from Zendesk" at bounding box center [257, 342] width 96 height 18
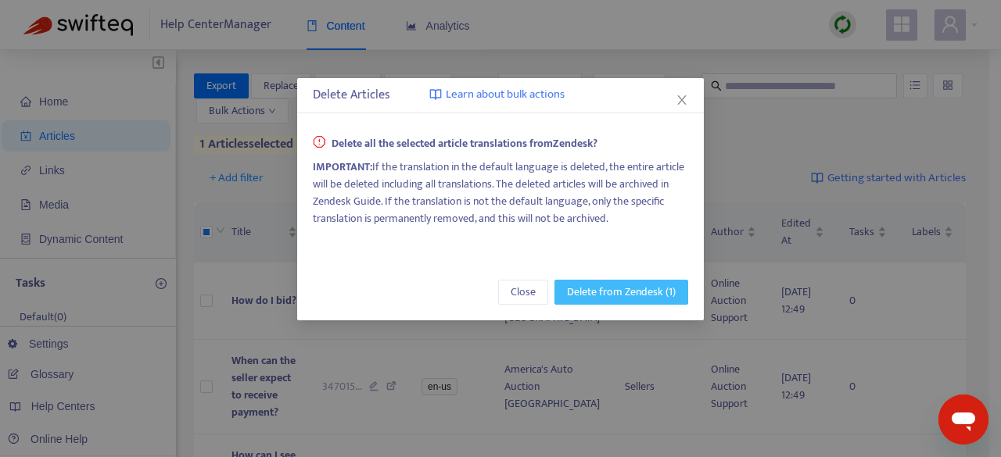
click at [633, 295] on span "Delete from Zendesk (1)" at bounding box center [621, 292] width 109 height 17
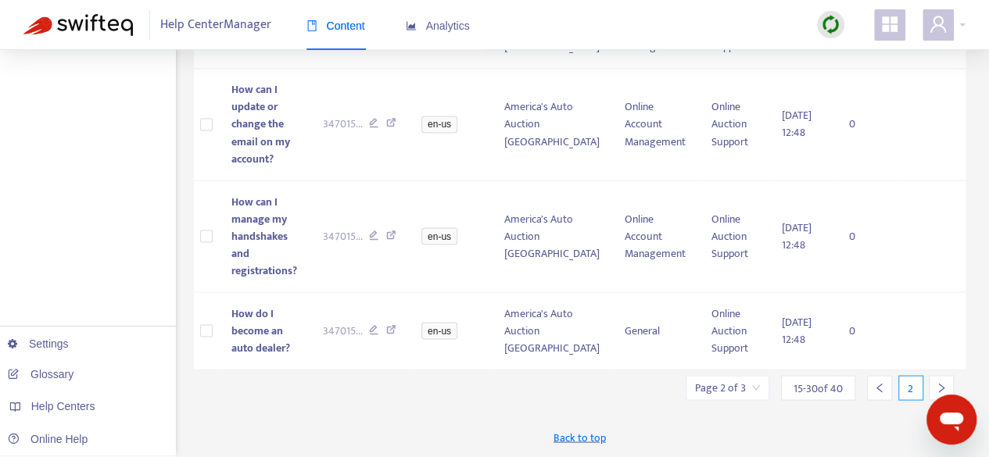
scroll to position [1346, 0]
click at [945, 387] on icon "right" at bounding box center [941, 387] width 11 height 11
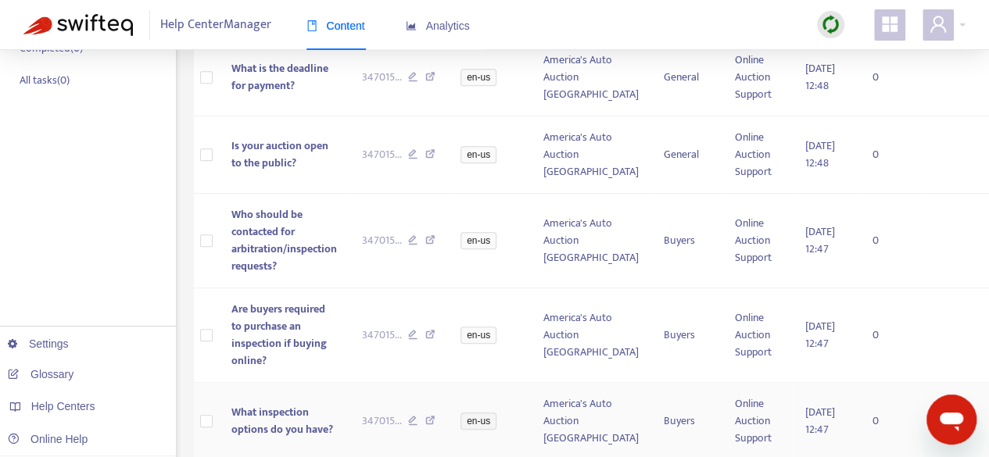
scroll to position [0, 0]
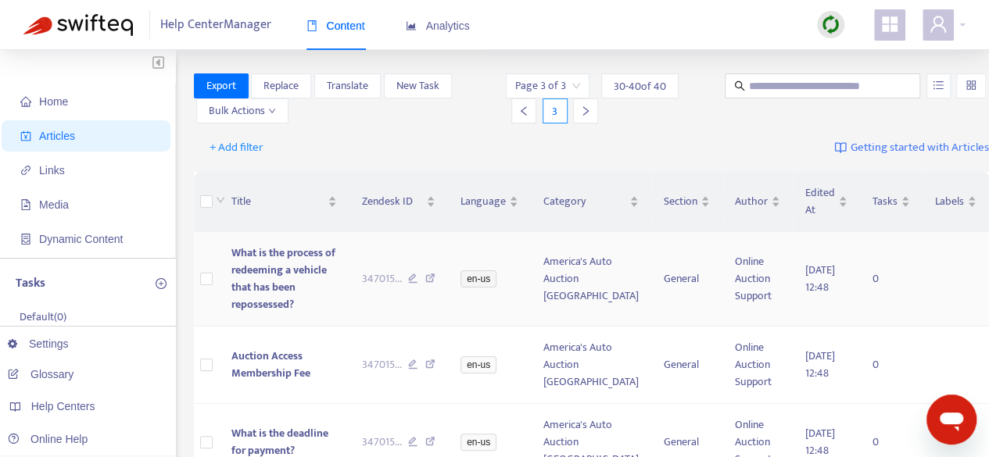
click at [252, 267] on span "What is the process of redeeming a vehicle that has been repossessed?" at bounding box center [283, 279] width 104 height 70
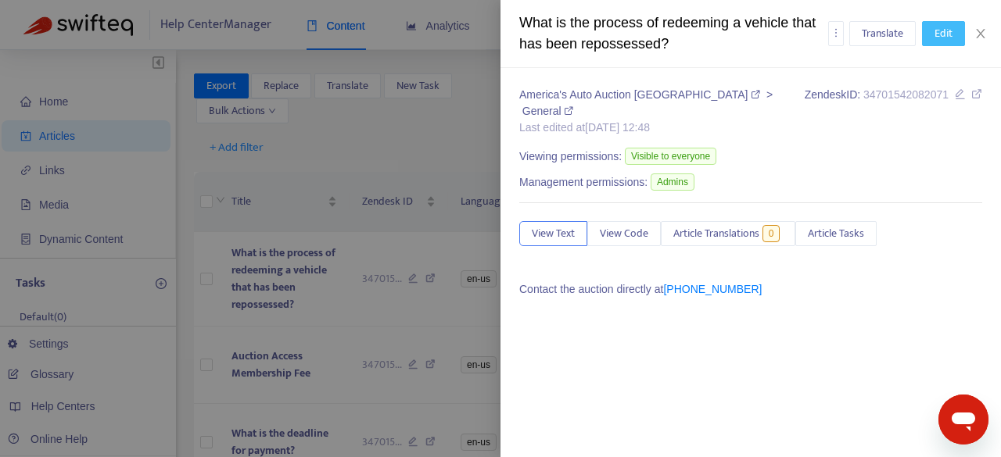
click at [946, 37] on span "Edit" at bounding box center [943, 33] width 18 height 17
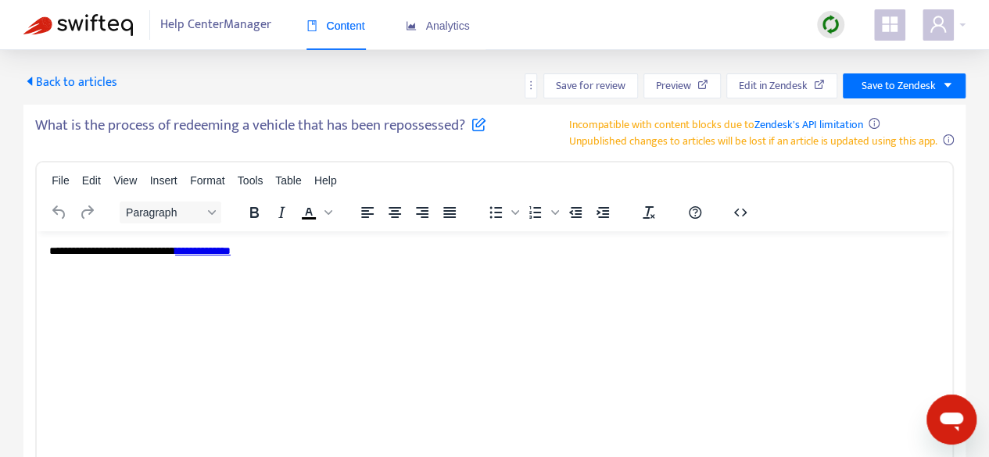
click at [321, 255] on p "**********" at bounding box center [494, 251] width 891 height 16
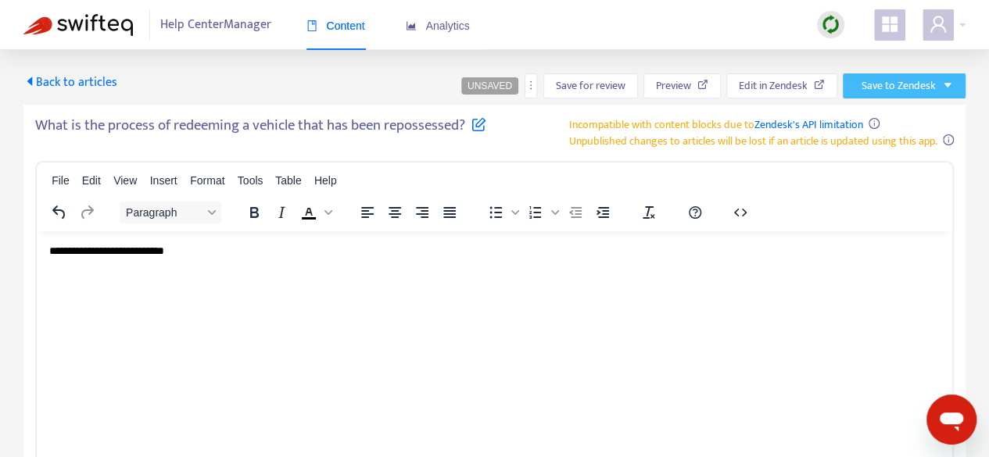
click at [943, 87] on icon "caret-down" at bounding box center [947, 85] width 11 height 11
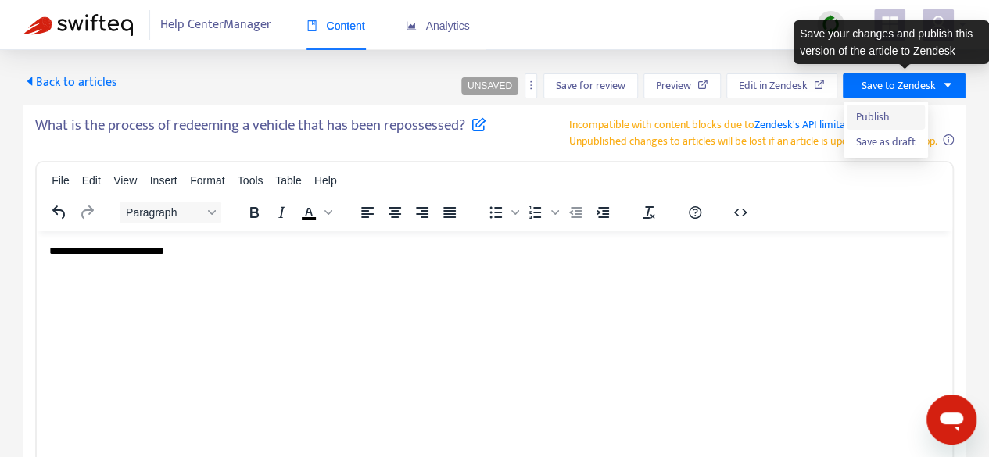
click at [891, 112] on span "Publish" at bounding box center [885, 117] width 59 height 17
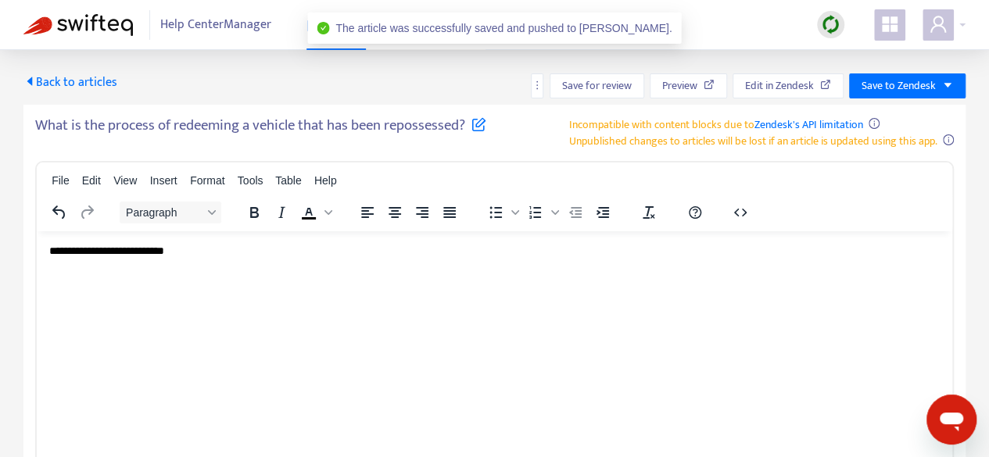
click at [68, 85] on span "Back to articles" at bounding box center [70, 82] width 94 height 21
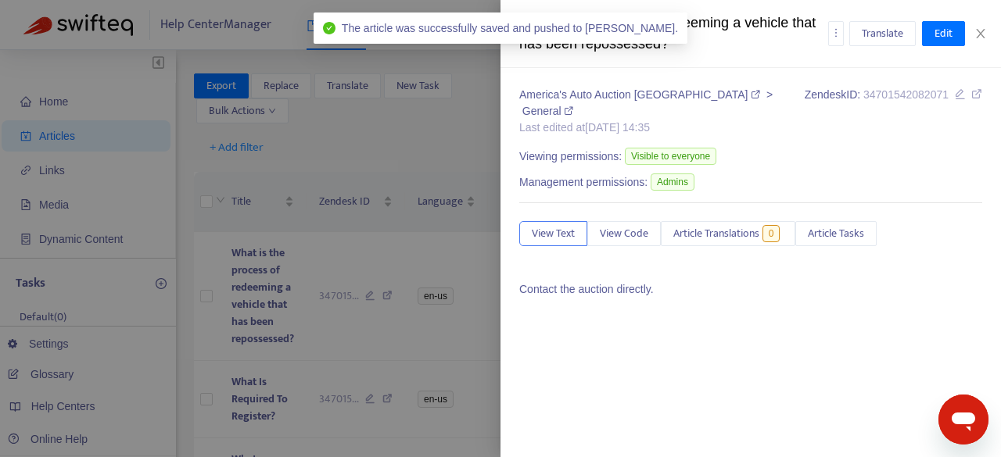
click at [429, 367] on div at bounding box center [500, 228] width 1001 height 457
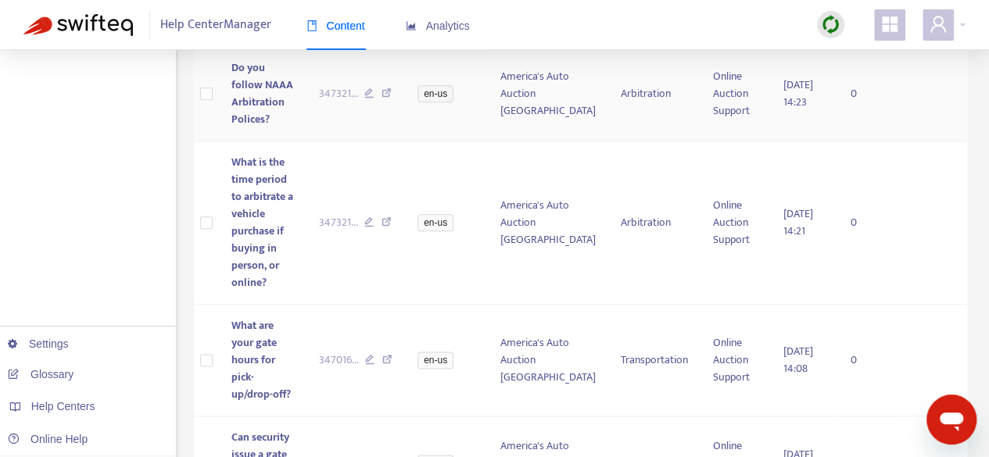
scroll to position [1380, 0]
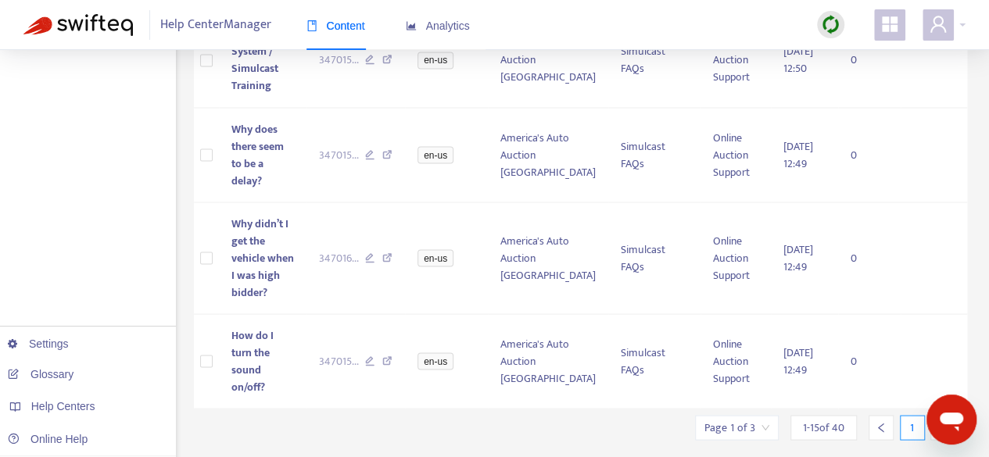
click at [942, 422] on icon "right" at bounding box center [943, 427] width 11 height 11
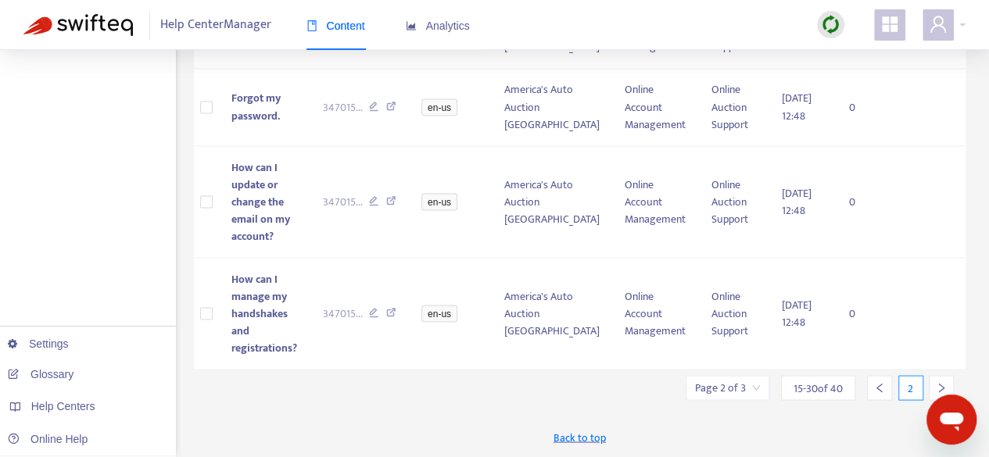
scroll to position [1346, 0]
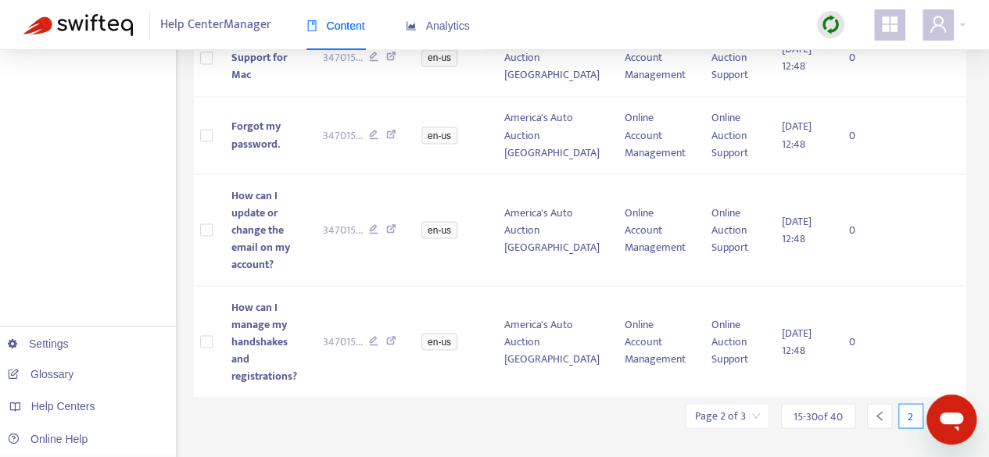
click at [942, 411] on icon "right" at bounding box center [941, 416] width 11 height 11
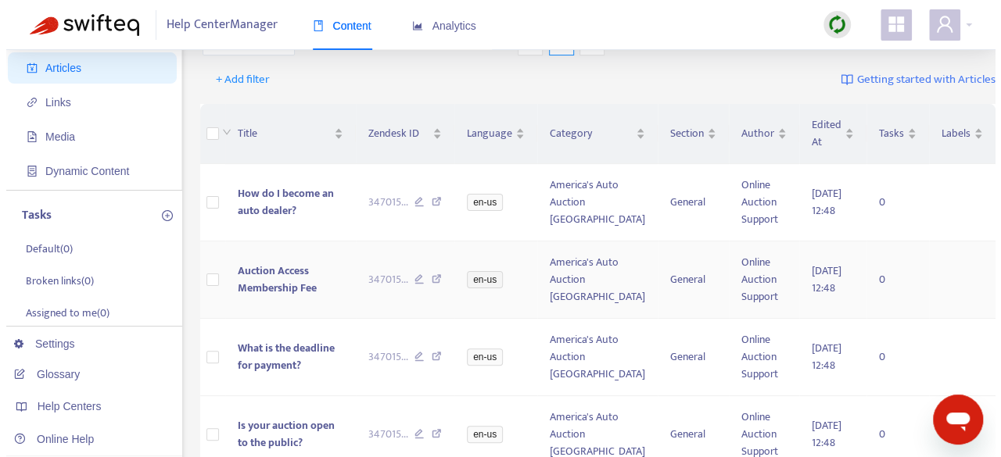
scroll to position [156, 0]
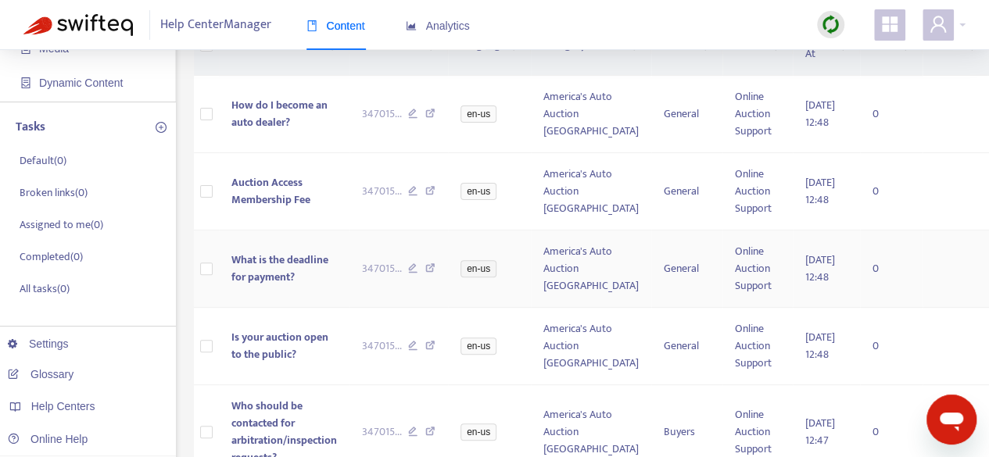
click at [281, 286] on span "What is the deadline for payment?" at bounding box center [279, 268] width 97 height 35
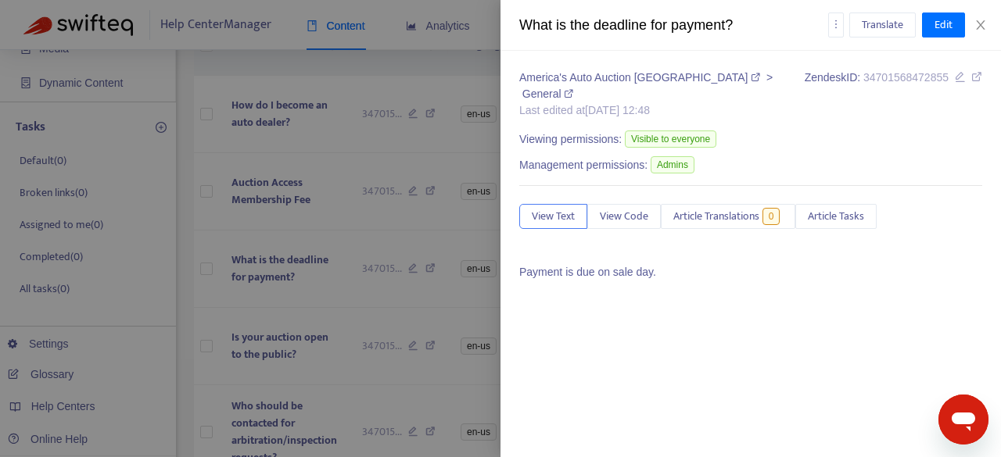
click at [740, 264] on p "Payment is due on sale day." at bounding box center [750, 272] width 463 height 16
click at [934, 20] on span "Edit" at bounding box center [943, 24] width 18 height 17
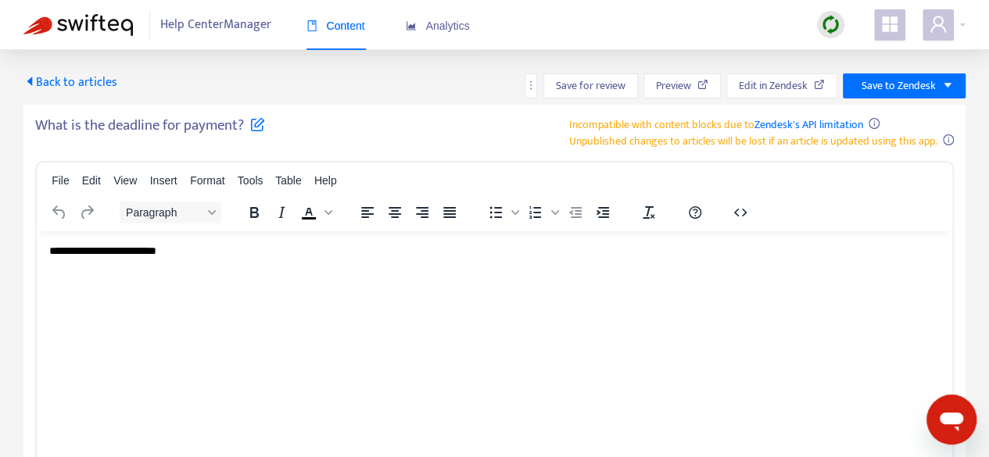
click at [152, 247] on p "**********" at bounding box center [494, 251] width 891 height 16
click at [218, 250] on p "**********" at bounding box center [494, 251] width 891 height 16
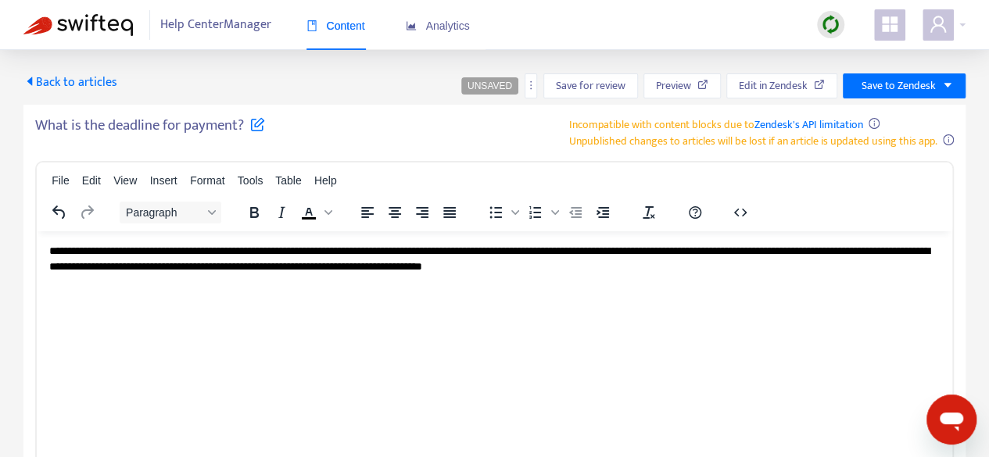
click at [56, 253] on span "**********" at bounding box center [489, 258] width 881 height 27
click at [388, 286] on p "**********" at bounding box center [494, 266] width 891 height 46
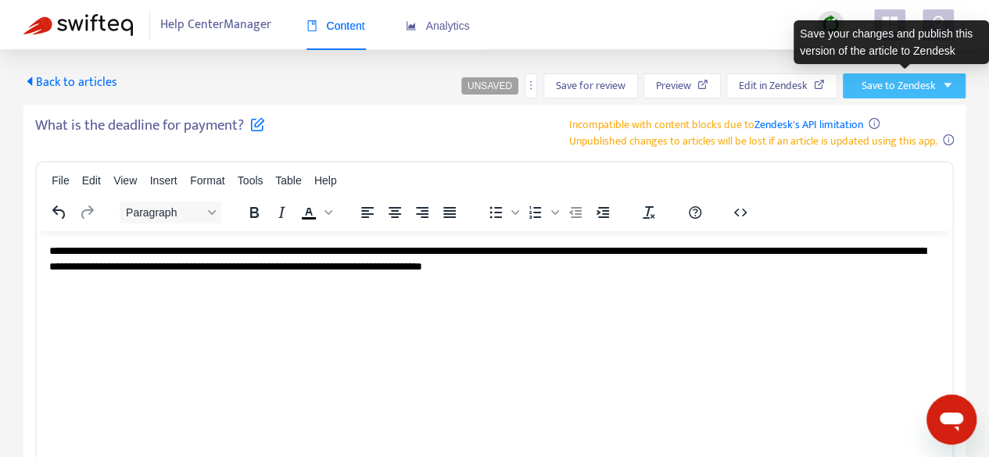
click at [926, 77] on span "Save to Zendesk" at bounding box center [899, 85] width 74 height 17
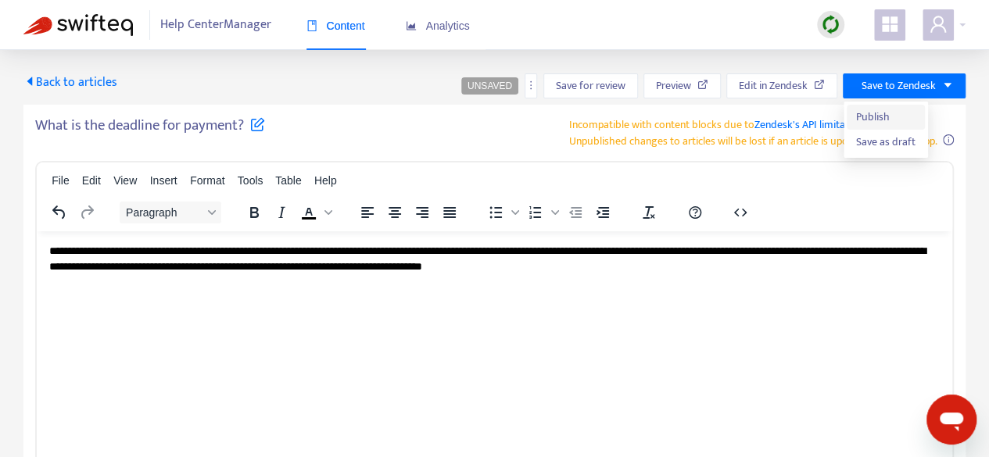
click at [908, 117] on span "Publish" at bounding box center [885, 117] width 59 height 17
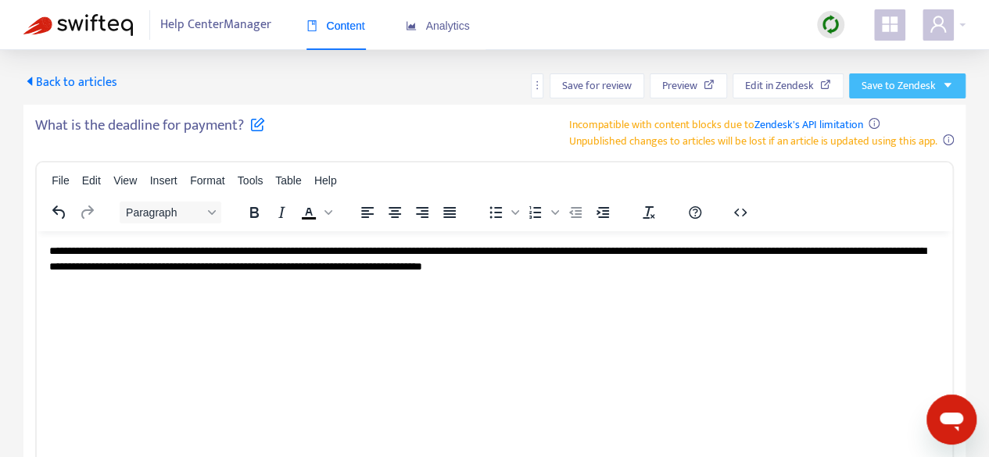
click at [916, 84] on span "Save to Zendesk" at bounding box center [899, 85] width 74 height 17
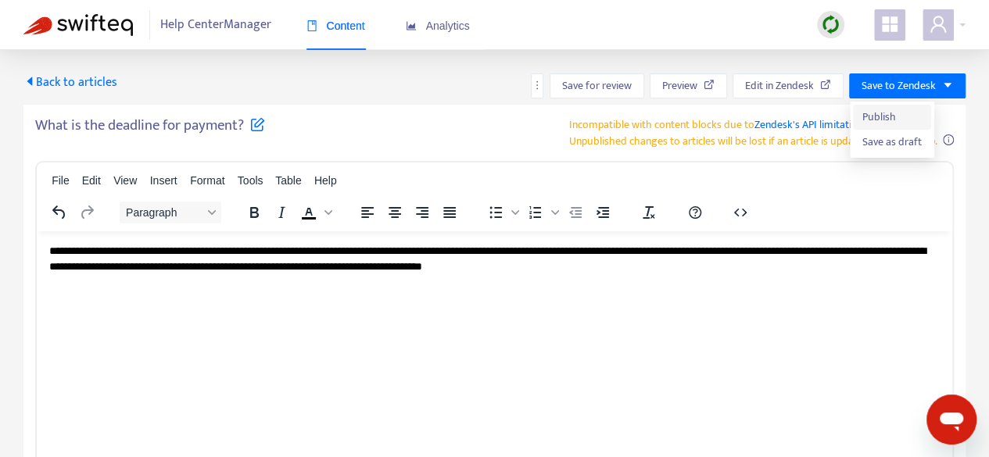
click at [893, 117] on span "Publish" at bounding box center [892, 117] width 59 height 17
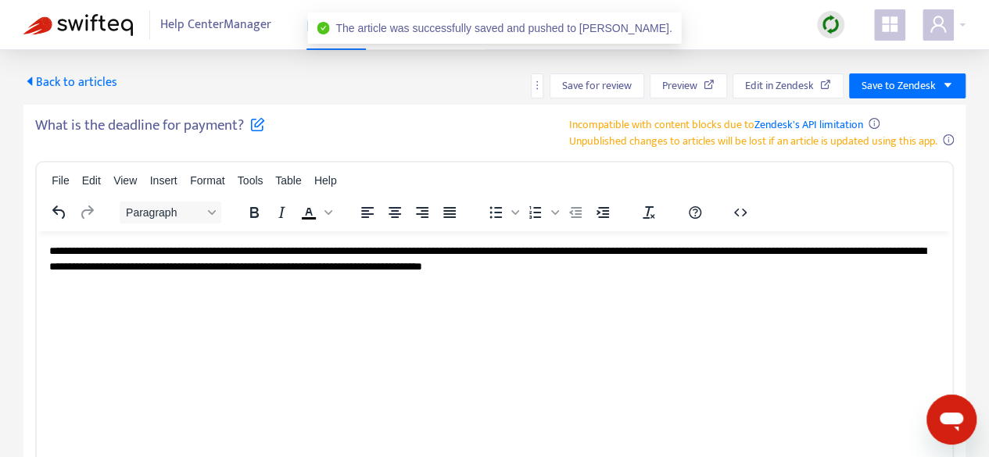
click at [38, 81] on span "Back to articles" at bounding box center [70, 82] width 94 height 21
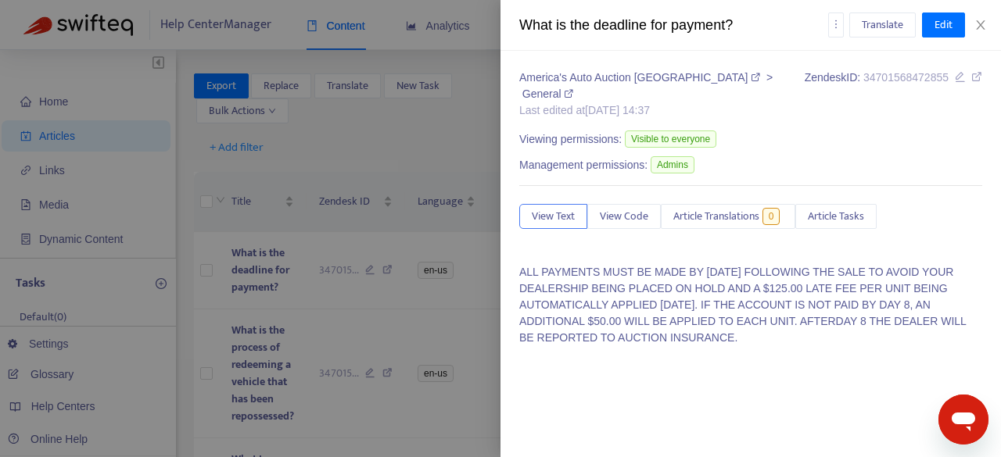
click at [490, 305] on div at bounding box center [500, 228] width 1001 height 457
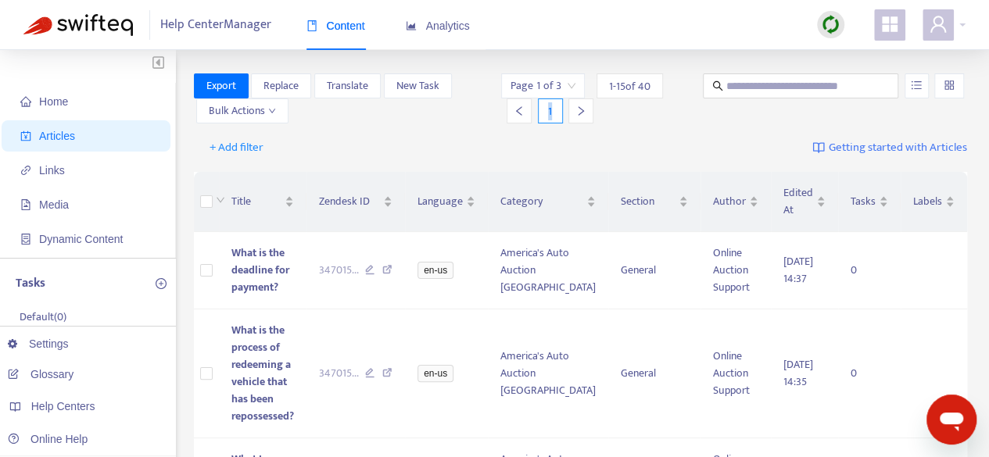
drag, startPoint x: 554, startPoint y: 116, endPoint x: 543, endPoint y: 116, distance: 10.9
click at [543, 116] on div "1" at bounding box center [550, 111] width 25 height 25
click at [576, 113] on icon "right" at bounding box center [581, 111] width 11 height 11
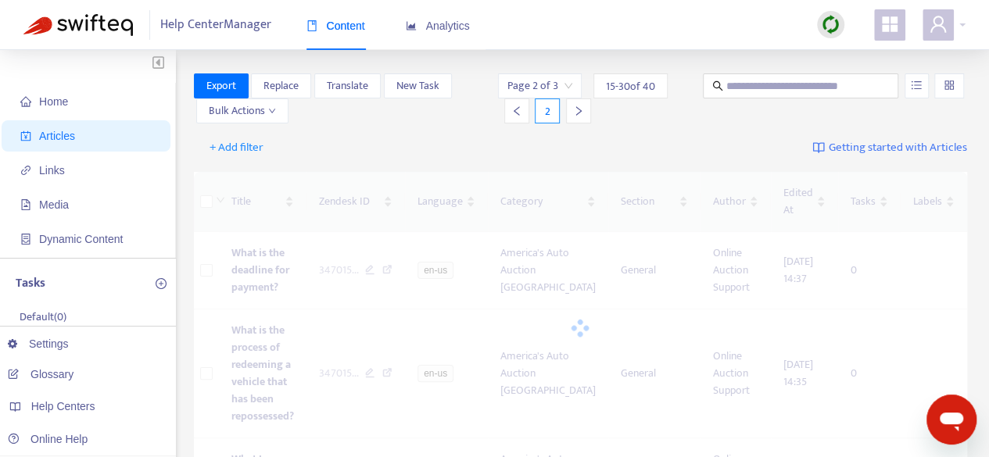
click at [575, 113] on icon "right" at bounding box center [578, 111] width 11 height 11
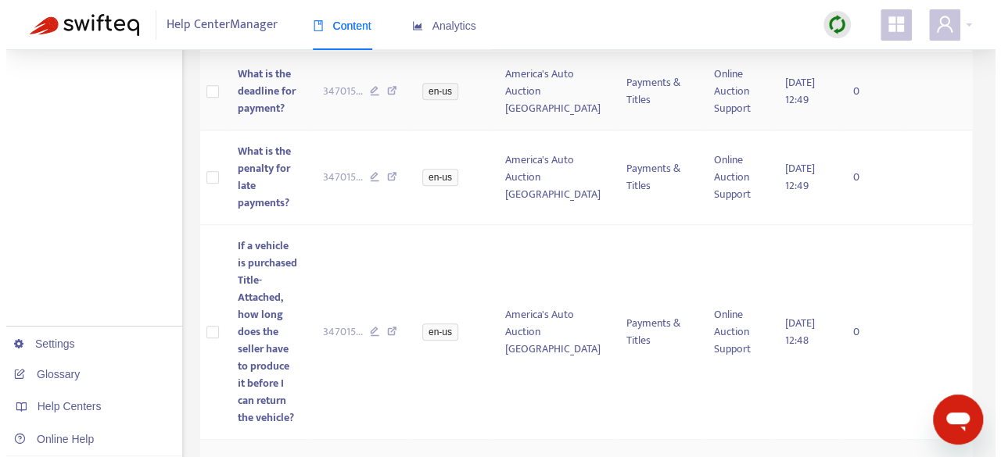
scroll to position [547, 0]
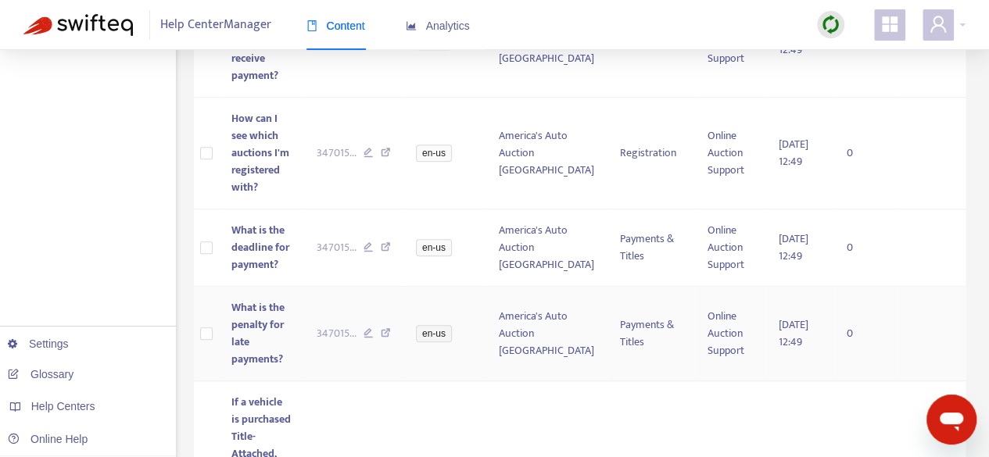
click at [253, 299] on span "What is the penalty for late payments?" at bounding box center [257, 334] width 53 height 70
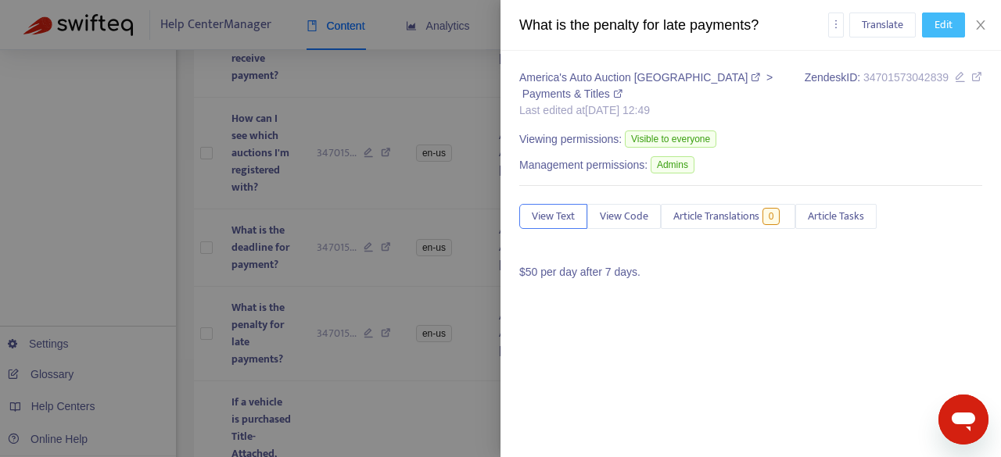
click at [922, 21] on button "Edit" at bounding box center [943, 25] width 43 height 25
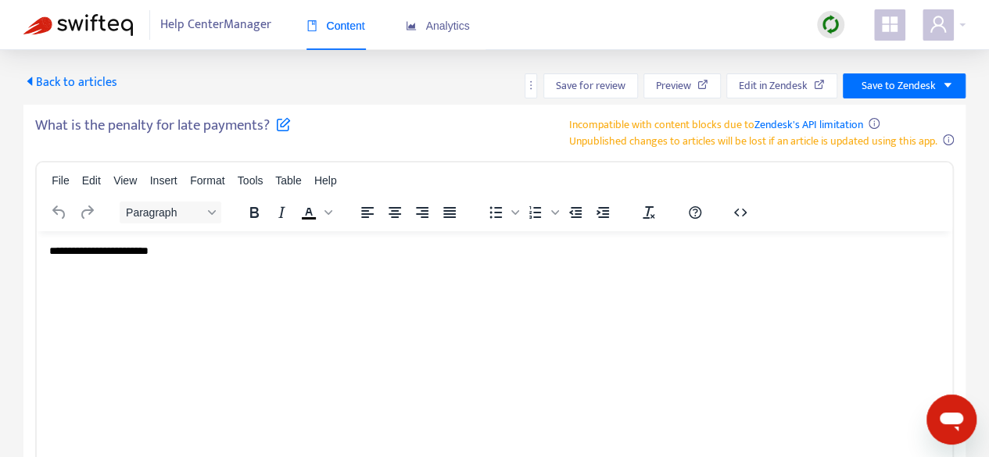
click at [271, 249] on p "**********" at bounding box center [494, 251] width 891 height 16
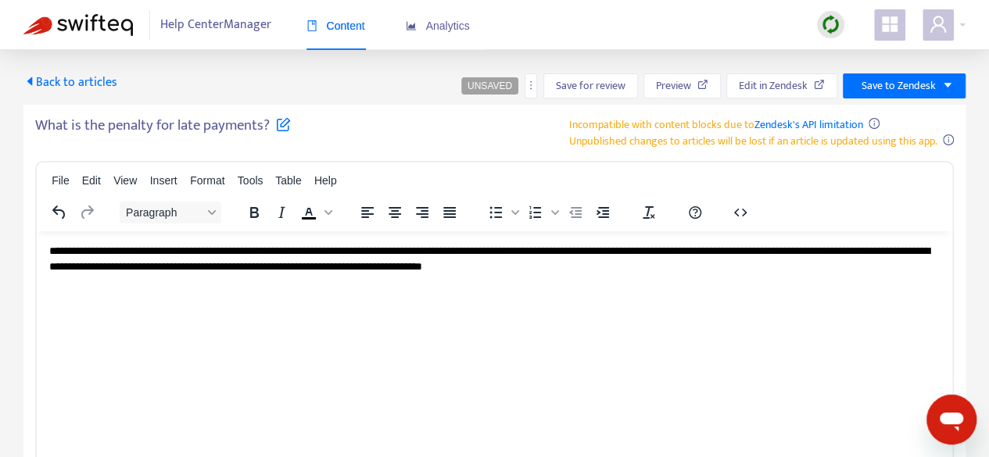
click at [56, 250] on span "**********" at bounding box center [489, 258] width 881 height 27
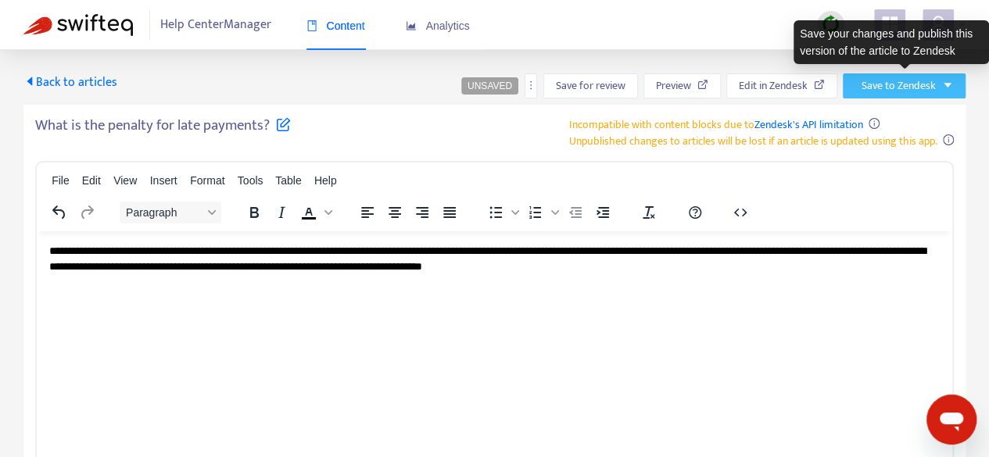
click at [891, 84] on span "Save to Zendesk" at bounding box center [899, 85] width 74 height 17
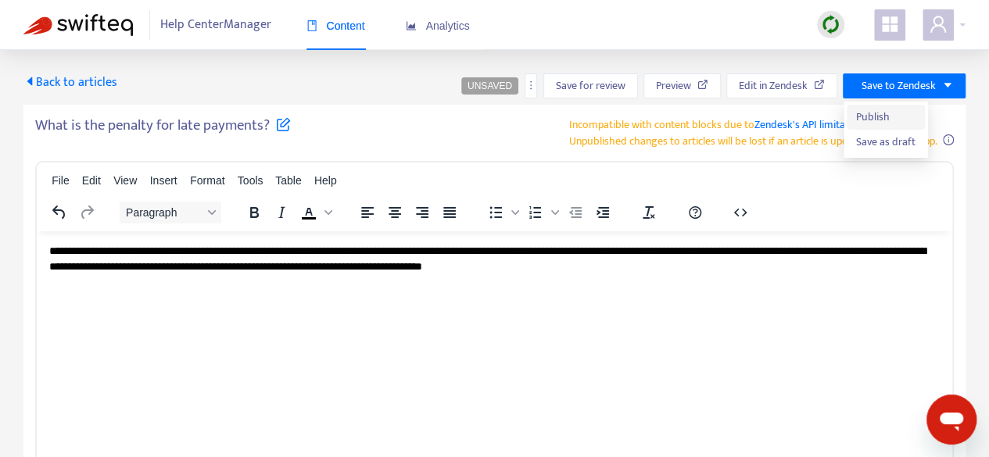
click at [870, 123] on span "Publish" at bounding box center [885, 117] width 59 height 17
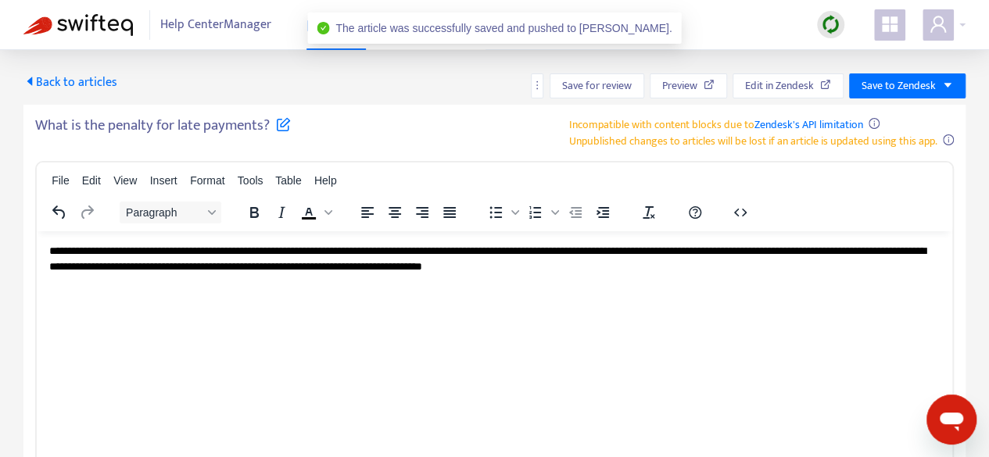
click at [38, 81] on span "Back to articles" at bounding box center [70, 82] width 94 height 21
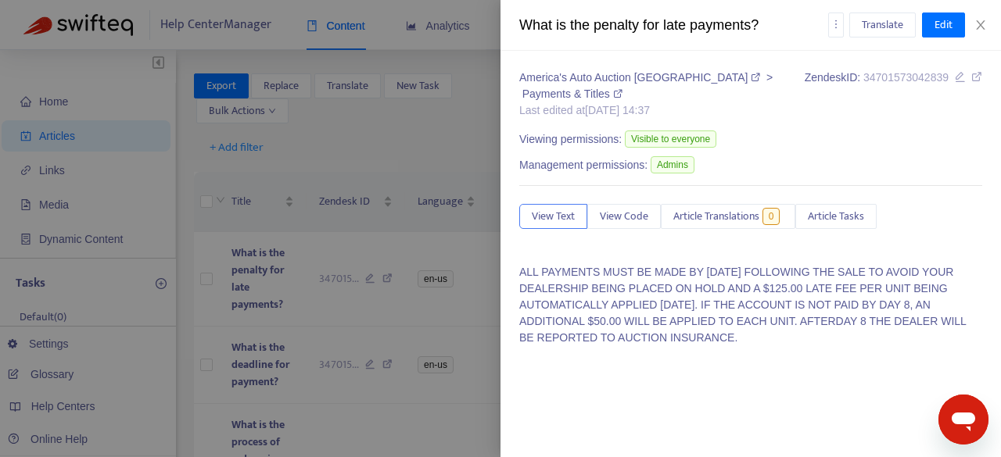
click at [437, 180] on div at bounding box center [500, 228] width 1001 height 457
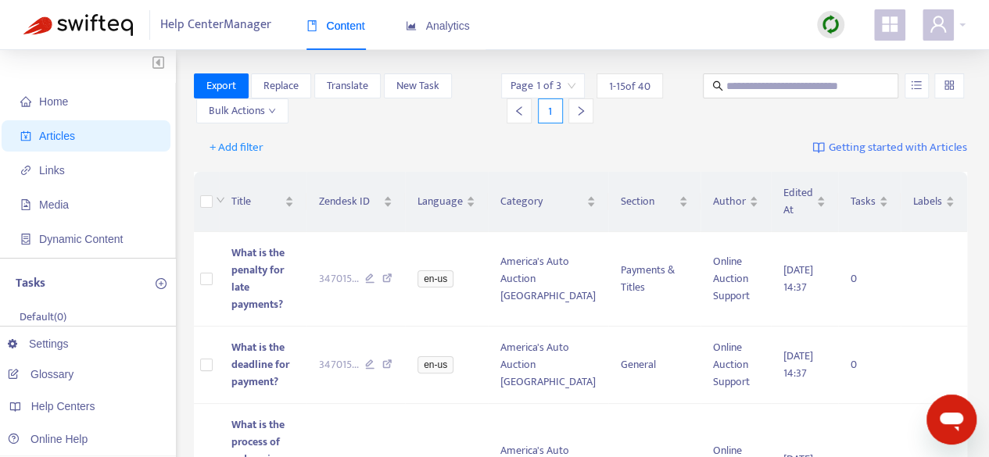
click at [579, 107] on icon "right" at bounding box center [581, 110] width 5 height 9
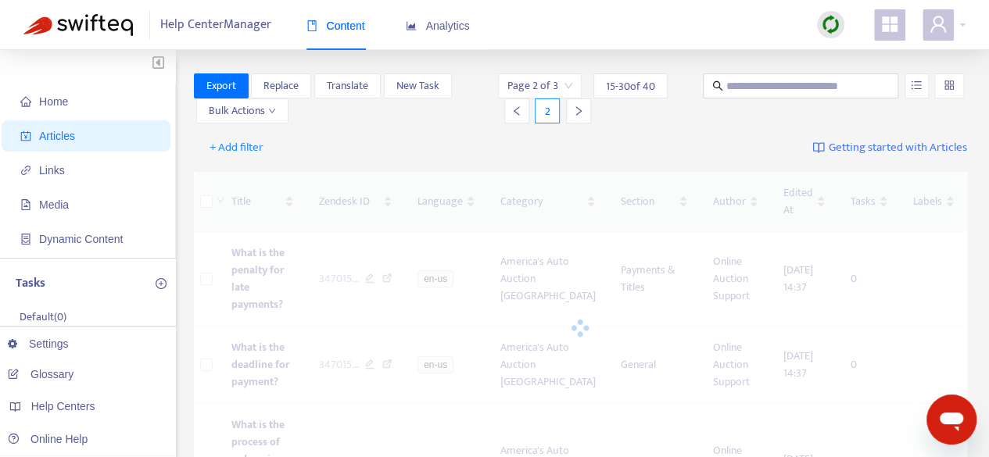
click at [577, 107] on icon "right" at bounding box center [578, 111] width 11 height 11
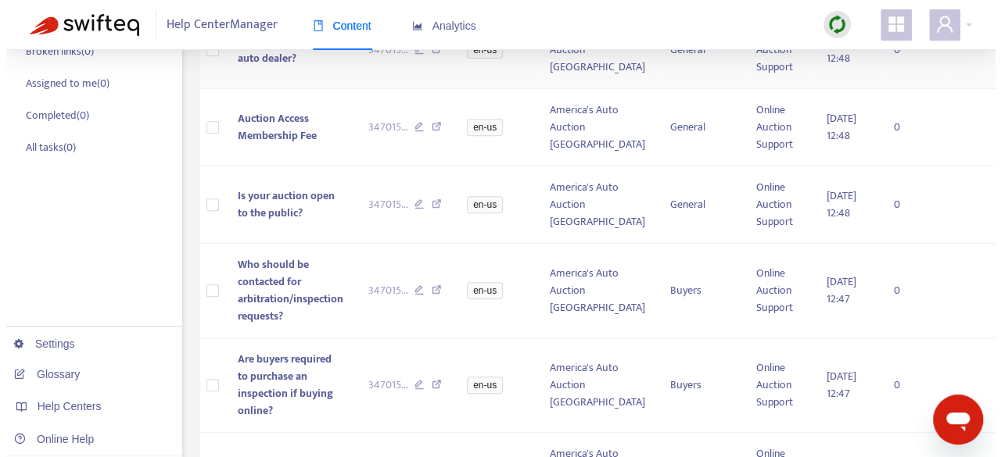
scroll to position [469, 0]
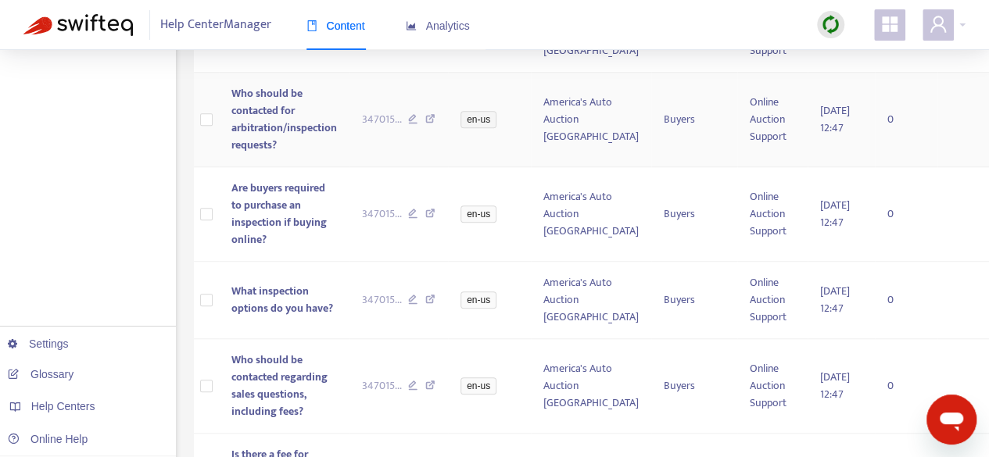
click at [239, 154] on span "Who should be contacted for arbitration/inspection requests?" at bounding box center [284, 119] width 106 height 70
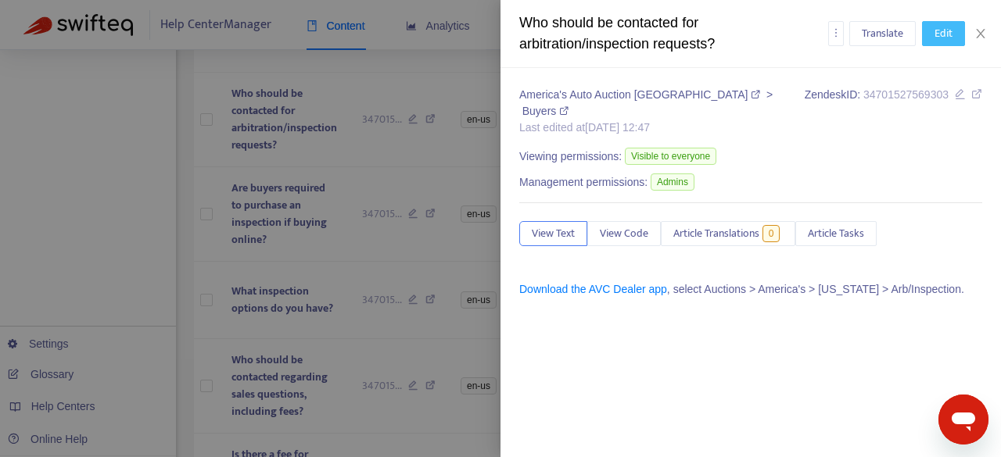
click at [938, 32] on span "Edit" at bounding box center [943, 33] width 18 height 17
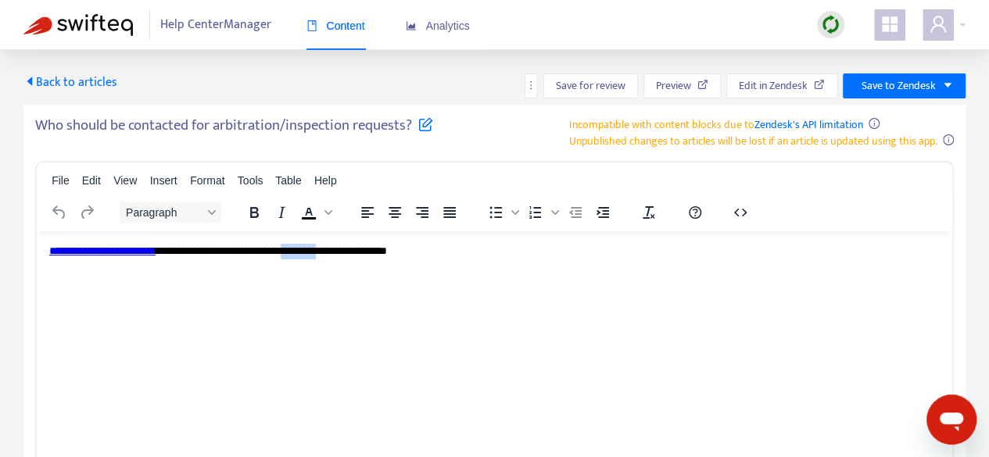
drag, startPoint x: 350, startPoint y: 252, endPoint x: 396, endPoint y: 255, distance: 45.5
click at [396, 255] on div "**********" at bounding box center [494, 251] width 891 height 16
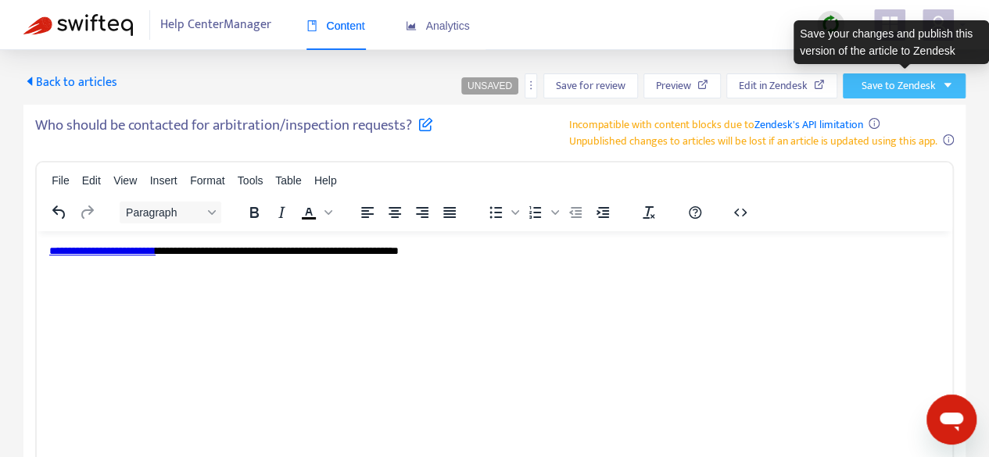
click at [884, 96] on button "Save to Zendesk" at bounding box center [904, 86] width 123 height 25
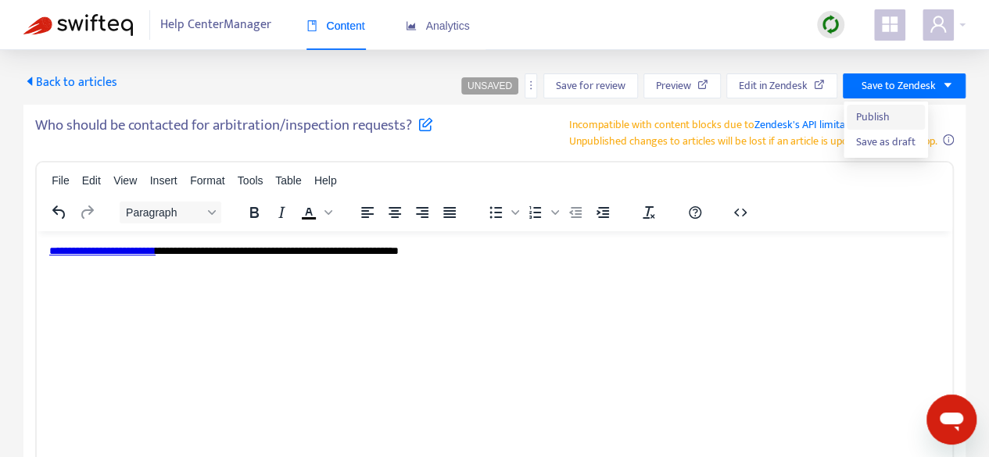
click at [887, 117] on span "Publish" at bounding box center [885, 117] width 59 height 17
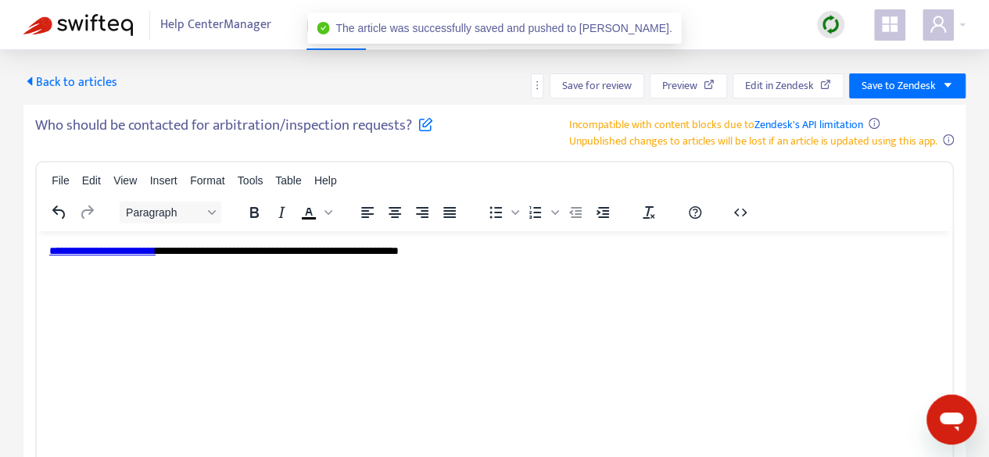
click at [81, 83] on span "Back to articles" at bounding box center [70, 82] width 94 height 21
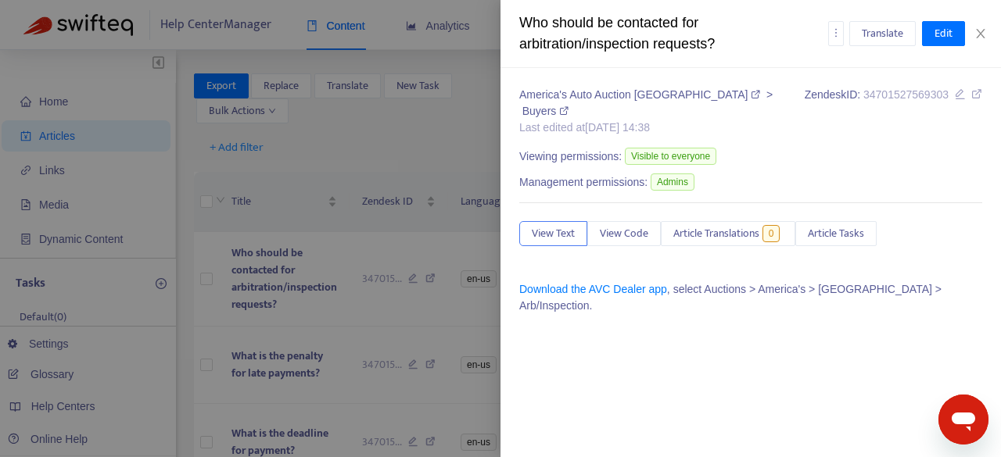
click at [407, 159] on div at bounding box center [500, 228] width 1001 height 457
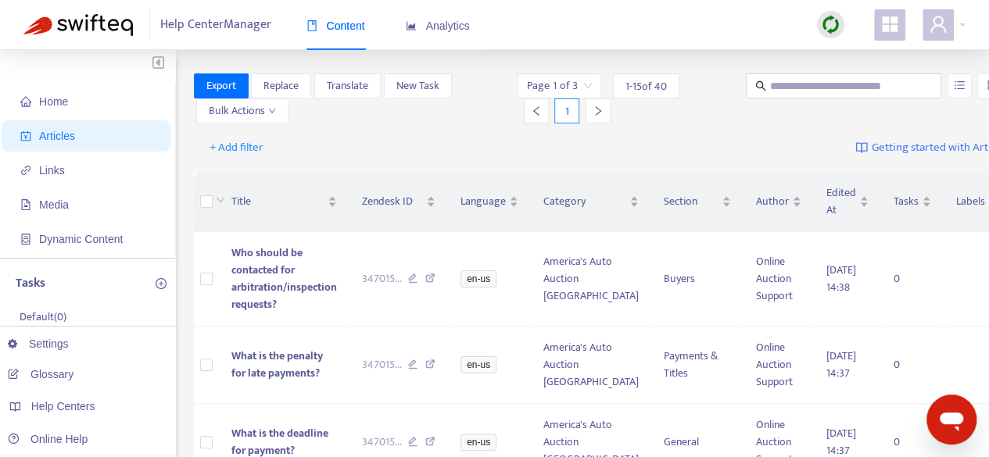
click at [588, 112] on div at bounding box center [598, 111] width 25 height 25
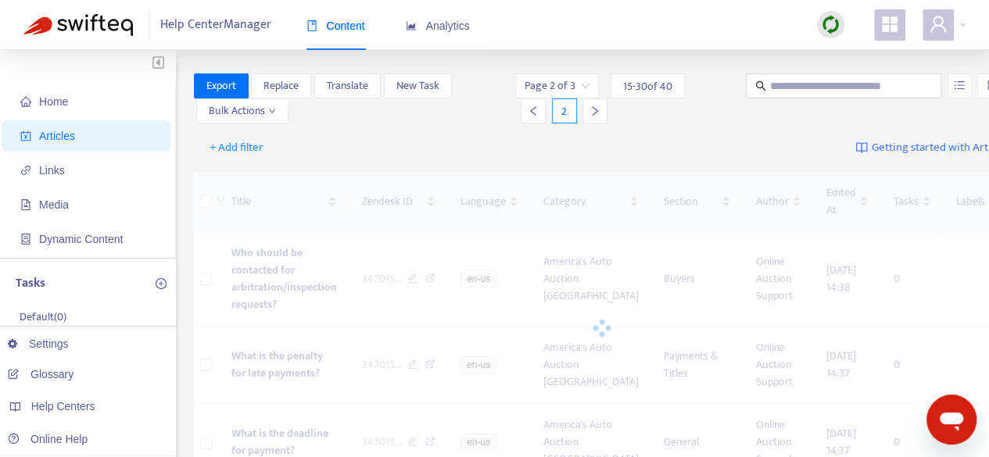
click at [588, 112] on div at bounding box center [595, 111] width 25 height 25
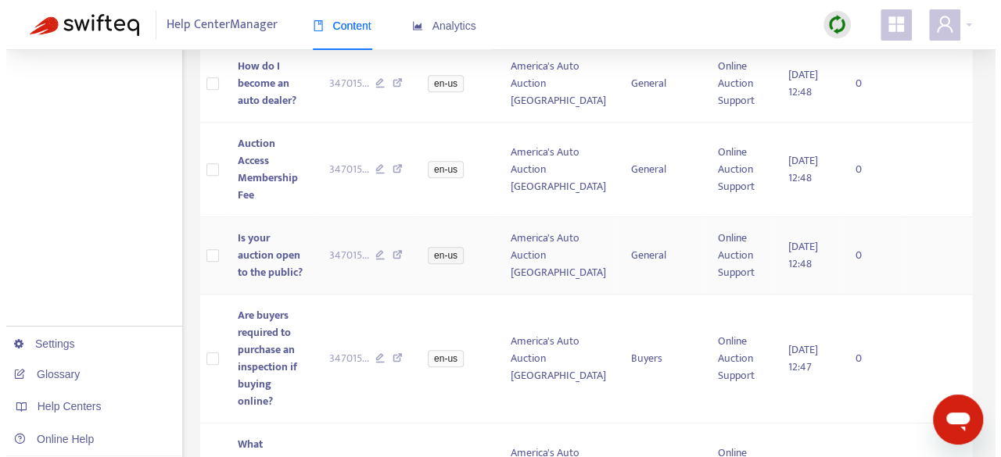
scroll to position [391, 0]
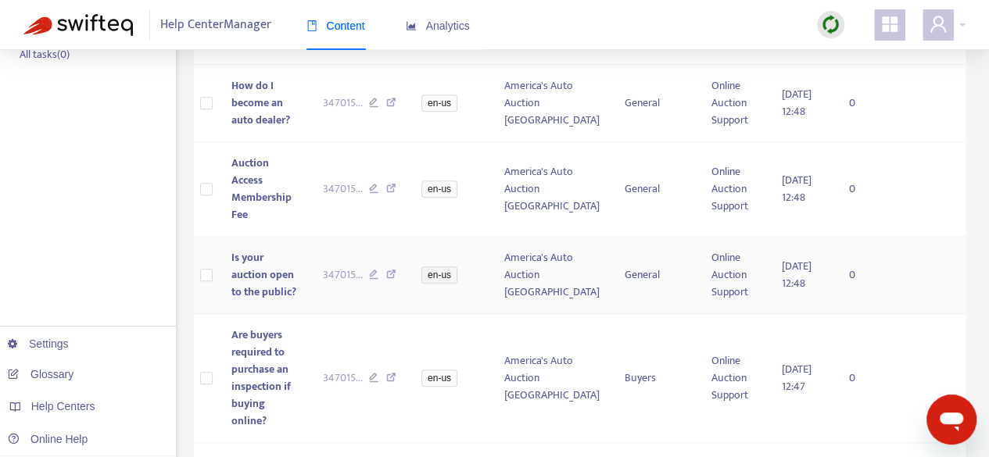
click at [249, 271] on span "Is your auction open to the public?" at bounding box center [263, 275] width 65 height 52
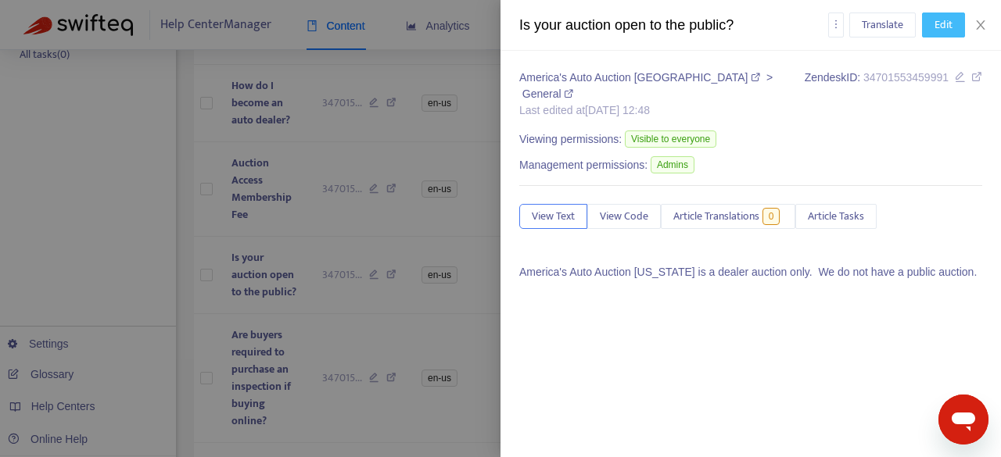
click at [946, 19] on span "Edit" at bounding box center [943, 24] width 18 height 17
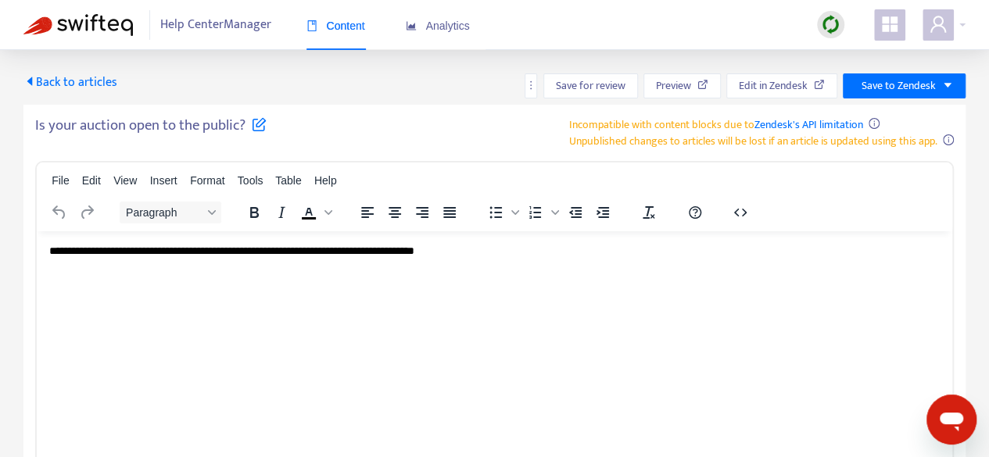
click at [572, 235] on html "**********" at bounding box center [495, 251] width 916 height 41
click at [56, 251] on p "**********" at bounding box center [494, 251] width 891 height 16
click at [49, 252] on p "**********" at bounding box center [494, 251] width 891 height 16
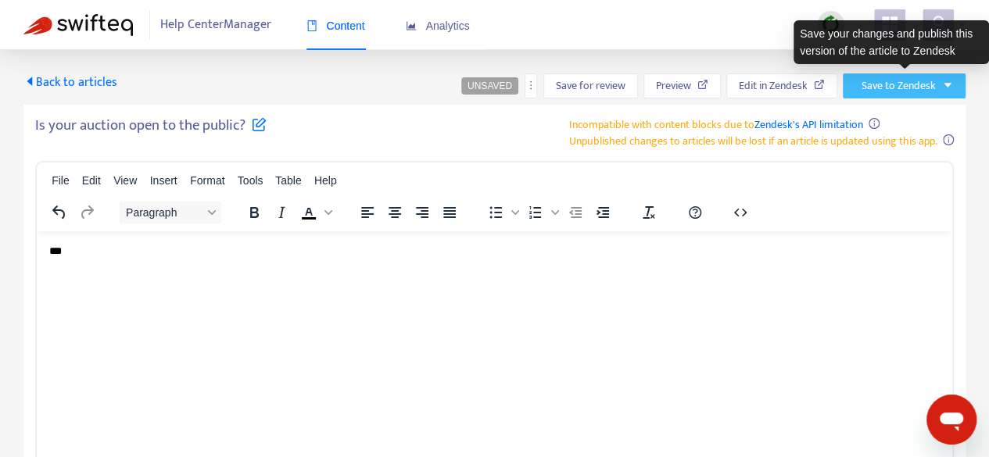
click at [913, 84] on span "Save to Zendesk" at bounding box center [899, 85] width 74 height 17
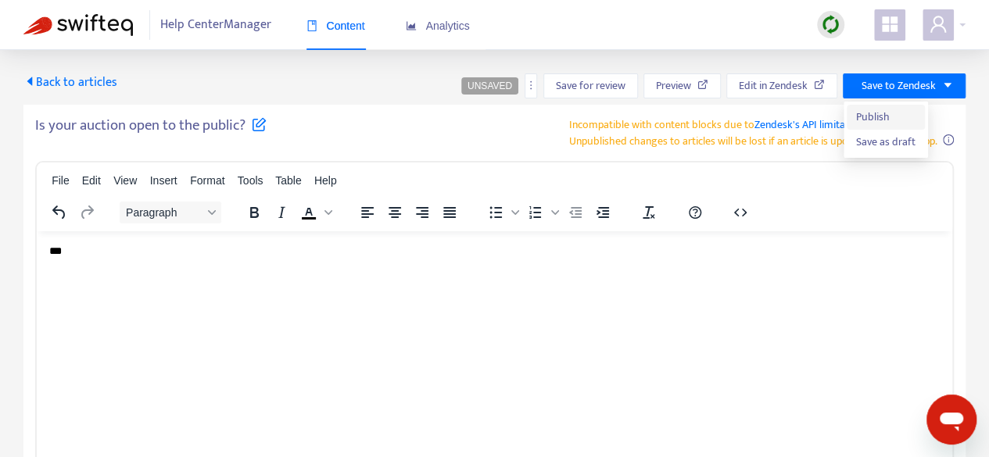
click at [891, 113] on span "Publish" at bounding box center [885, 117] width 59 height 17
click at [68, 81] on span "Back to articles" at bounding box center [70, 82] width 94 height 21
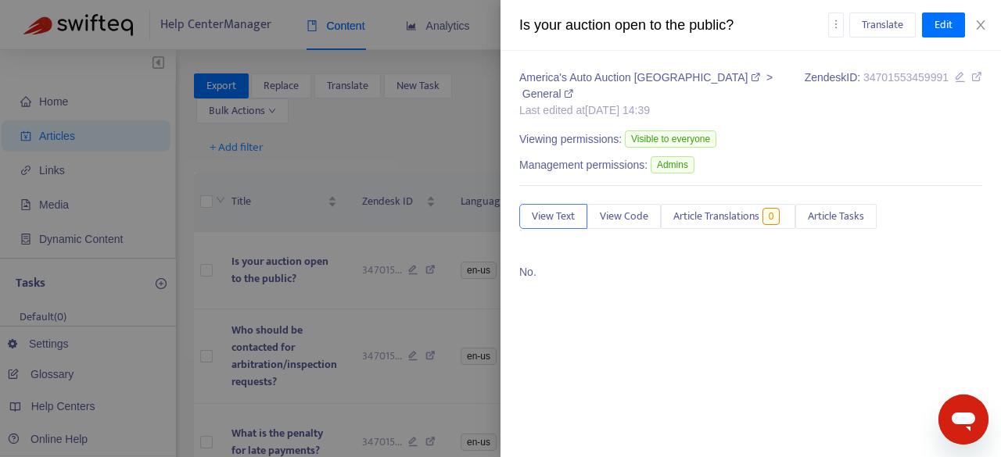
click at [364, 244] on div at bounding box center [500, 228] width 1001 height 457
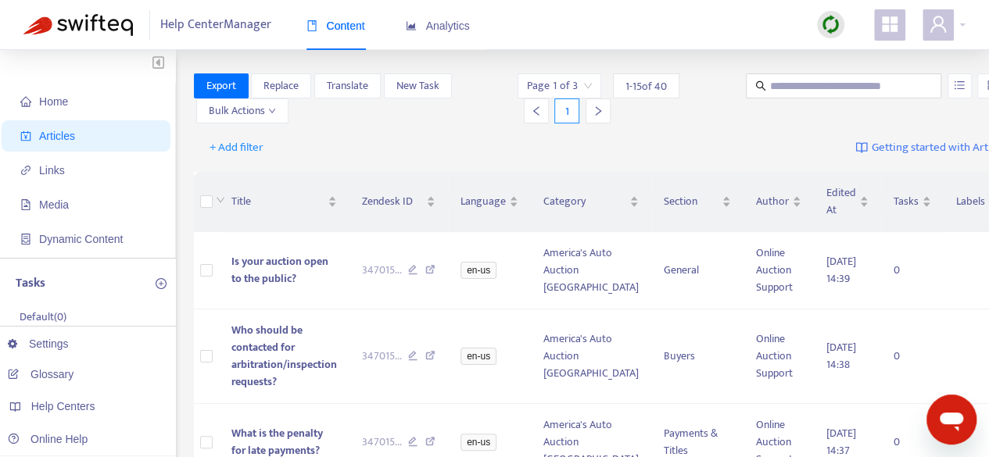
click at [593, 109] on icon "right" at bounding box center [598, 111] width 11 height 11
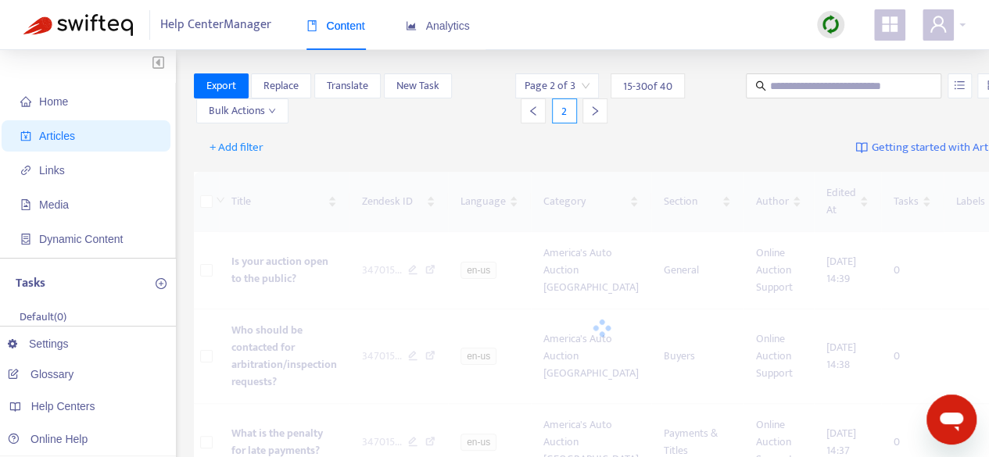
click at [590, 109] on icon "right" at bounding box center [595, 111] width 11 height 11
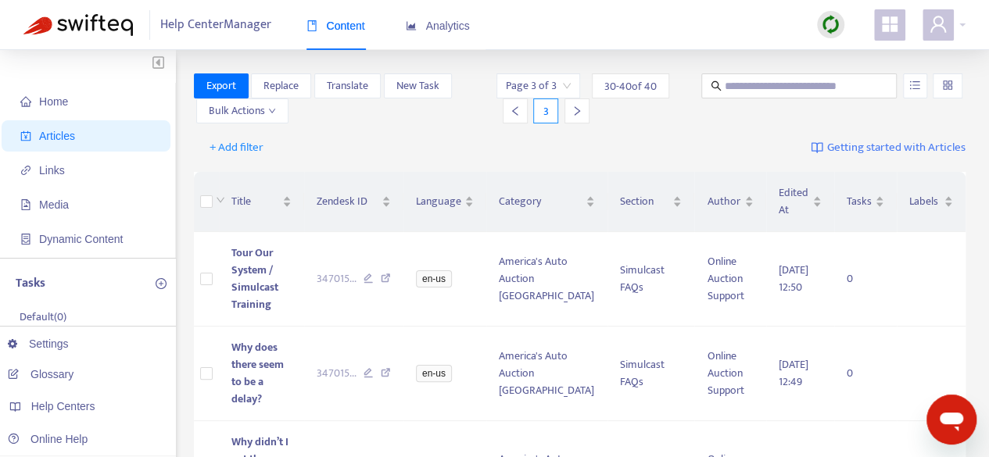
click at [668, 152] on div "+ Add filter Getting started with Articles" at bounding box center [580, 148] width 773 height 37
click at [582, 115] on div at bounding box center [577, 111] width 25 height 25
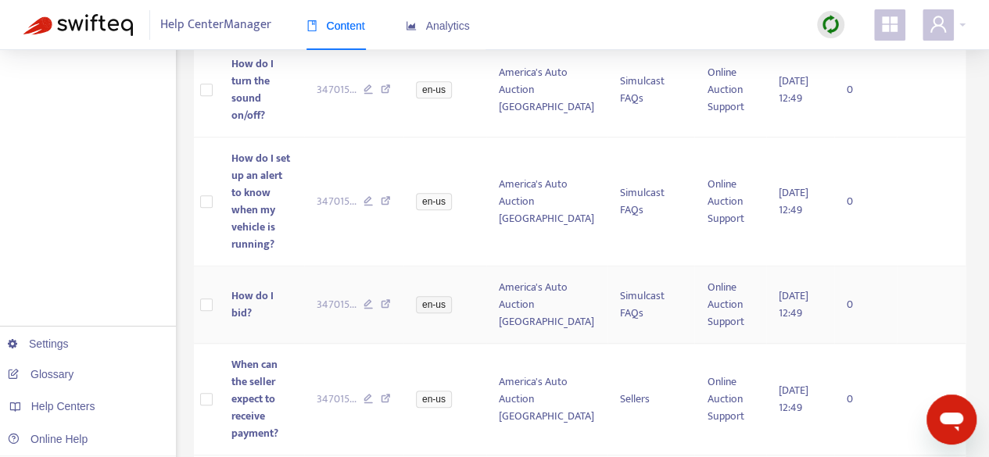
scroll to position [547, 0]
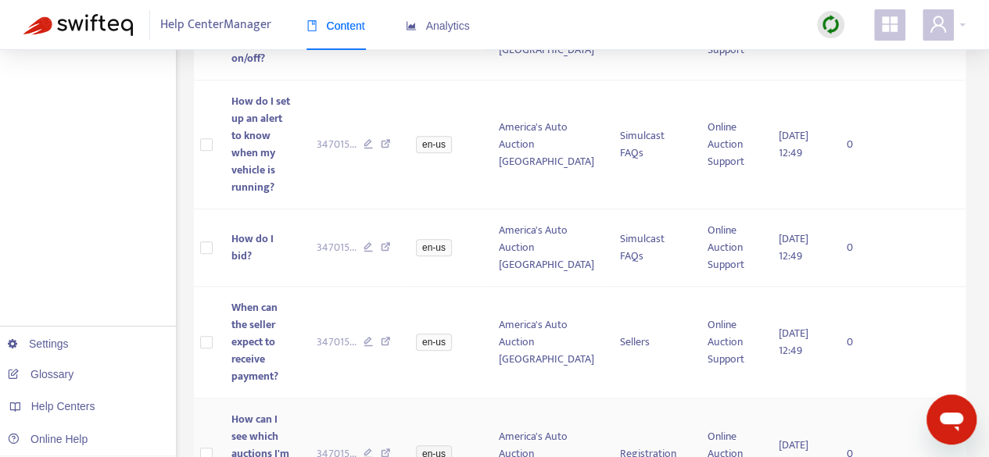
click at [264, 411] on span "How can I see which auctions I'm registered with?" at bounding box center [260, 454] width 58 height 87
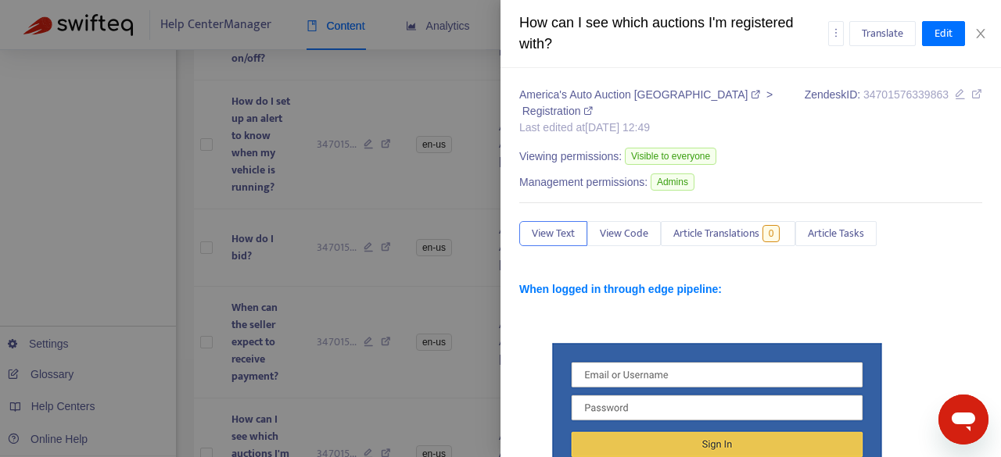
click at [60, 113] on div at bounding box center [500, 228] width 1001 height 457
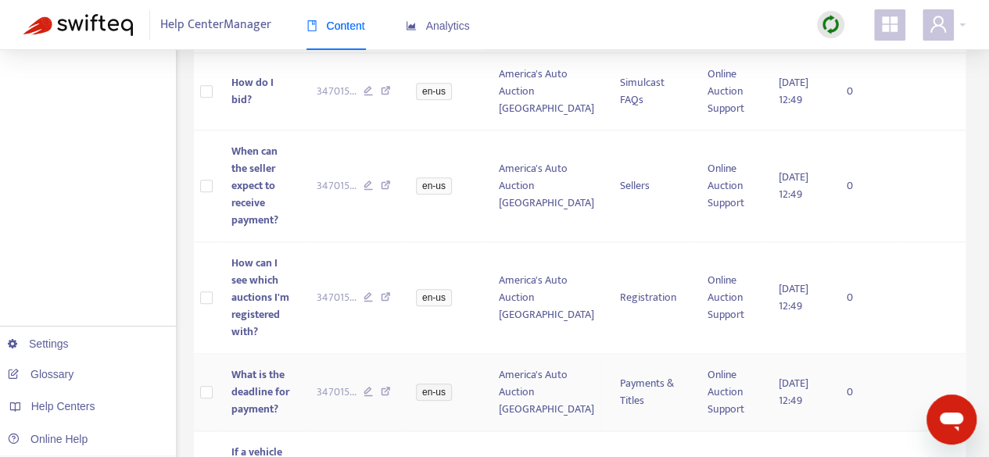
scroll to position [782, 0]
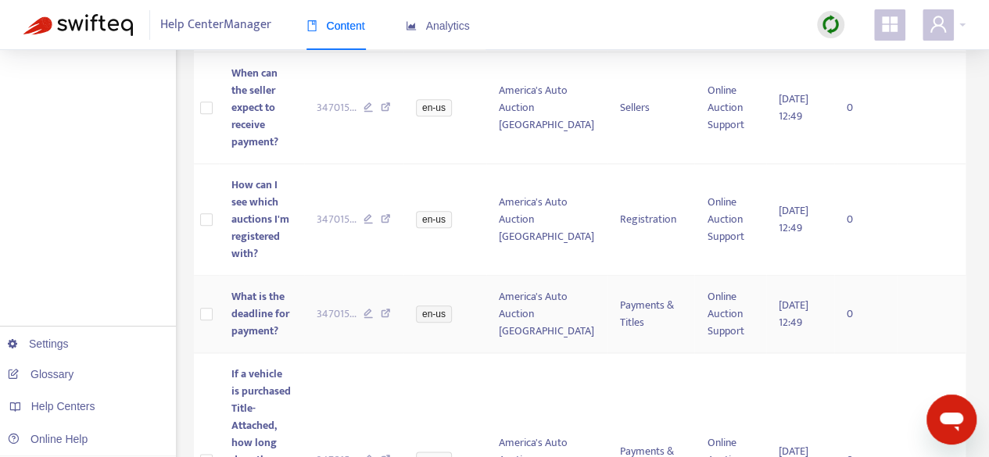
click at [260, 288] on span "What is the deadline for payment?" at bounding box center [260, 314] width 58 height 52
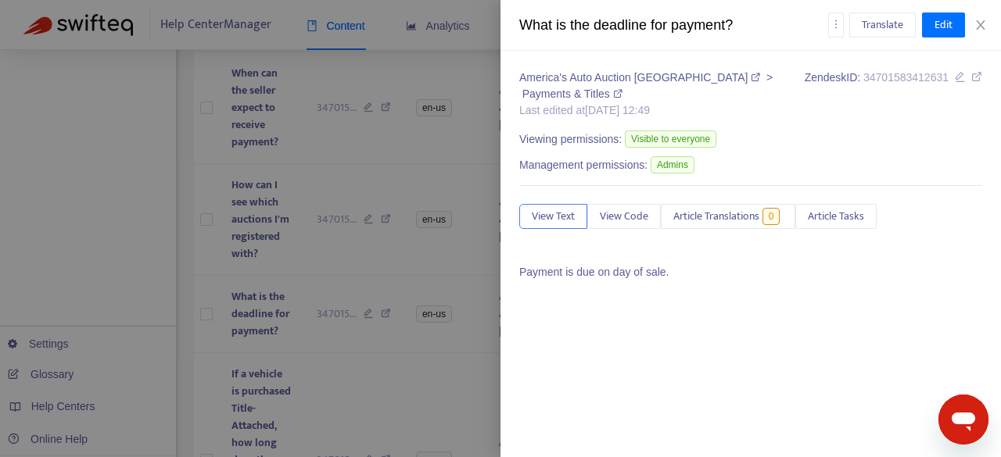
click at [328, 231] on div at bounding box center [500, 228] width 1001 height 457
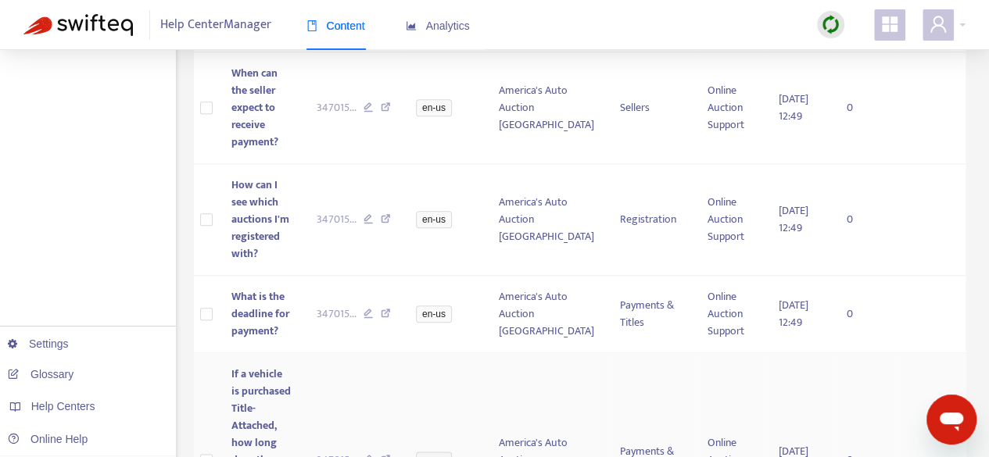
click at [271, 365] on span "If a vehicle is purchased Title-Attached, how long does the seller have to prod…" at bounding box center [260, 460] width 59 height 190
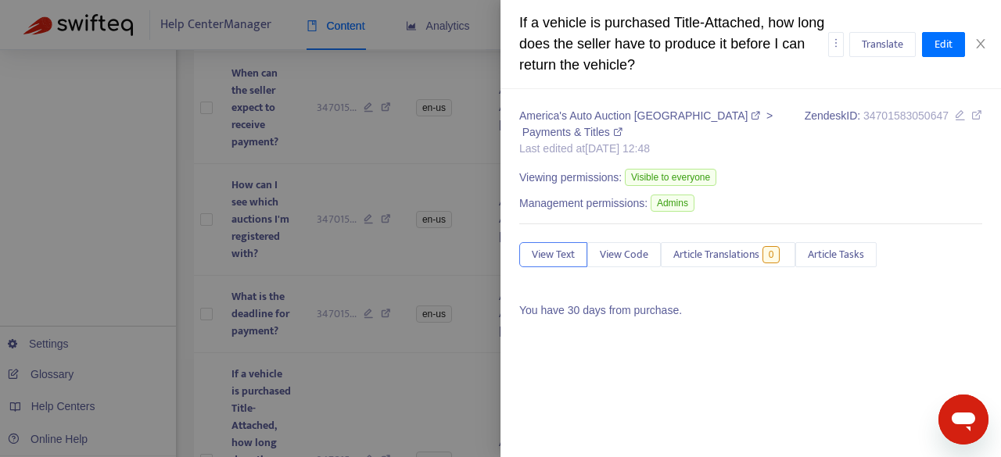
click at [418, 344] on div at bounding box center [500, 228] width 1001 height 457
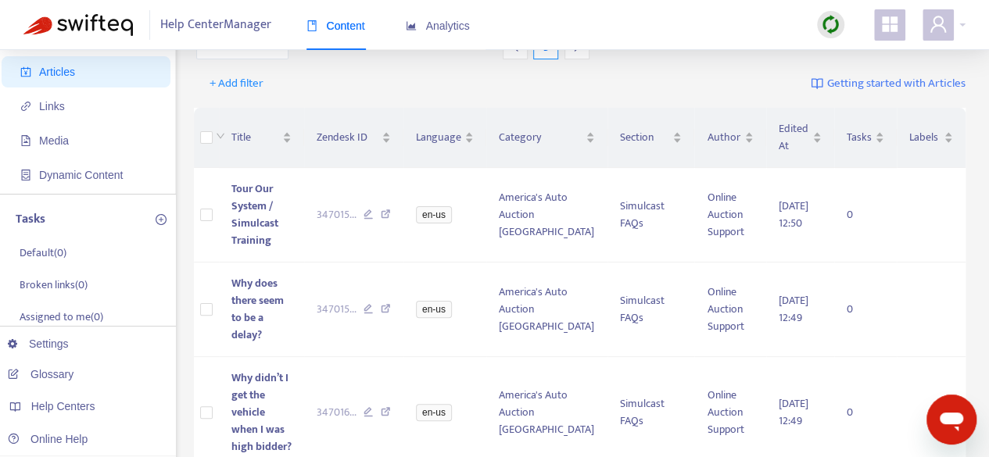
scroll to position [18, 0]
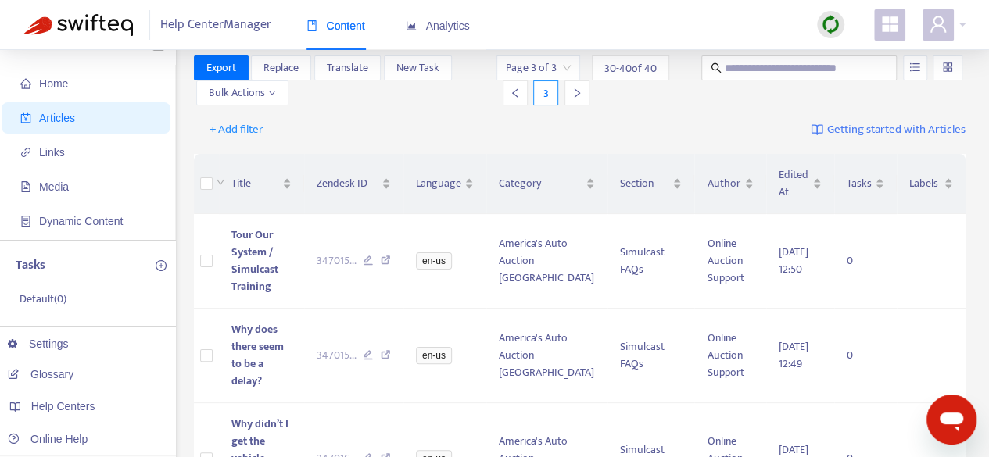
click at [515, 85] on div at bounding box center [515, 93] width 25 height 25
click at [515, 98] on icon "left" at bounding box center [516, 93] width 11 height 11
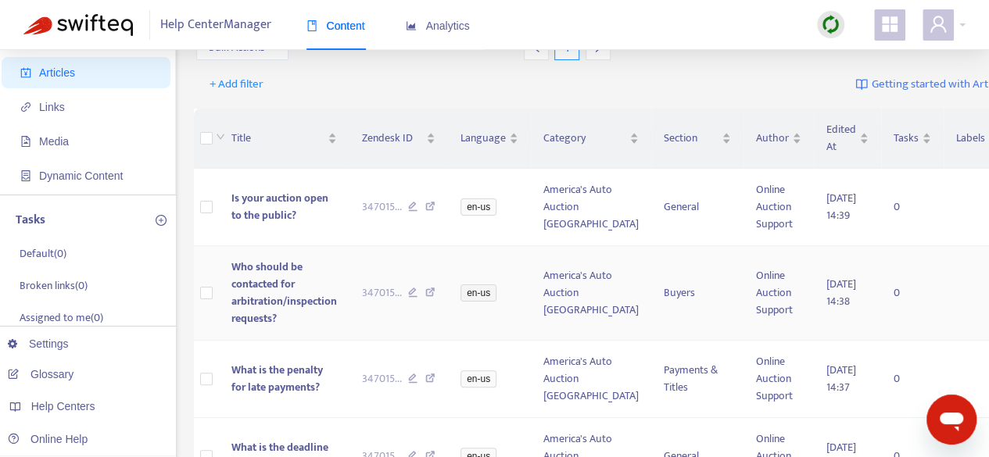
scroll to position [96, 0]
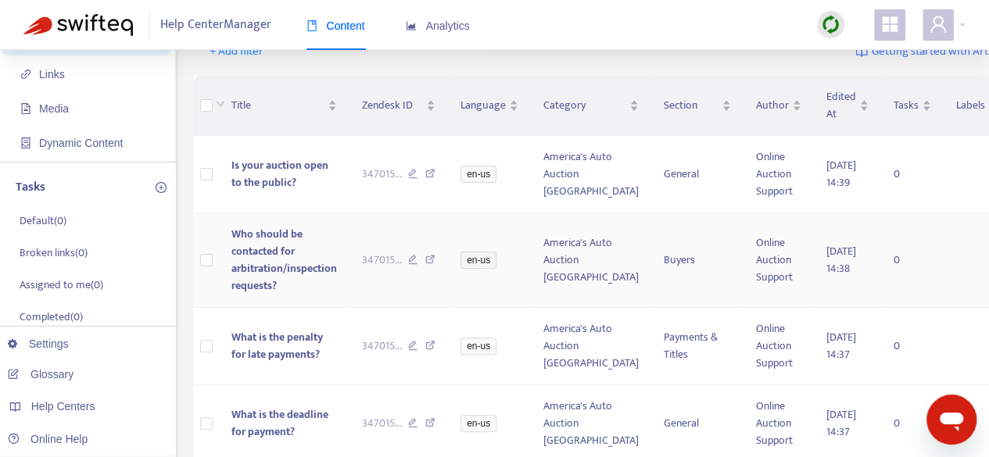
click at [283, 289] on span "Who should be contacted for arbitration/inspection requests?" at bounding box center [284, 260] width 106 height 70
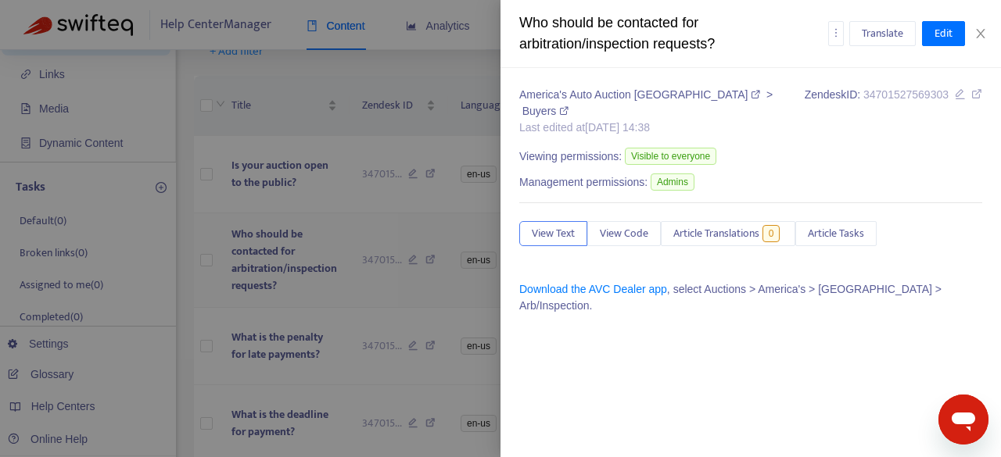
click at [197, 274] on div at bounding box center [500, 228] width 1001 height 457
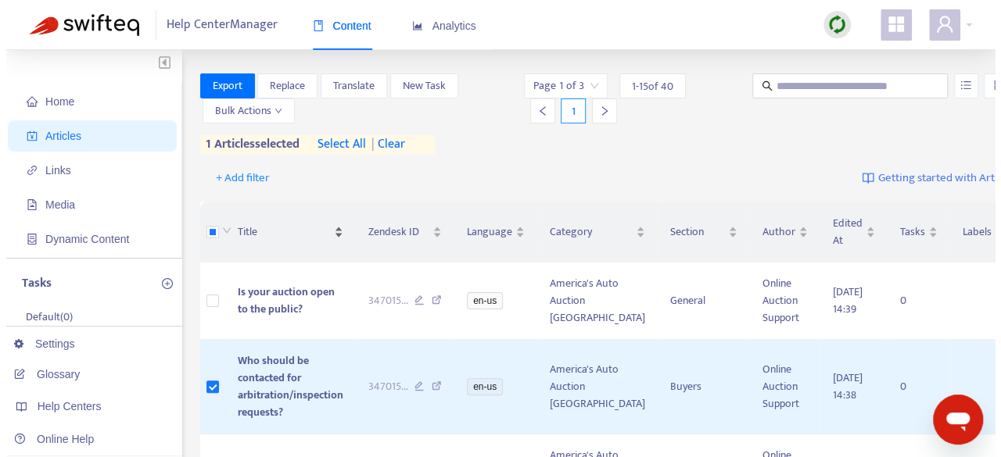
scroll to position [0, 0]
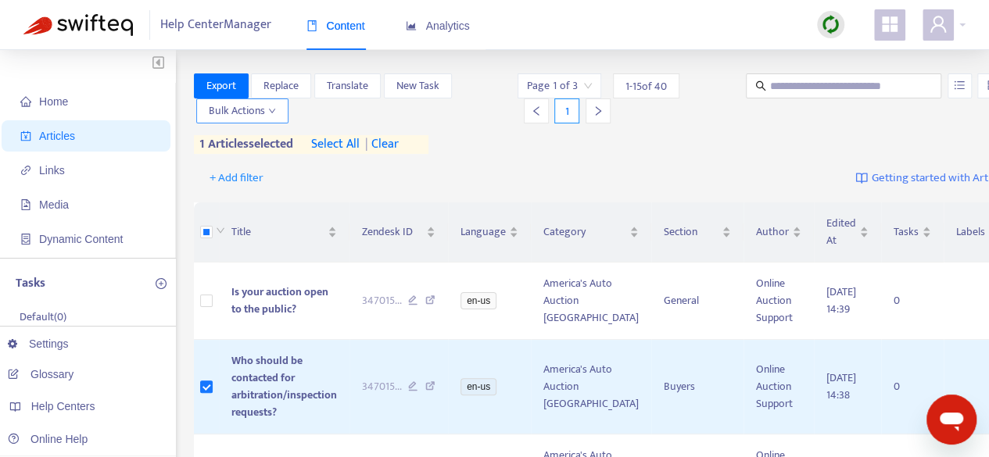
click at [267, 116] on span "Bulk Actions" at bounding box center [242, 110] width 67 height 17
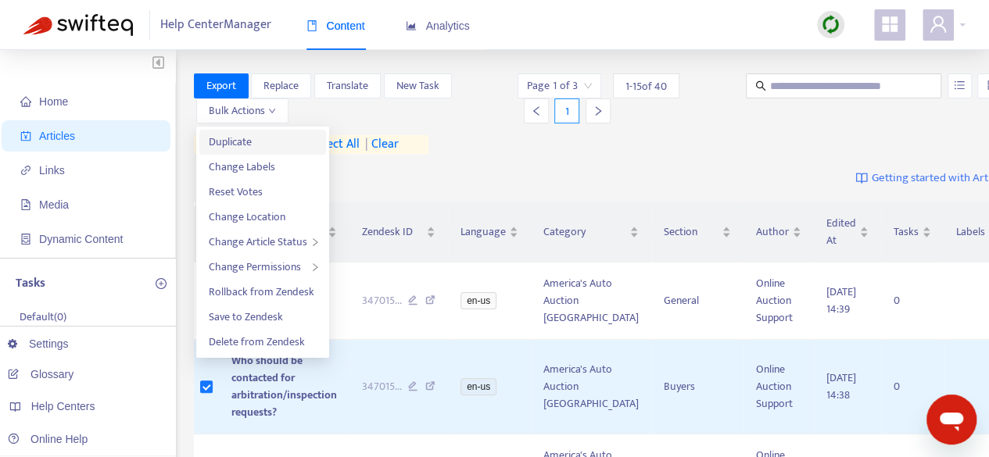
click at [261, 142] on span "Duplicate" at bounding box center [263, 142] width 108 height 17
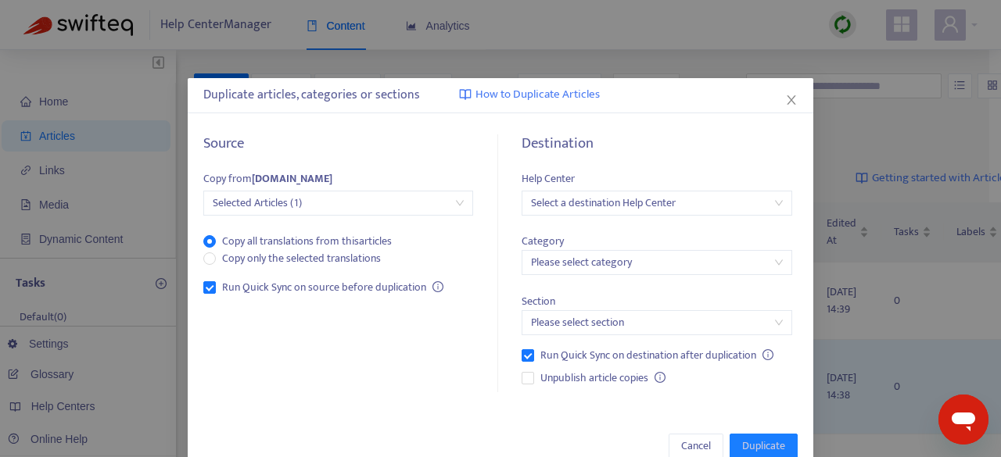
click at [646, 207] on input "search" at bounding box center [656, 203] width 251 height 23
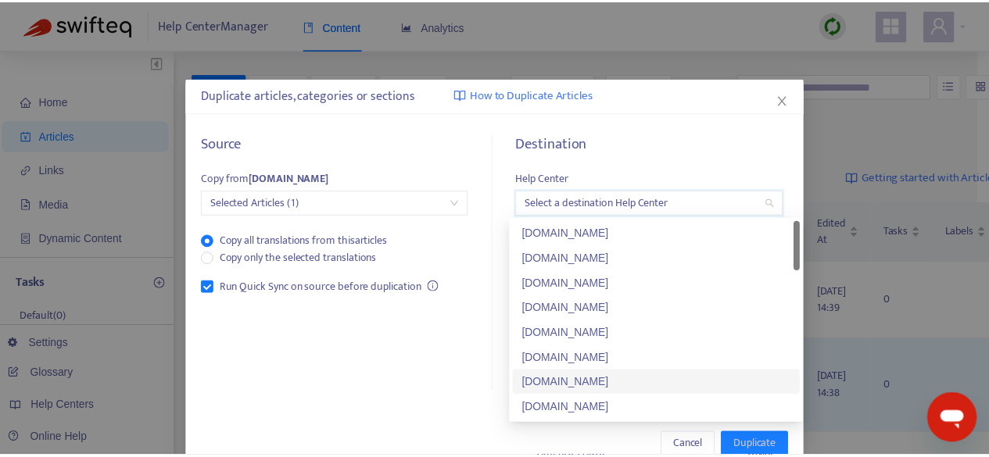
scroll to position [801, 0]
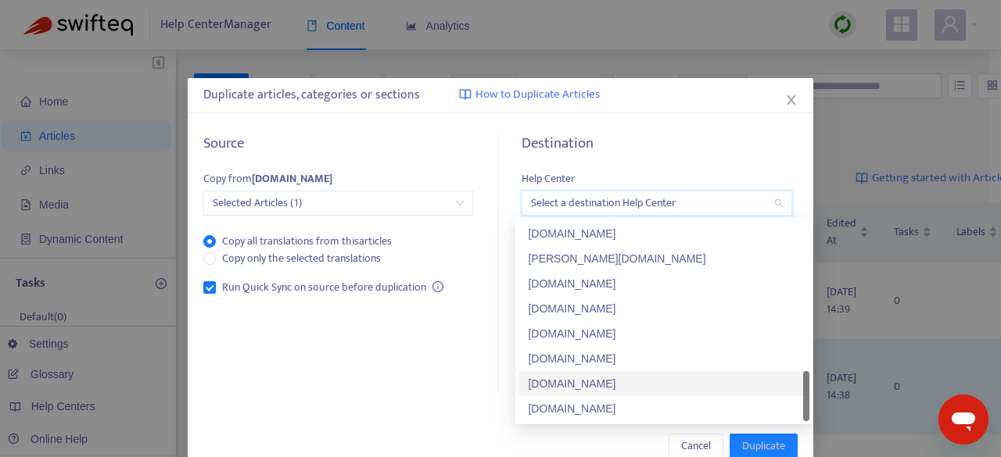
click at [669, 382] on div "[DOMAIN_NAME]" at bounding box center [664, 383] width 272 height 17
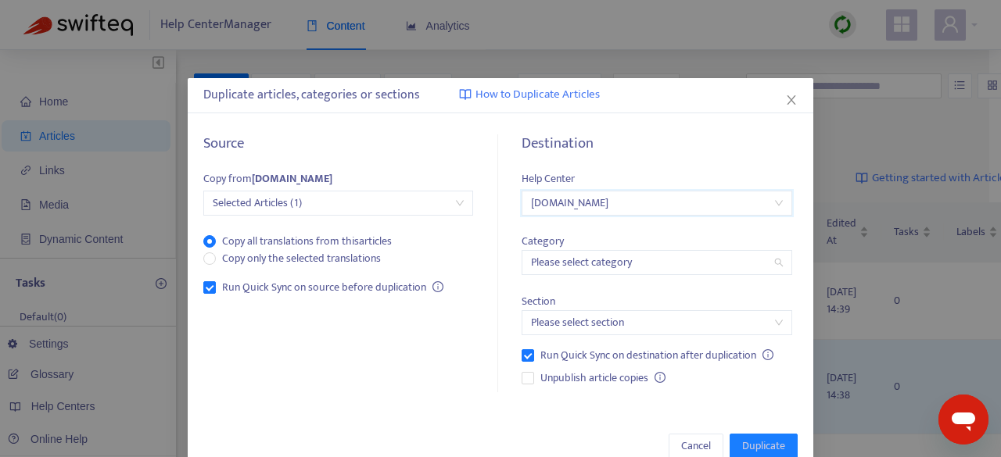
click at [614, 265] on input "search" at bounding box center [656, 262] width 251 height 23
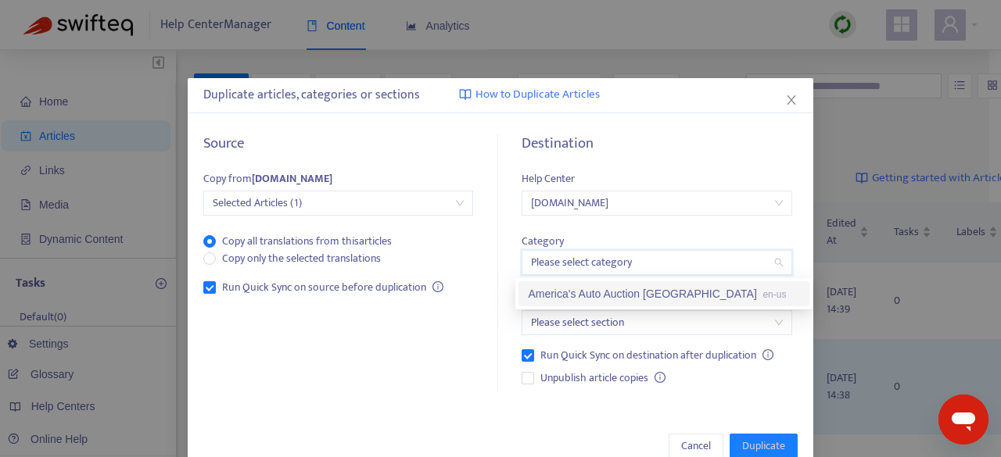
click at [625, 290] on div "America's Auto Auction [GEOGRAPHIC_DATA] en-us" at bounding box center [664, 293] width 272 height 17
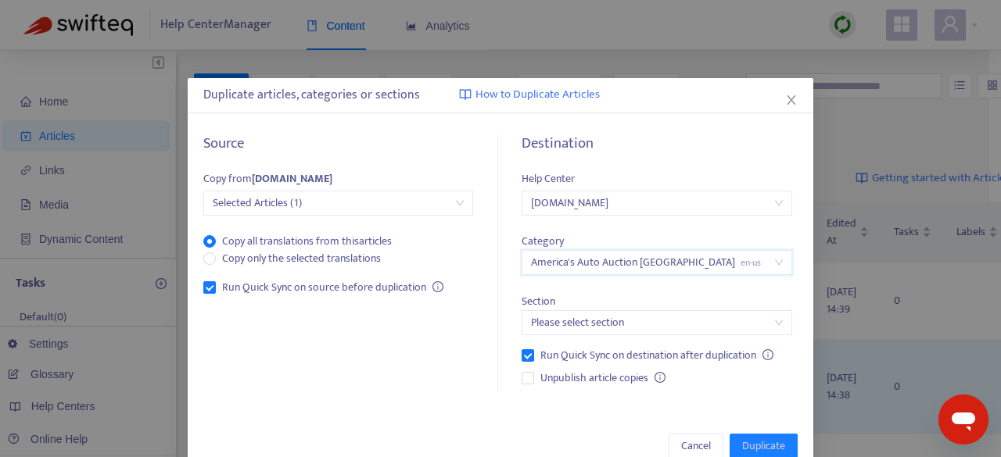
click at [635, 320] on input "search" at bounding box center [656, 322] width 251 height 23
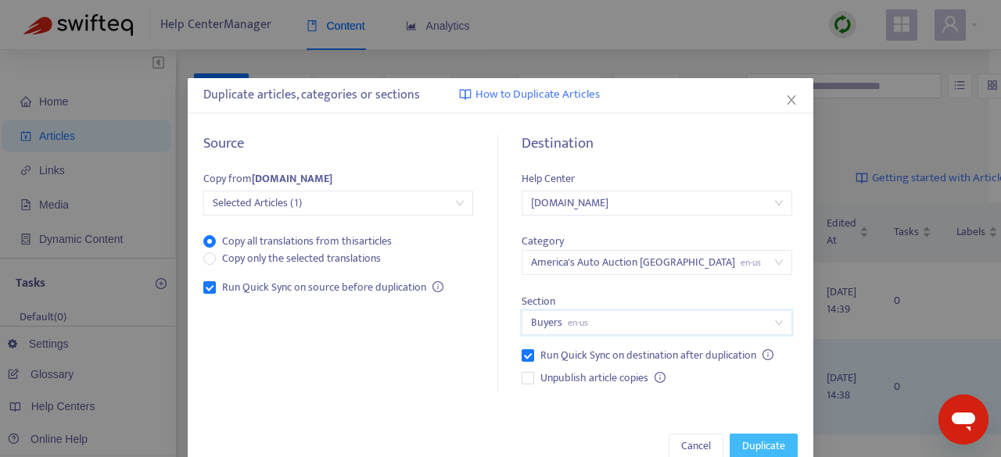
click at [756, 445] on span "Duplicate" at bounding box center [763, 446] width 43 height 17
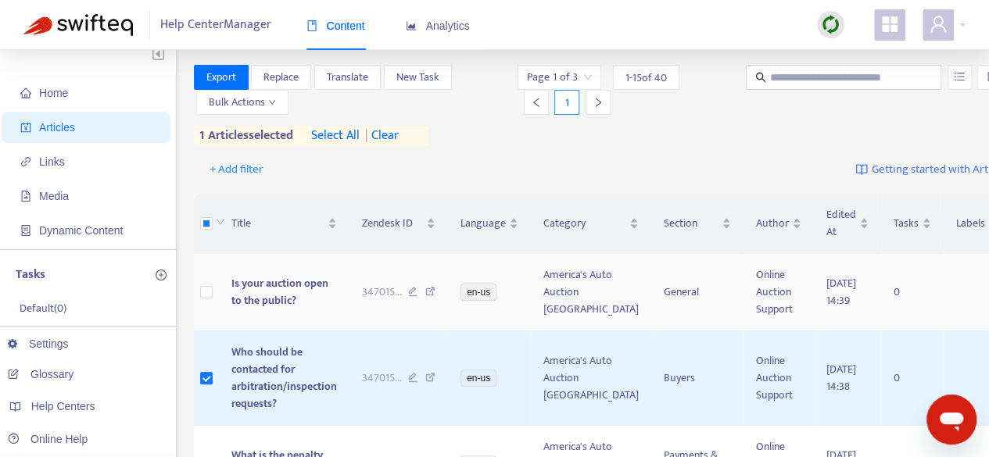
scroll to position [0, 0]
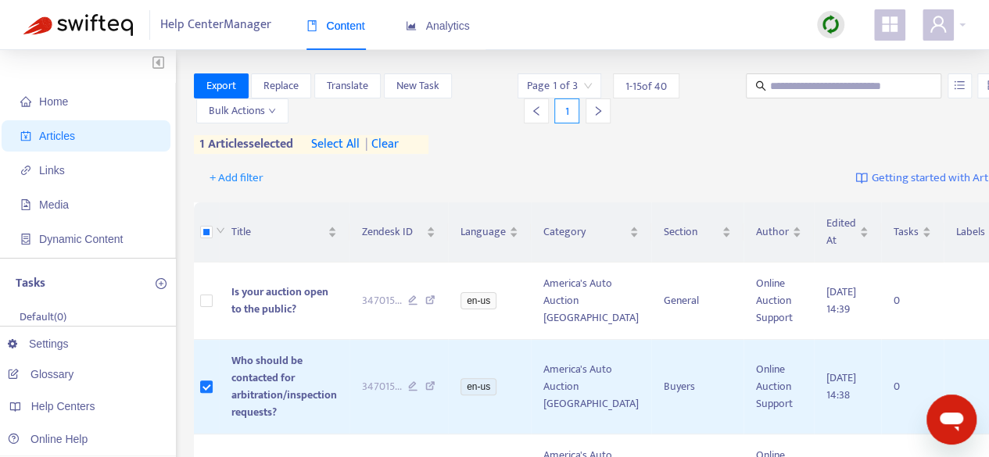
click at [588, 117] on div at bounding box center [598, 111] width 25 height 25
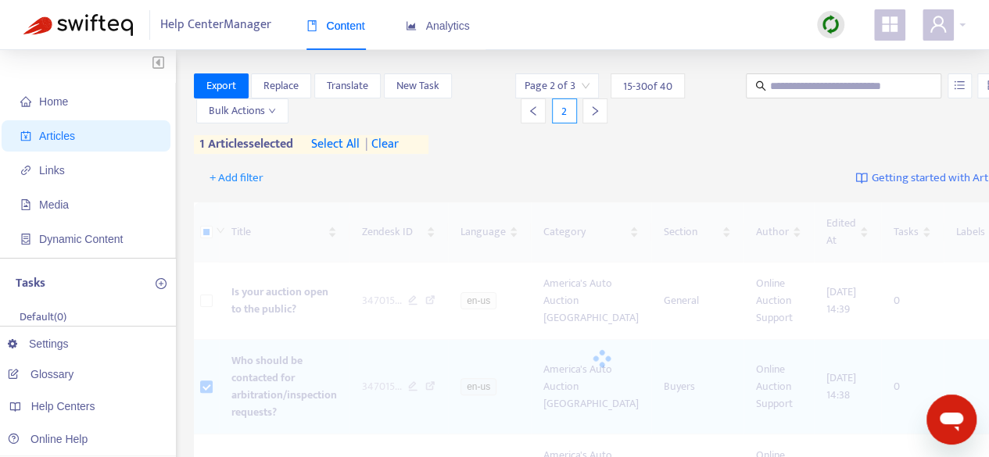
click at [588, 117] on div at bounding box center [595, 111] width 25 height 25
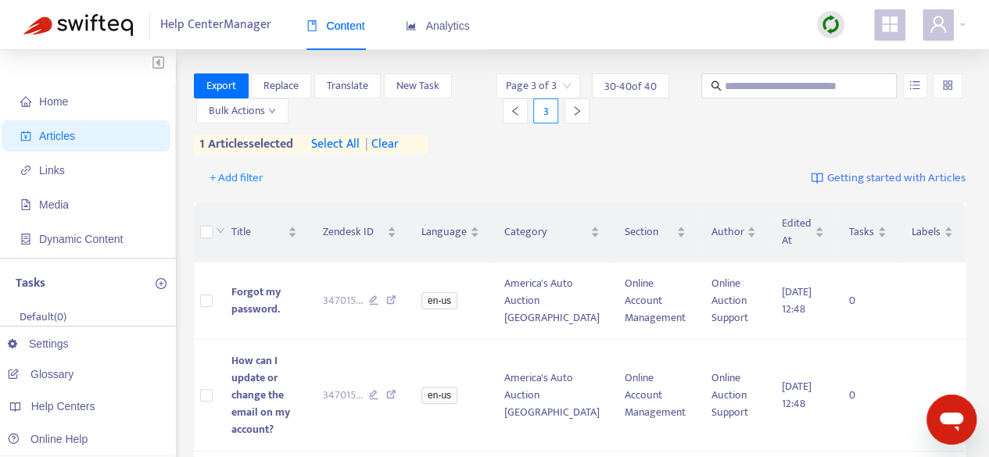
click at [518, 120] on div at bounding box center [515, 111] width 25 height 25
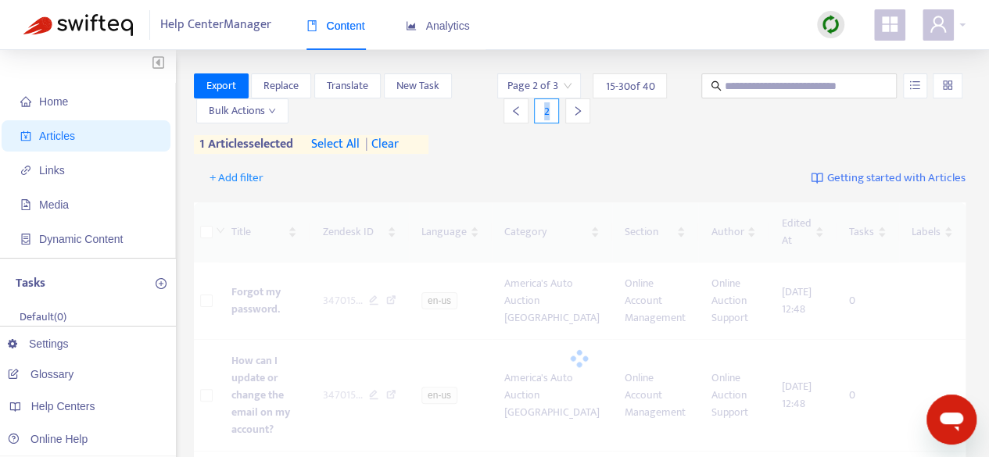
click at [518, 120] on div at bounding box center [516, 111] width 25 height 25
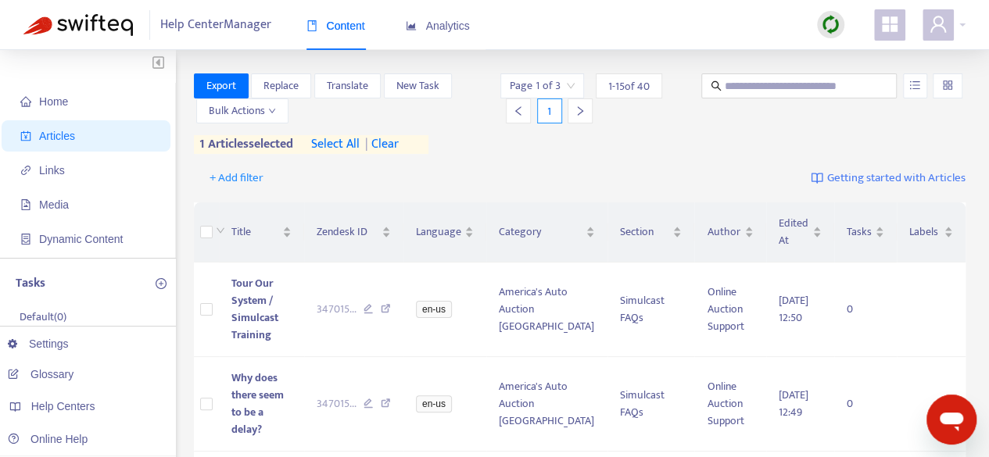
click at [522, 117] on div at bounding box center [518, 111] width 25 height 25
click at [580, 115] on icon "right" at bounding box center [580, 111] width 11 height 11
click at [580, 115] on icon "right" at bounding box center [577, 111] width 11 height 11
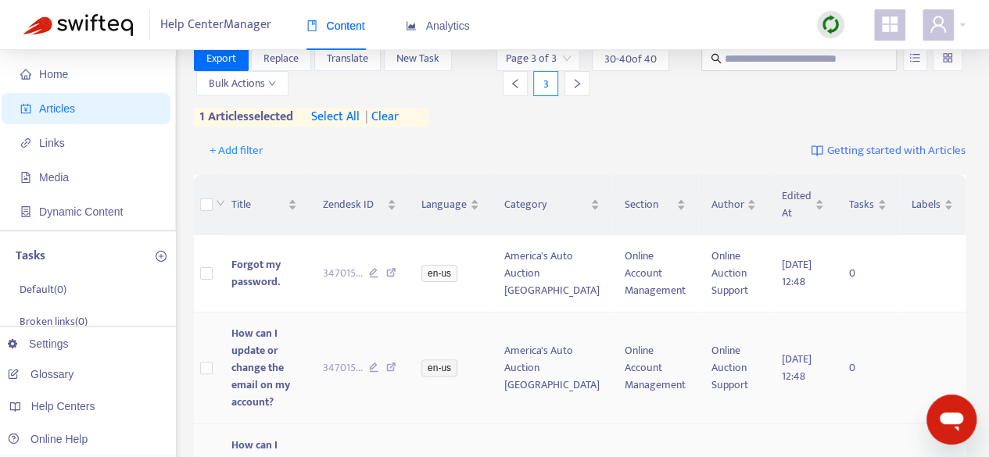
scroll to position [888, 0]
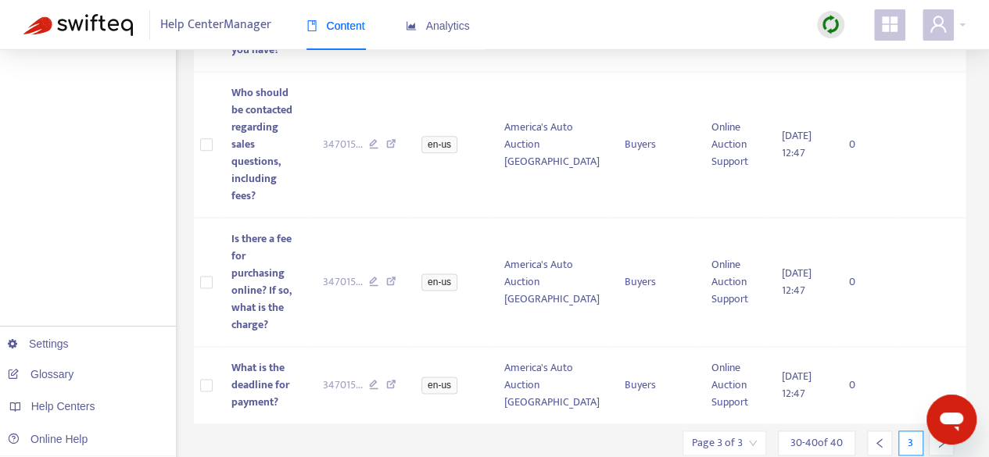
click at [875, 438] on icon "left" at bounding box center [879, 443] width 11 height 11
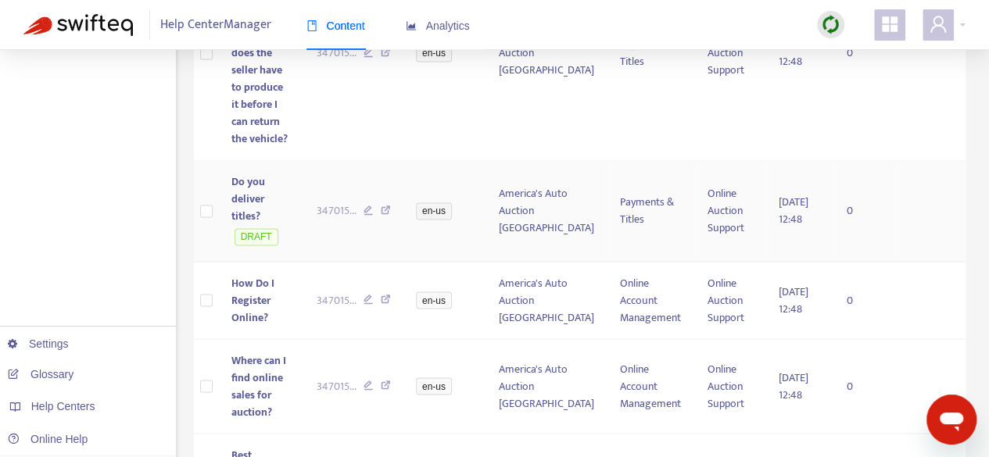
scroll to position [1221, 0]
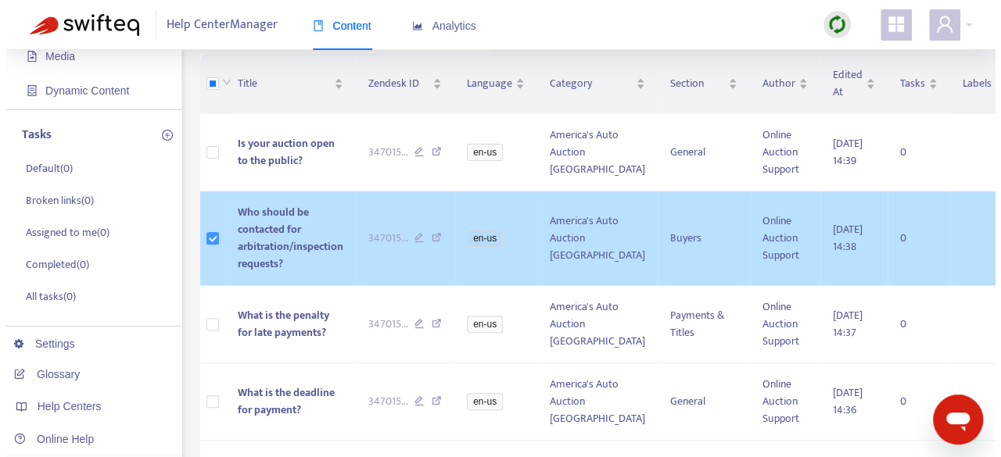
scroll to position [235, 0]
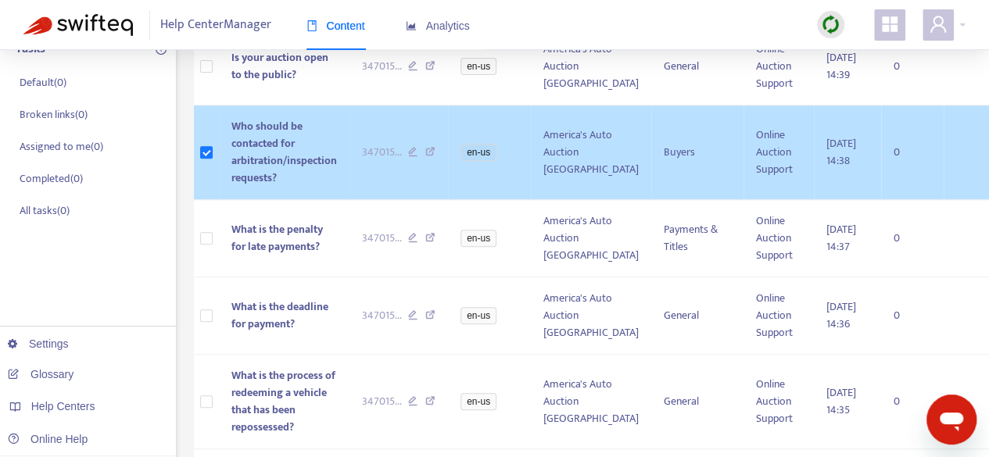
click at [259, 179] on span "Who should be contacted for arbitration/inspection requests?" at bounding box center [284, 152] width 106 height 70
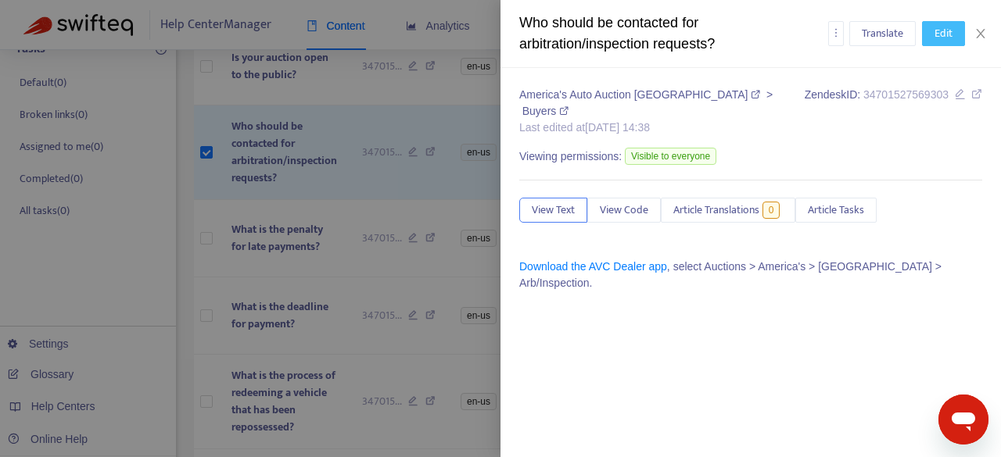
drag, startPoint x: 943, startPoint y: 36, endPoint x: 652, endPoint y: 4, distance: 292.7
click at [943, 36] on span "Edit" at bounding box center [943, 33] width 18 height 17
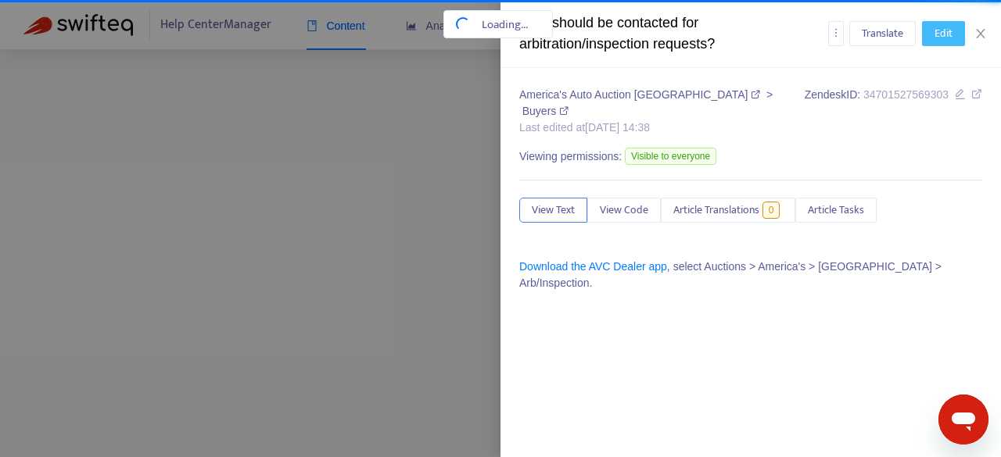
scroll to position [217, 0]
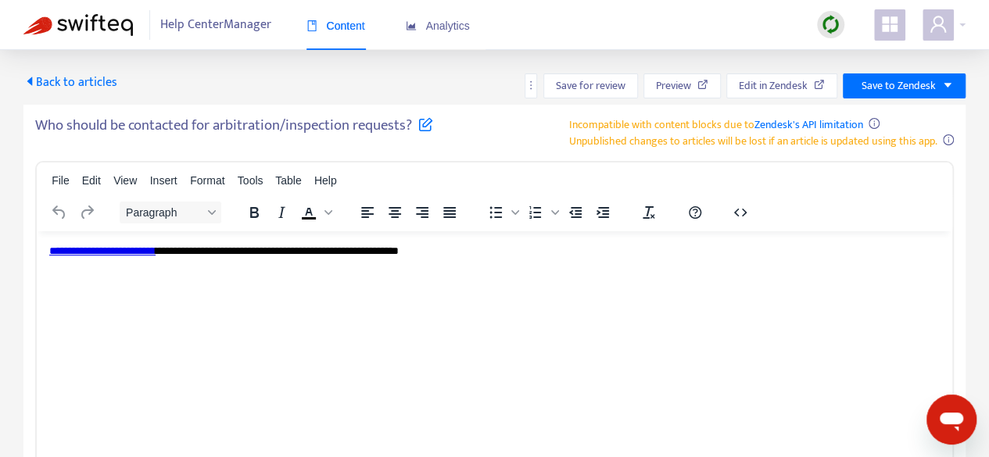
click at [429, 126] on icon at bounding box center [425, 124] width 15 height 15
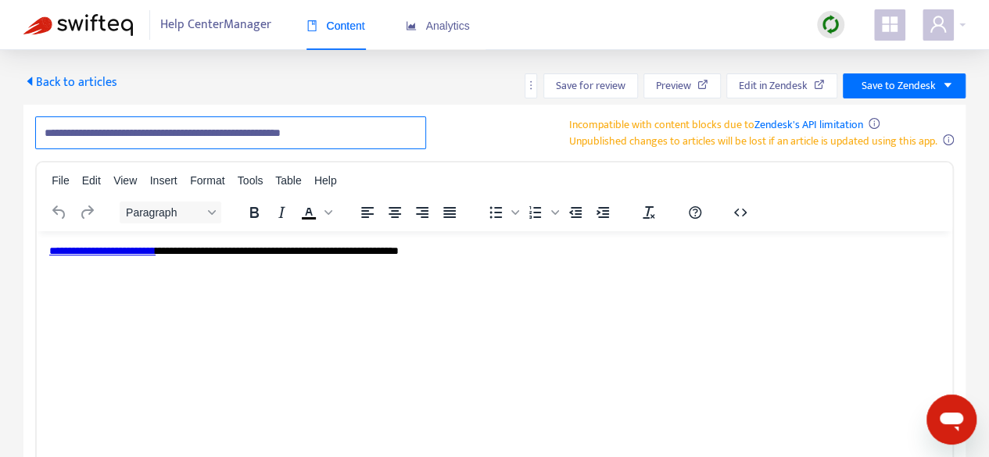
click at [222, 131] on input "**********" at bounding box center [230, 133] width 391 height 33
click at [269, 133] on input "**********" at bounding box center [230, 133] width 391 height 33
type input "**********"
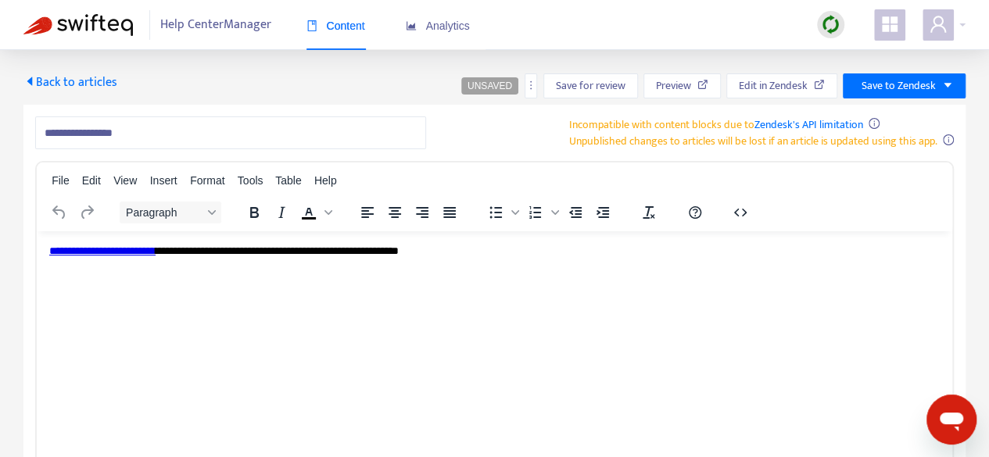
click at [266, 286] on html "**********" at bounding box center [495, 259] width 916 height 56
click at [530, 242] on html "**********" at bounding box center [495, 259] width 916 height 56
click at [50, 250] on link "**********" at bounding box center [102, 250] width 106 height 11
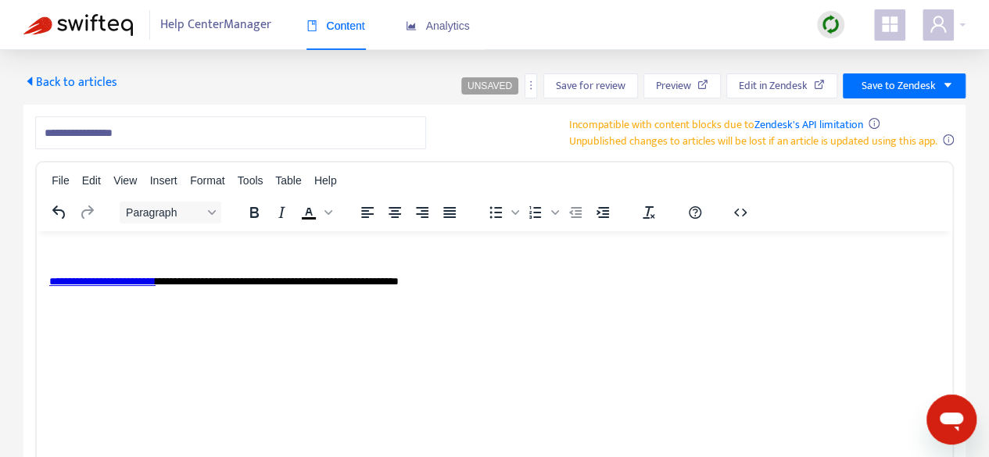
paste body "Rich Text Area. Press ALT-0 for help."
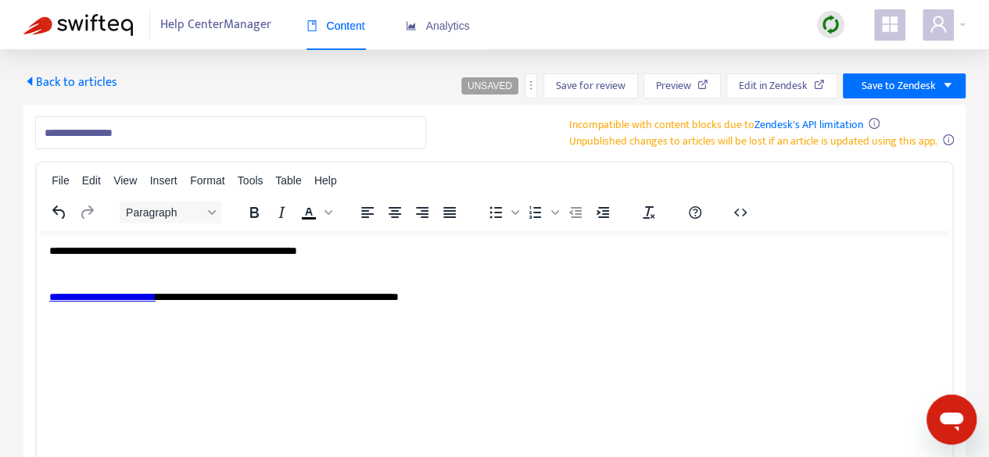
click at [411, 256] on div "**********" at bounding box center [494, 251] width 891 height 16
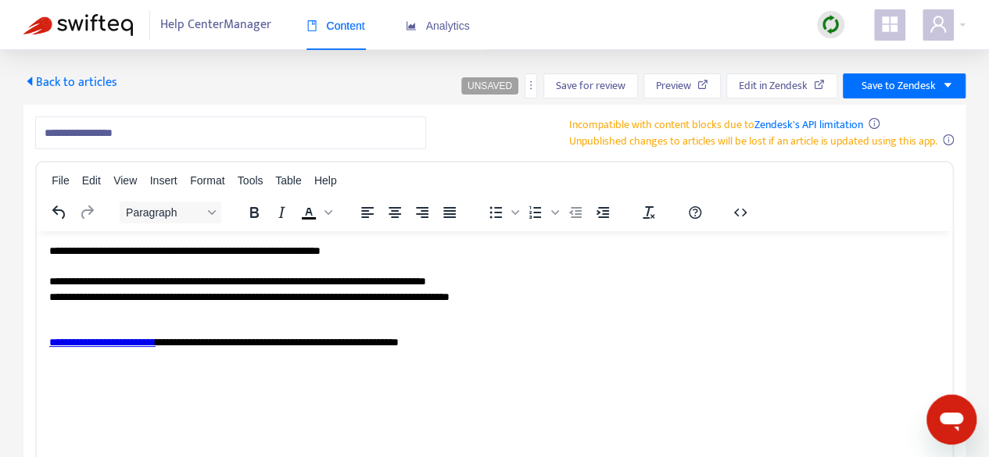
click at [507, 348] on div "**********" at bounding box center [494, 343] width 891 height 16
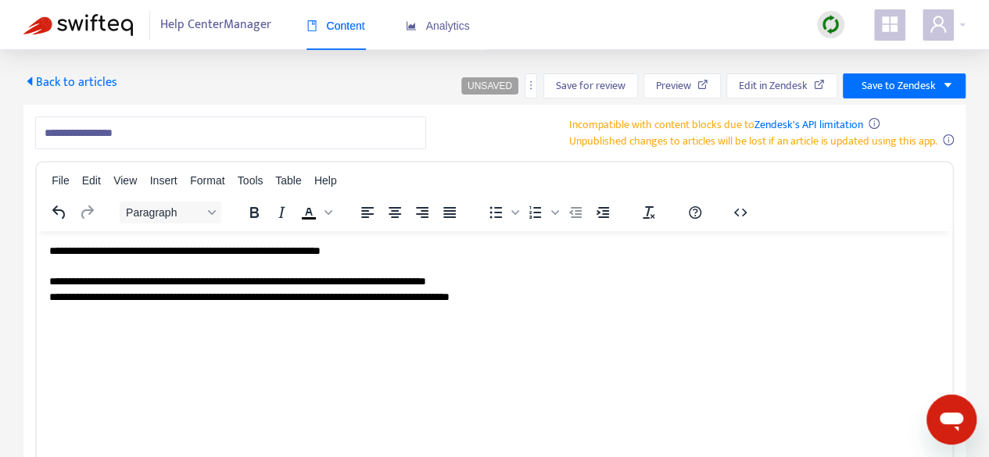
click at [99, 301] on div "**********" at bounding box center [494, 297] width 891 height 16
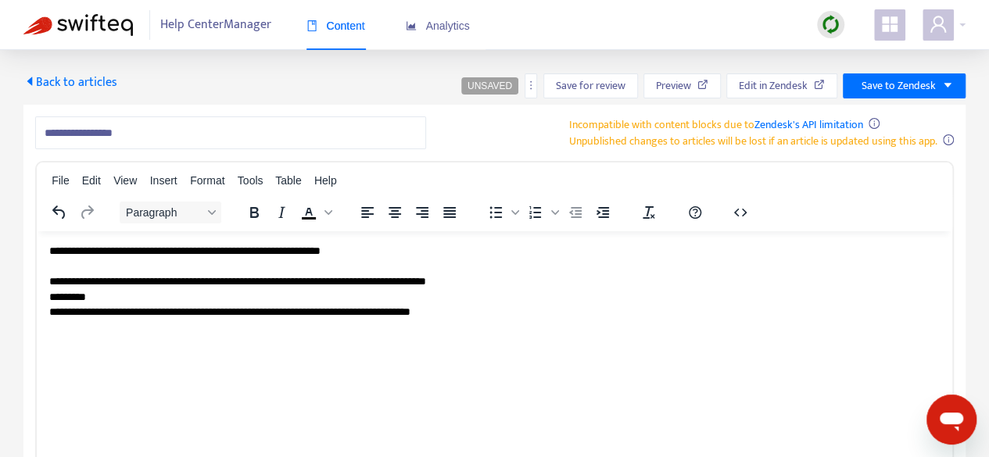
click at [164, 317] on div "**********" at bounding box center [494, 312] width 891 height 16
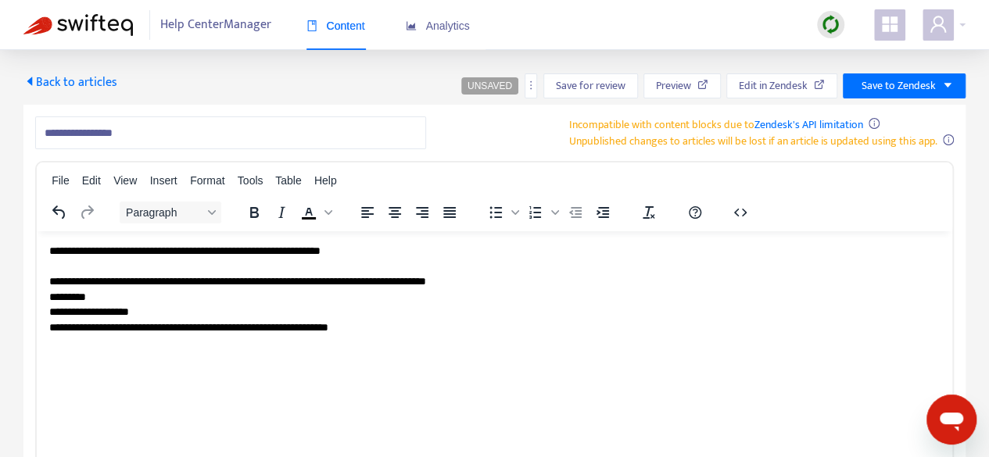
click at [173, 329] on div "**********" at bounding box center [494, 328] width 891 height 16
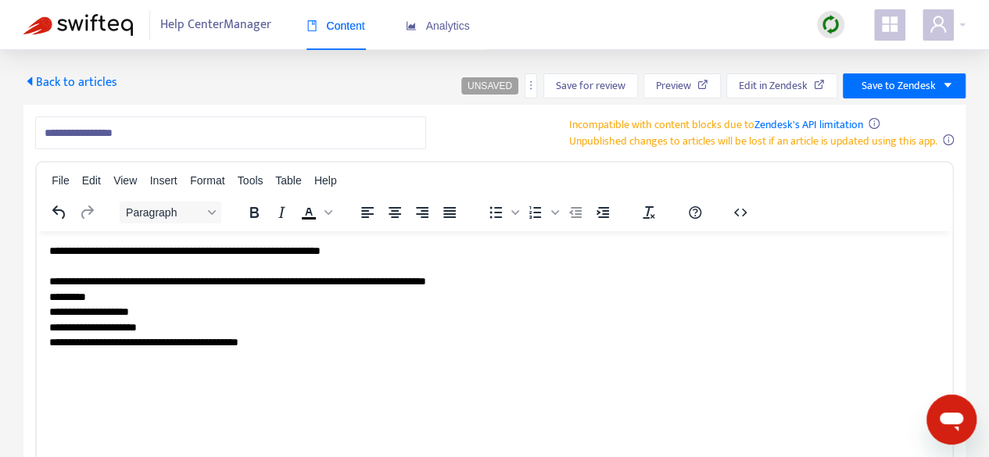
click at [178, 346] on div "**********" at bounding box center [494, 343] width 891 height 16
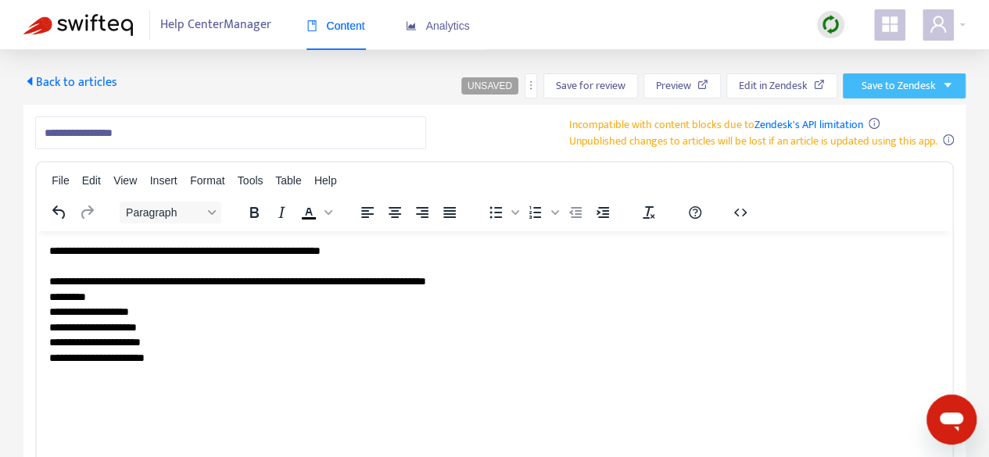
click at [913, 74] on button "Save to Zendesk" at bounding box center [904, 86] width 123 height 25
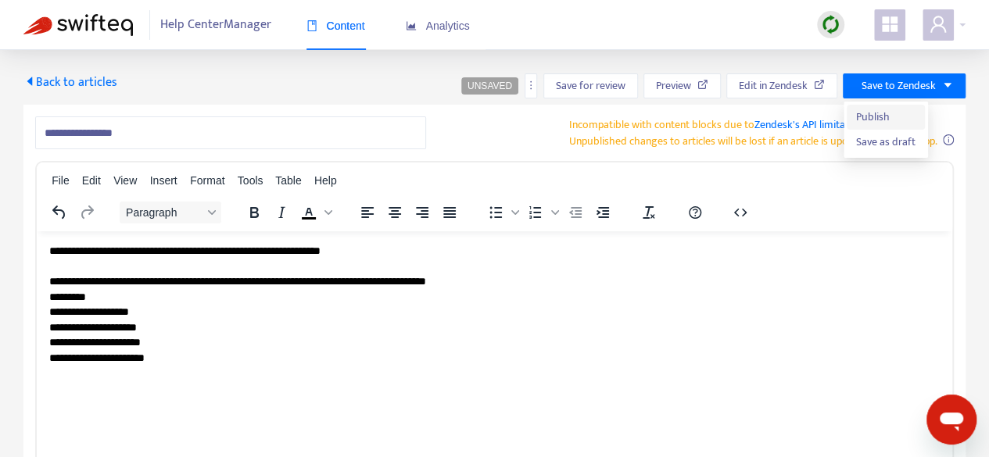
click at [891, 110] on span "Publish" at bounding box center [885, 117] width 59 height 17
drag, startPoint x: 64, startPoint y: 76, endPoint x: 649, endPoint y: 99, distance: 585.4
click at [64, 76] on span "Back to articles" at bounding box center [70, 82] width 94 height 21
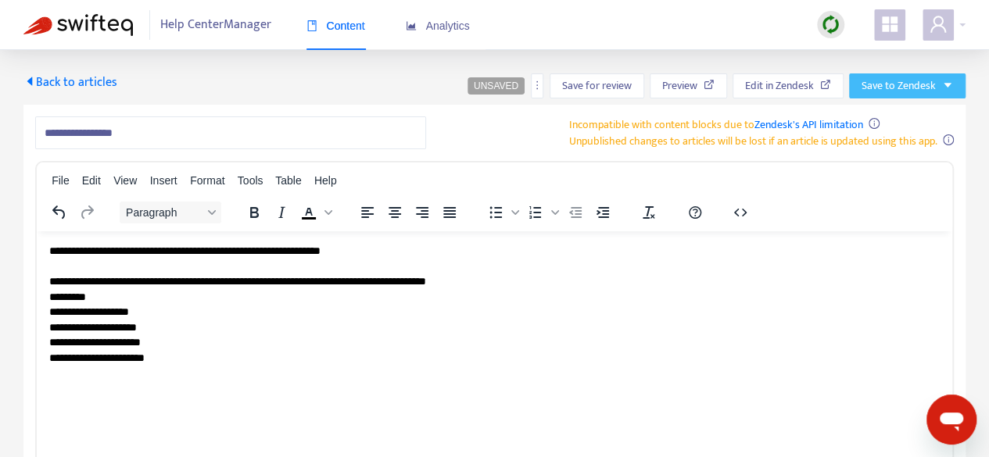
click at [913, 88] on span "Save to Zendesk" at bounding box center [899, 85] width 74 height 17
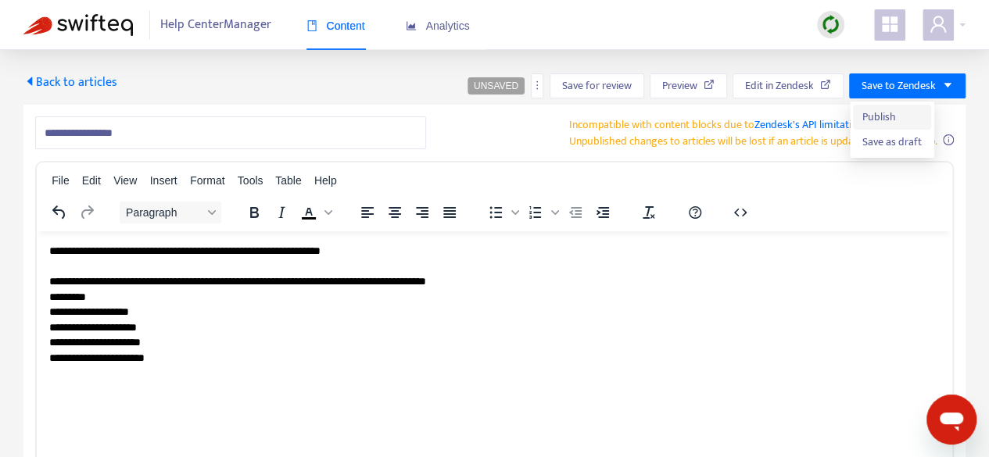
click at [909, 118] on span "Publish" at bounding box center [892, 117] width 59 height 17
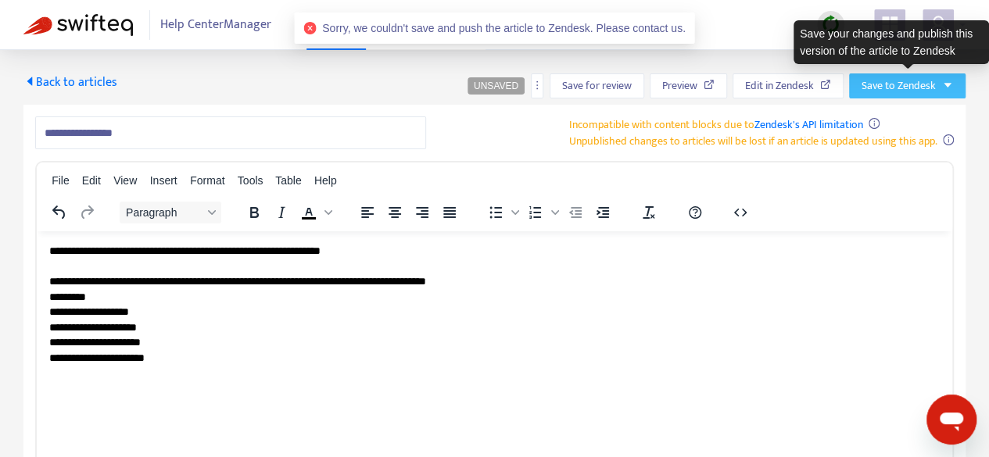
click at [891, 79] on span "Save to Zendesk" at bounding box center [899, 85] width 74 height 17
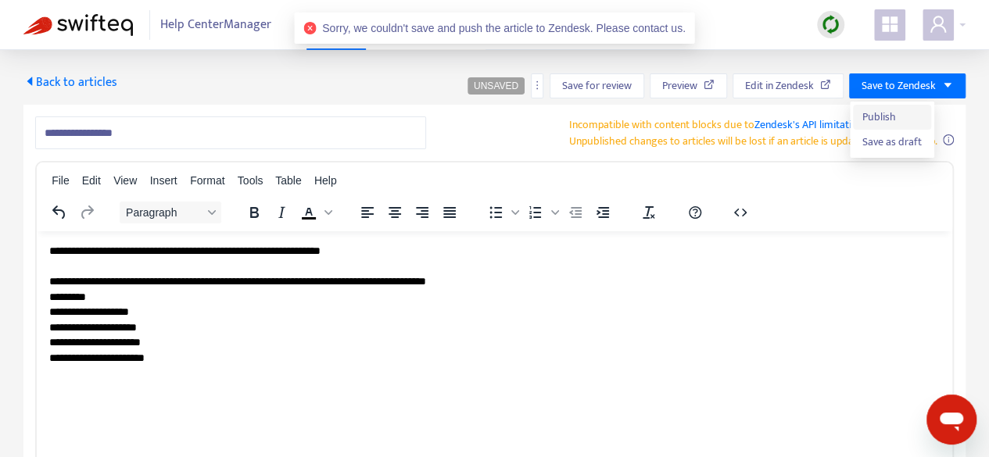
click at [881, 124] on span "Publish" at bounding box center [892, 117] width 59 height 17
click at [214, 359] on div "**********" at bounding box center [494, 358] width 891 height 16
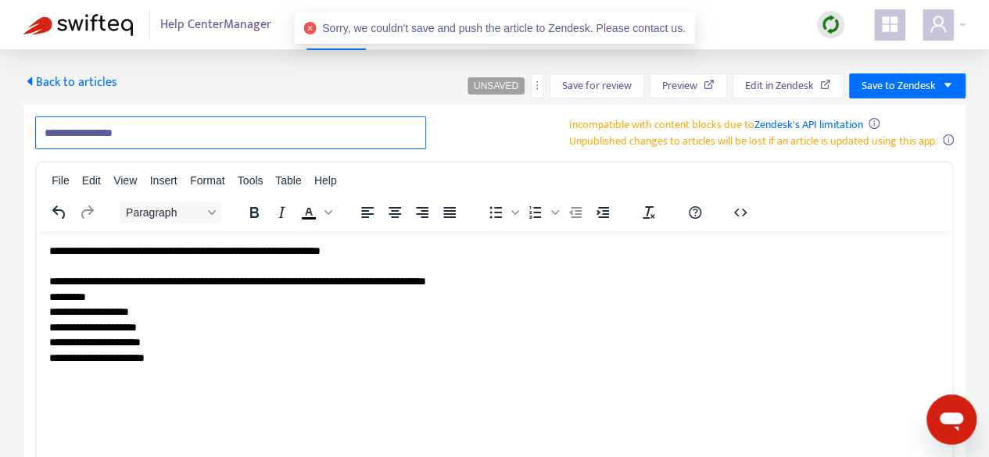
click at [170, 131] on input "**********" at bounding box center [230, 133] width 391 height 33
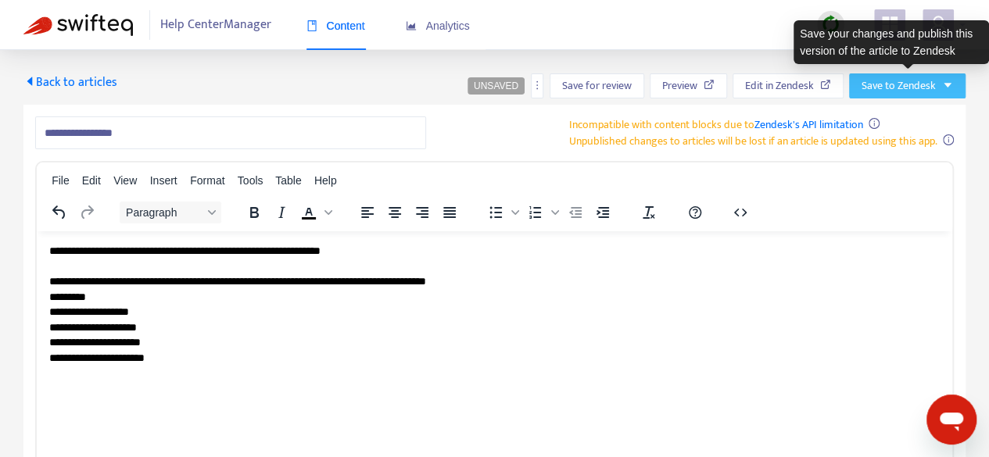
click at [929, 90] on span "Save to Zendesk" at bounding box center [899, 85] width 74 height 17
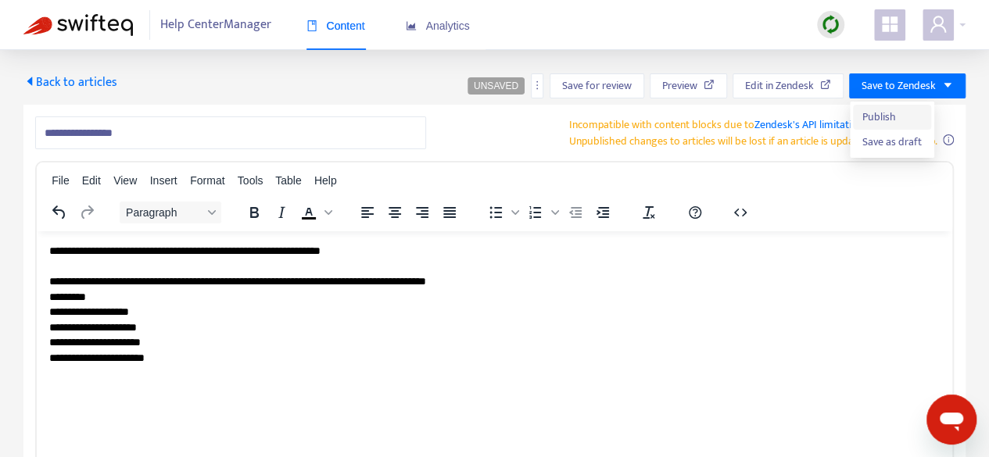
click at [878, 118] on span "Publish" at bounding box center [892, 117] width 59 height 17
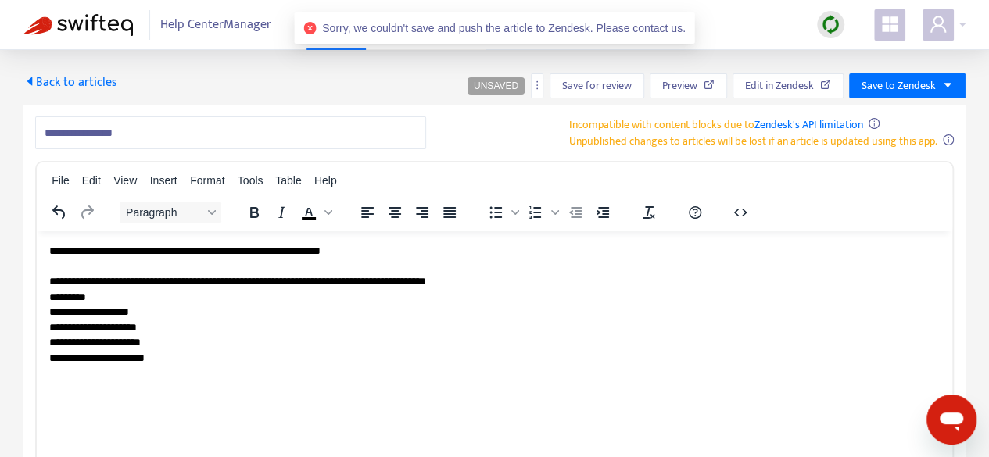
click at [540, 33] on span "Sorry, we couldn't save and push the article to Zendesk. Please contact us." at bounding box center [504, 28] width 364 height 13
click at [947, 423] on icon "Open messaging window" at bounding box center [951, 422] width 23 height 19
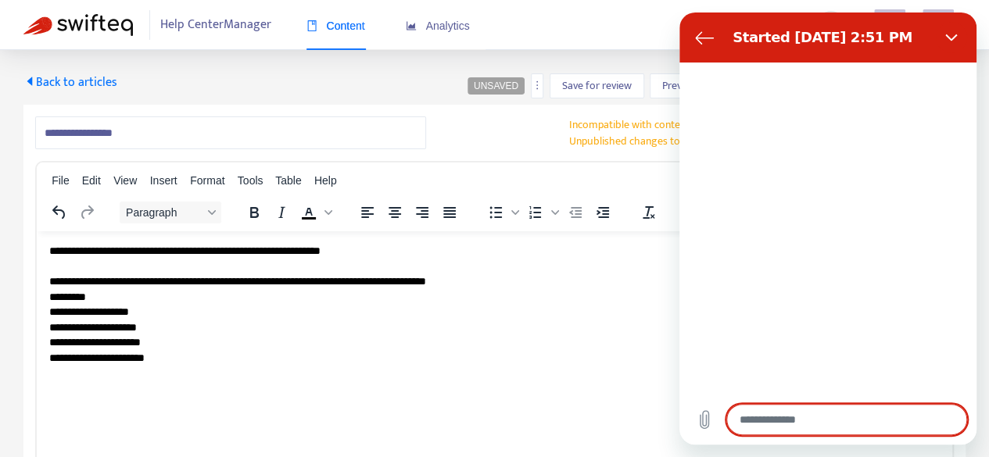
type textarea "*"
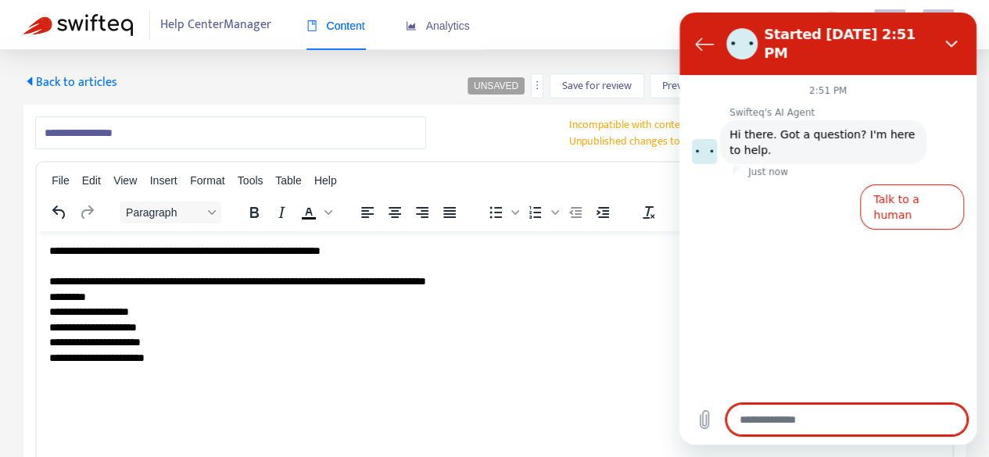
click at [770, 428] on textarea at bounding box center [846, 419] width 241 height 31
type textarea "*"
type textarea "**"
type textarea "*"
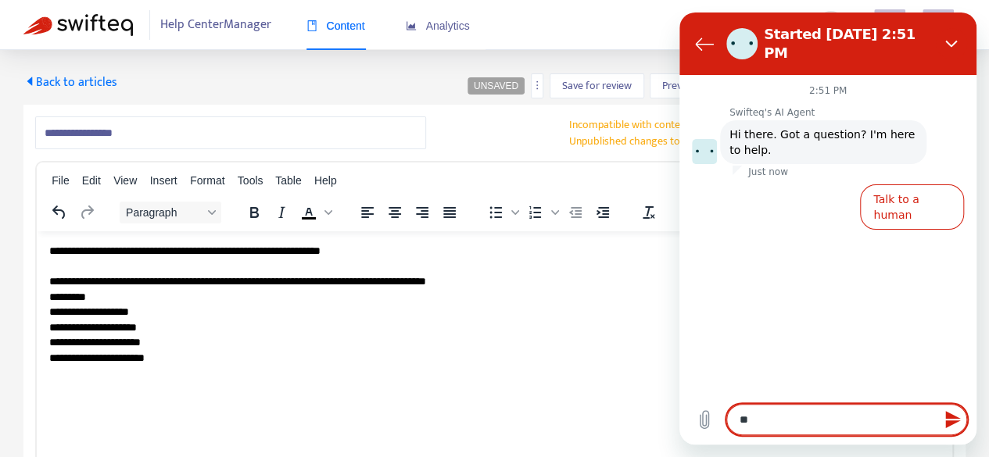
type textarea "**"
type textarea "*"
type textarea "****"
type textarea "*"
type textarea "*****"
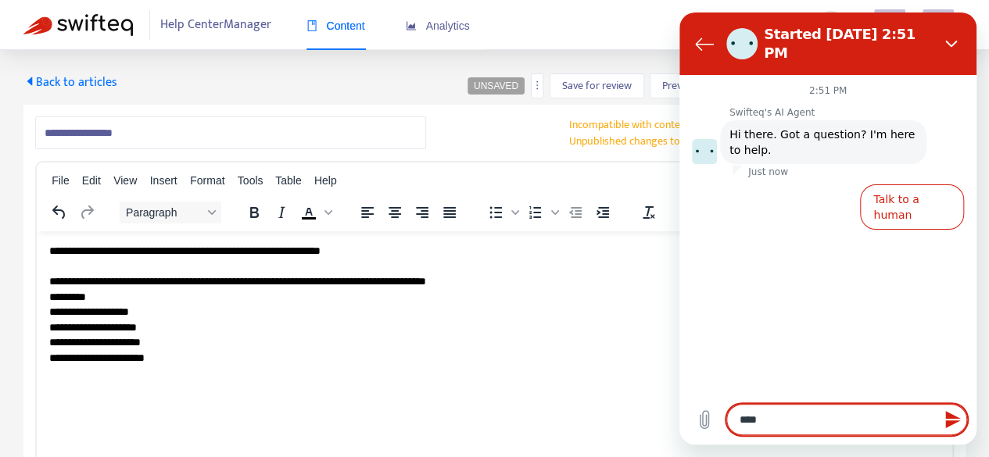
type textarea "*"
type textarea "******"
type textarea "*"
type textarea "*******"
type textarea "*"
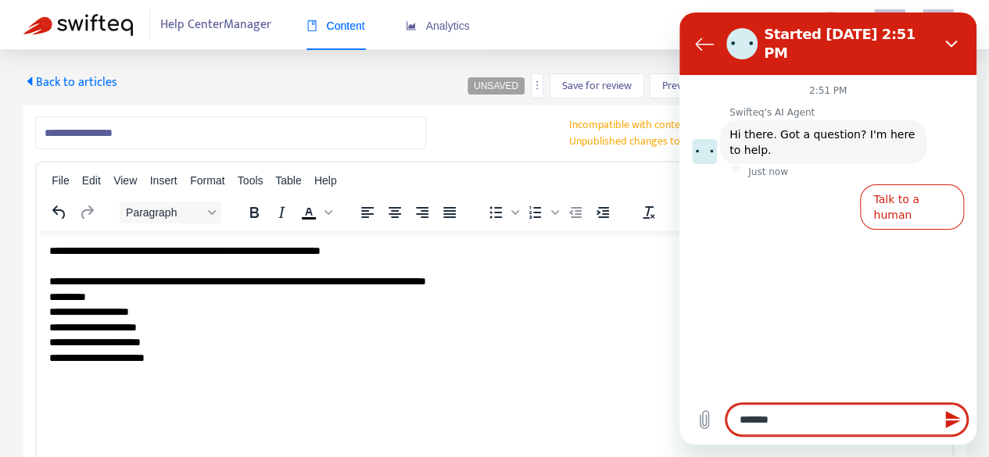
type textarea "********"
type textarea "*"
type textarea "*********"
type textarea "*"
type textarea "**********"
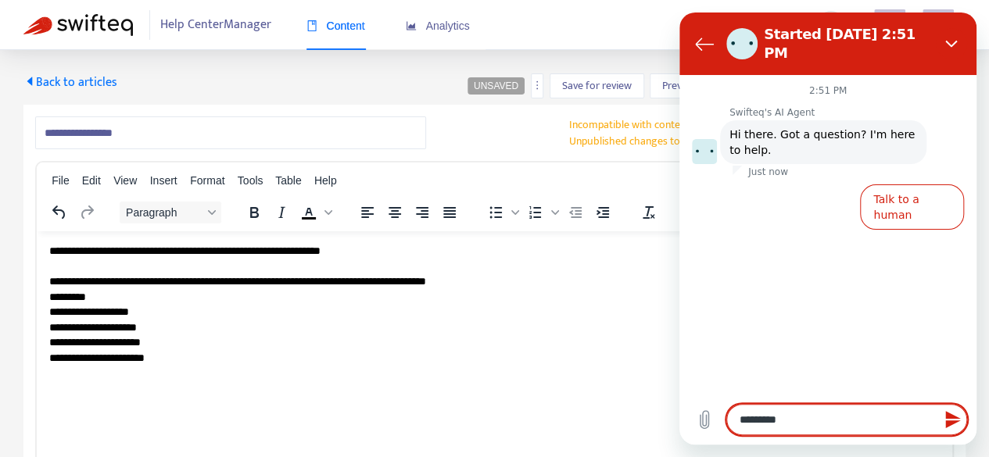
type textarea "*"
type textarea "**********"
type textarea "*"
type textarea "**********"
type textarea "*"
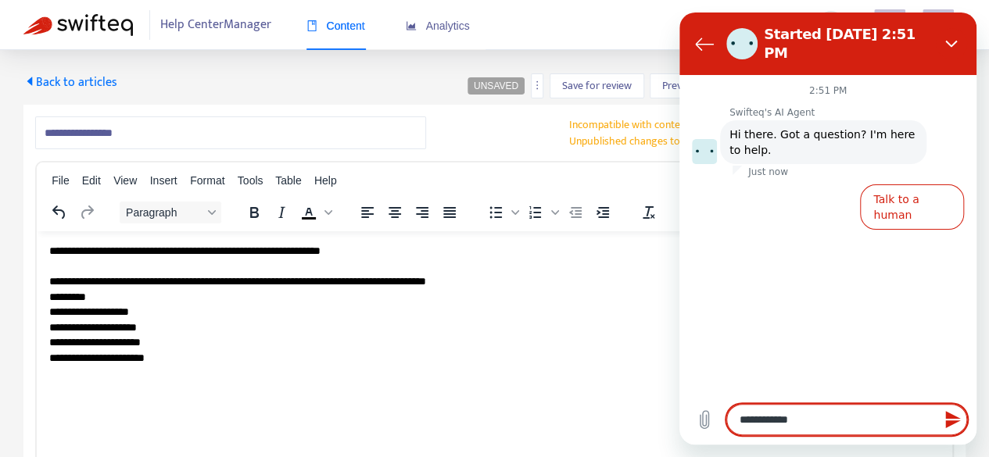
type textarea "**********"
type textarea "*"
type textarea "**********"
type textarea "*"
type textarea "**********"
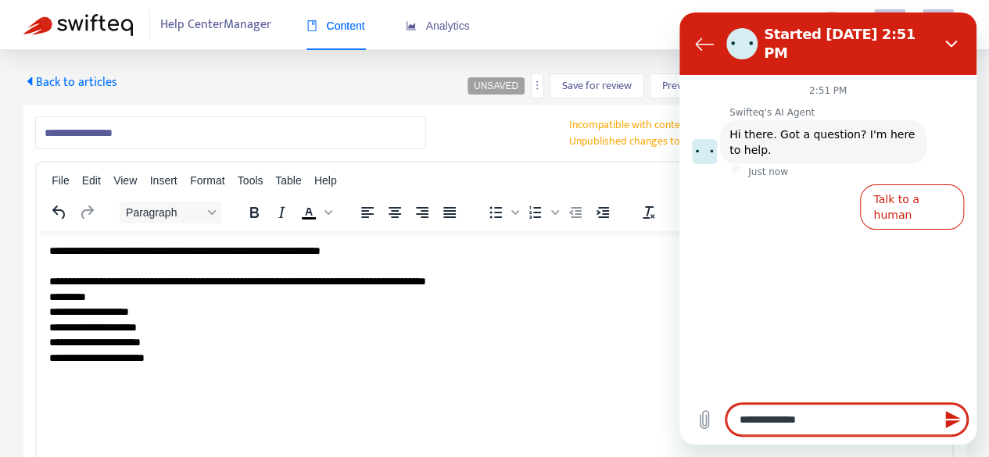
type textarea "*"
type textarea "**********"
type textarea "*"
type textarea "**********"
type textarea "*"
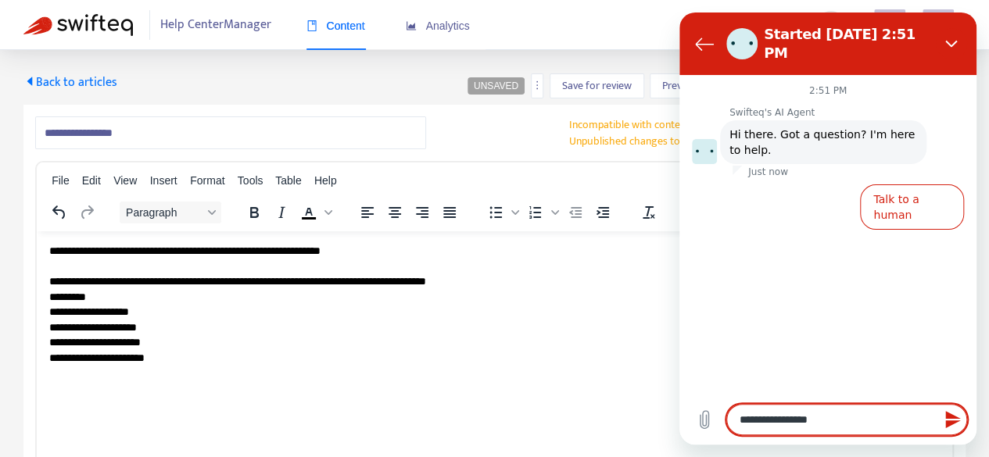
type textarea "**********"
type textarea "*"
type textarea "**********"
type textarea "*"
type textarea "**********"
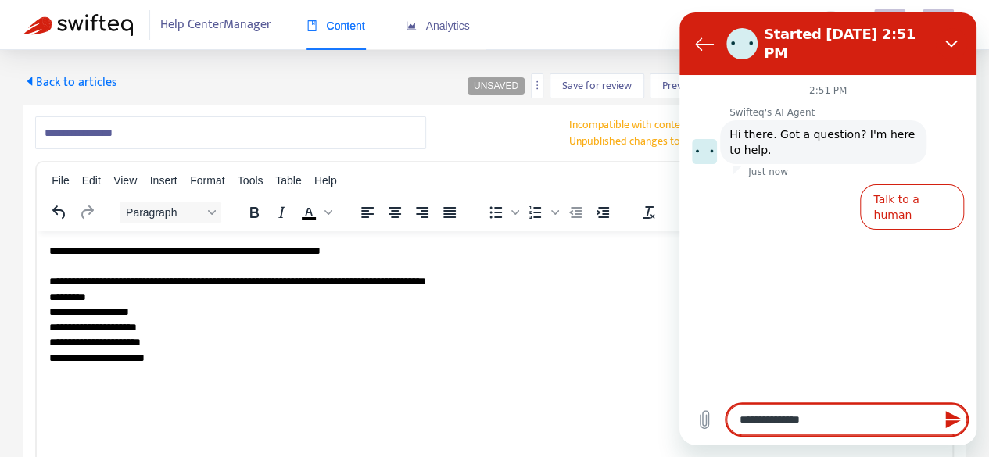
type textarea "*"
type textarea "**********"
type textarea "*"
type textarea "**********"
type textarea "*"
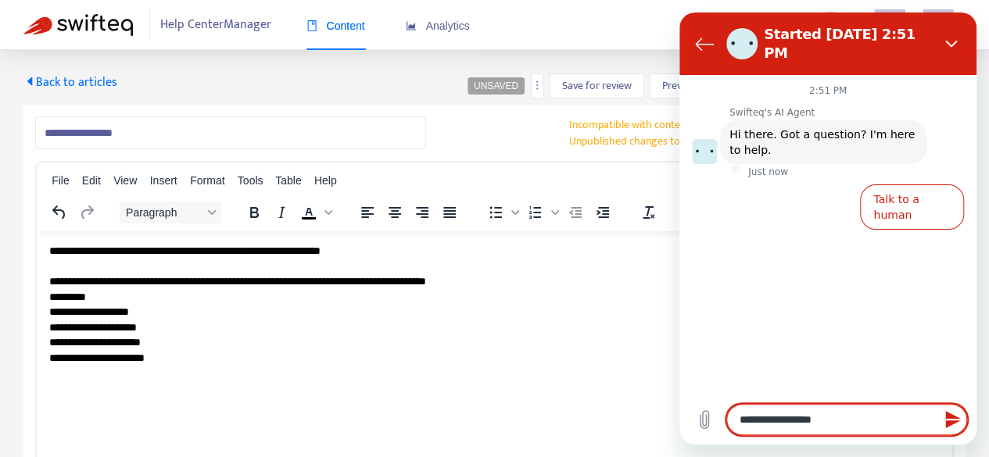
type textarea "**********"
type textarea "*"
type textarea "**********"
type textarea "*"
type textarea "**********"
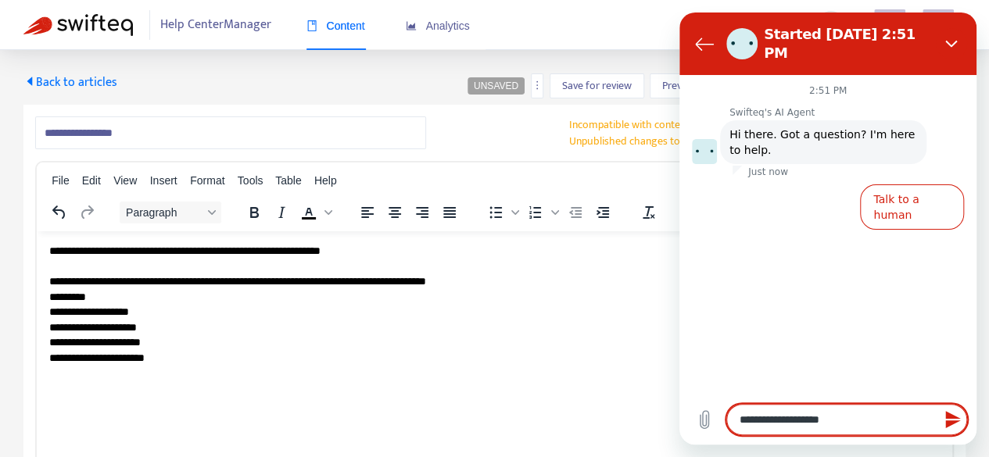
type textarea "*"
type textarea "**********"
type textarea "*"
type textarea "**********"
type textarea "*"
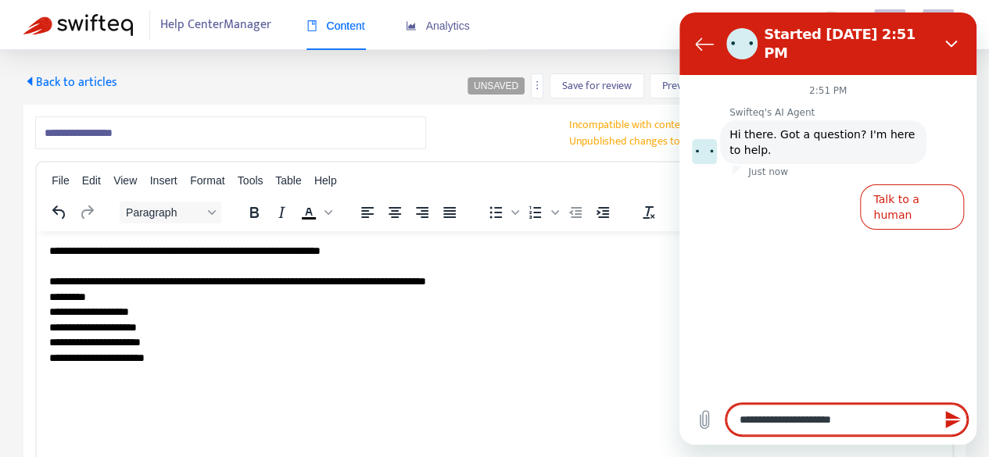
type textarea "**********"
type textarea "*"
type textarea "**********"
type textarea "*"
type textarea "**********"
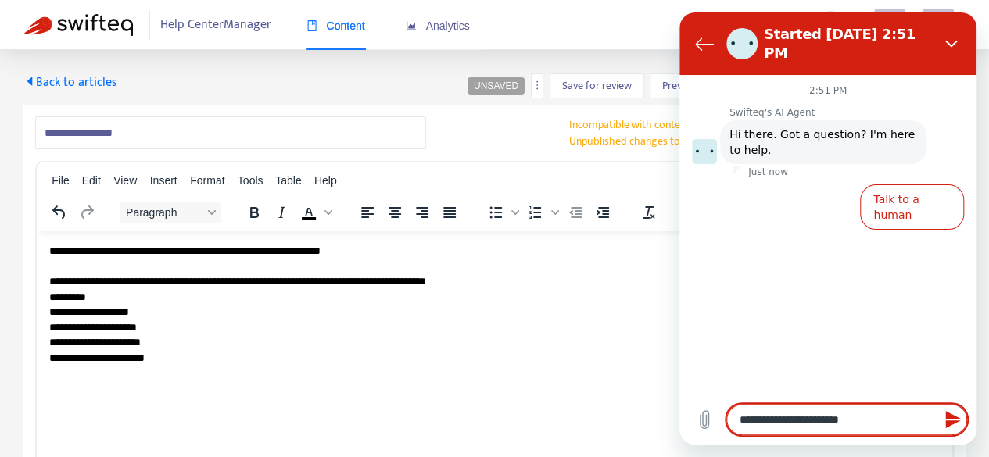
type textarea "*"
type textarea "**********"
type textarea "*"
type textarea "**********"
type textarea "*"
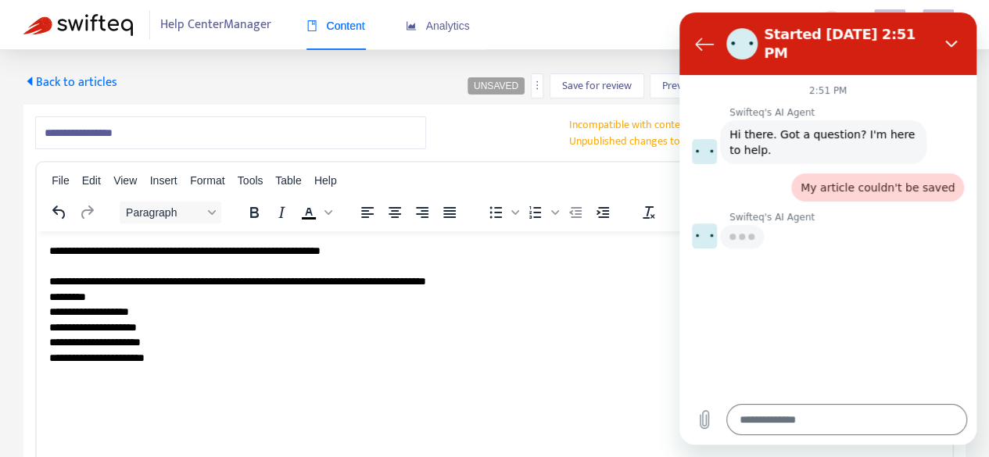
click at [574, 394] on div "Who should be contacted for arbitration/inspection requests? (Provide name, ema…" at bounding box center [494, 389] width 891 height 16
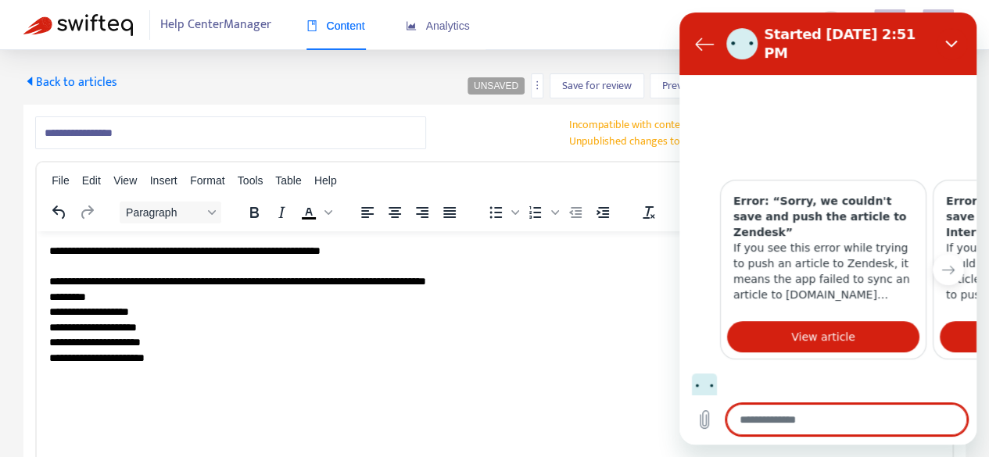
scroll to position [299, 0]
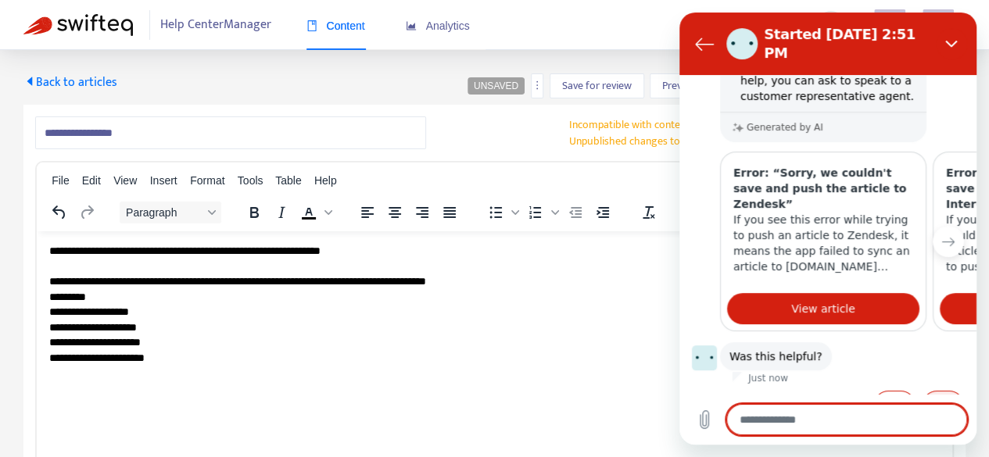
click at [924, 391] on button "No" at bounding box center [943, 406] width 42 height 30
click at [597, 364] on div "**********" at bounding box center [494, 358] width 891 height 16
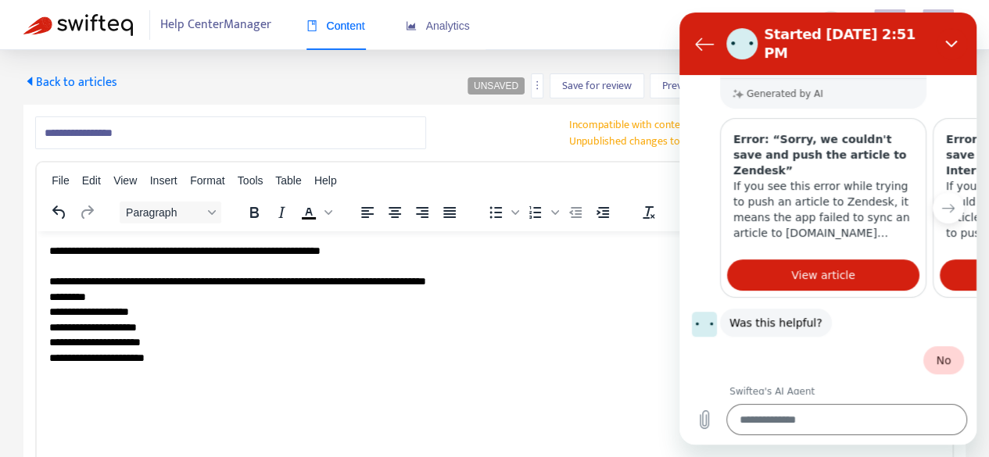
scroll to position [332, 0]
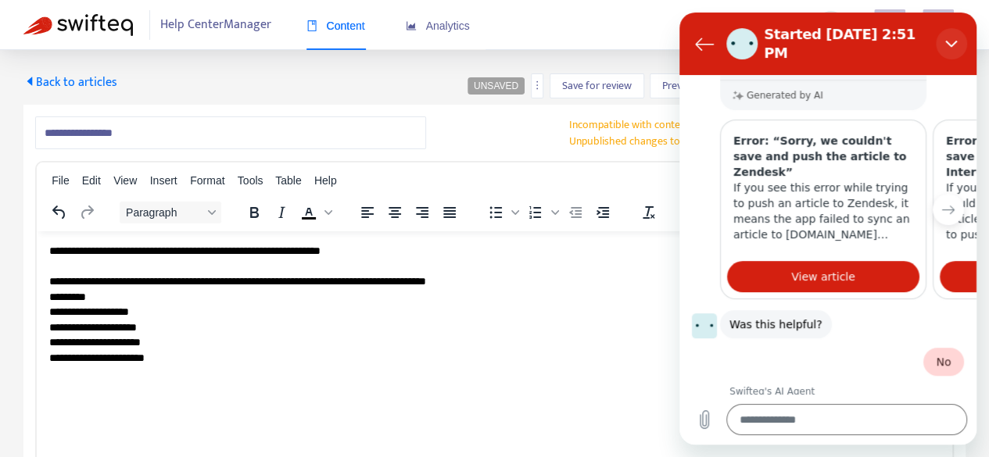
click at [950, 41] on icon "Close" at bounding box center [951, 44] width 12 height 7
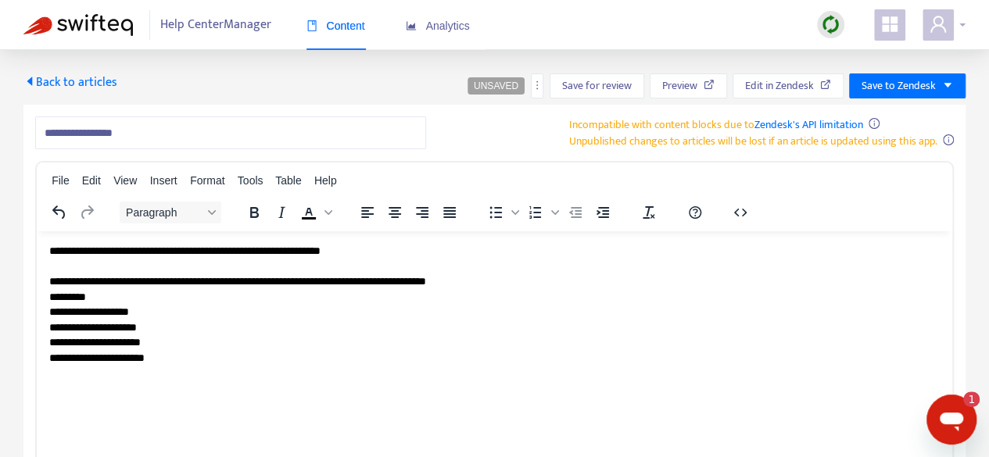
scroll to position [0, 0]
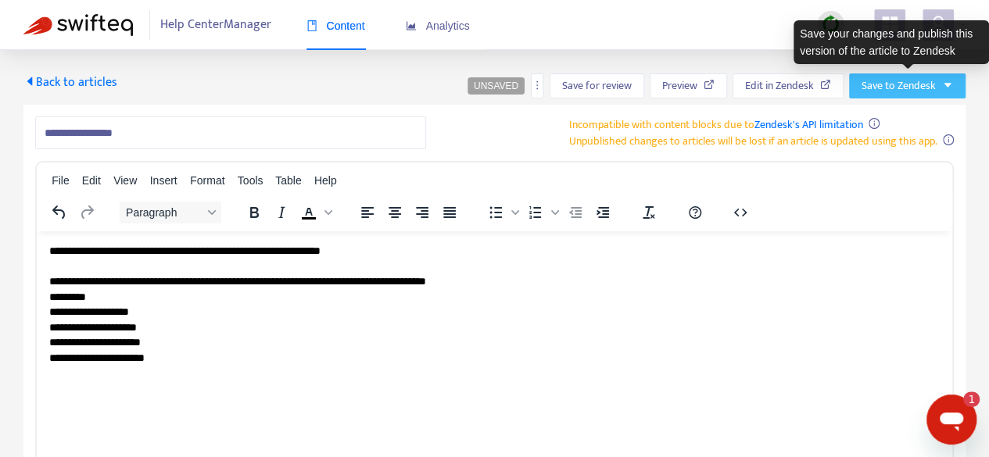
click at [883, 85] on span "Save to Zendesk" at bounding box center [899, 85] width 74 height 17
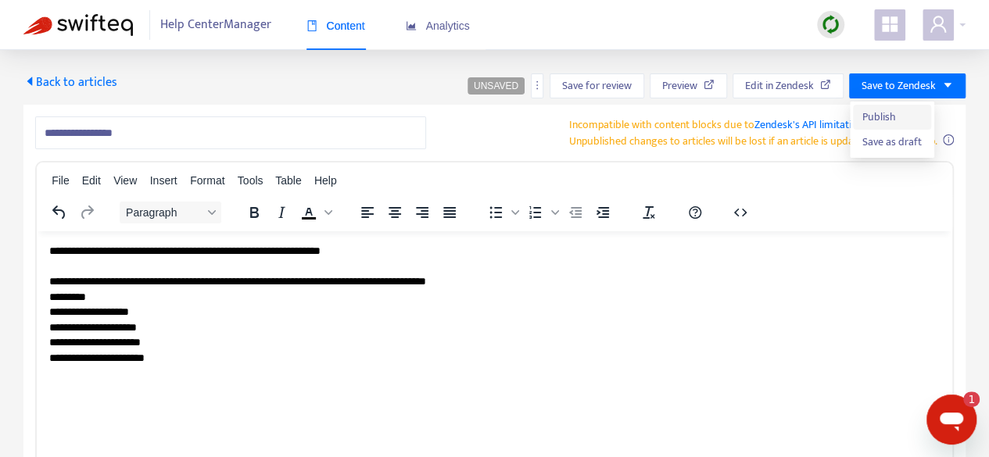
click at [877, 124] on span "Publish" at bounding box center [892, 117] width 59 height 17
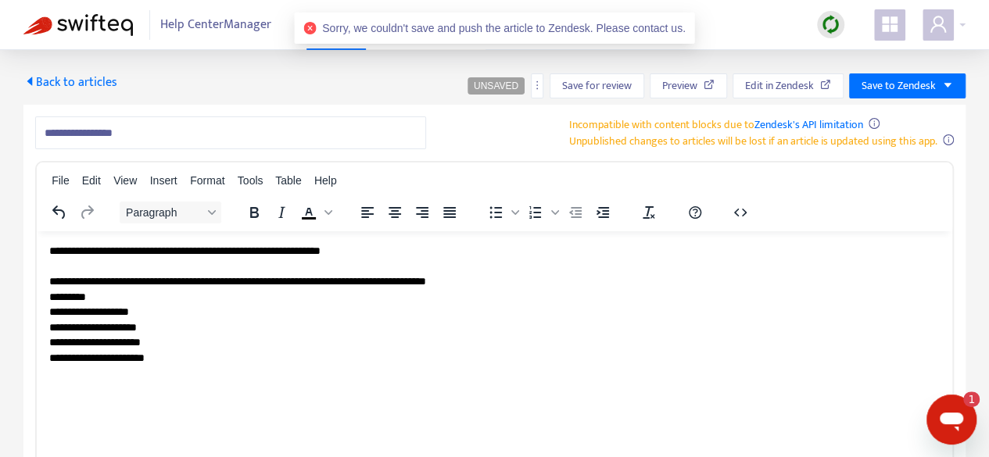
click at [658, 30] on span "Sorry, we couldn't save and push the article to Zendesk. Please contact us." at bounding box center [504, 28] width 364 height 13
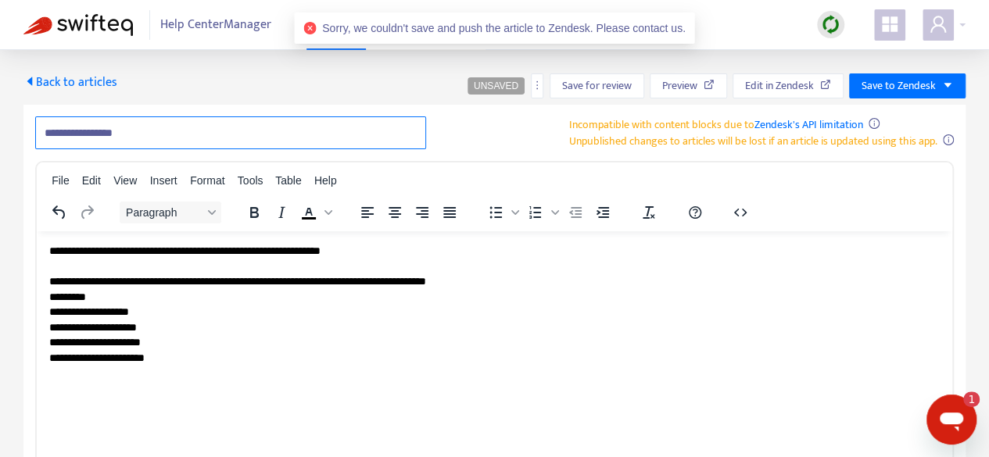
click at [150, 121] on input "**********" at bounding box center [230, 133] width 391 height 33
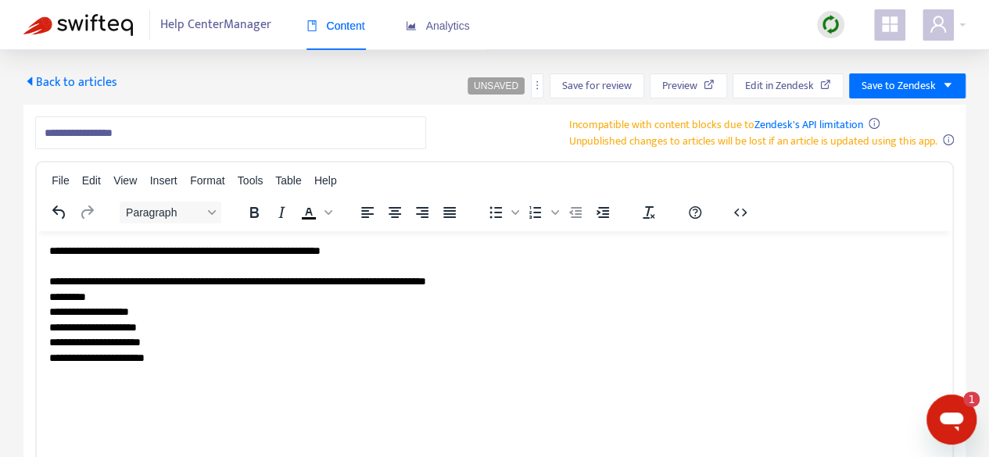
click at [827, 120] on link "Zendesk's API limitation" at bounding box center [809, 125] width 109 height 18
click at [743, 218] on icon "button" at bounding box center [740, 212] width 19 height 19
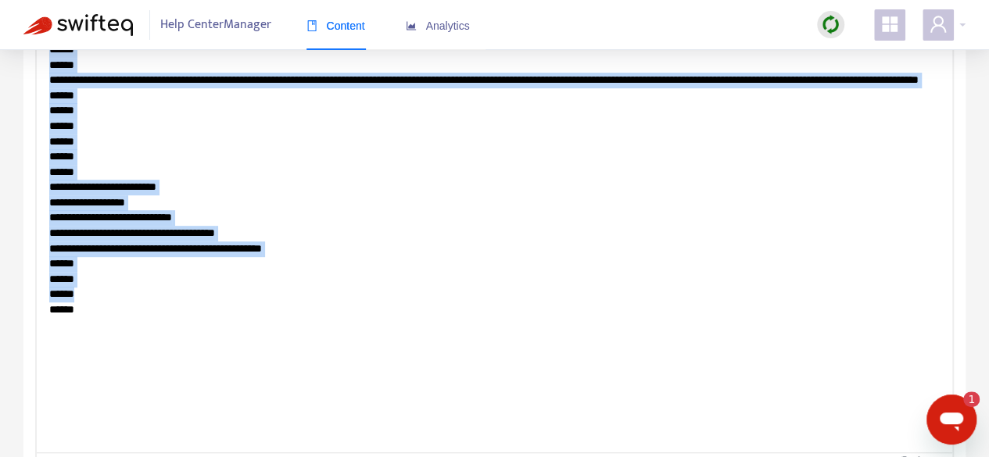
scroll to position [340, 0]
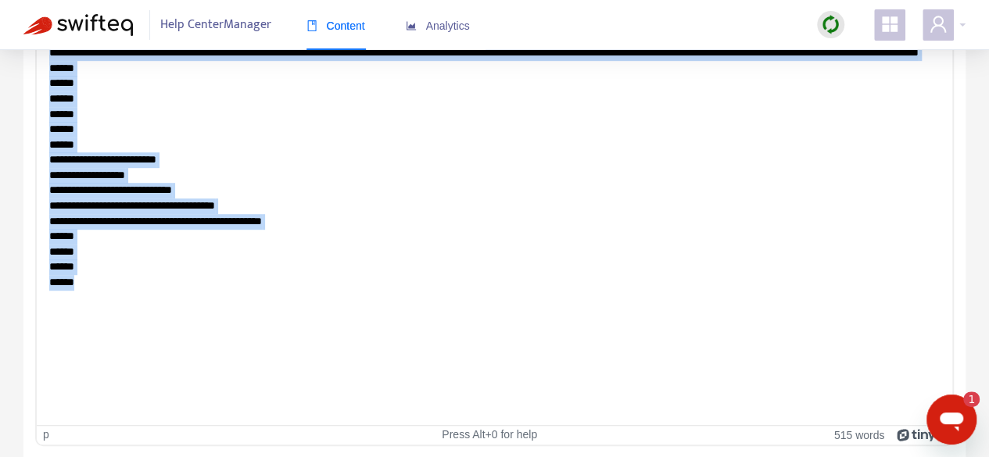
drag, startPoint x: 51, startPoint y: -86, endPoint x: 305, endPoint y: 425, distance: 571.1
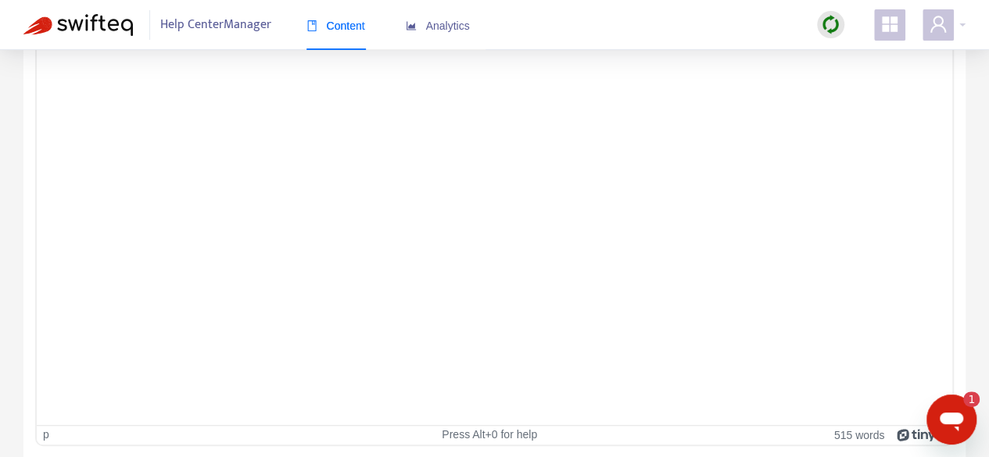
scroll to position [0, 0]
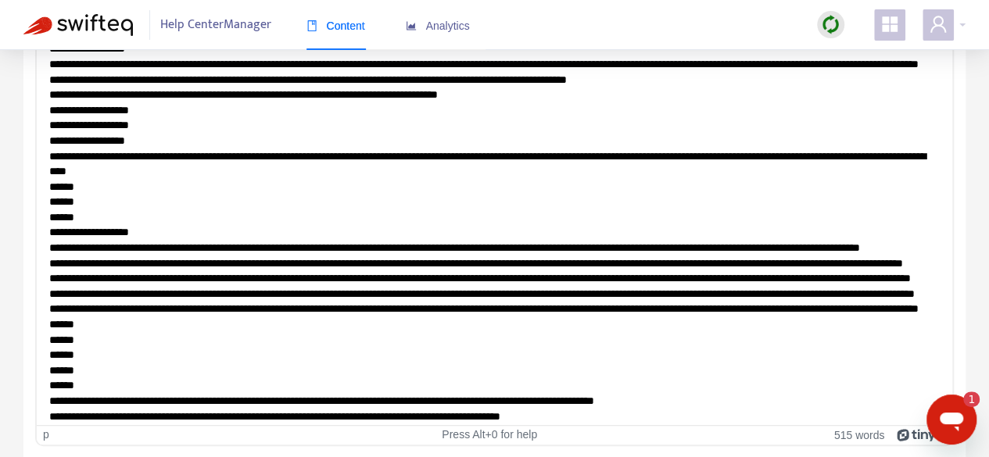
click at [285, 418] on p "**********" at bounding box center [488, 425] width 878 height 1042
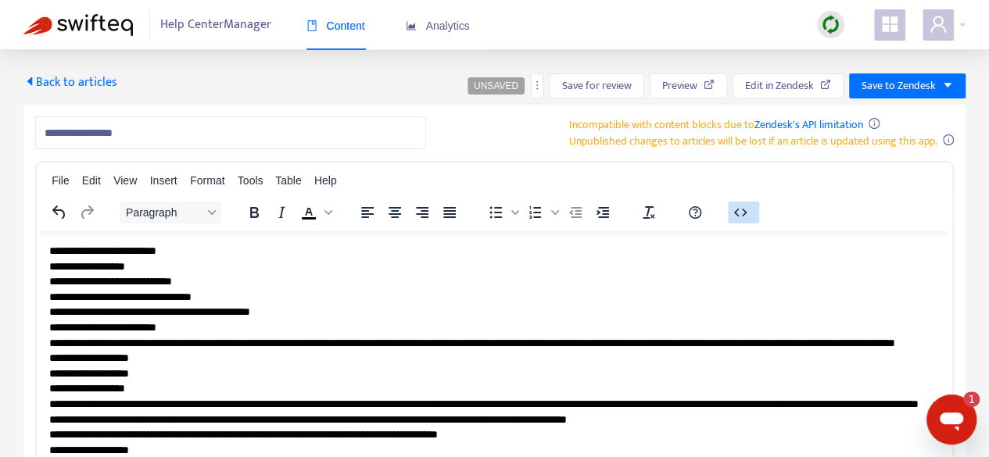
click at [741, 217] on icon "button" at bounding box center [740, 212] width 19 height 19
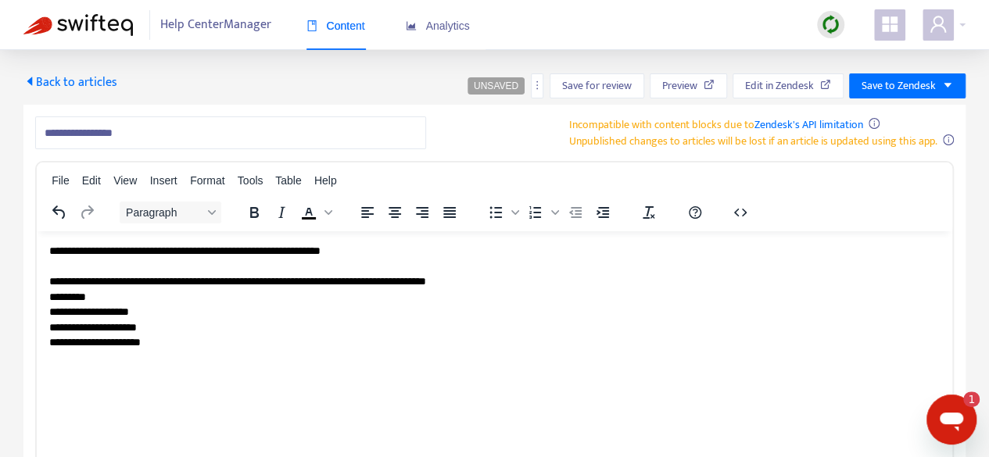
click at [292, 368] on div "Who should be contacted for arbitration/inspection requests? (Provide name, ema…" at bounding box center [494, 373] width 891 height 16
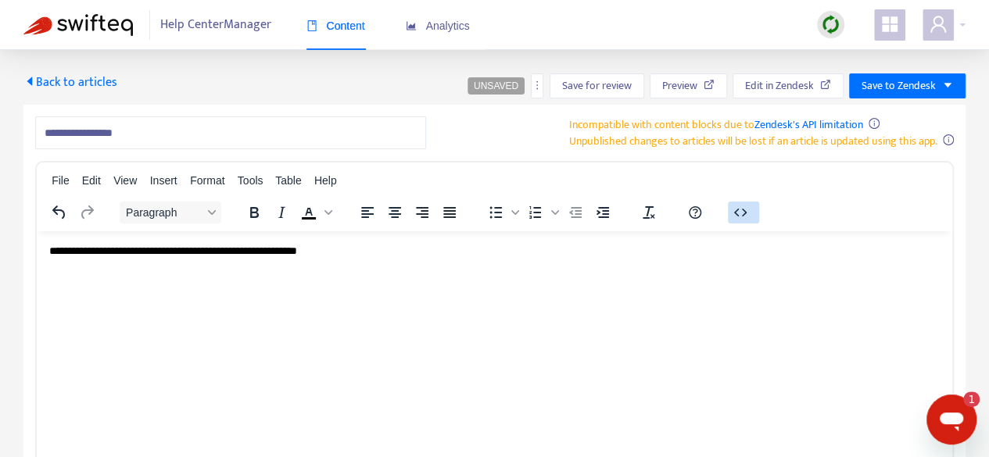
click at [752, 221] on button "button" at bounding box center [743, 213] width 31 height 22
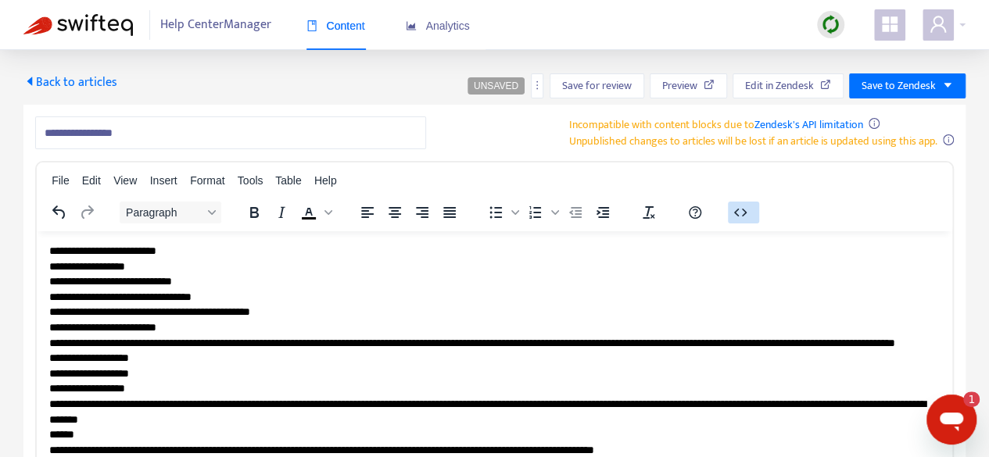
click at [744, 209] on icon "button" at bounding box center [740, 212] width 19 height 19
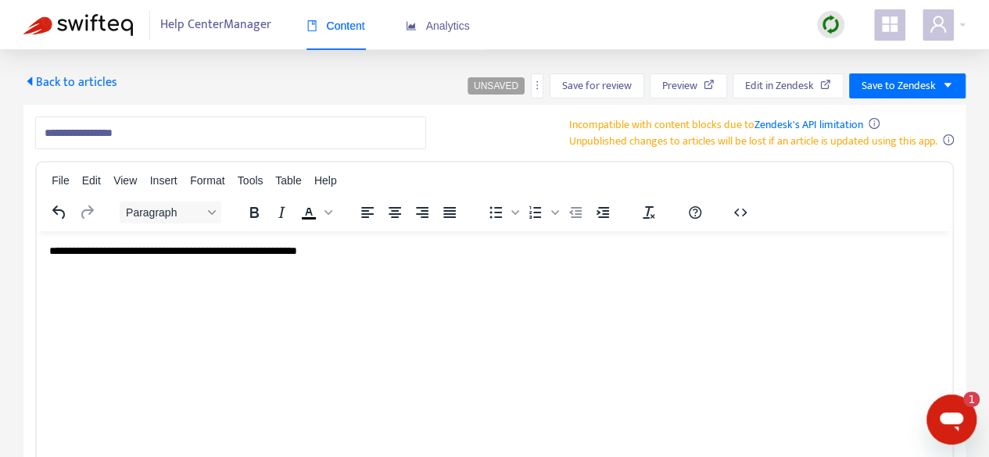
click at [464, 269] on div "Who should be contacted for arbitration/inspection requests? (Provide name, ema…" at bounding box center [494, 267] width 891 height 16
click at [743, 213] on icon "button" at bounding box center [740, 212] width 13 height 8
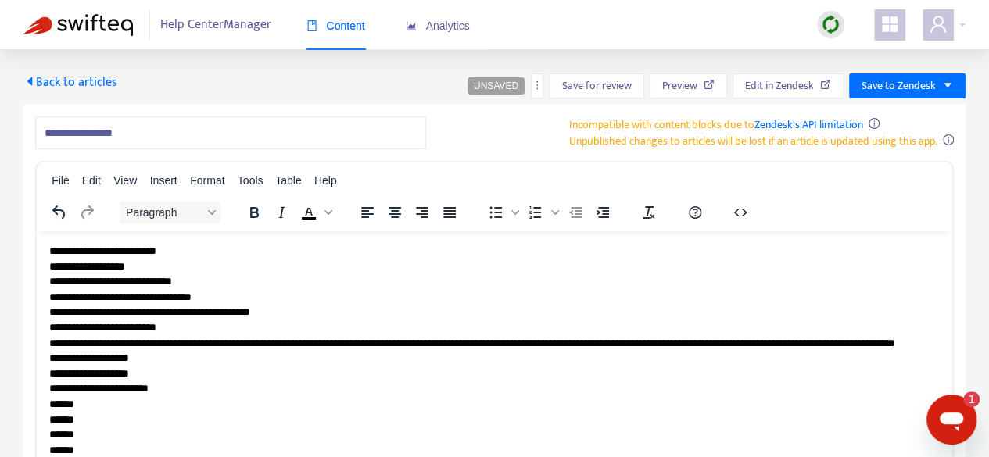
click at [891, 73] on div "**********" at bounding box center [494, 424] width 989 height 748
click at [888, 84] on span "Save to Zendesk" at bounding box center [899, 85] width 74 height 17
click at [865, 121] on span "Publish" at bounding box center [892, 117] width 59 height 17
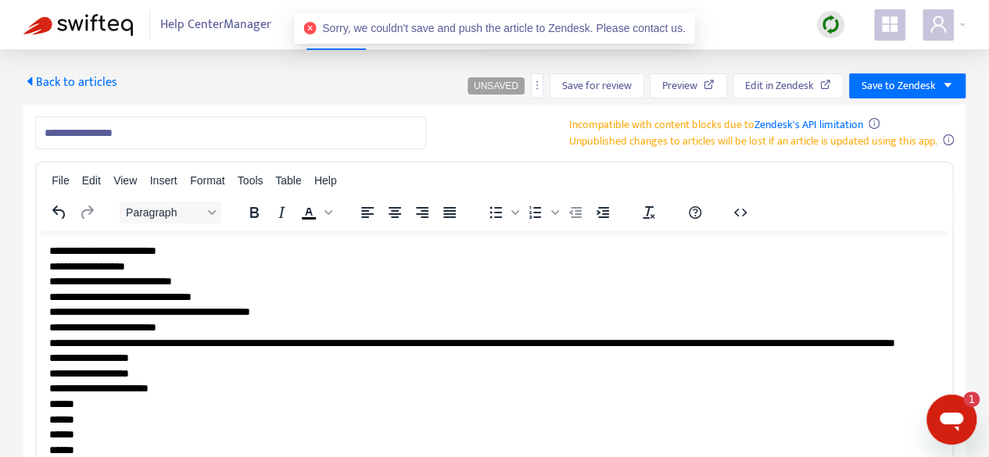
click at [270, 347] on p "**********" at bounding box center [494, 465] width 891 height 444
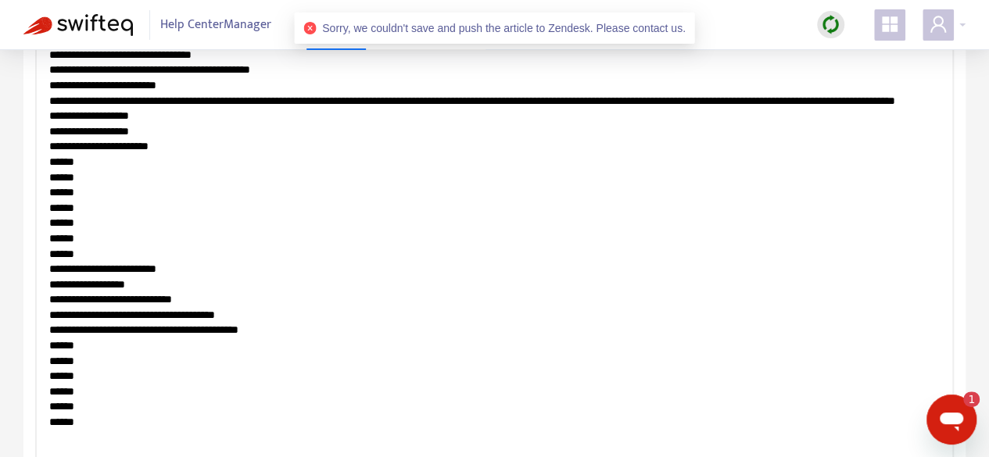
scroll to position [340, 0]
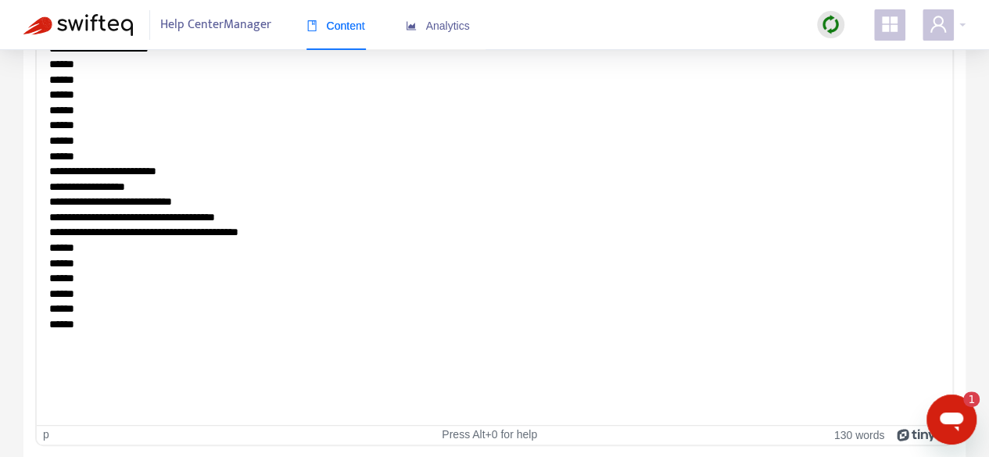
click at [241, 348] on html "**********" at bounding box center [495, 125] width 916 height 469
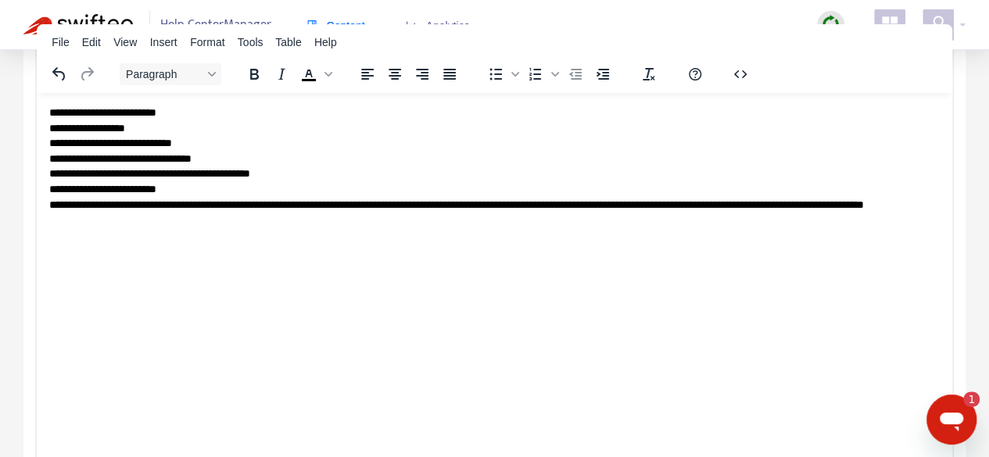
scroll to position [0, 0]
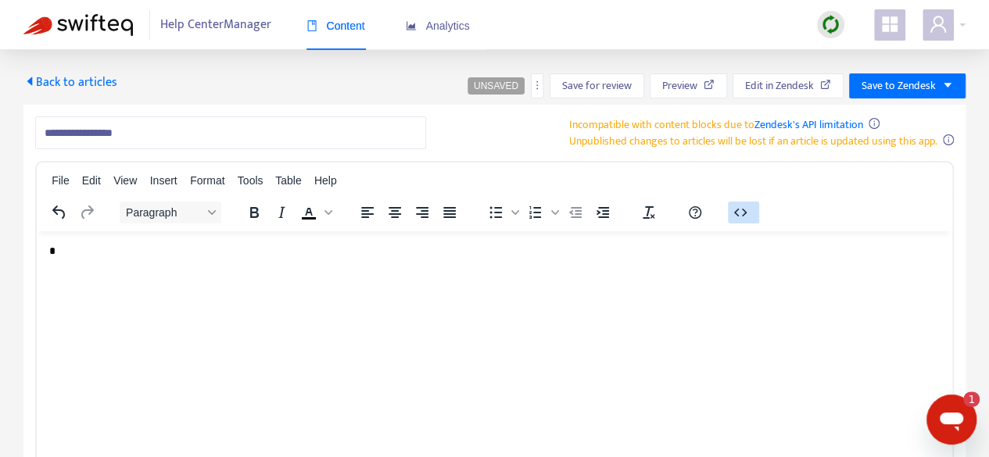
click at [755, 215] on button "button" at bounding box center [743, 213] width 31 height 22
click at [747, 214] on icon "button" at bounding box center [740, 212] width 19 height 19
click at [741, 213] on icon "button" at bounding box center [740, 212] width 13 height 8
click at [734, 202] on button "button" at bounding box center [743, 213] width 31 height 22
click at [50, 253] on p "**********" at bounding box center [494, 251] width 891 height 16
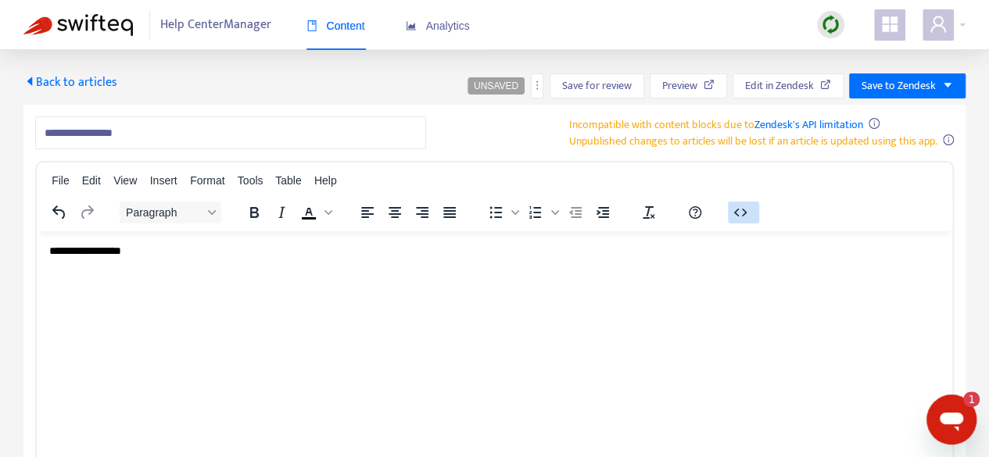
click at [731, 207] on icon "button" at bounding box center [740, 212] width 19 height 19
drag, startPoint x: 50, startPoint y: 249, endPoint x: 160, endPoint y: 247, distance: 109.5
click at [160, 247] on p "********" at bounding box center [494, 251] width 891 height 16
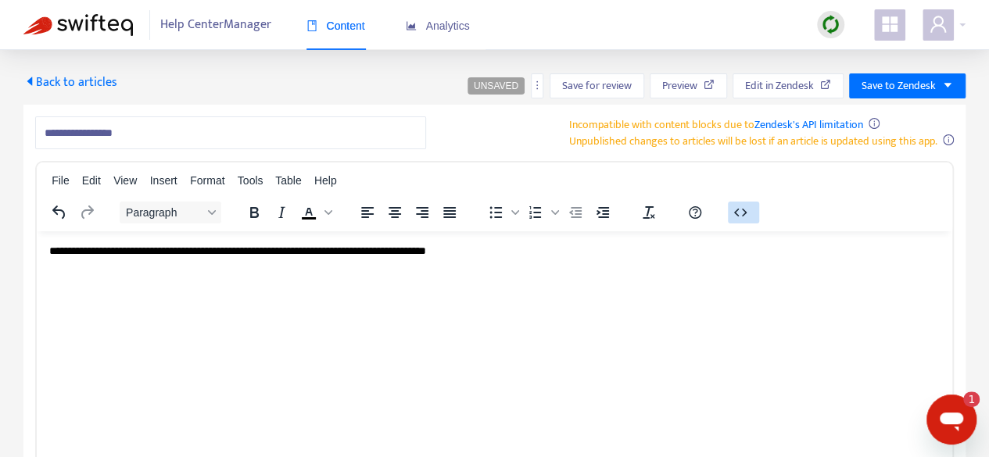
click at [750, 210] on button "button" at bounding box center [743, 213] width 31 height 22
click at [624, 252] on p "**********" at bounding box center [494, 251] width 891 height 16
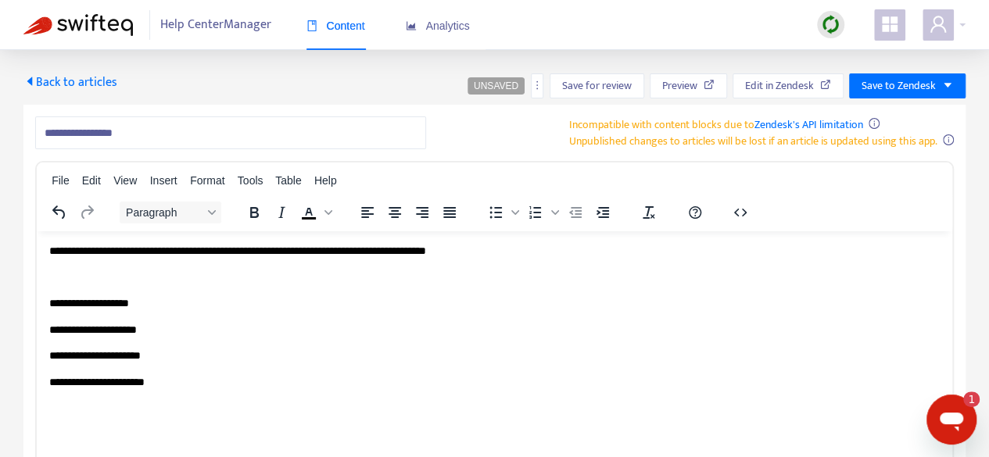
click at [724, 216] on div at bounding box center [744, 212] width 50 height 30
click at [733, 216] on icon "button" at bounding box center [740, 212] width 19 height 19
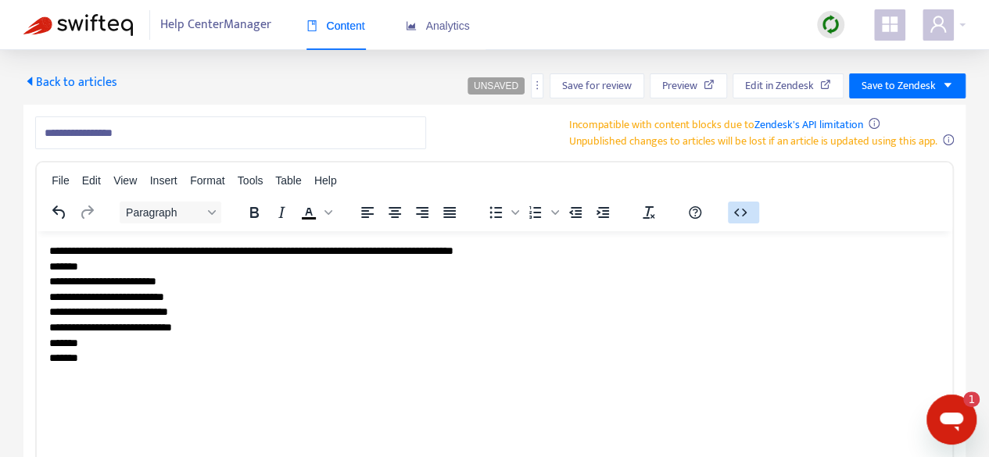
click at [733, 216] on icon "button" at bounding box center [740, 212] width 19 height 19
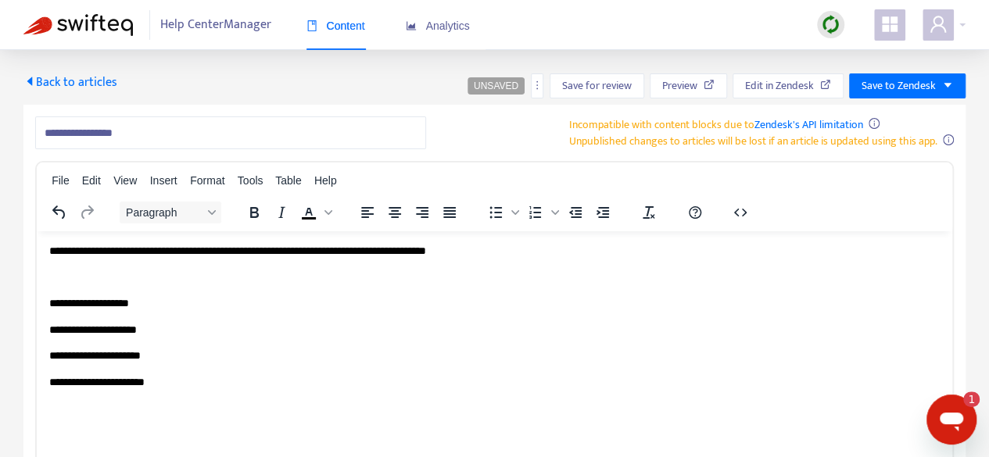
click at [338, 399] on body "**********" at bounding box center [494, 342] width 891 height 199
click at [110, 425] on body "**********" at bounding box center [494, 368] width 891 height 251
click at [723, 215] on div at bounding box center [744, 212] width 50 height 30
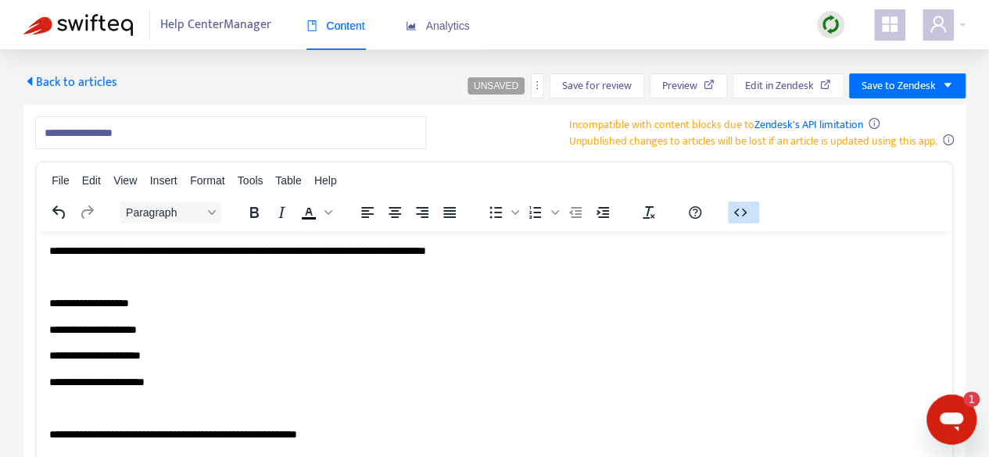
click at [740, 213] on icon "button" at bounding box center [740, 212] width 19 height 19
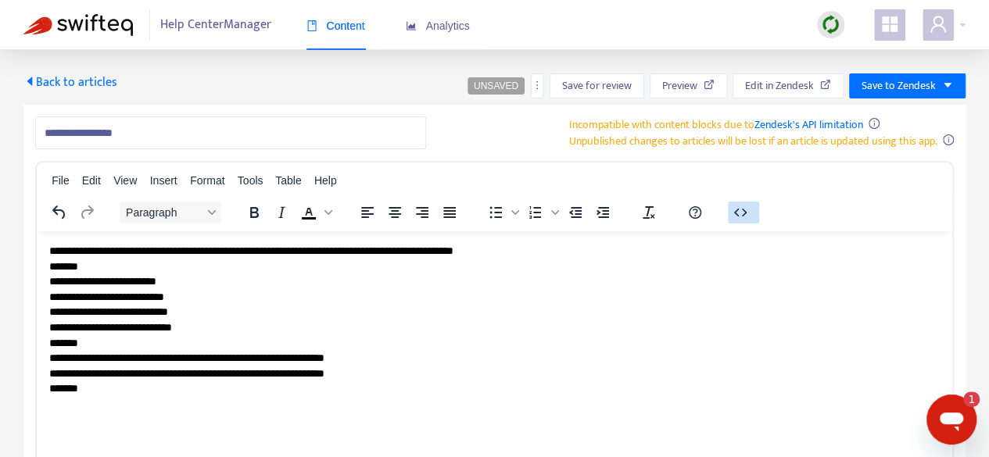
click at [740, 213] on icon "button" at bounding box center [740, 212] width 19 height 19
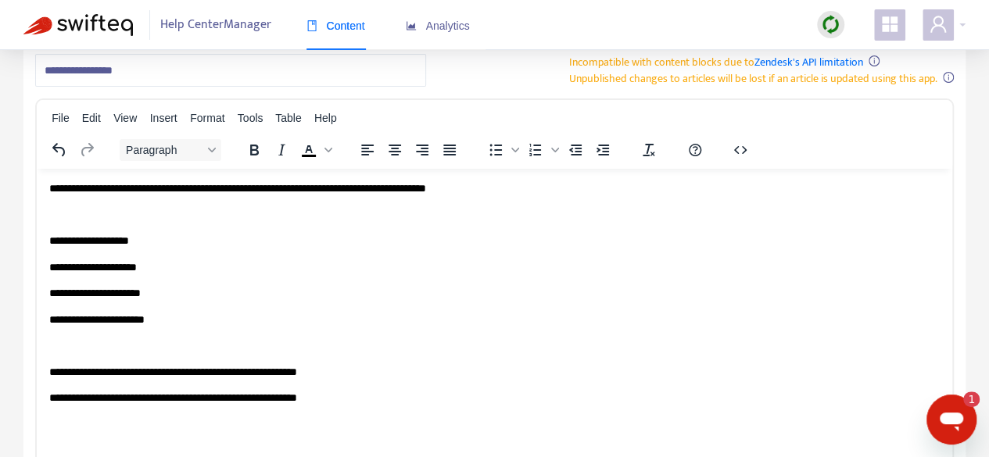
scroll to position [156, 0]
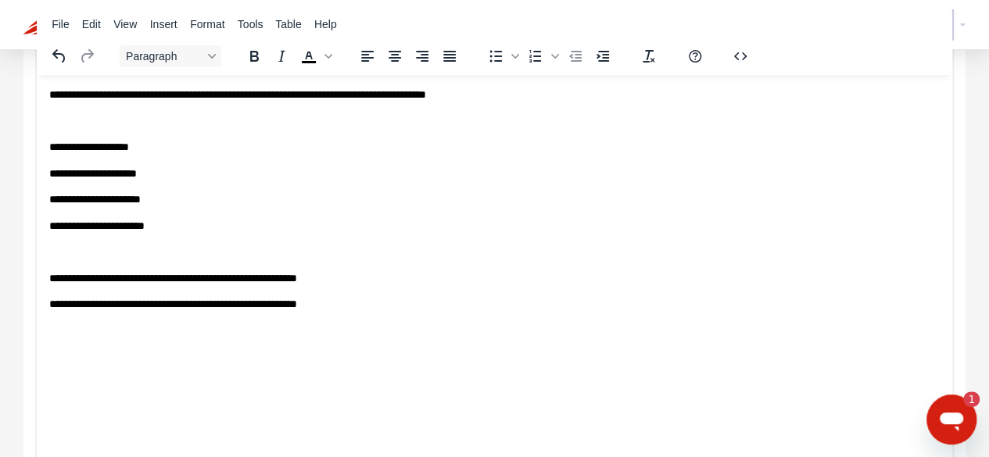
click at [305, 308] on p "**********" at bounding box center [494, 304] width 891 height 16
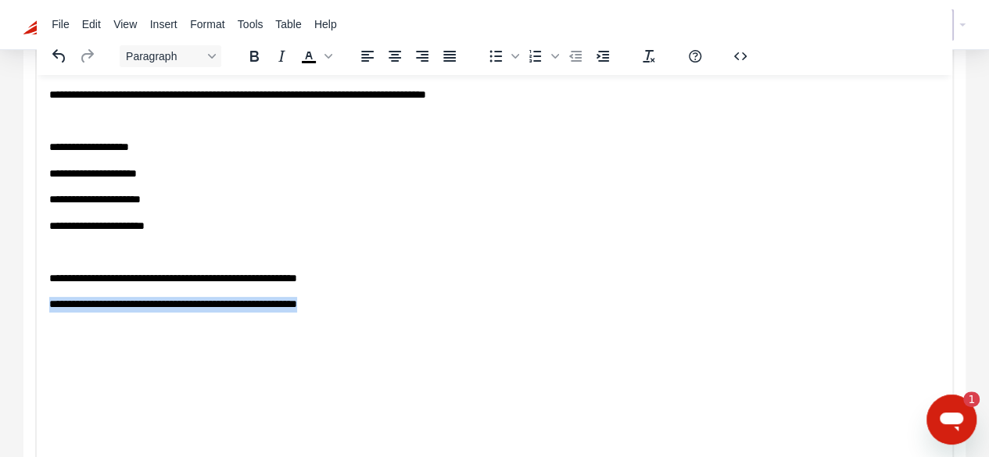
click at [305, 308] on p "**********" at bounding box center [494, 304] width 891 height 16
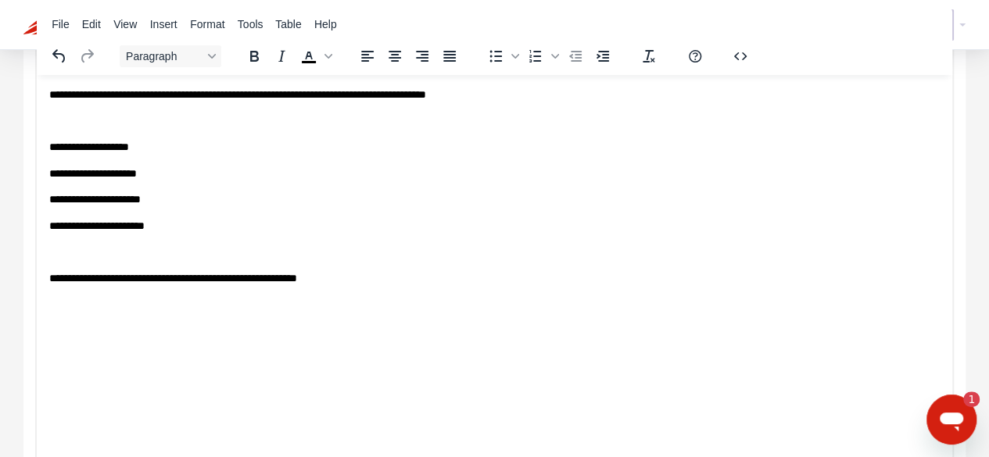
click at [0, 293] on div "**********" at bounding box center [494, 268] width 989 height 748
click at [573, 239] on body "**********" at bounding box center [494, 212] width 891 height 251
click at [475, 295] on body "**********" at bounding box center [494, 212] width 891 height 251
click at [474, 282] on p "**********" at bounding box center [494, 279] width 891 height 16
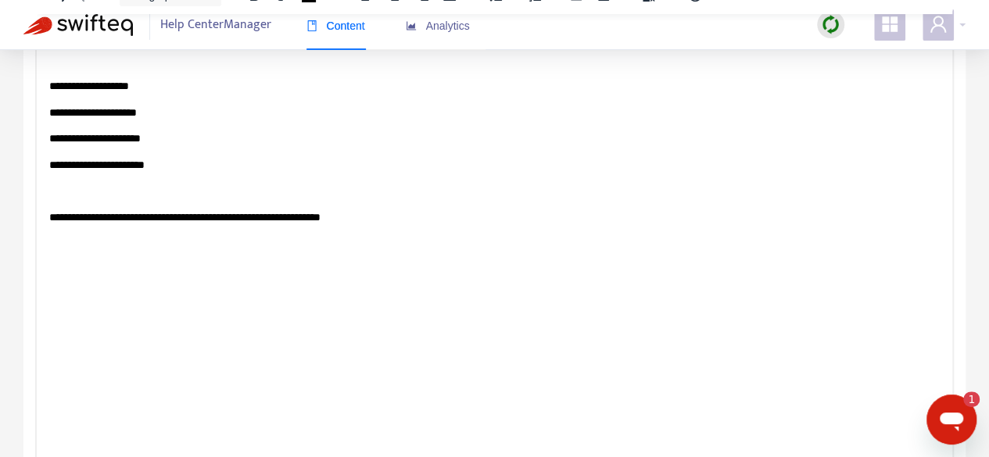
scroll to position [0, 0]
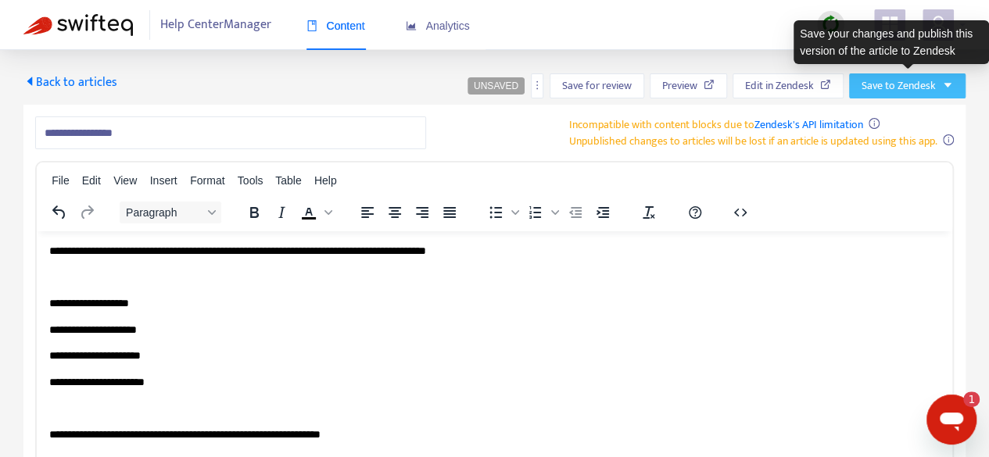
click at [937, 76] on button "Save to Zendesk" at bounding box center [907, 86] width 117 height 25
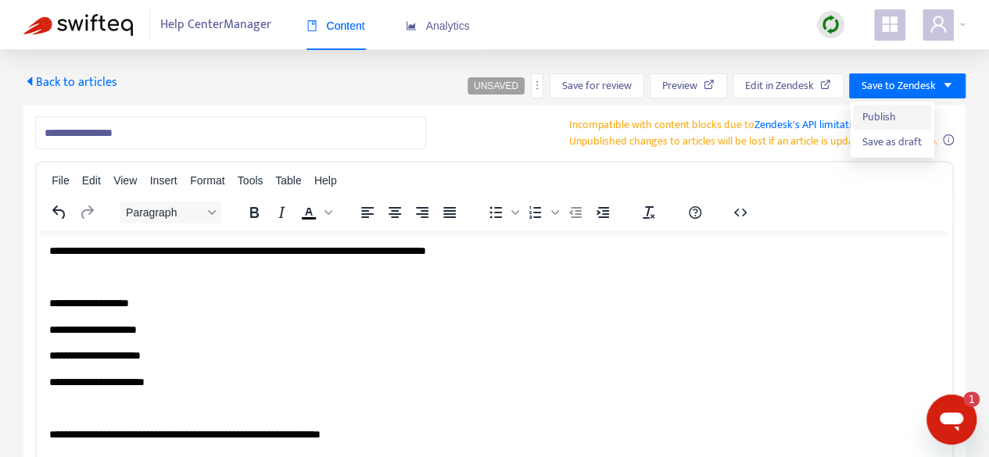
click at [898, 110] on span "Publish" at bounding box center [892, 117] width 59 height 17
click at [81, 87] on span "Back to articles" at bounding box center [70, 82] width 94 height 21
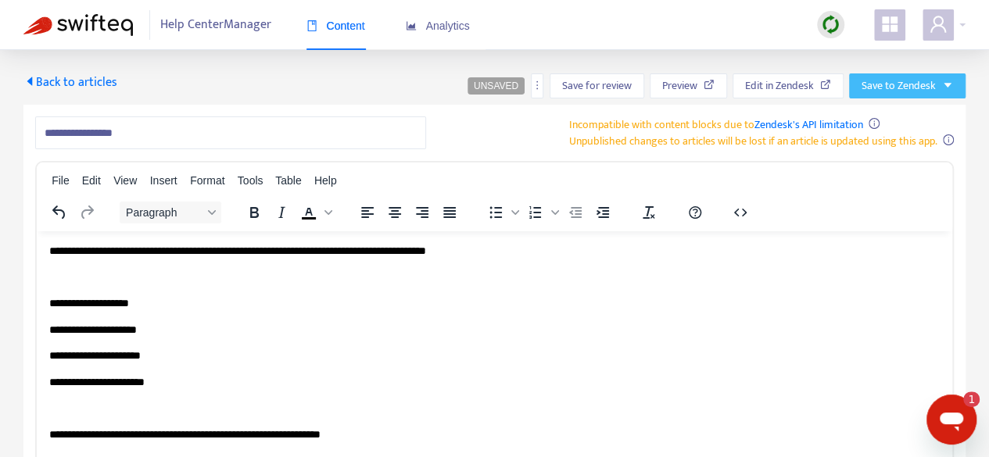
click at [880, 86] on span "Save to Zendesk" at bounding box center [899, 85] width 74 height 17
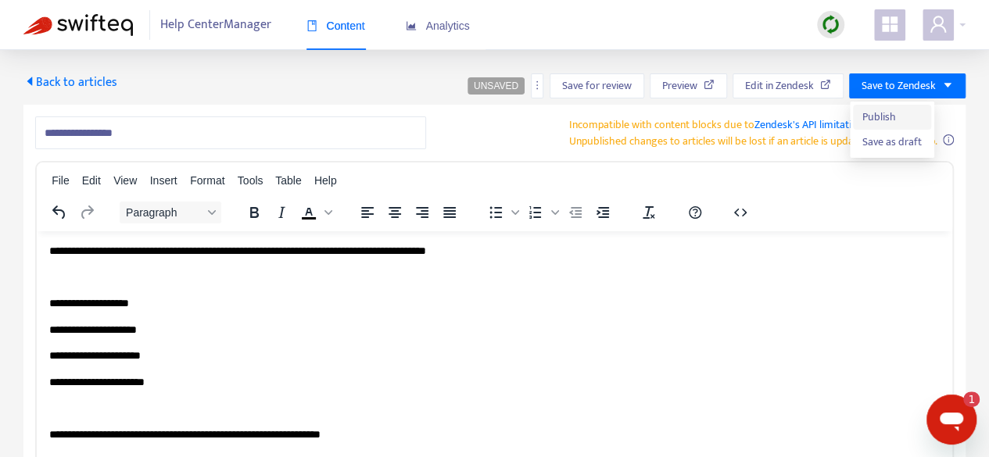
click at [888, 117] on span "Publish" at bounding box center [892, 117] width 59 height 17
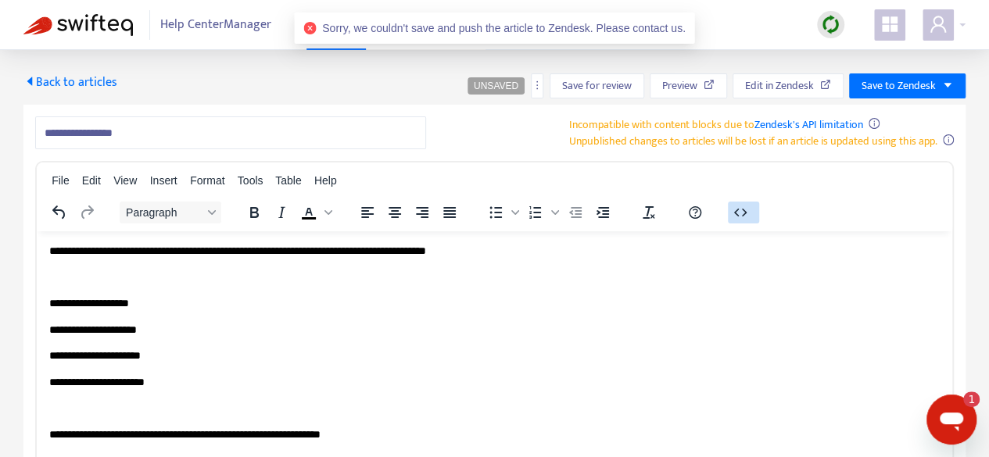
click at [752, 216] on button "button" at bounding box center [743, 213] width 31 height 22
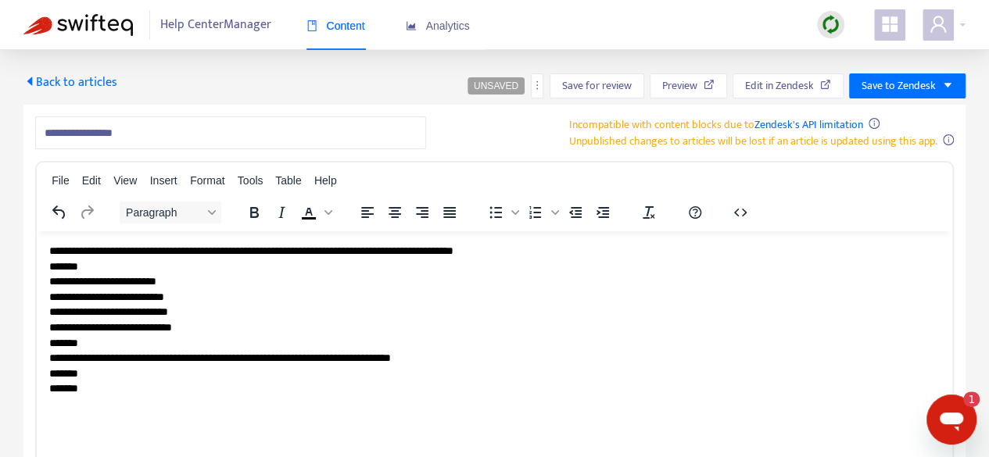
click at [963, 411] on icon "Open messaging window, 1 unread message" at bounding box center [952, 420] width 28 height 28
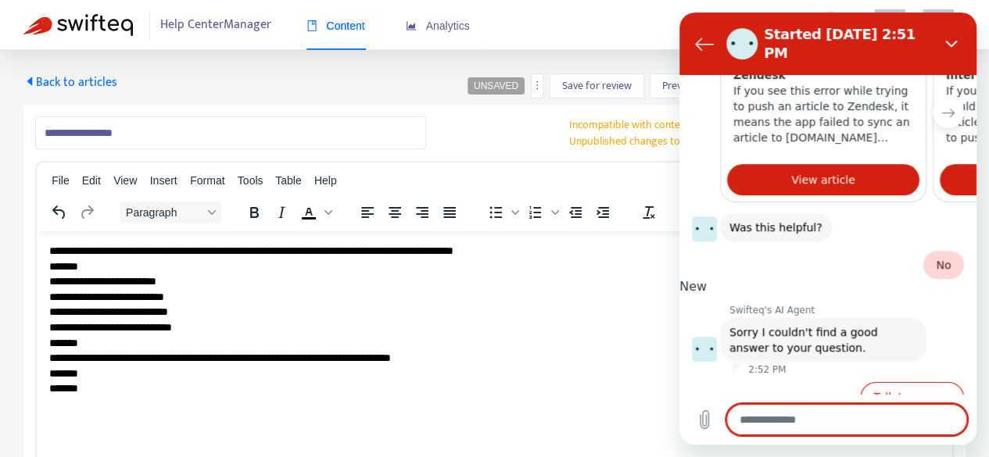
scroll to position [429, 0]
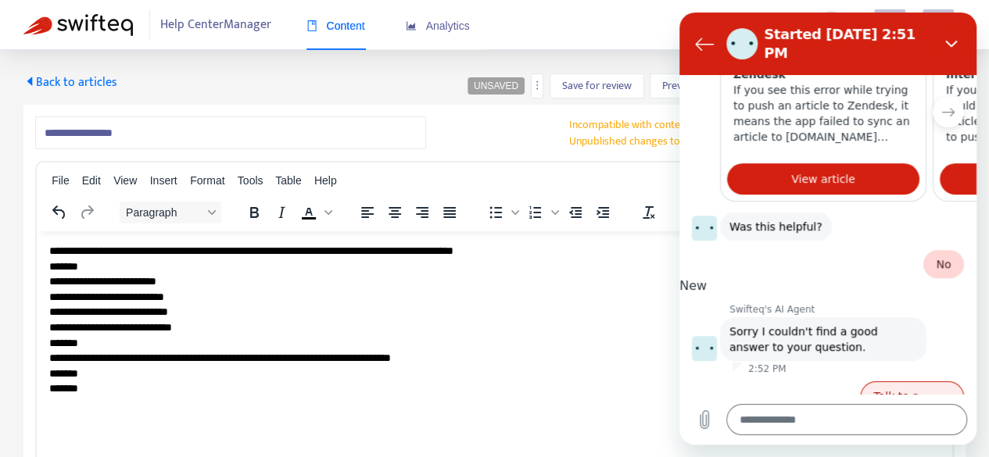
click at [903, 382] on button "Talk to a human" at bounding box center [912, 404] width 104 height 45
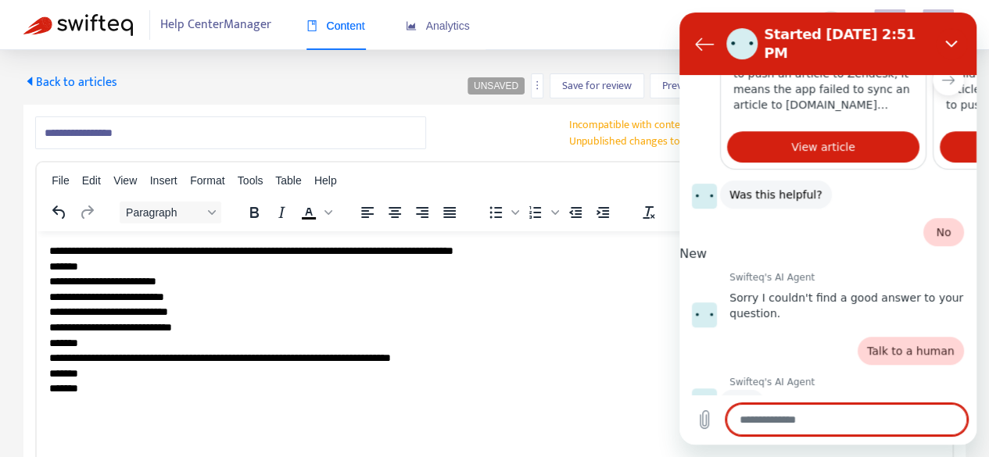
scroll to position [461, 0]
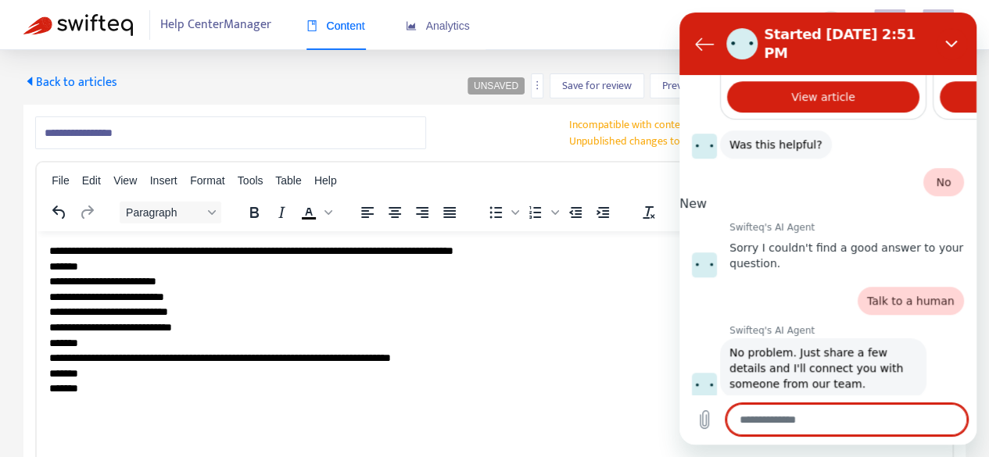
type textarea "*"
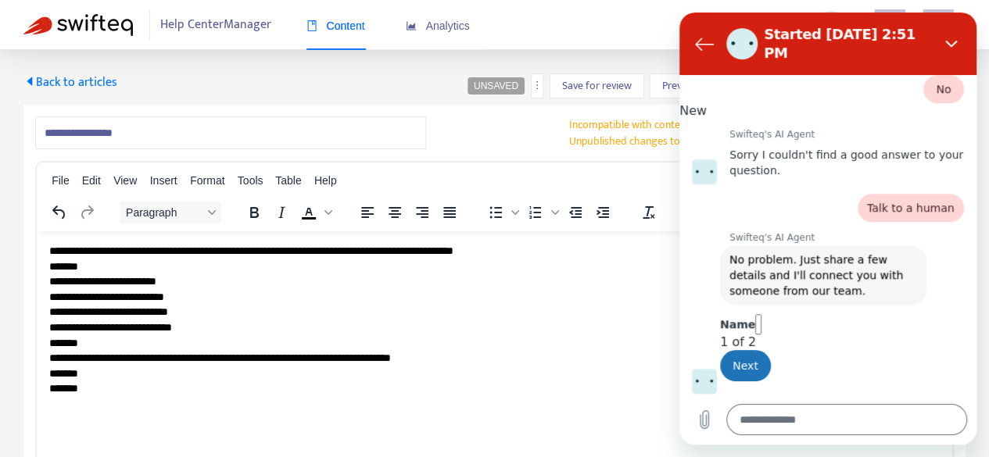
scroll to position [633, 0]
type input "*****"
click at [720, 350] on button "Next" at bounding box center [745, 365] width 51 height 31
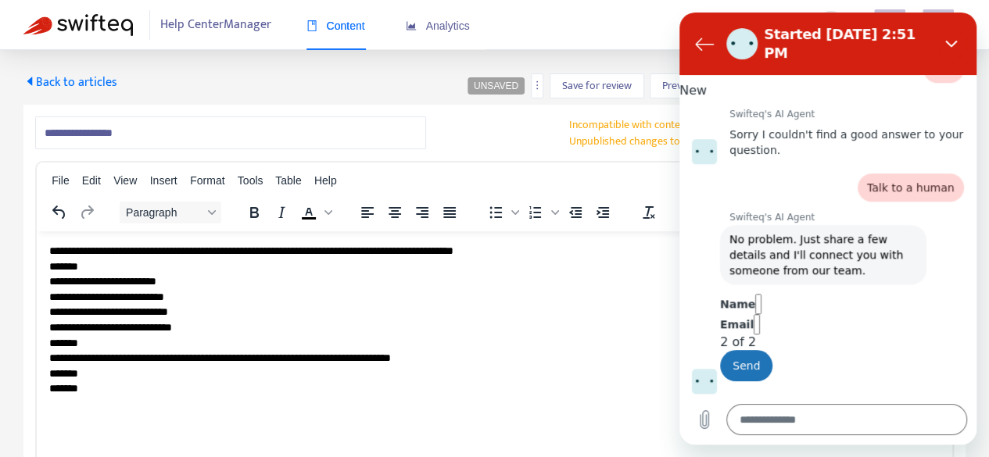
scroll to position [701, 0]
click at [699, 38] on icon "Back to the conversation list" at bounding box center [704, 44] width 17 height 12
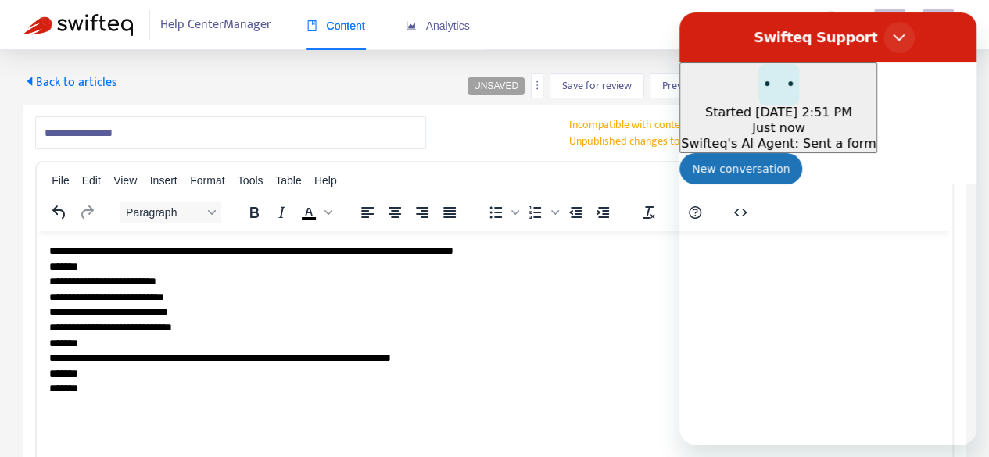
click at [906, 34] on icon "Close" at bounding box center [899, 37] width 13 height 13
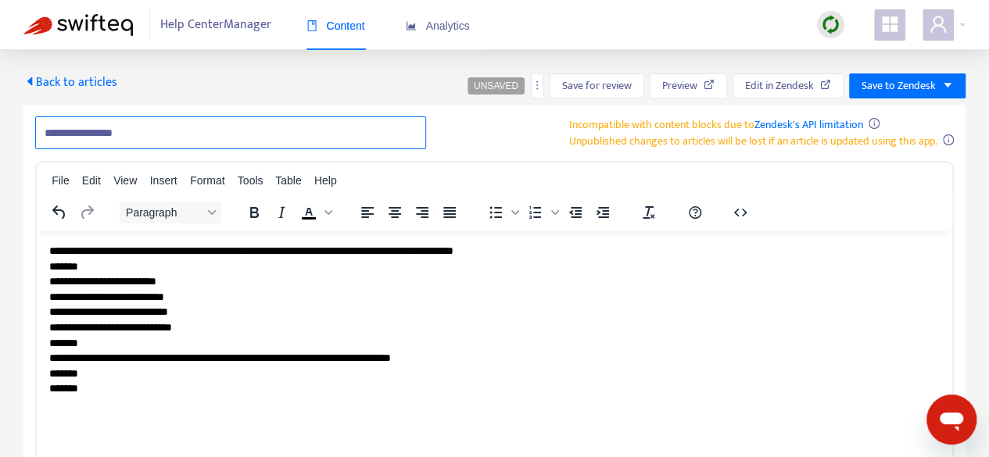
click at [202, 131] on input "**********" at bounding box center [230, 133] width 391 height 33
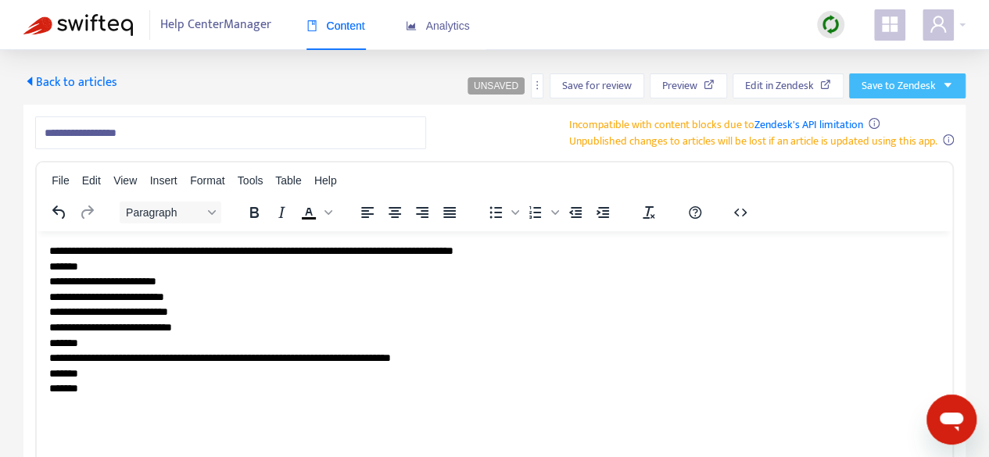
click at [909, 84] on span "Save to Zendesk" at bounding box center [899, 85] width 74 height 17
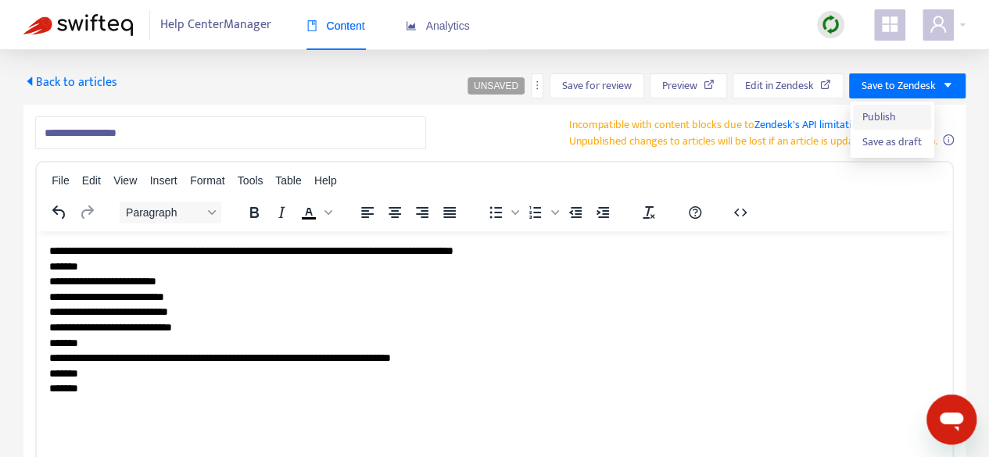
click at [907, 112] on span "Publish" at bounding box center [892, 117] width 59 height 17
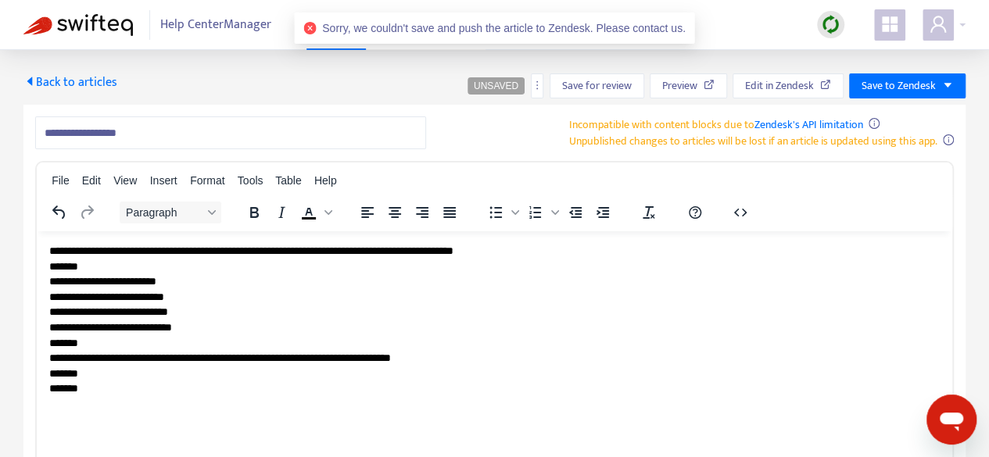
click at [479, 22] on span "Sorry, we couldn't save and push the article to Zendesk. Please contact us." at bounding box center [504, 28] width 364 height 13
click at [479, 23] on span "Sorry, we couldn't save and push the article to Zendesk. Please contact us." at bounding box center [504, 28] width 364 height 13
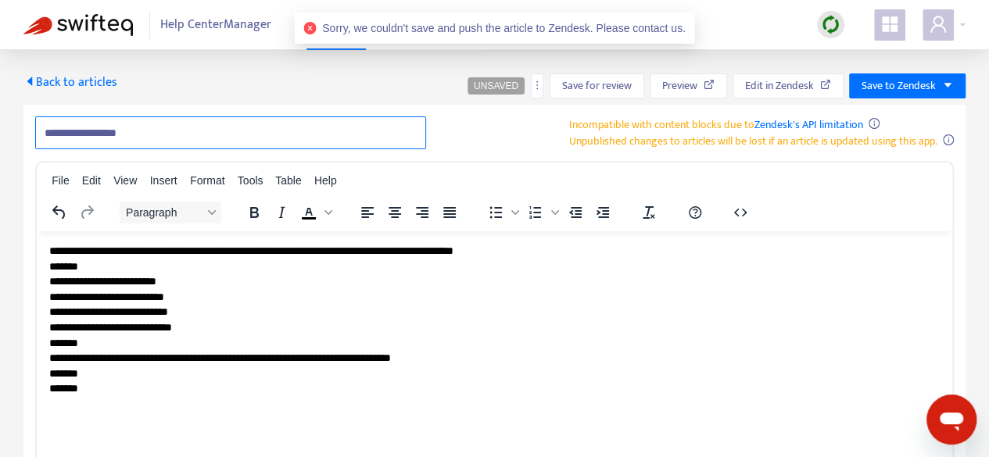
click at [173, 136] on input "**********" at bounding box center [230, 133] width 391 height 33
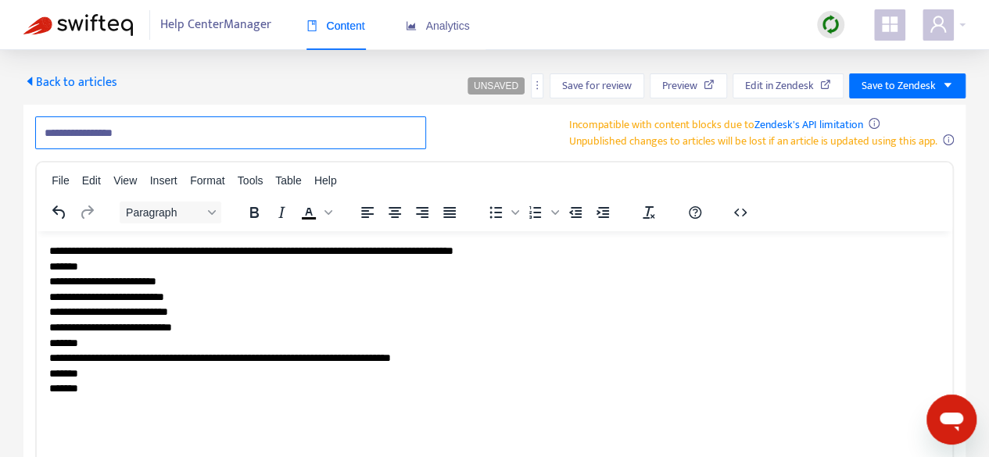
type input "**********"
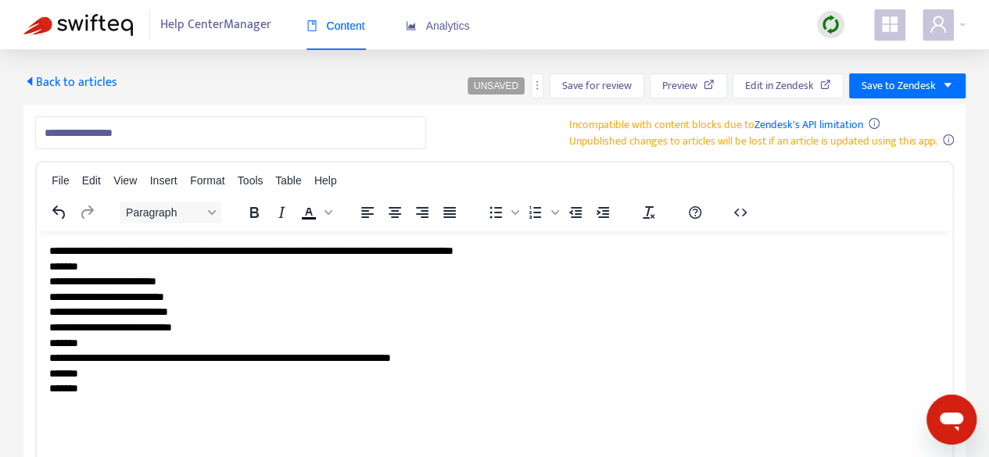
click at [436, 388] on p "**********" at bounding box center [494, 319] width 891 height 153
click at [759, 217] on div at bounding box center [744, 212] width 50 height 30
click at [737, 216] on icon "button" at bounding box center [740, 212] width 19 height 19
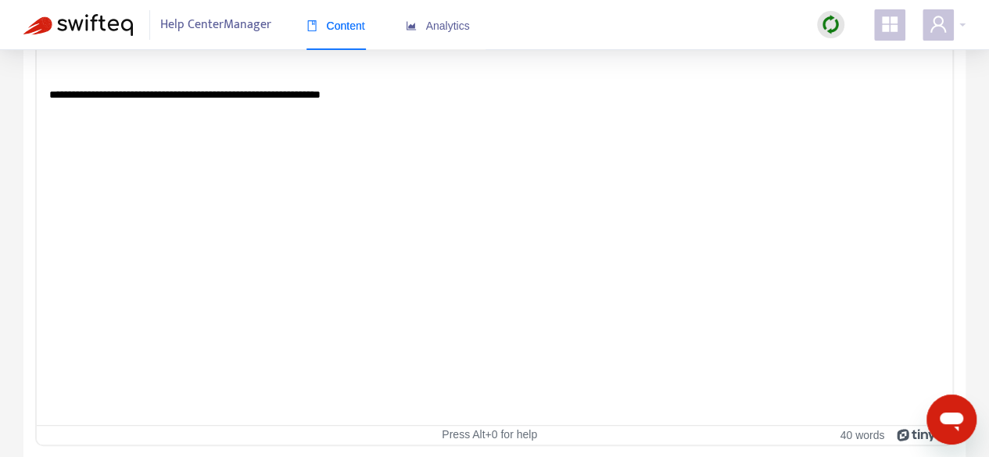
scroll to position [0, 0]
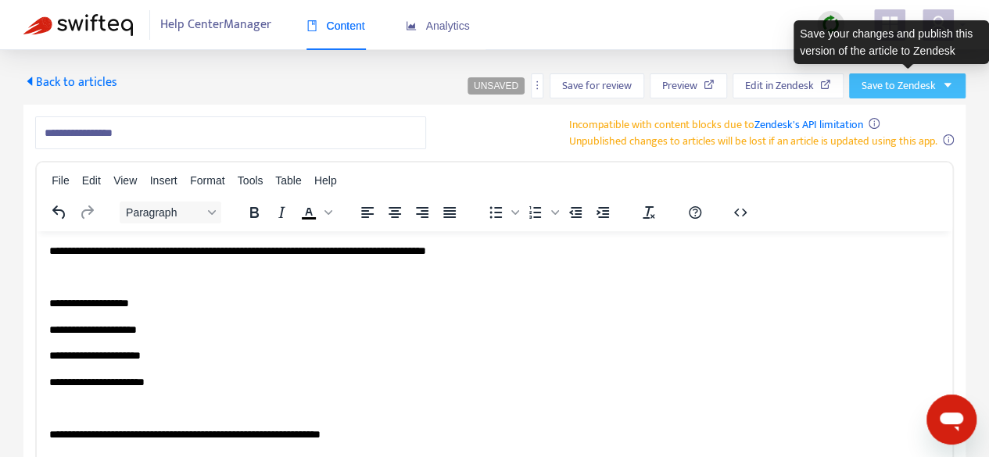
click at [930, 89] on span "Save to Zendesk" at bounding box center [899, 85] width 74 height 17
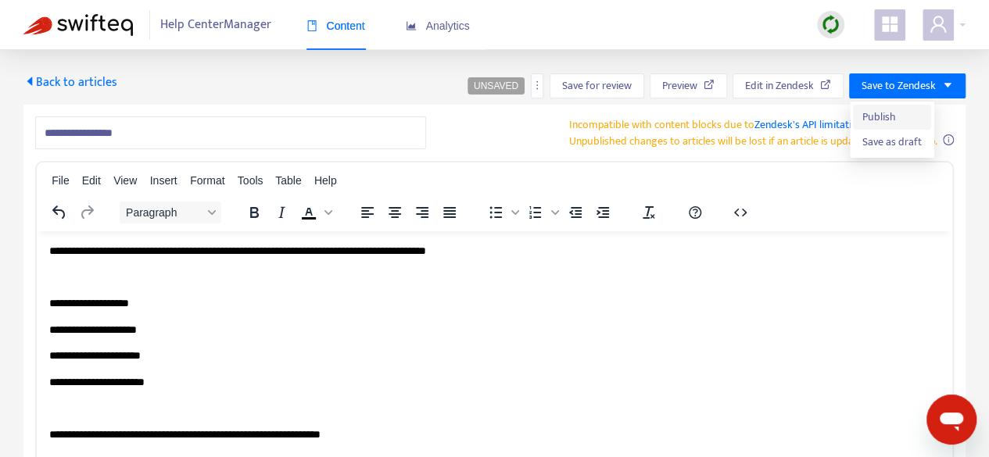
click at [921, 110] on li "Publish" at bounding box center [892, 117] width 78 height 25
drag, startPoint x: 47, startPoint y: 255, endPoint x: 180, endPoint y: 299, distance: 140.2
click at [284, 353] on html "**********" at bounding box center [495, 369] width 916 height 276
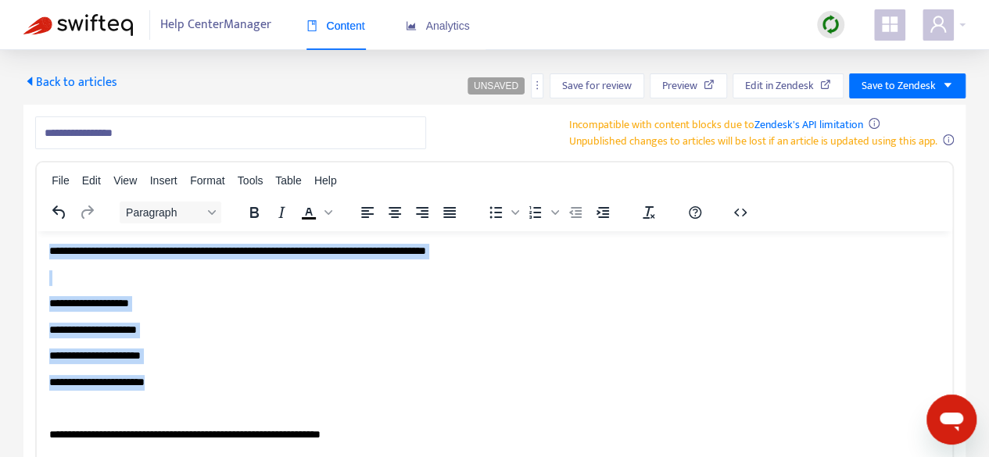
scroll to position [156, 0]
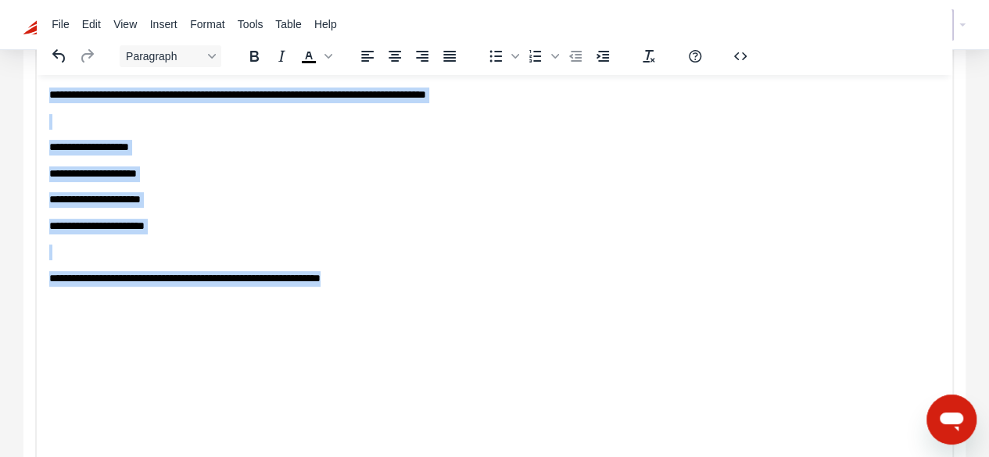
drag, startPoint x: 49, startPoint y: 95, endPoint x: 403, endPoint y: 285, distance: 400.9
click at [403, 285] on body "**********" at bounding box center [494, 212] width 891 height 251
copy body "**********"
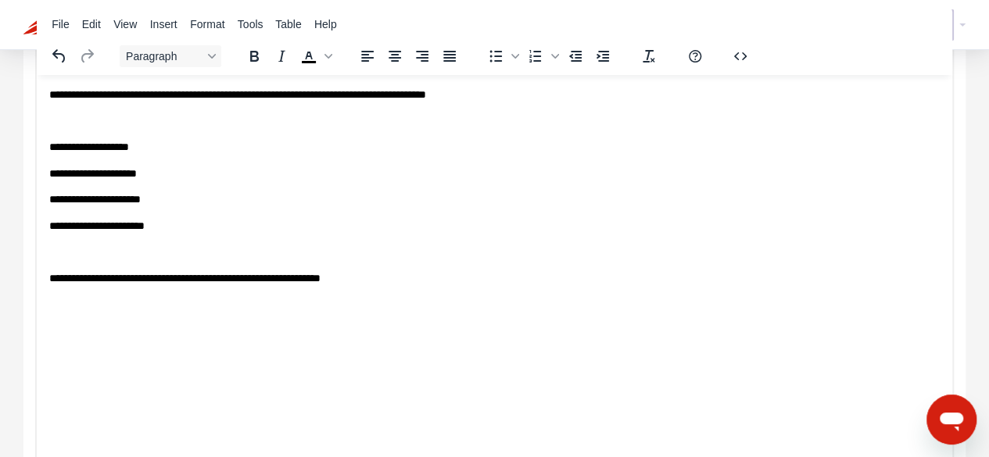
drag, startPoint x: 99, startPoint y: 330, endPoint x: 107, endPoint y: 300, distance: 30.9
click at [99, 330] on p "Rich Text Area. Press ALT-0 for help." at bounding box center [494, 331] width 891 height 16
click at [16, 145] on div "**********" at bounding box center [494, 268] width 989 height 748
click at [30, 74] on div "**********" at bounding box center [494, 295] width 942 height 694
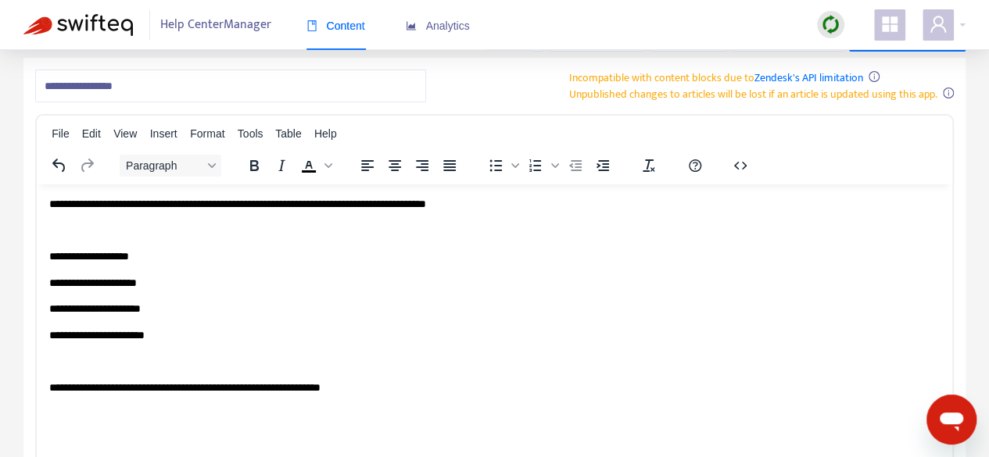
scroll to position [0, 0]
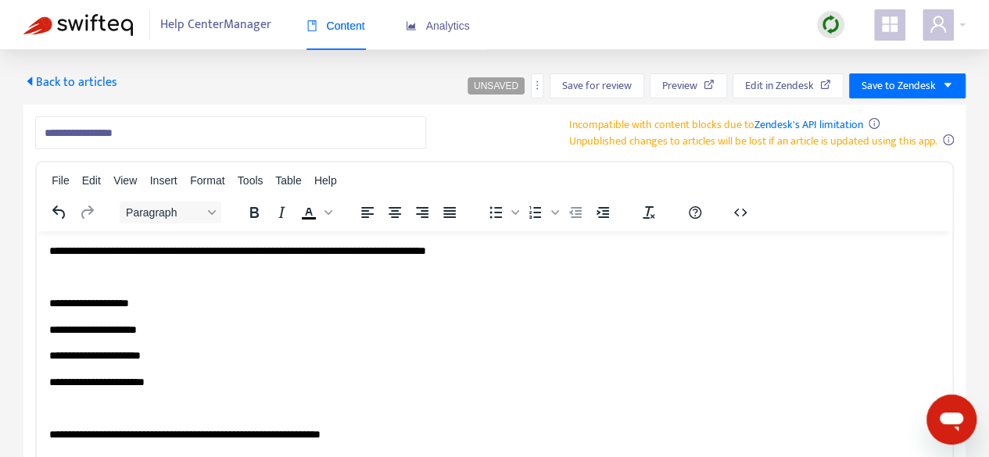
drag, startPoint x: 30, startPoint y: 80, endPoint x: 579, endPoint y: 101, distance: 548.6
click at [30, 80] on icon "caret-left" at bounding box center [29, 81] width 5 height 9
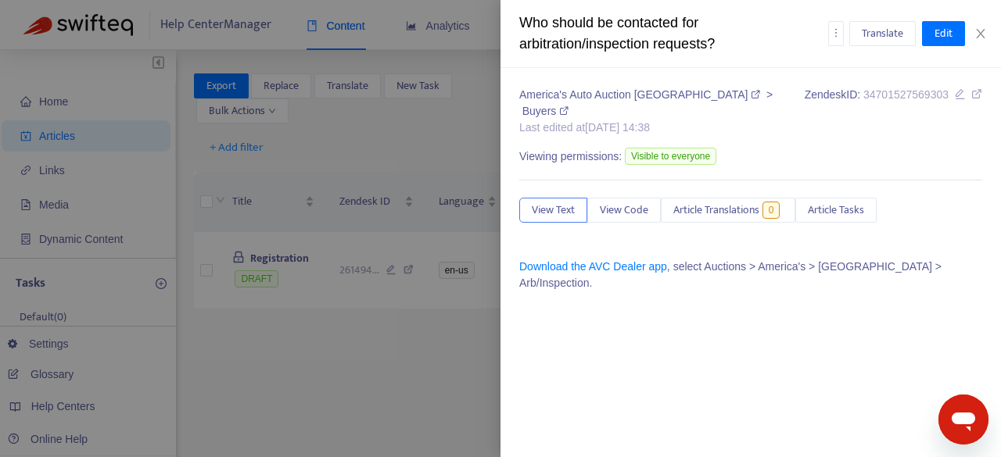
click at [303, 274] on div at bounding box center [500, 228] width 1001 height 457
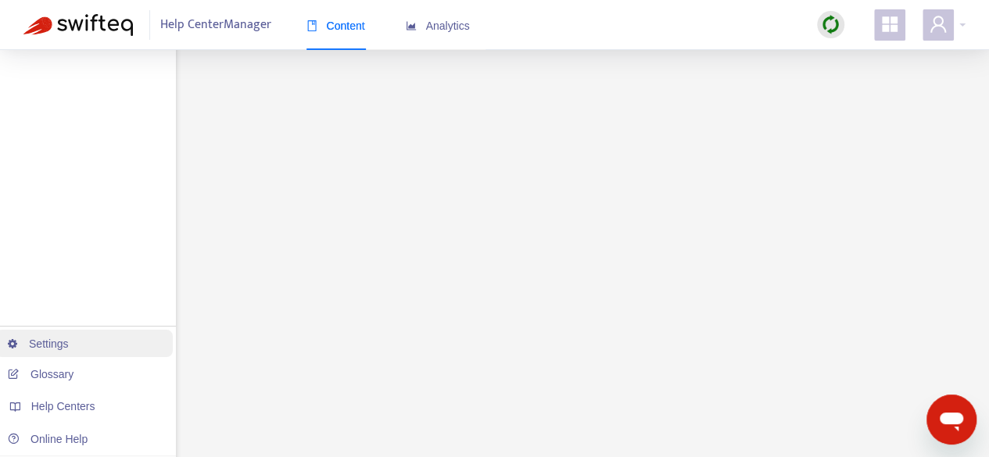
scroll to position [530, 0]
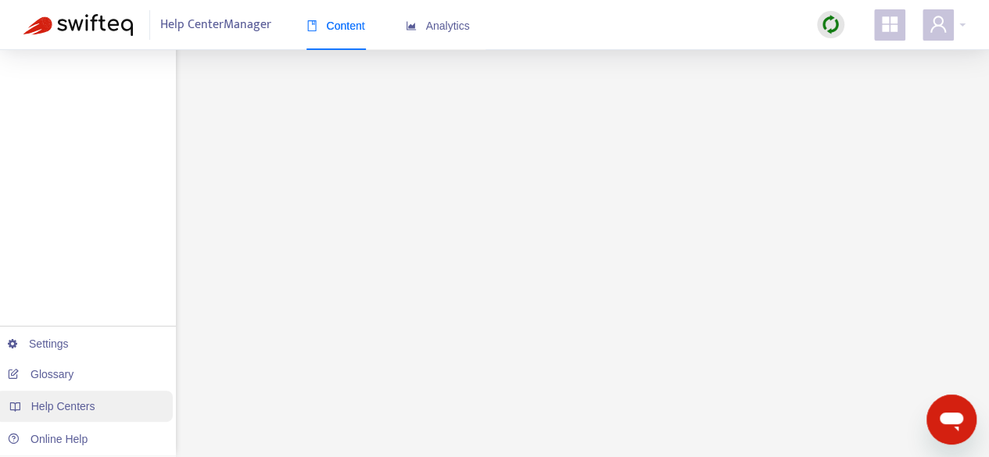
click at [75, 404] on span "Help Centers" at bounding box center [63, 406] width 64 height 13
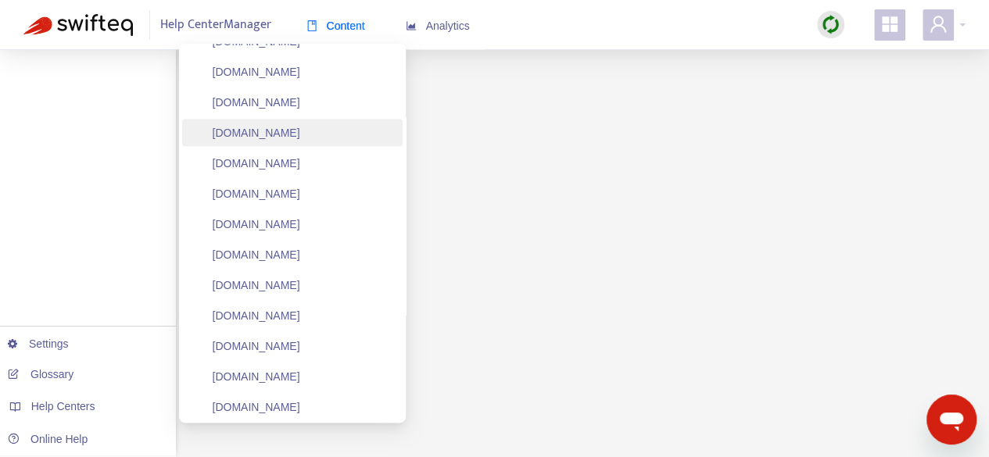
scroll to position [860, 0]
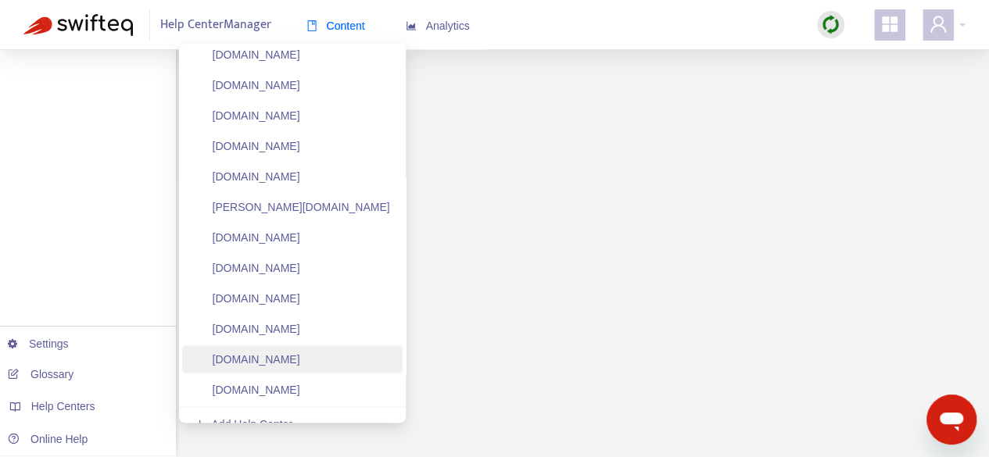
click at [300, 362] on link "[DOMAIN_NAME]" at bounding box center [248, 359] width 106 height 13
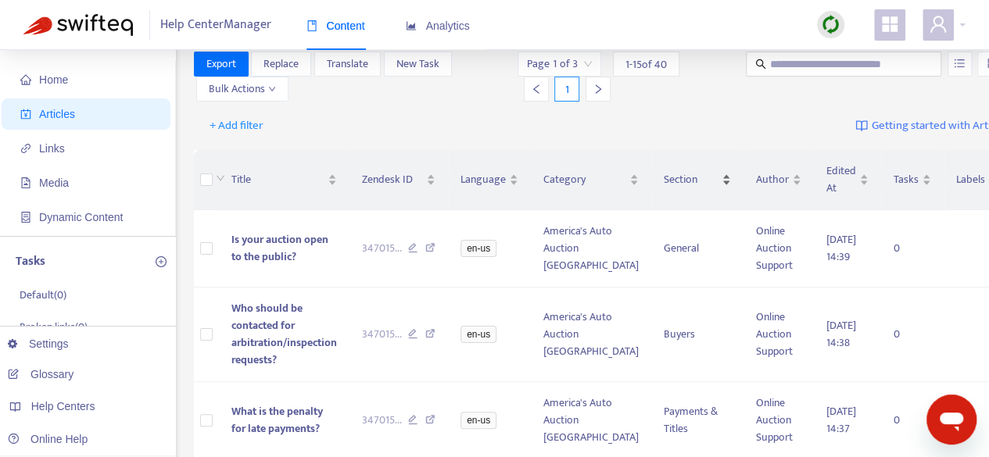
scroll to position [0, 0]
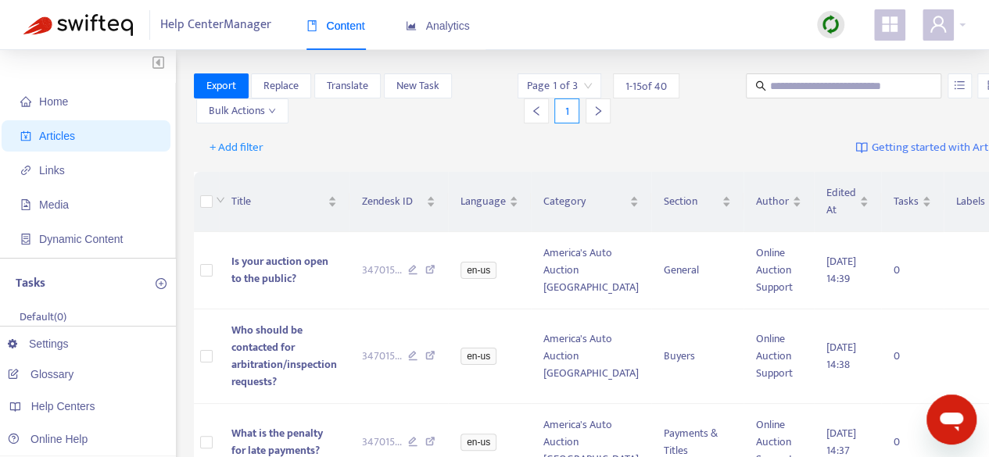
click at [586, 117] on div at bounding box center [598, 111] width 25 height 25
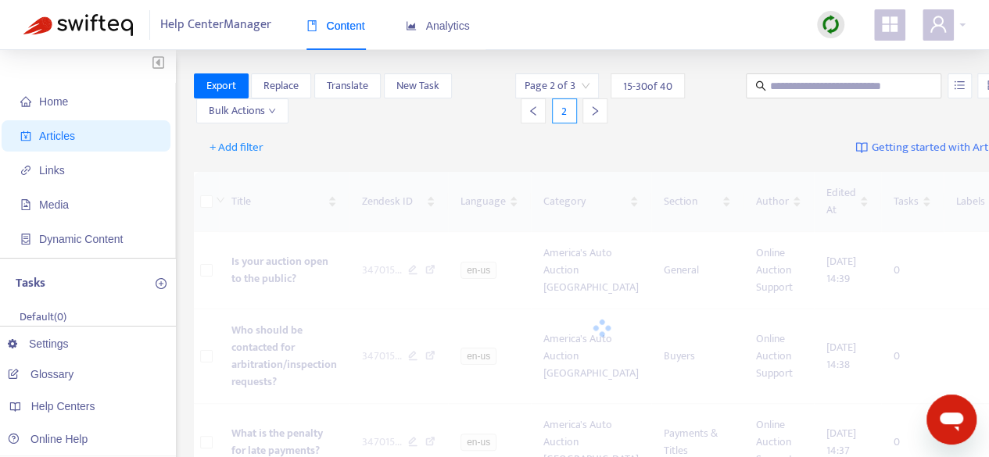
click at [583, 117] on div at bounding box center [595, 111] width 25 height 25
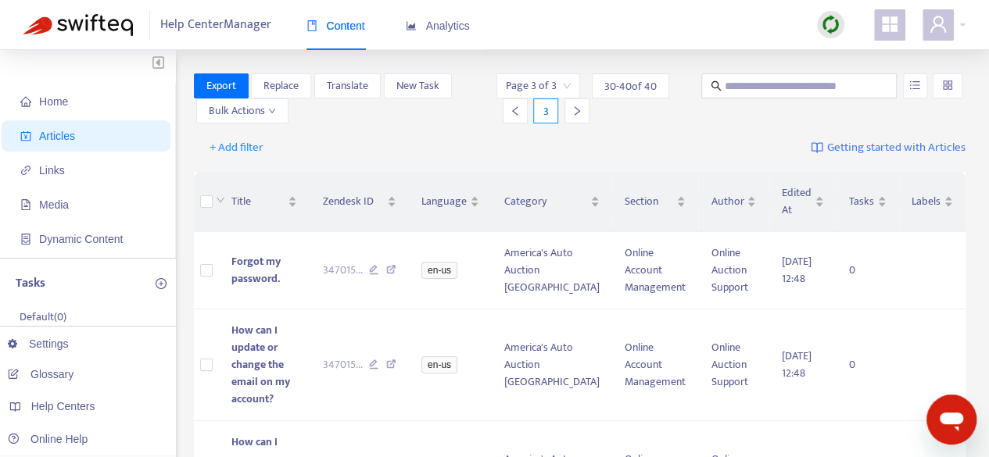
click at [524, 113] on div at bounding box center [515, 111] width 25 height 25
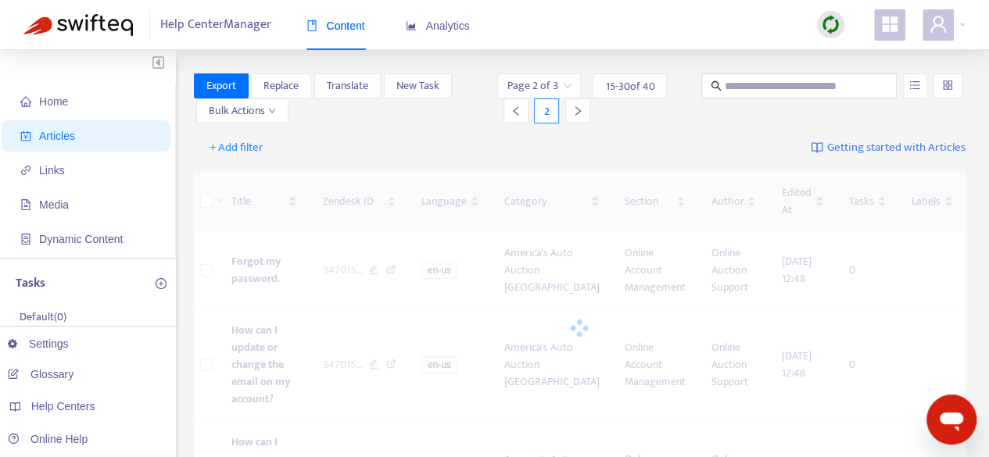
click at [517, 116] on icon "left" at bounding box center [516, 111] width 11 height 11
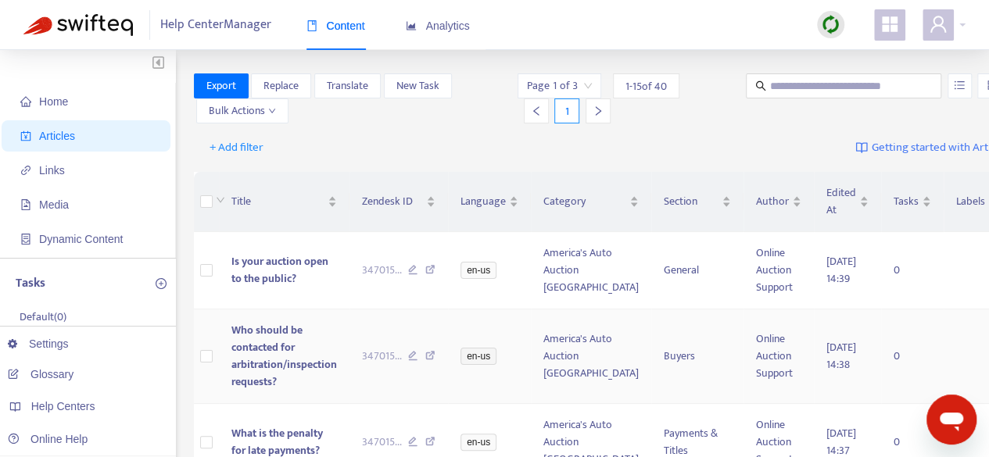
click at [250, 379] on span "Who should be contacted for arbitration/inspection requests?" at bounding box center [284, 356] width 106 height 70
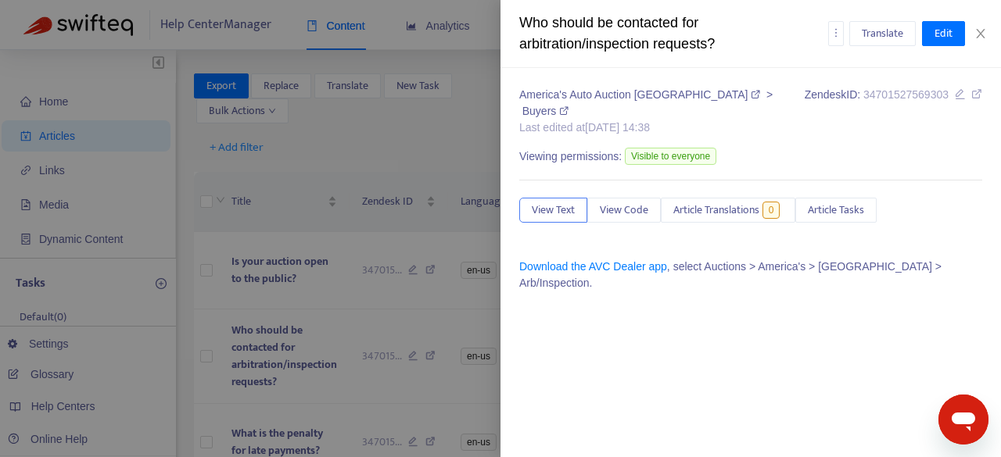
click at [300, 411] on div at bounding box center [500, 228] width 1001 height 457
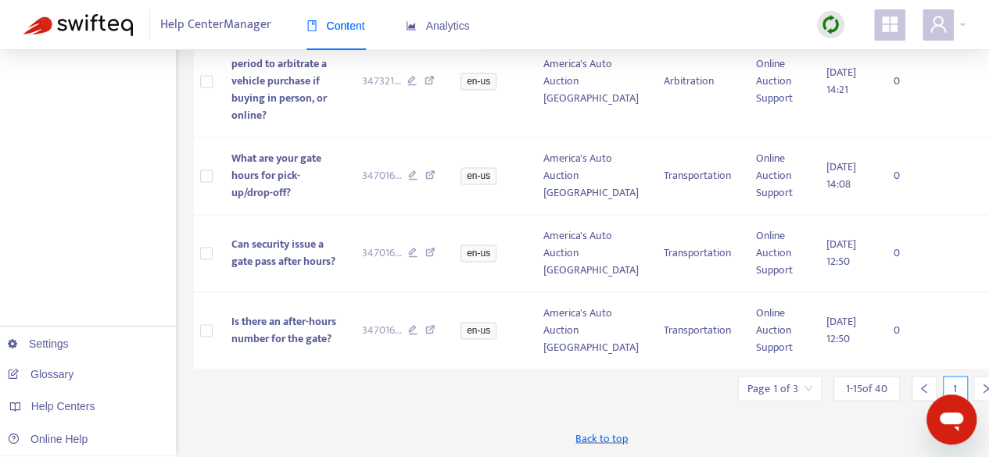
scroll to position [1294, 0]
click at [984, 391] on icon "right" at bounding box center [986, 388] width 5 height 9
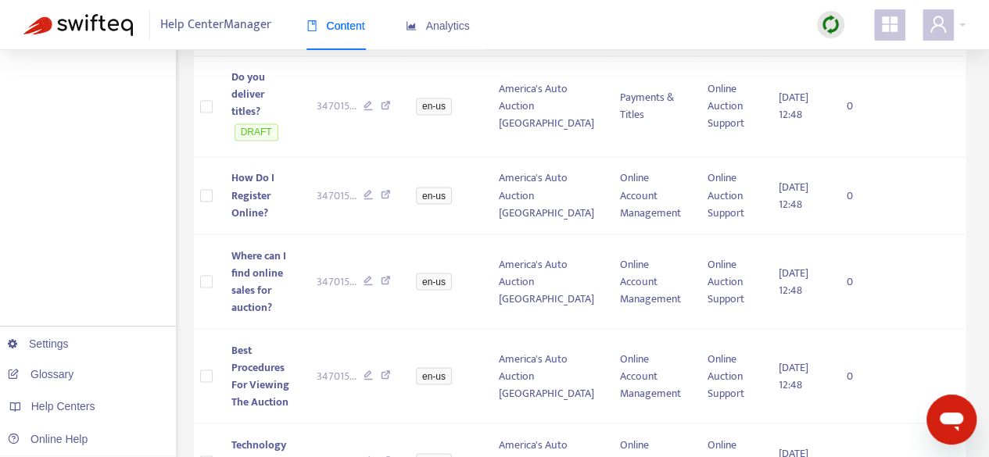
scroll to position [1191, 0]
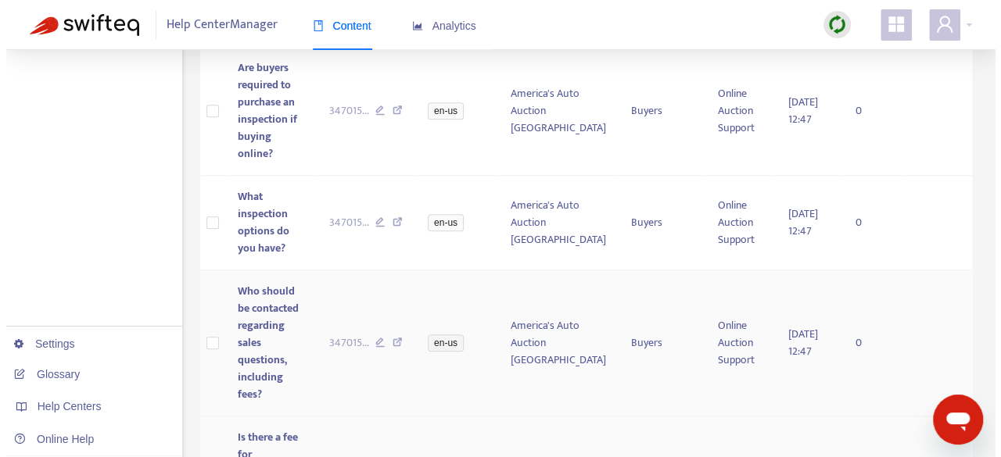
scroll to position [622, 0]
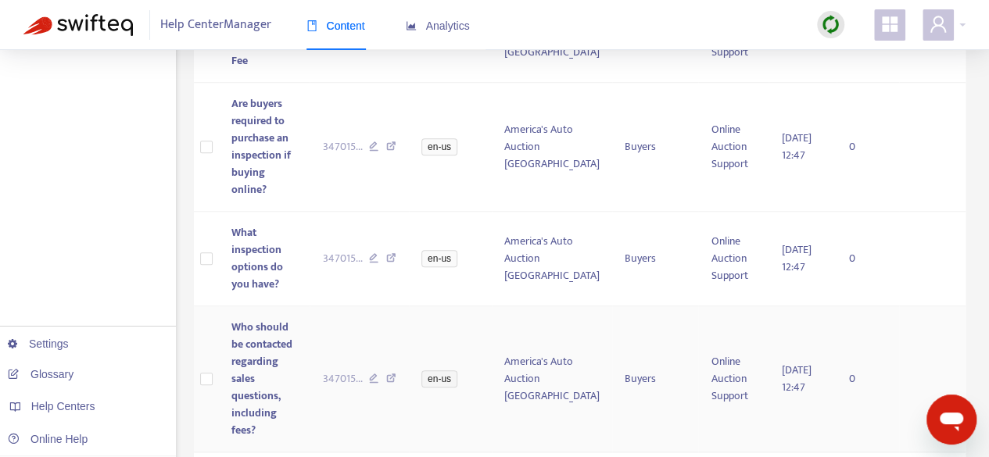
click at [260, 351] on span "Who should be contacted regarding sales questions, including fees?" at bounding box center [261, 378] width 61 height 121
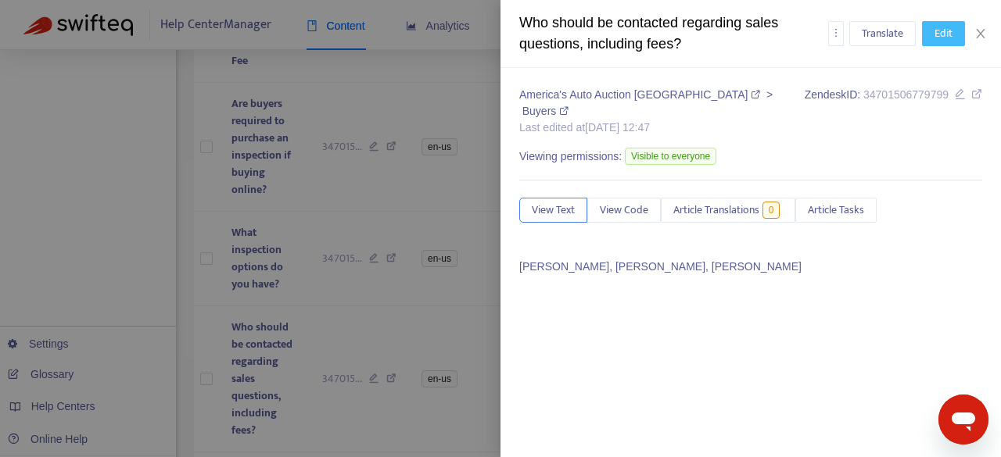
click at [935, 29] on span "Edit" at bounding box center [943, 33] width 18 height 17
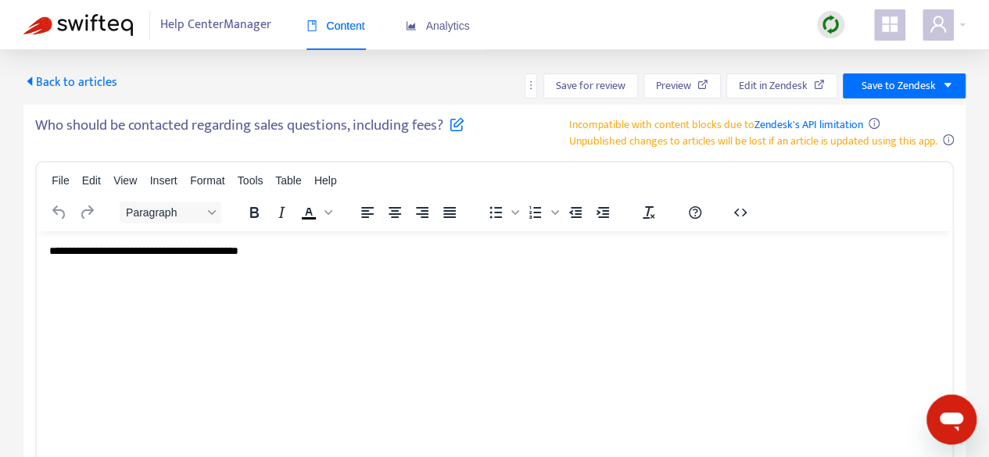
scroll to position [0, 0]
click at [36, 82] on span "Back to articles" at bounding box center [70, 82] width 94 height 21
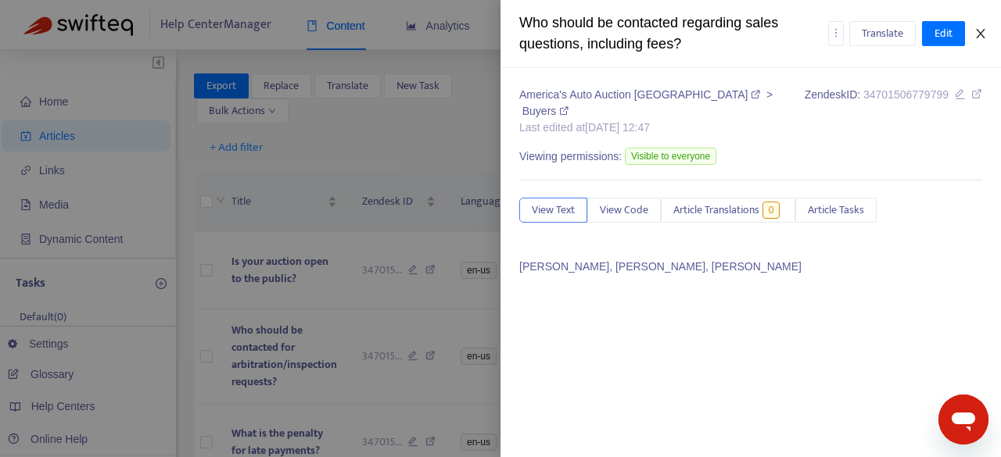
click at [977, 30] on icon "close" at bounding box center [980, 33] width 9 height 9
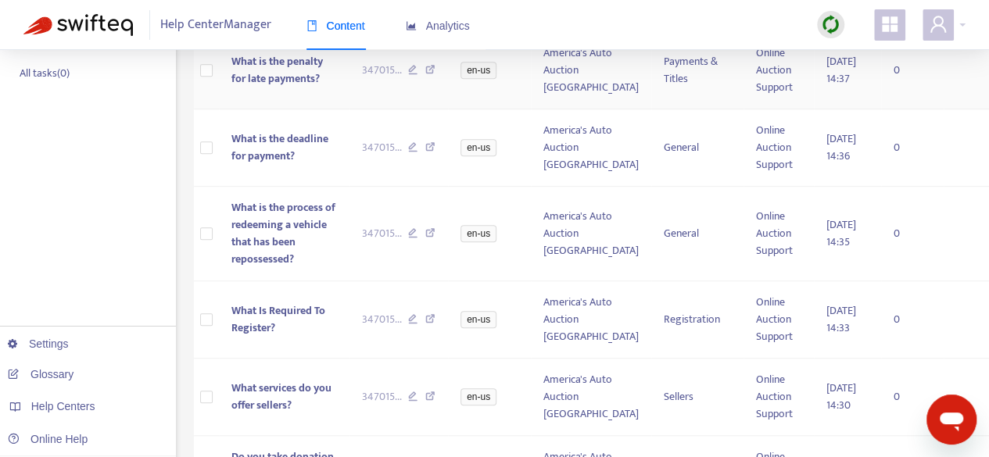
scroll to position [1294, 0]
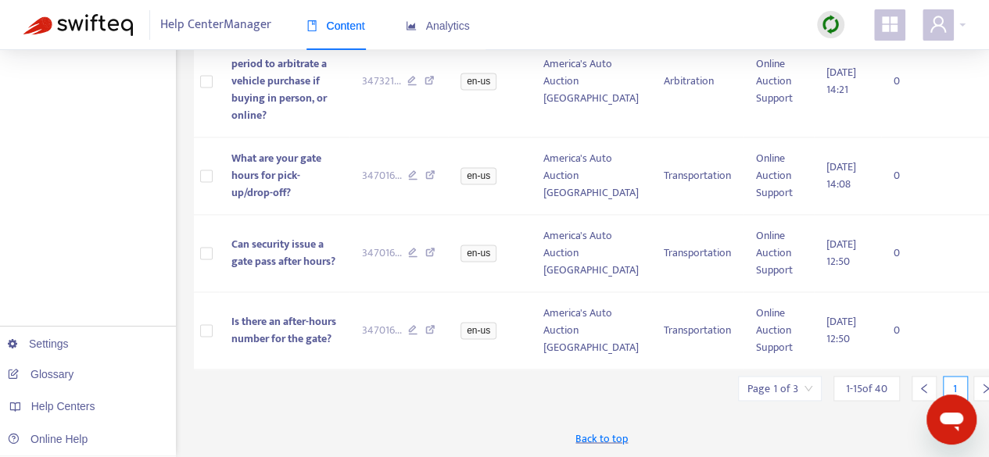
click at [974, 390] on div at bounding box center [986, 388] width 25 height 25
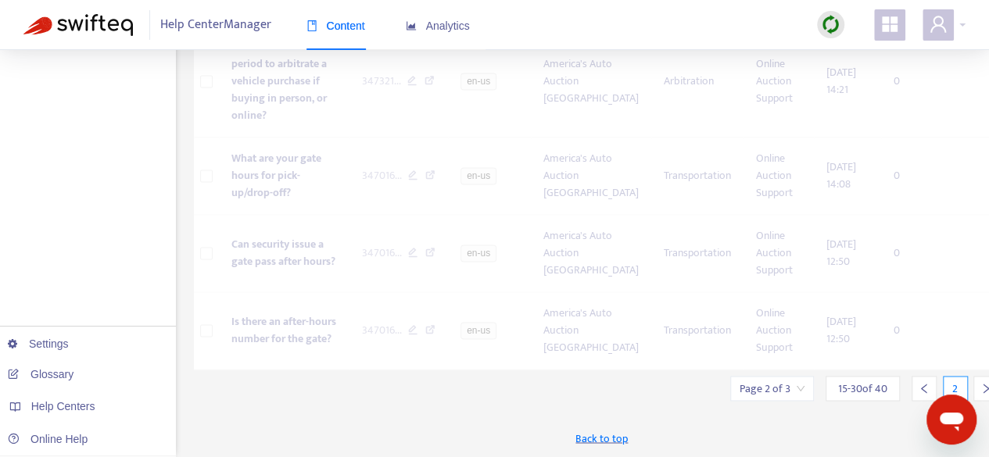
click at [981, 390] on icon "right" at bounding box center [986, 388] width 11 height 11
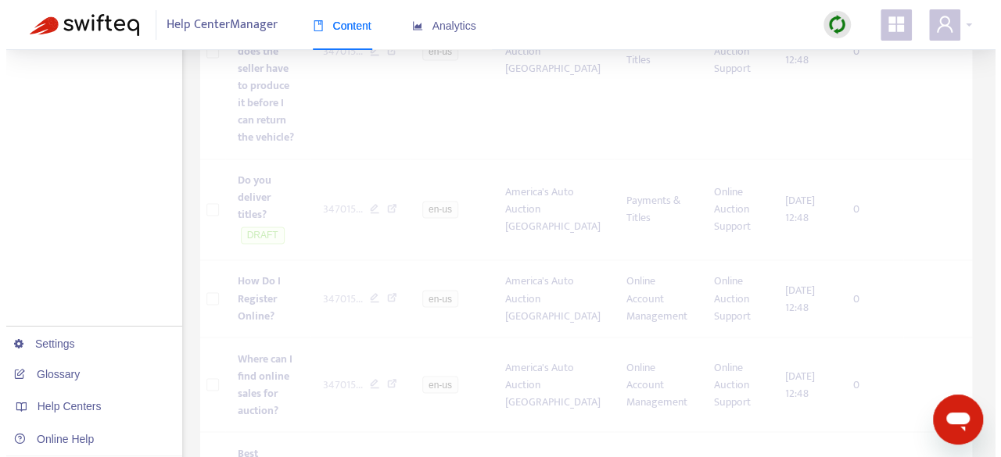
scroll to position [857, 0]
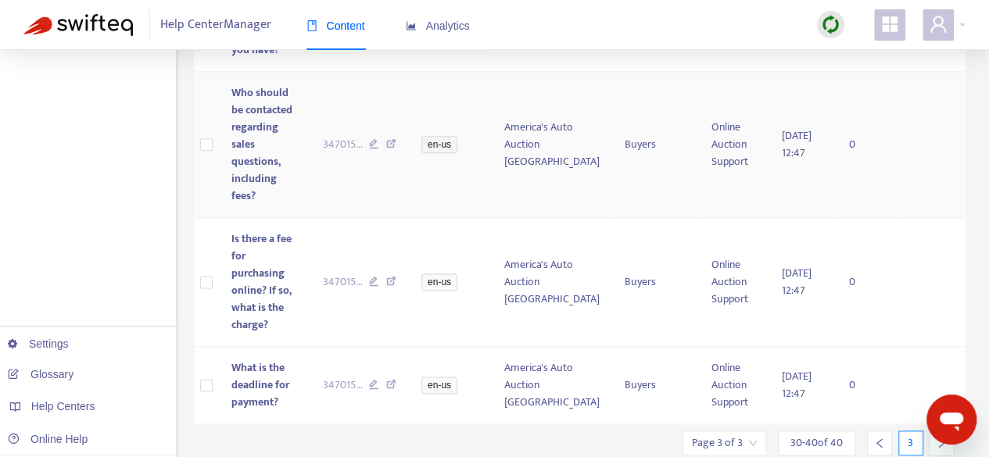
click at [203, 117] on td at bounding box center [206, 145] width 25 height 146
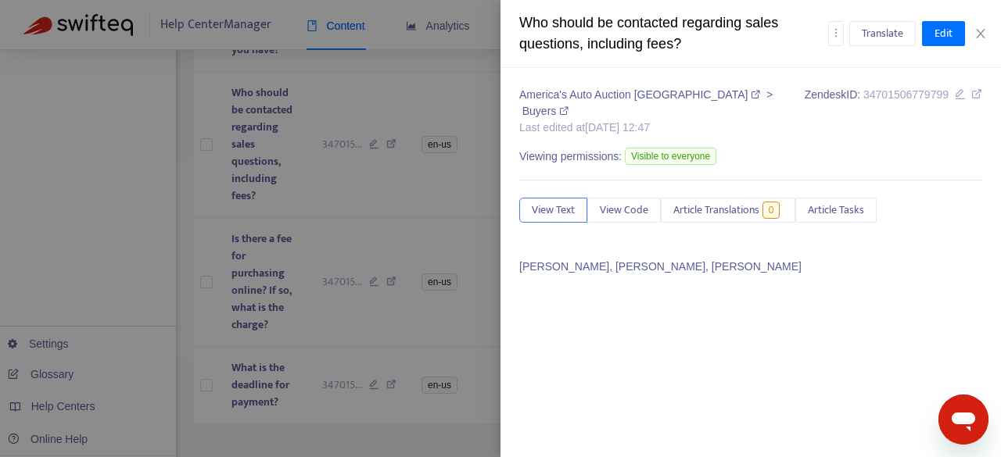
click at [203, 109] on div at bounding box center [500, 228] width 1001 height 457
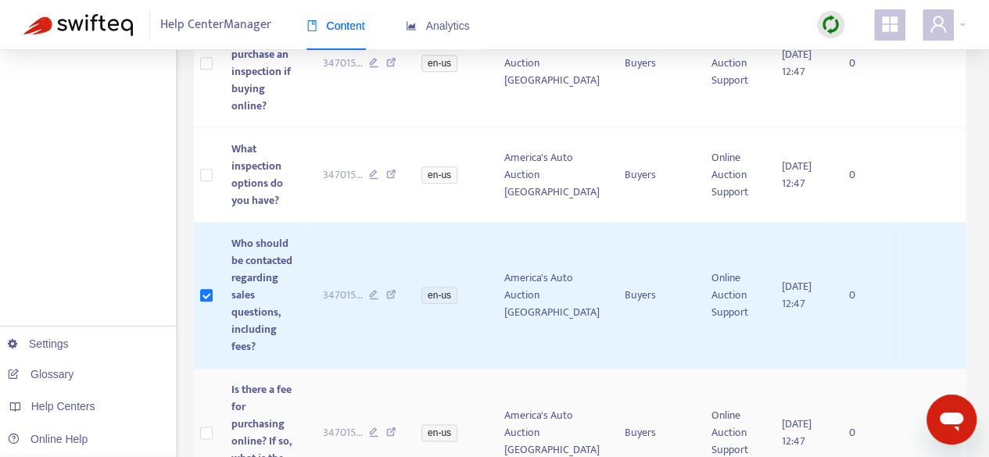
scroll to position [0, 0]
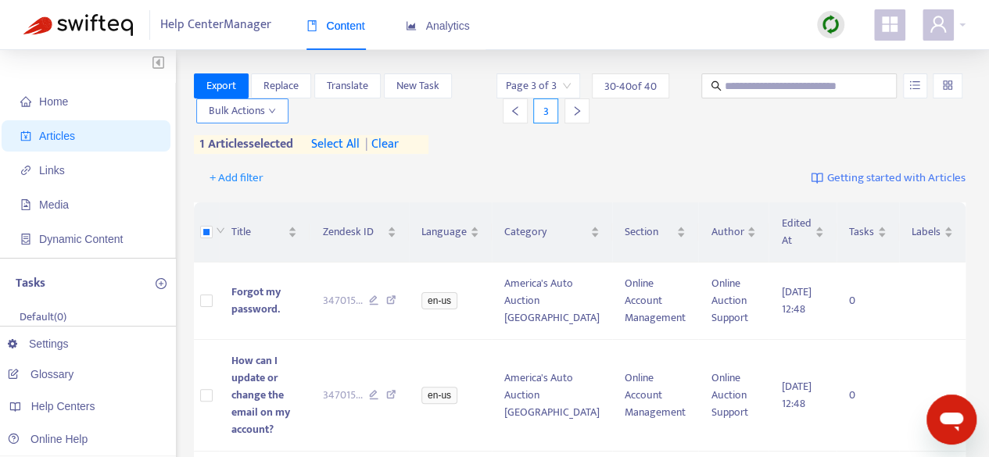
click at [263, 117] on span "Bulk Actions" at bounding box center [242, 110] width 67 height 17
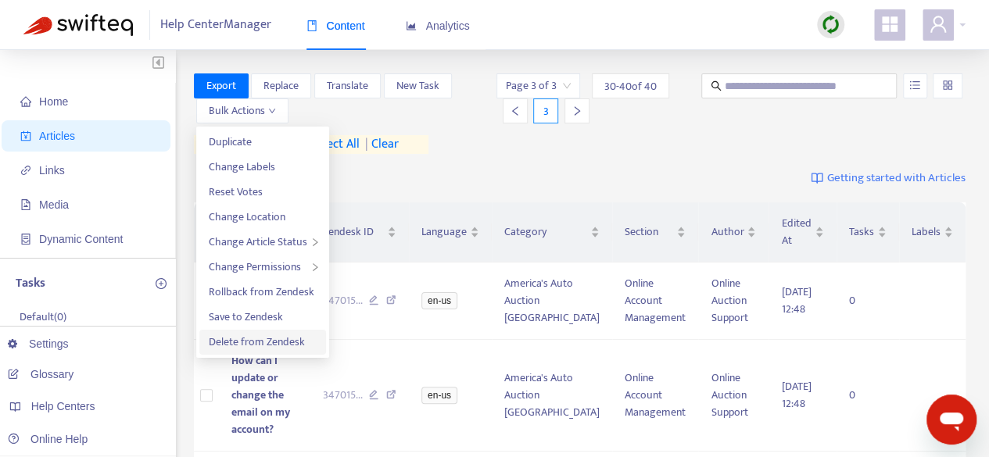
click at [271, 342] on span "Delete from Zendesk" at bounding box center [257, 342] width 96 height 18
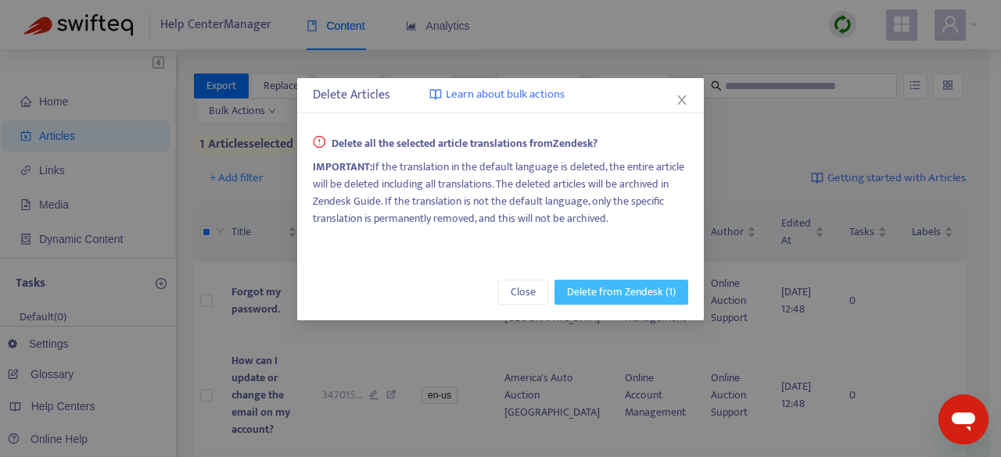
click at [627, 289] on span "Delete from Zendesk (1)" at bounding box center [621, 292] width 109 height 17
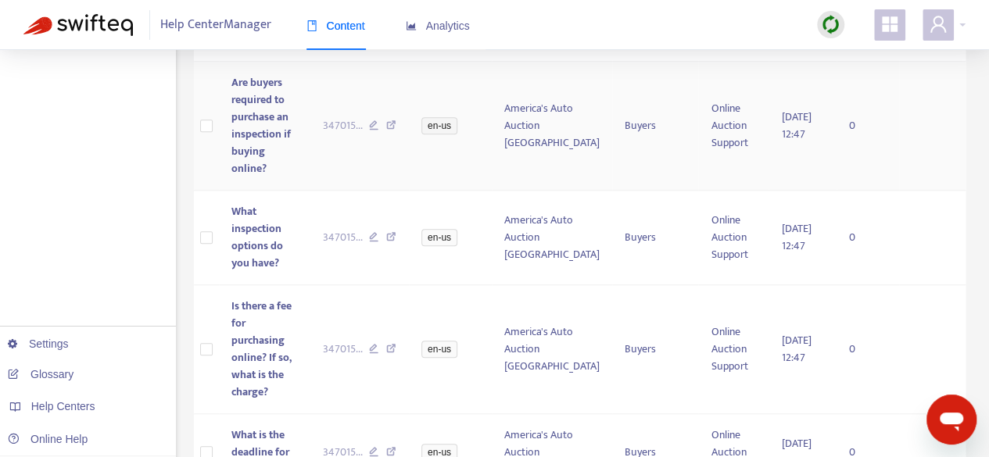
scroll to position [745, 0]
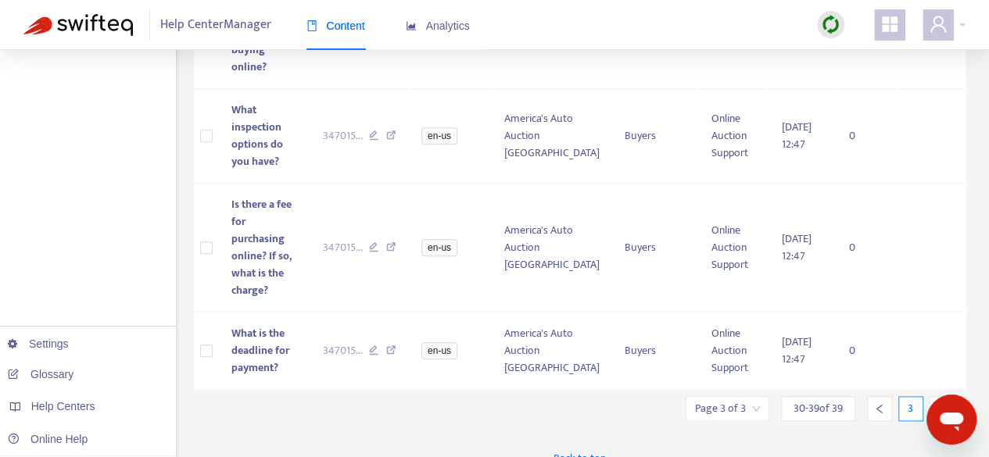
click at [882, 396] on div at bounding box center [879, 408] width 25 height 25
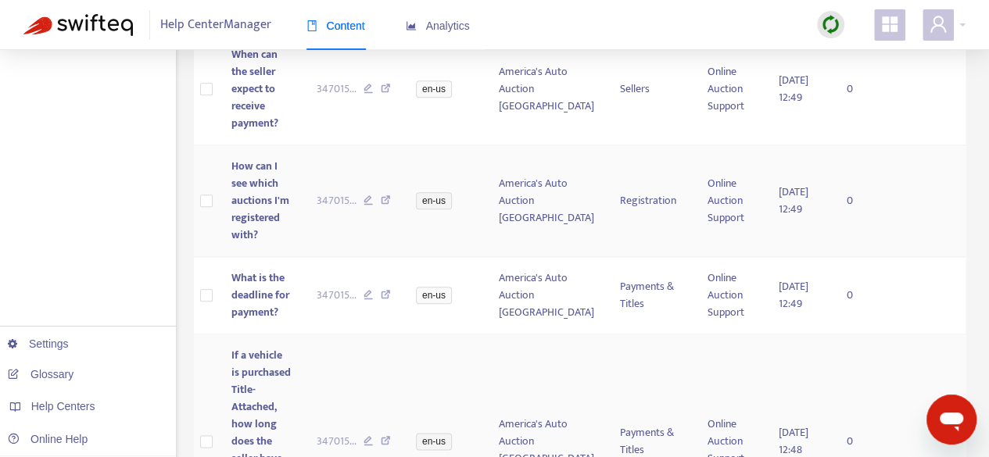
scroll to position [1191, 0]
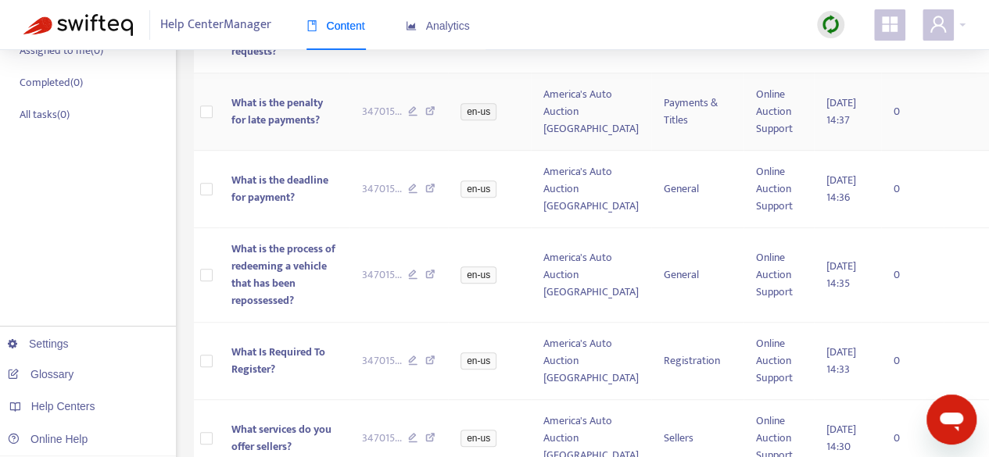
scroll to position [0, 0]
